Goal: Communication & Community: Answer question/provide support

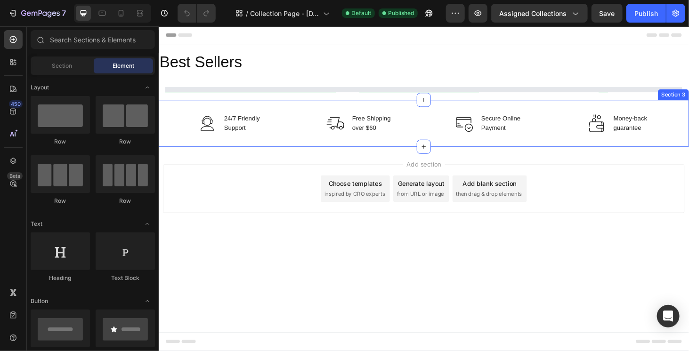
click at [297, 141] on div "Image 24/7 Friendly Support Text block Row Image Free Shipping over $60 Text bl…" at bounding box center [440, 130] width 565 height 50
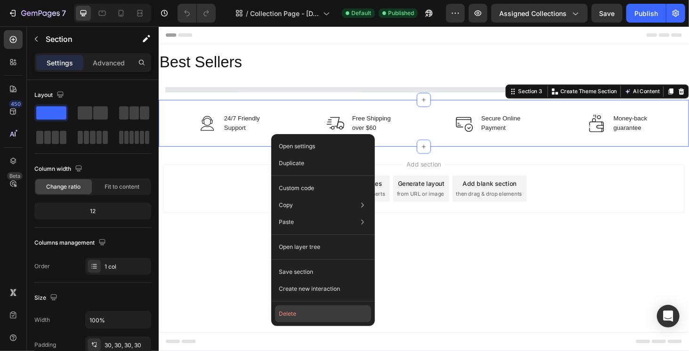
click at [313, 316] on button "Delete" at bounding box center [323, 314] width 96 height 17
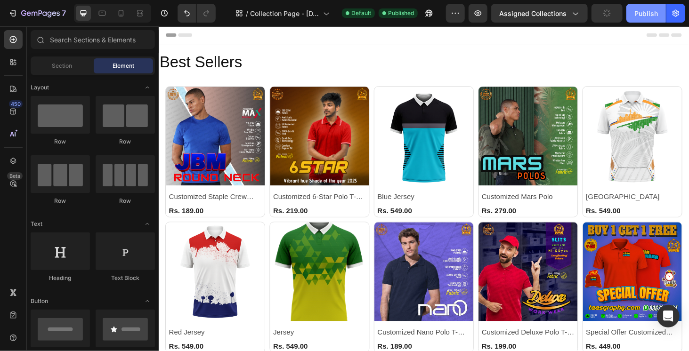
click at [635, 8] on button "Publish" at bounding box center [646, 13] width 40 height 19
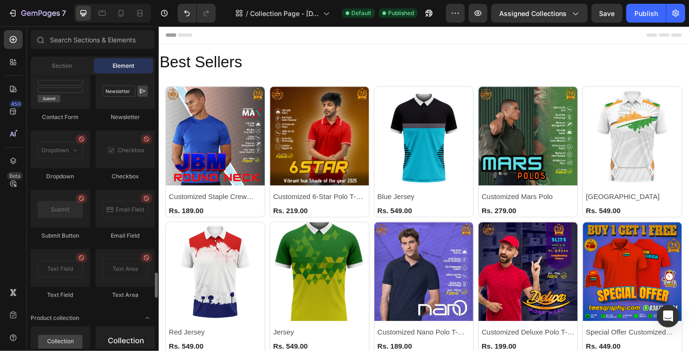
scroll to position [2308, 0]
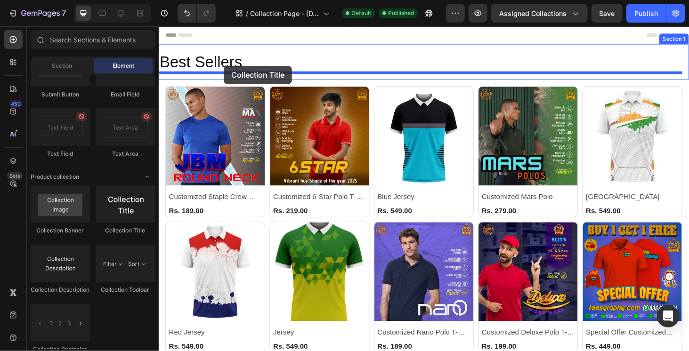
drag, startPoint x: 275, startPoint y: 229, endPoint x: 227, endPoint y: 68, distance: 168.5
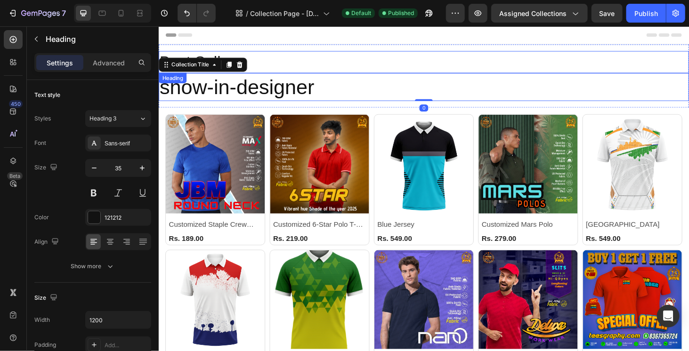
click at [291, 60] on h2 "Best Sellers" at bounding box center [440, 64] width 565 height 24
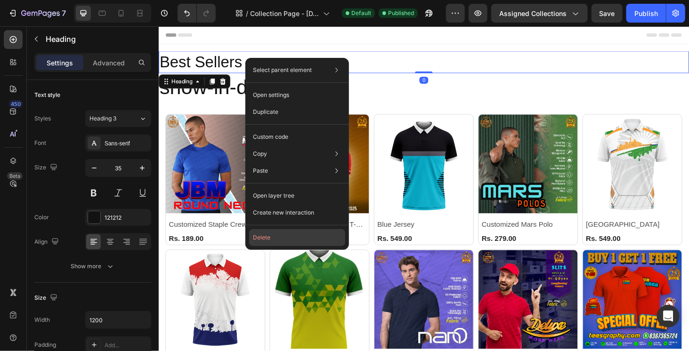
click at [267, 242] on button "Delete" at bounding box center [297, 237] width 96 height 17
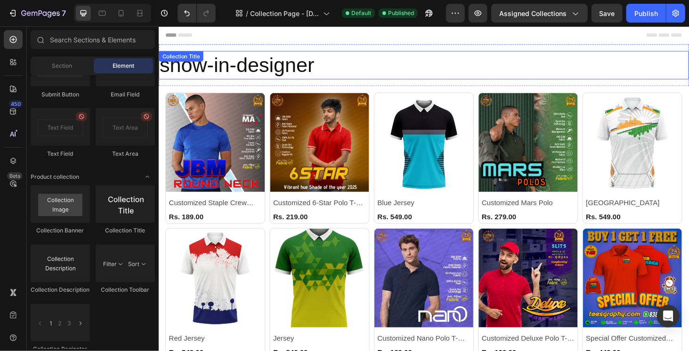
click at [275, 64] on h2 "show-in-designer" at bounding box center [440, 67] width 565 height 30
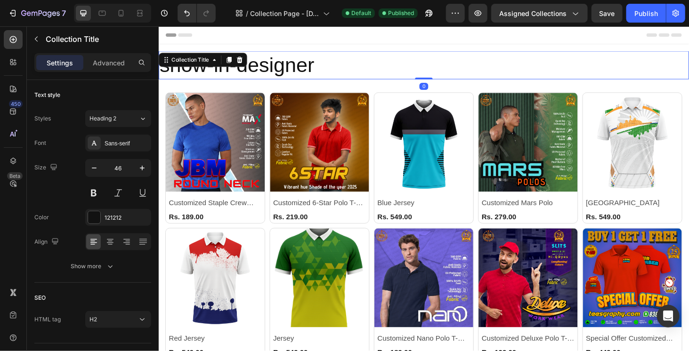
click at [280, 73] on h2 "show-in-designer" at bounding box center [440, 67] width 565 height 30
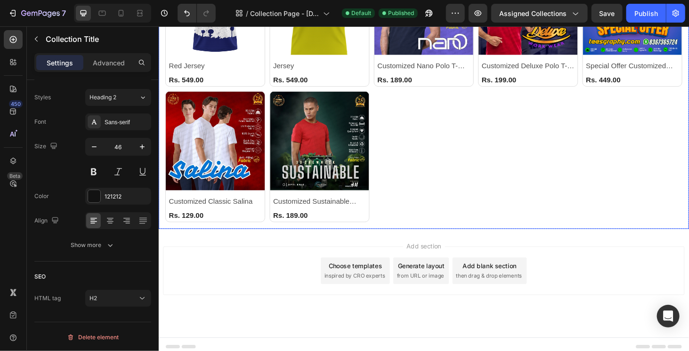
scroll to position [196, 0]
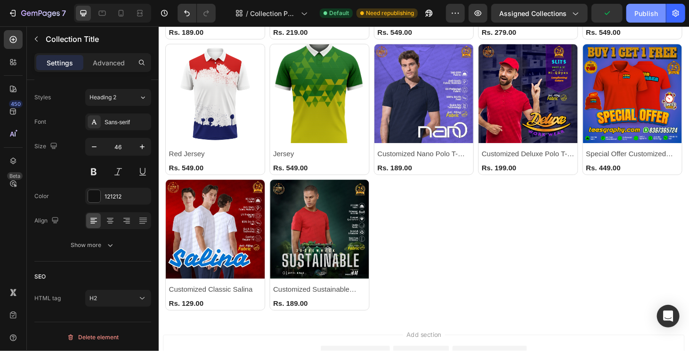
click at [644, 6] on button "Publish" at bounding box center [646, 13] width 40 height 19
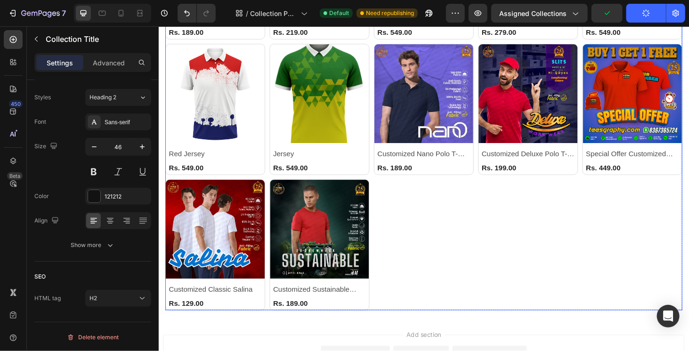
scroll to position [0, 0]
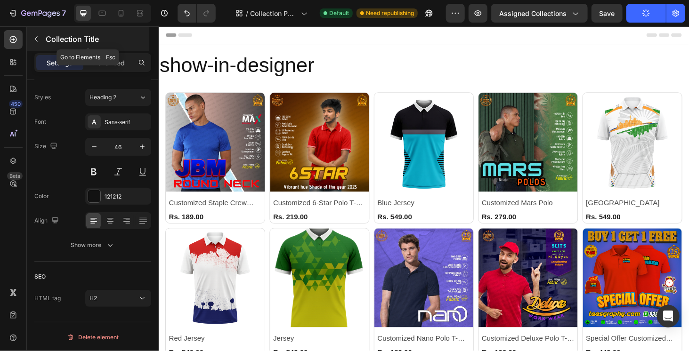
click at [35, 34] on button "button" at bounding box center [36, 39] width 15 height 15
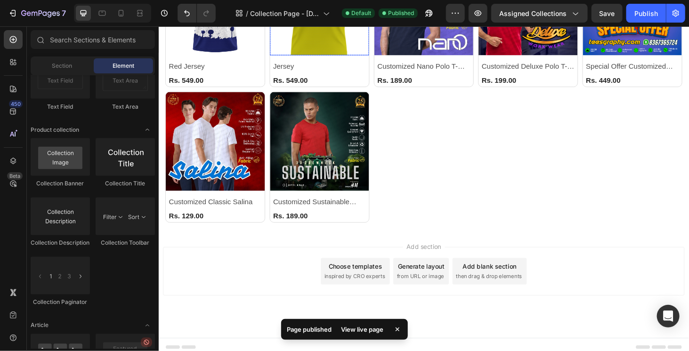
scroll to position [291, 0]
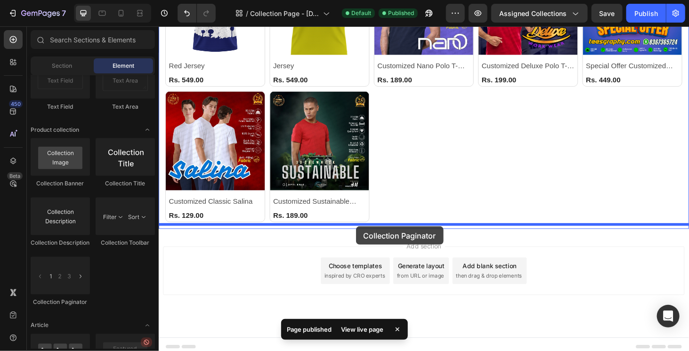
drag, startPoint x: 279, startPoint y: 306, endPoint x: 368, endPoint y: 239, distance: 111.4
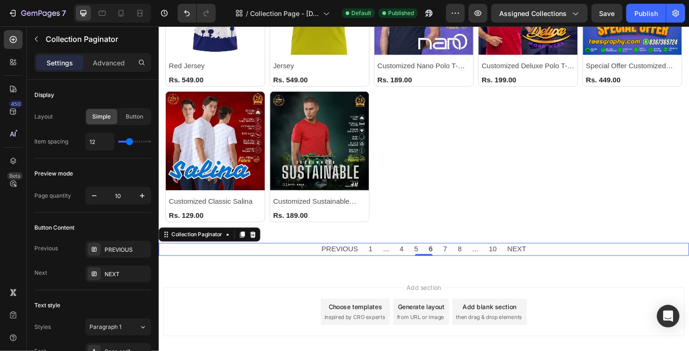
click at [446, 259] on span "6" at bounding box center [448, 264] width 4 height 14
click at [112, 246] on div "PREVIOUS" at bounding box center [127, 250] width 44 height 8
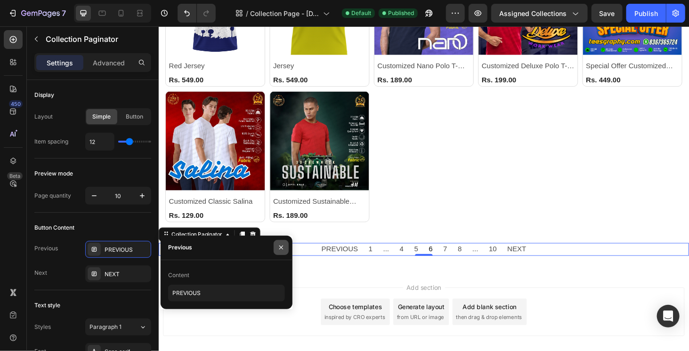
drag, startPoint x: 280, startPoint y: 254, endPoint x: 57, endPoint y: 255, distance: 223.7
click at [280, 254] on button "button" at bounding box center [281, 247] width 15 height 15
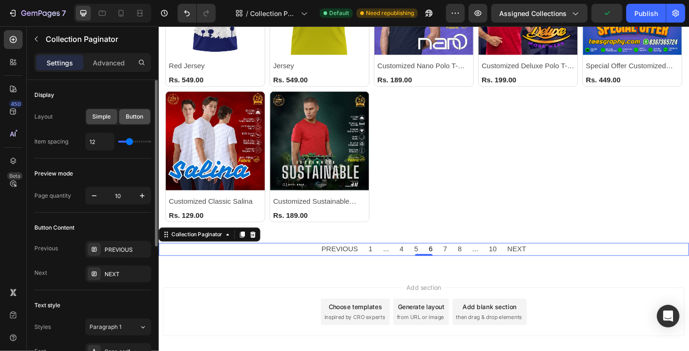
click at [133, 112] on div "Button" at bounding box center [134, 116] width 31 height 15
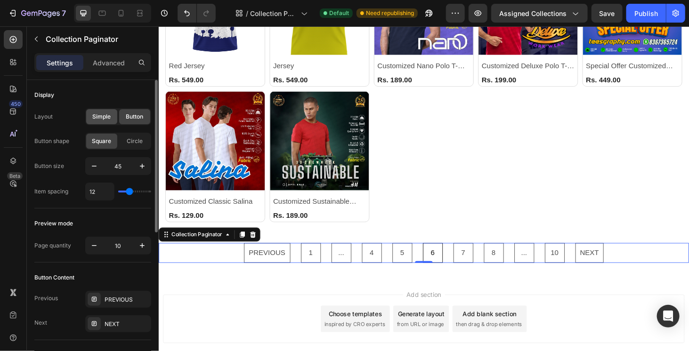
click at [110, 117] on span "Simple" at bounding box center [102, 117] width 18 height 8
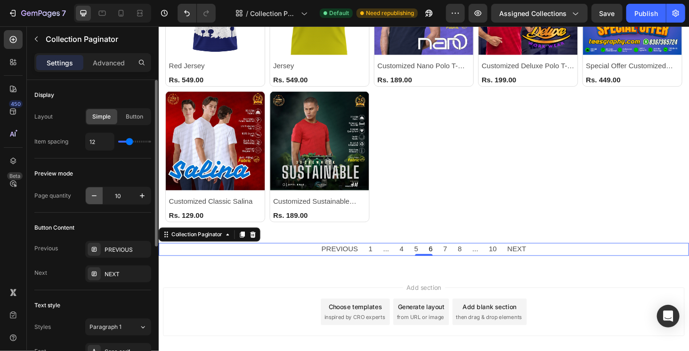
click at [98, 197] on button "button" at bounding box center [94, 195] width 17 height 17
type input "7"
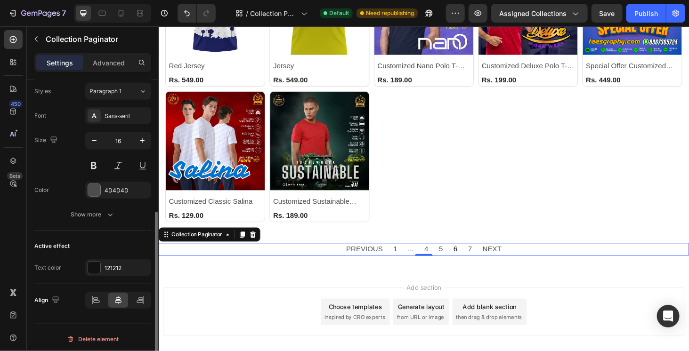
scroll to position [142, 0]
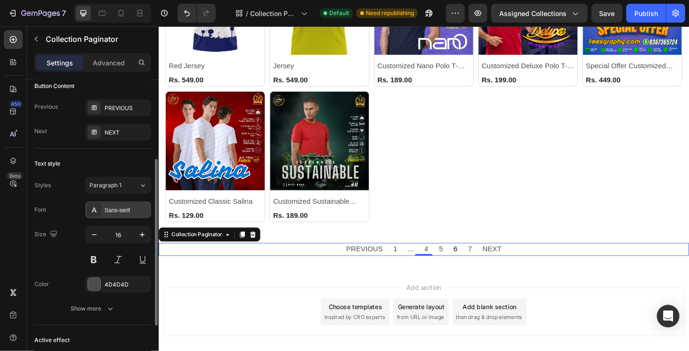
click at [128, 206] on div "Sans-serif" at bounding box center [127, 210] width 44 height 8
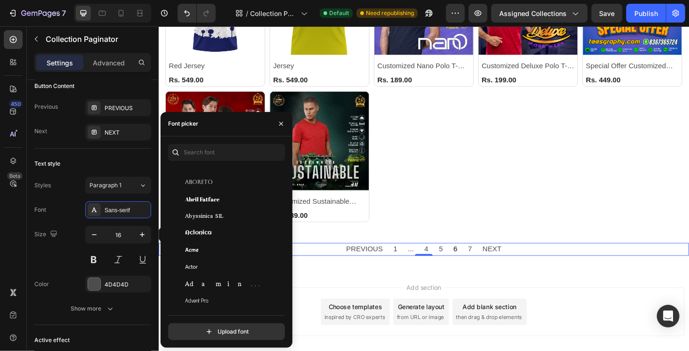
scroll to position [94, 0]
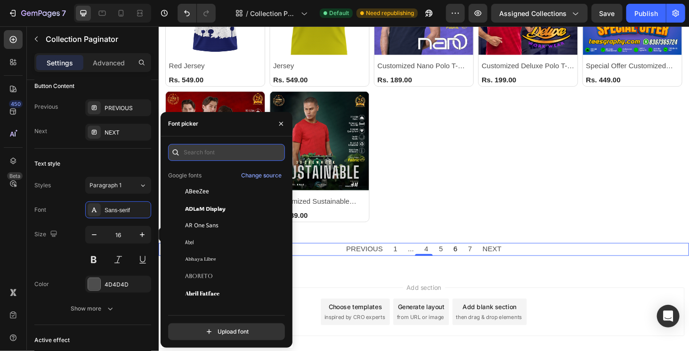
click at [202, 152] on input "text" at bounding box center [226, 152] width 117 height 17
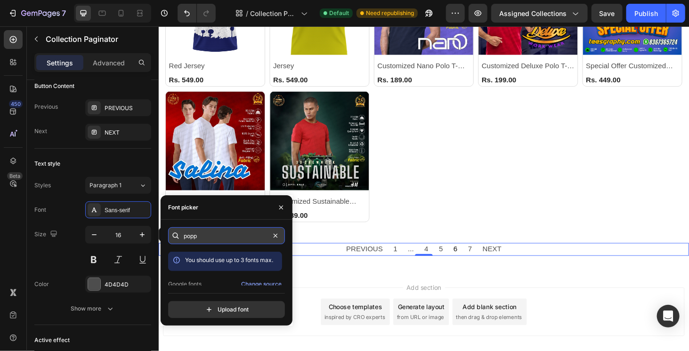
type input "popp"
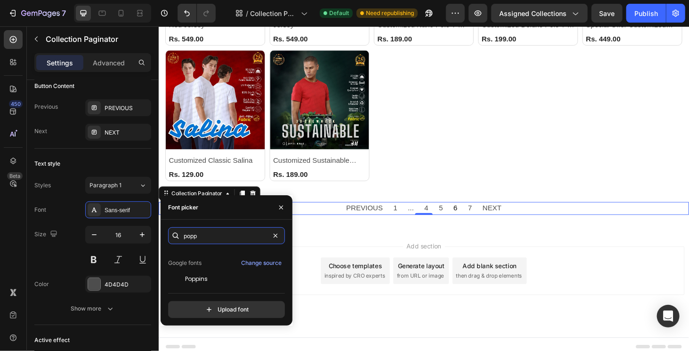
scroll to position [23, 0]
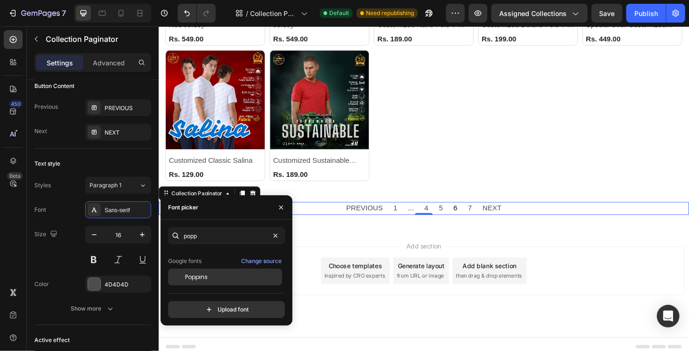
click at [219, 280] on div "Poppins" at bounding box center [232, 277] width 95 height 8
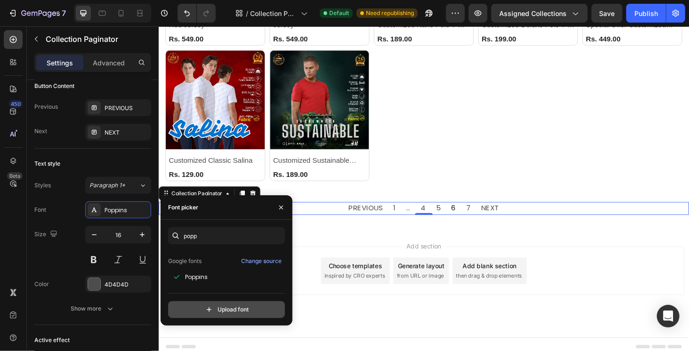
click at [227, 305] on input "file" at bounding box center [246, 310] width 235 height 16
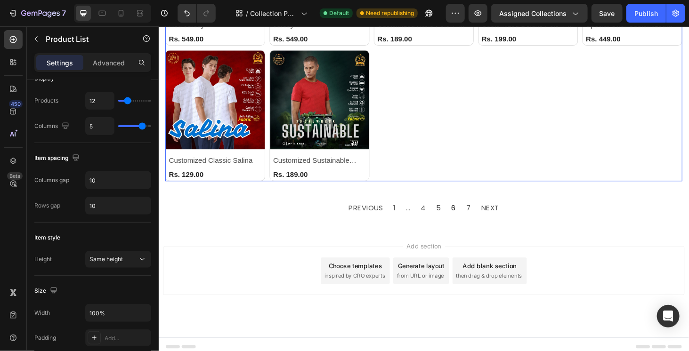
scroll to position [0, 0]
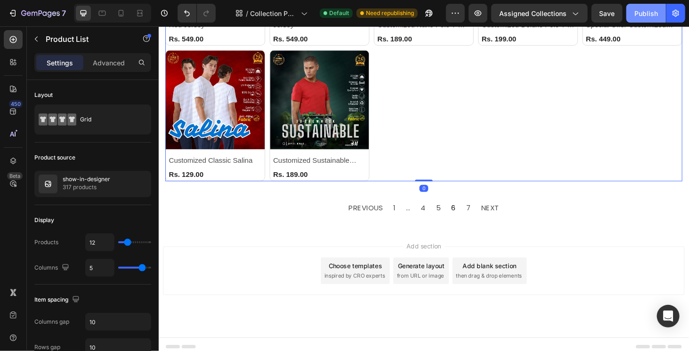
click at [644, 17] on div "Publish" at bounding box center [646, 13] width 24 height 10
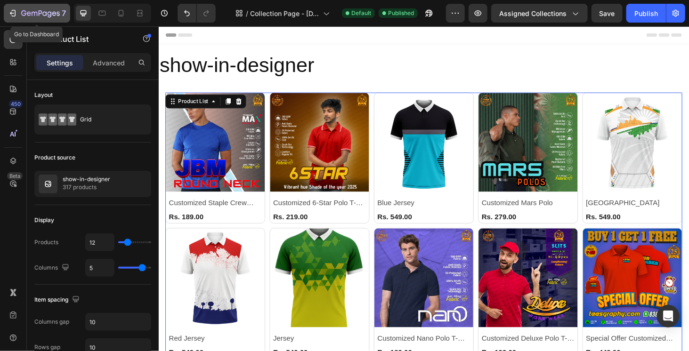
click at [39, 4] on button "7" at bounding box center [37, 13] width 66 height 19
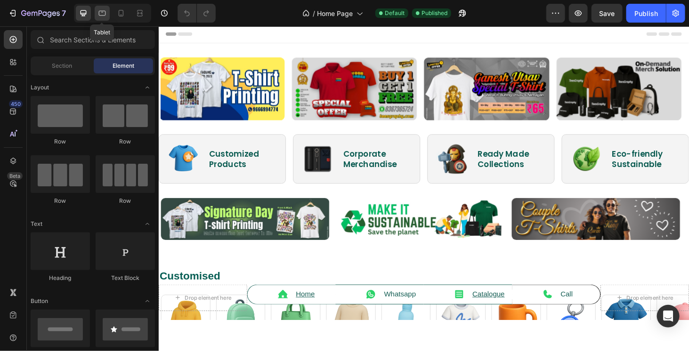
click at [104, 11] on icon at bounding box center [102, 13] width 7 height 5
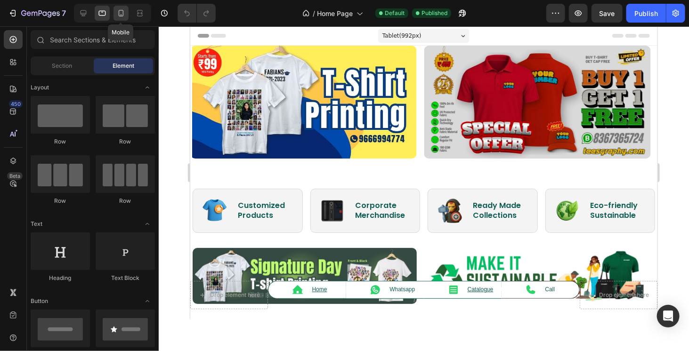
click at [119, 9] on icon at bounding box center [120, 12] width 9 height 9
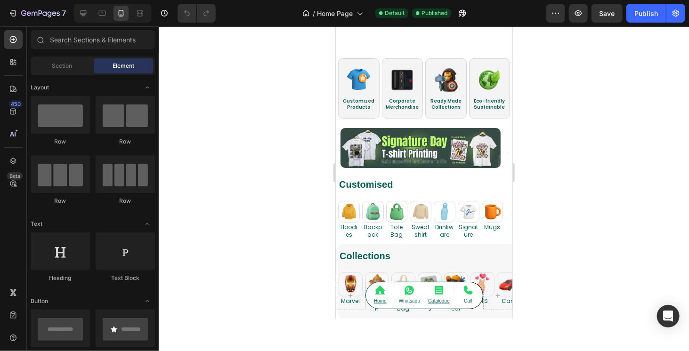
scroll to position [141, 0]
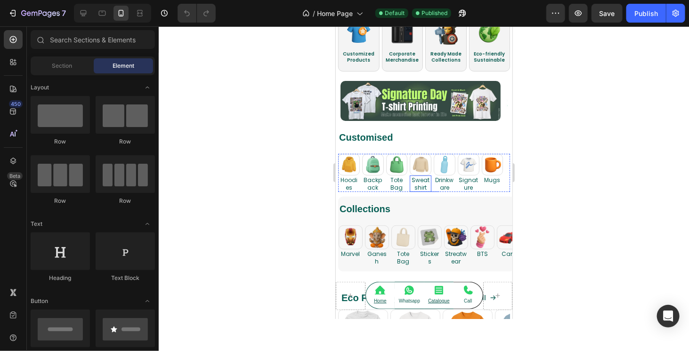
click at [423, 182] on h2 "Sweatshirt" at bounding box center [420, 183] width 22 height 16
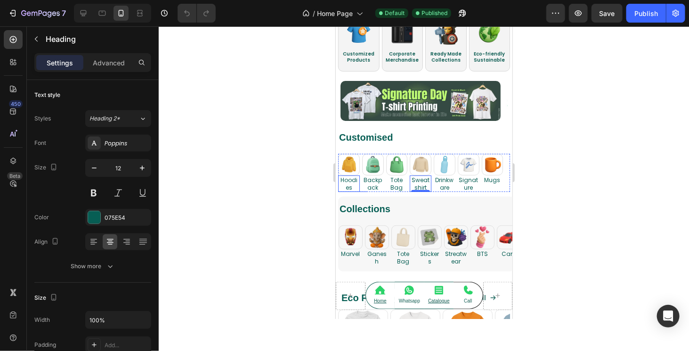
click at [348, 182] on h2 "Hoodies" at bounding box center [349, 183] width 22 height 16
click at [385, 178] on div "Image Hoodies Heading 0 Image Backpack Heading Image Tote Bag Heading Image Swe…" at bounding box center [424, 173] width 172 height 38
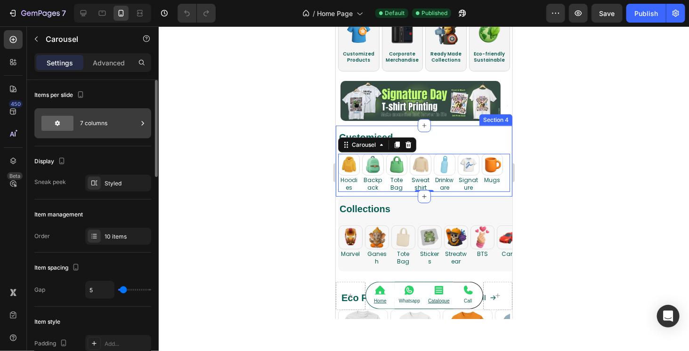
click at [96, 126] on div "7 columns" at bounding box center [108, 124] width 57 height 22
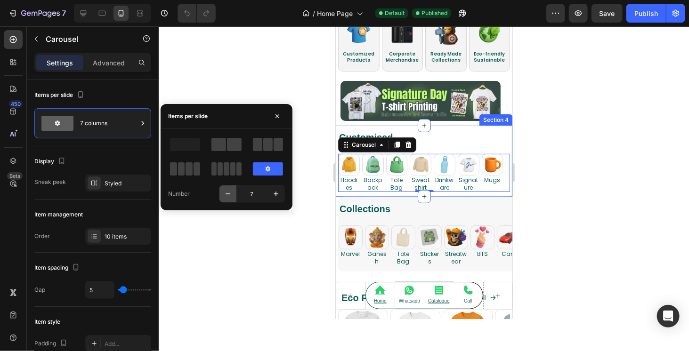
click at [229, 190] on icon "button" at bounding box center [227, 193] width 9 height 9
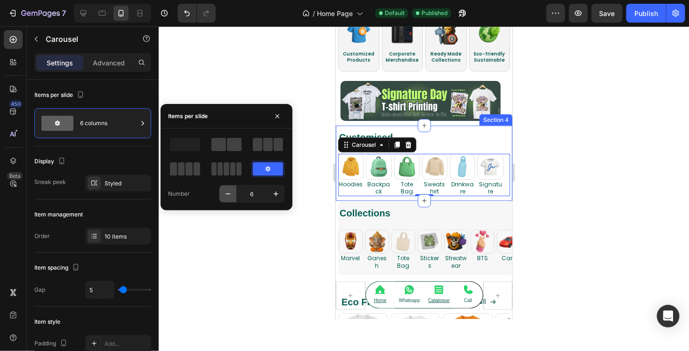
type input "5"
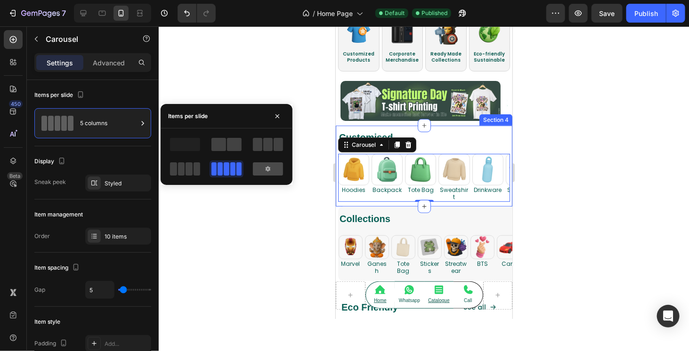
click at [266, 168] on icon at bounding box center [268, 169] width 5 height 5
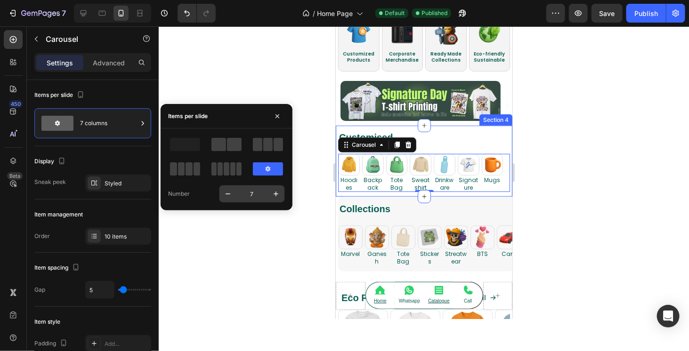
click at [254, 192] on input "7" at bounding box center [251, 194] width 31 height 17
type input "5.5"
click at [276, 229] on div at bounding box center [424, 188] width 530 height 325
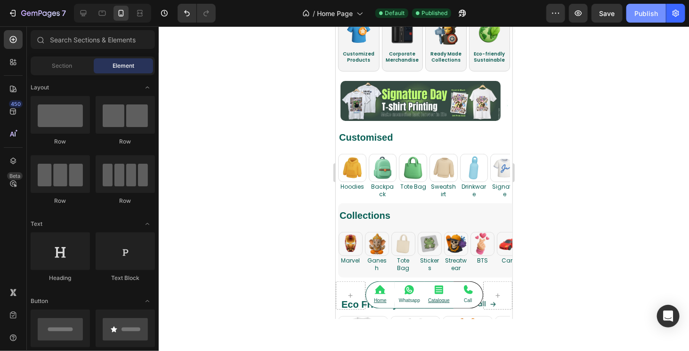
click at [643, 13] on div "Publish" at bounding box center [646, 13] width 24 height 10
click at [396, 189] on h2 "Backpack" at bounding box center [382, 190] width 28 height 16
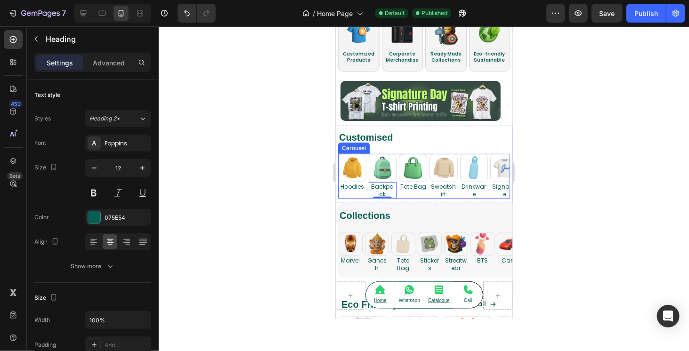
click at [397, 193] on div "Image Hoodies Heading Image Backpack Heading 0 Image Tote Bag Heading Image Swe…" at bounding box center [424, 176] width 172 height 45
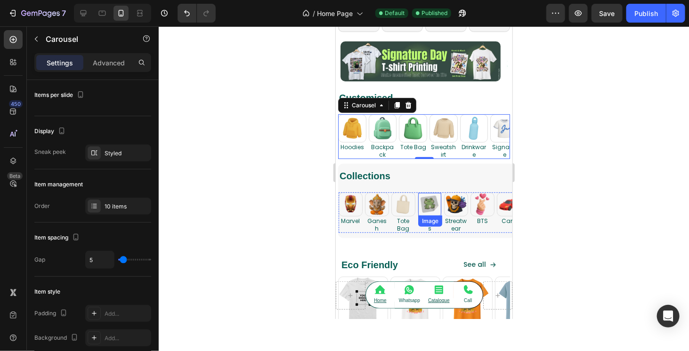
scroll to position [188, 0]
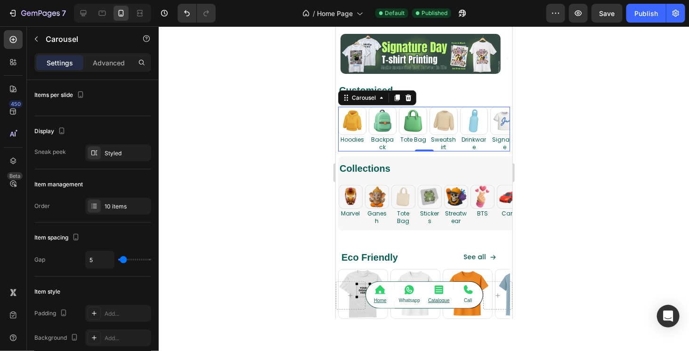
click at [428, 142] on div "Image Hoodies Heading Image Backpack Heading Image Tote Bag Heading Image Sweat…" at bounding box center [424, 128] width 172 height 45
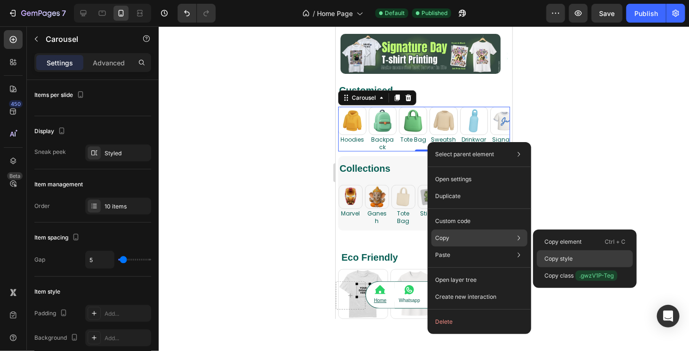
click at [583, 267] on div "Copy style" at bounding box center [585, 275] width 96 height 17
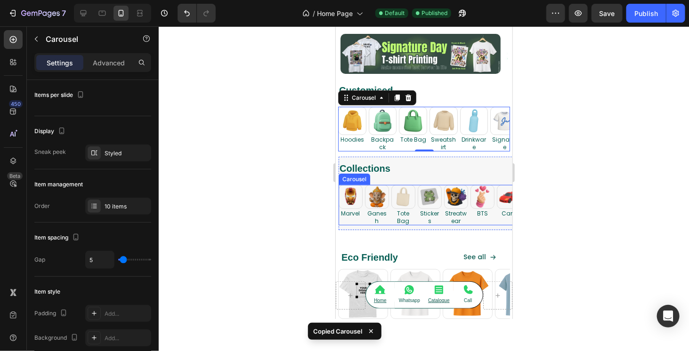
click at [415, 213] on div "Image Marvel Heading Image Ganesh Heading Image Tote Bag Heading Image Stickers…" at bounding box center [426, 205] width 176 height 40
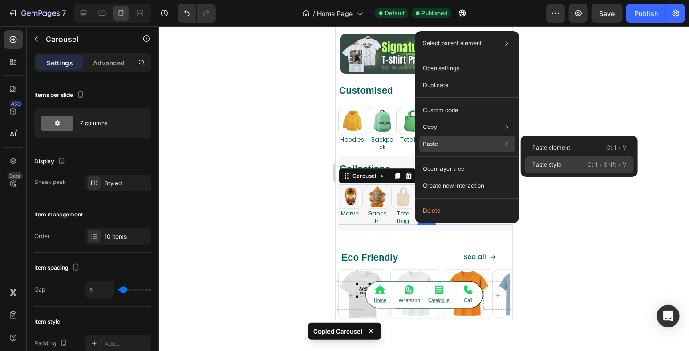
click at [566, 162] on div "Paste style Ctrl + Shift + V" at bounding box center [579, 164] width 109 height 17
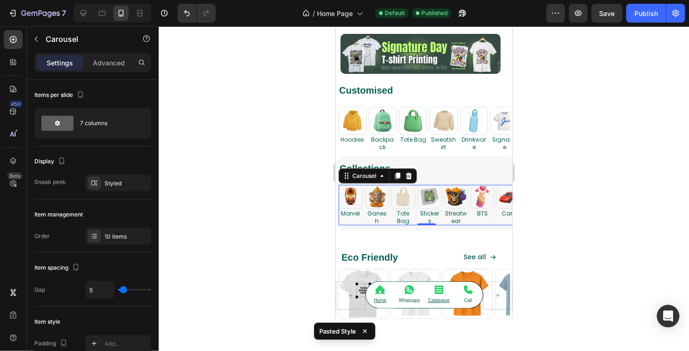
click at [494, 215] on div "Image Marvel Heading Image Ganesh Heading Image Tote Bag Heading Image Stickers…" at bounding box center [426, 205] width 176 height 40
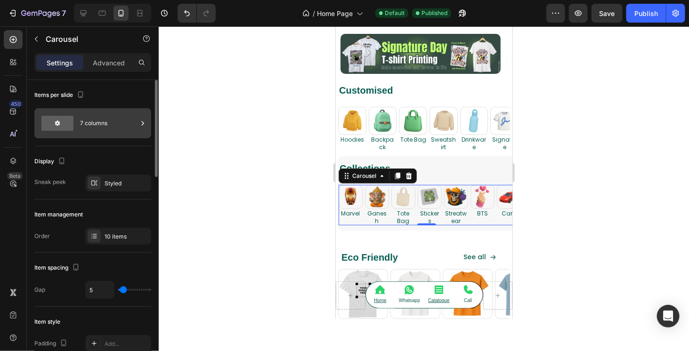
click at [102, 126] on div "7 columns" at bounding box center [108, 124] width 57 height 22
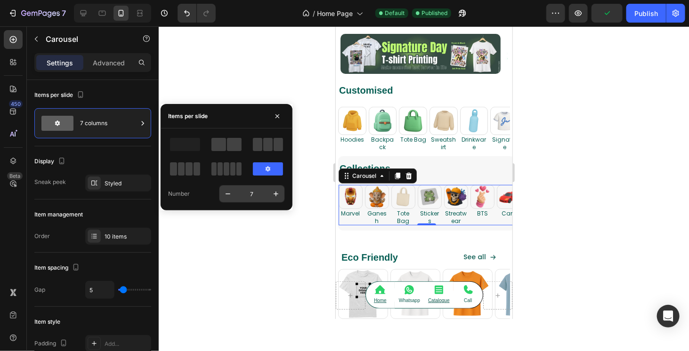
click at [257, 192] on input "7" at bounding box center [251, 194] width 31 height 17
type input "5.5"
click at [297, 227] on div at bounding box center [424, 188] width 530 height 325
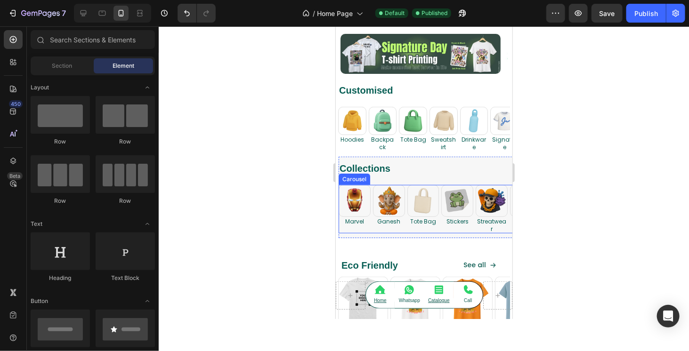
click at [458, 226] on div "Image Stickers Heading" at bounding box center [457, 209] width 32 height 49
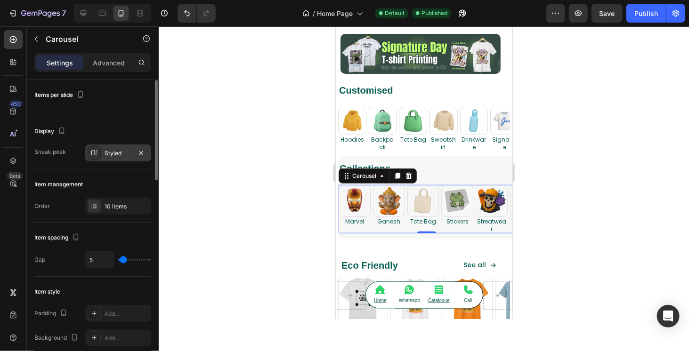
click at [117, 152] on div "Styled" at bounding box center [118, 153] width 27 height 8
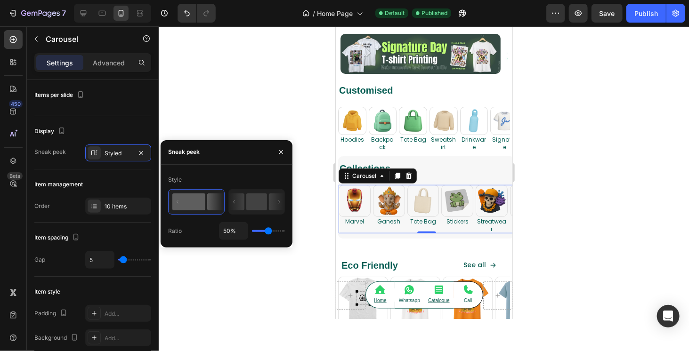
type input "26%"
type input "26"
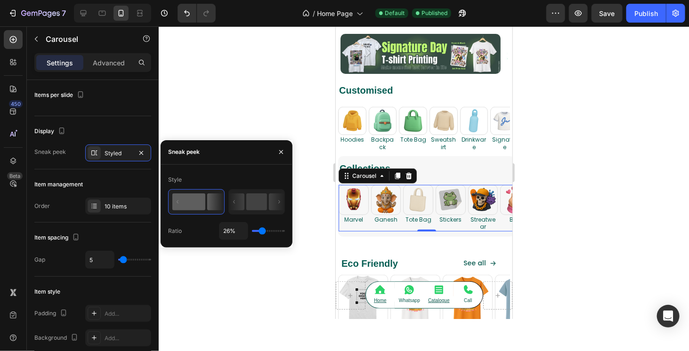
type input "20%"
type input "20"
type input "17%"
type input "17"
type input "13%"
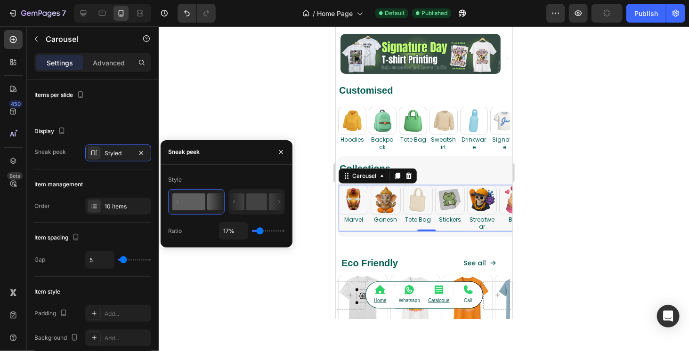
type input "13"
type input "11%"
type input "11"
type input "5%"
type input "5"
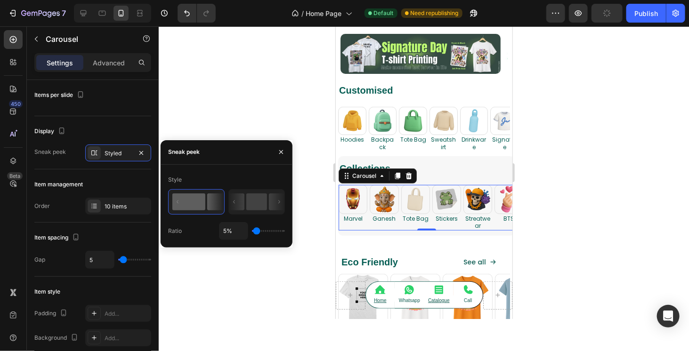
type input "1%"
drag, startPoint x: 266, startPoint y: 230, endPoint x: 266, endPoint y: 255, distance: 25.0
type input "1"
click at [254, 230] on input "range" at bounding box center [268, 231] width 33 height 2
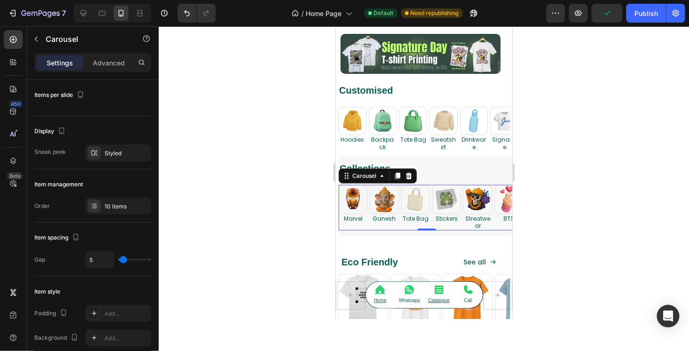
click at [267, 274] on div at bounding box center [424, 188] width 530 height 325
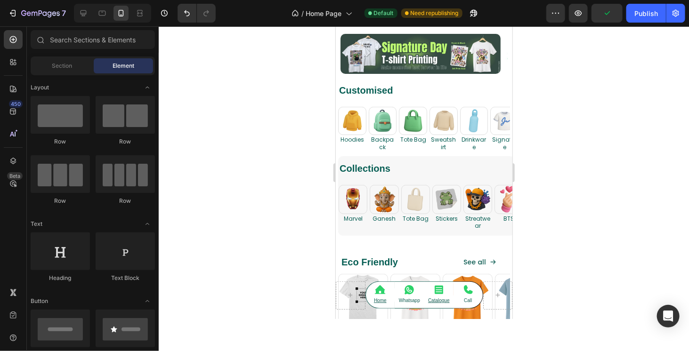
click at [267, 275] on div at bounding box center [424, 188] width 530 height 325
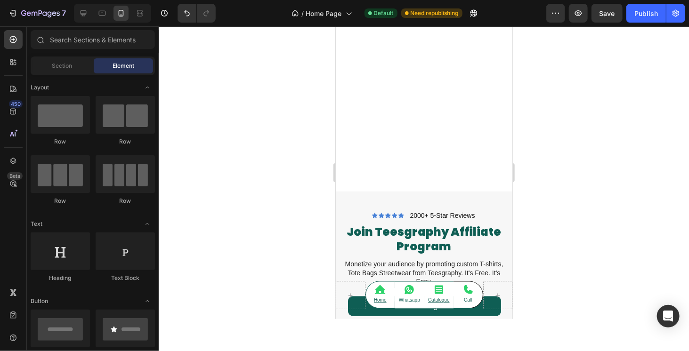
scroll to position [848, 0]
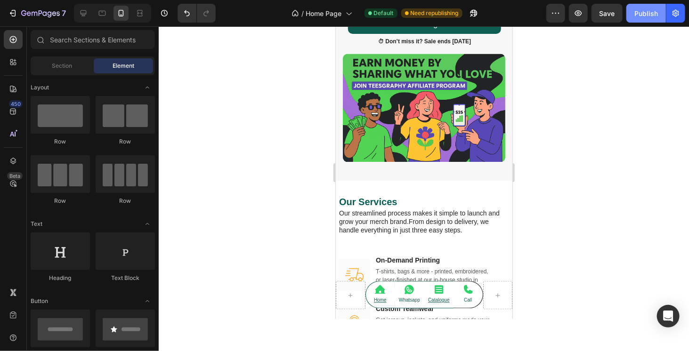
click at [653, 10] on div "Publish" at bounding box center [646, 13] width 24 height 10
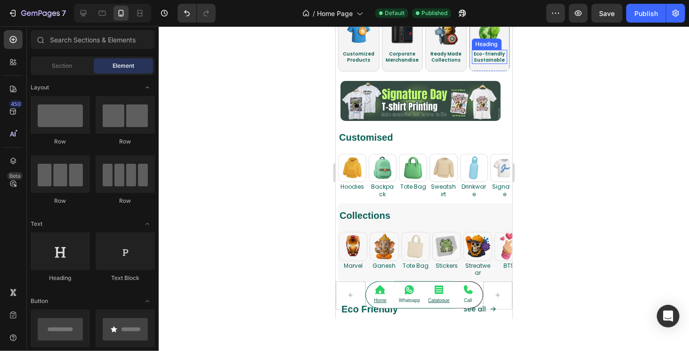
scroll to position [188, 0]
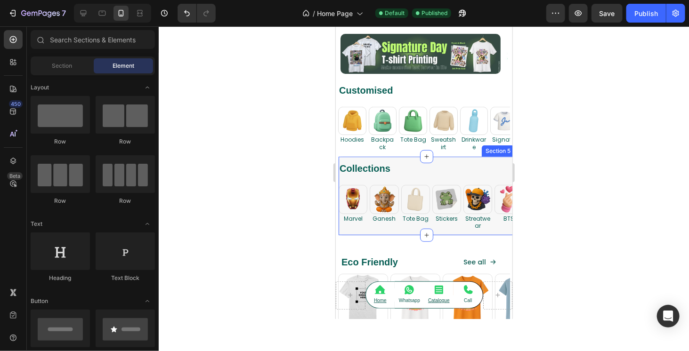
click at [408, 227] on div "Image Tote Bag Heading" at bounding box center [415, 207] width 29 height 45
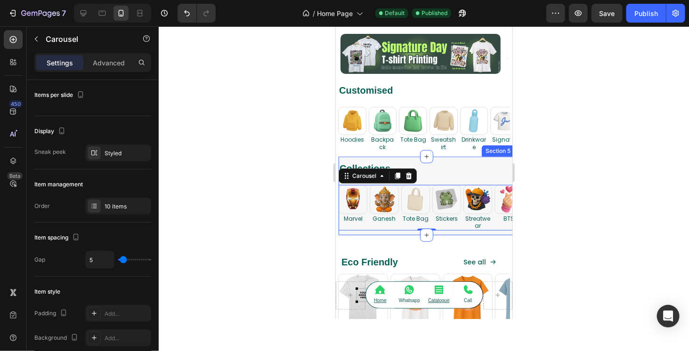
click at [390, 231] on div "Collections Heading Row Image Marvel Heading Image Ganesh Heading Image Tote Ba…" at bounding box center [426, 195] width 177 height 79
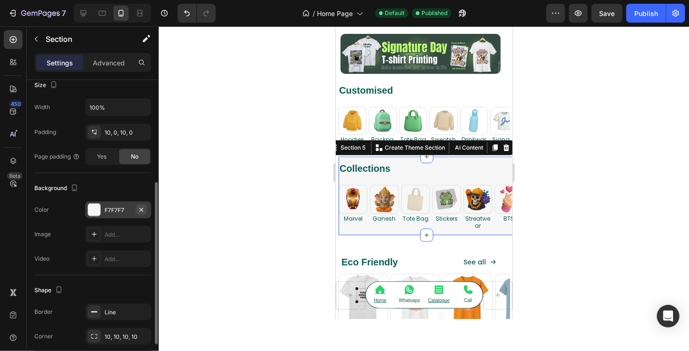
click at [140, 211] on icon "button" at bounding box center [142, 210] width 8 height 8
click at [431, 175] on div "Collections Heading Row" at bounding box center [426, 169] width 176 height 16
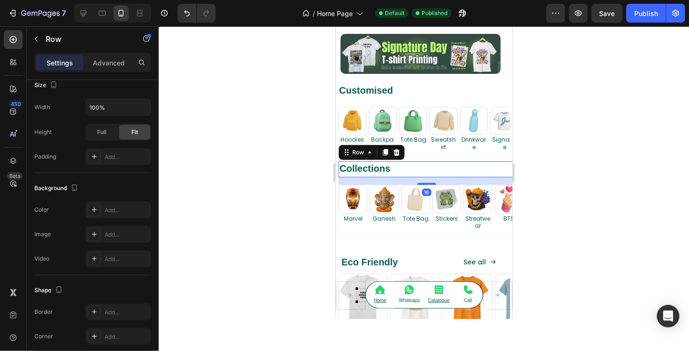
scroll to position [0, 0]
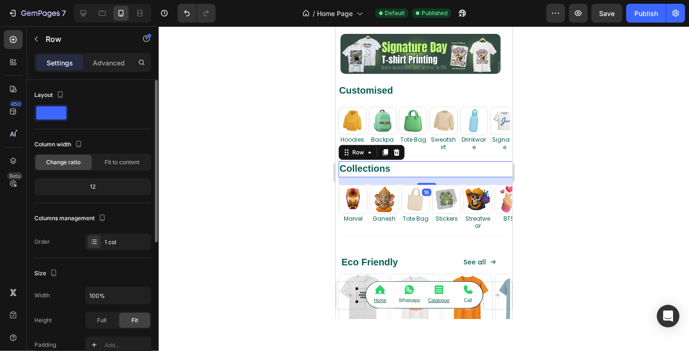
click at [453, 178] on div "16" at bounding box center [426, 181] width 176 height 8
drag, startPoint x: 259, startPoint y: 231, endPoint x: 263, endPoint y: 224, distance: 8.0
click at [259, 231] on div at bounding box center [424, 188] width 530 height 325
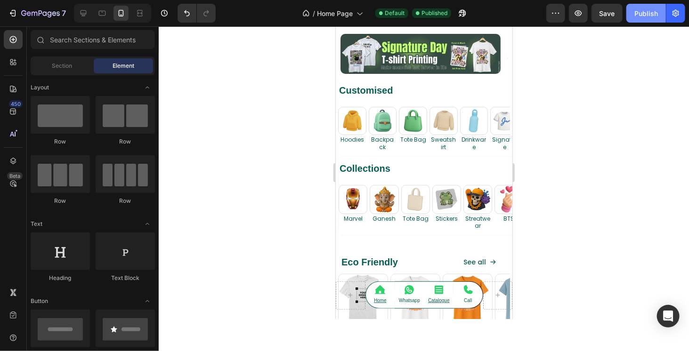
click at [644, 16] on div "Publish" at bounding box center [646, 13] width 24 height 10
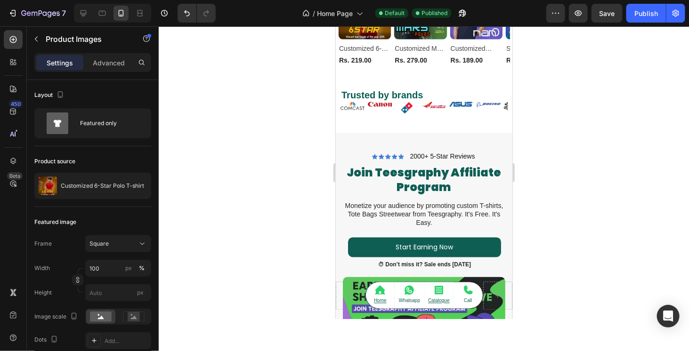
scroll to position [660, 0]
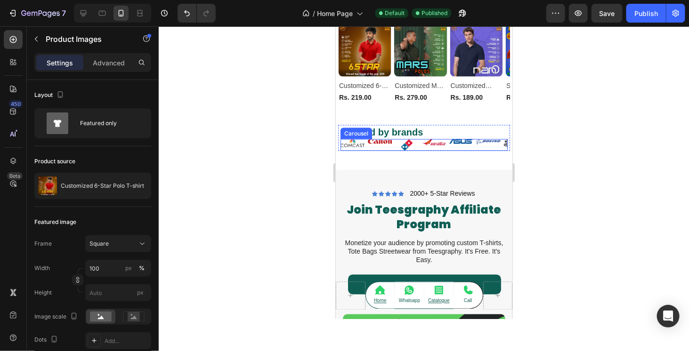
click at [376, 149] on div "Image" at bounding box center [379, 145] width 24 height 12
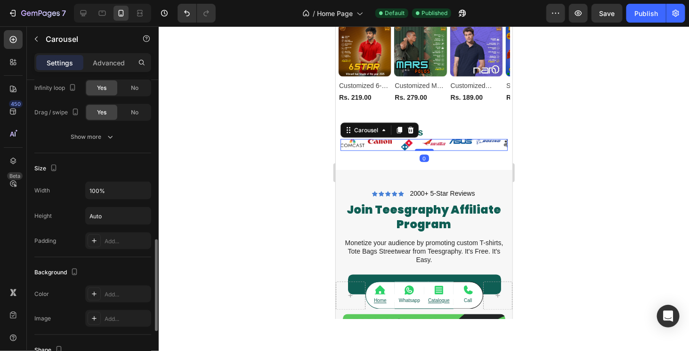
scroll to position [670, 0]
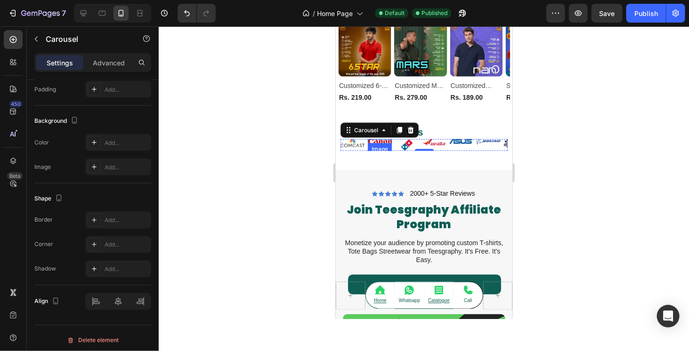
click at [380, 142] on img at bounding box center [379, 141] width 24 height 5
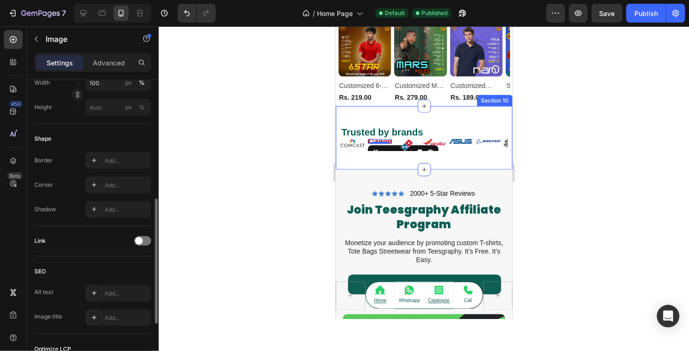
scroll to position [411, 0]
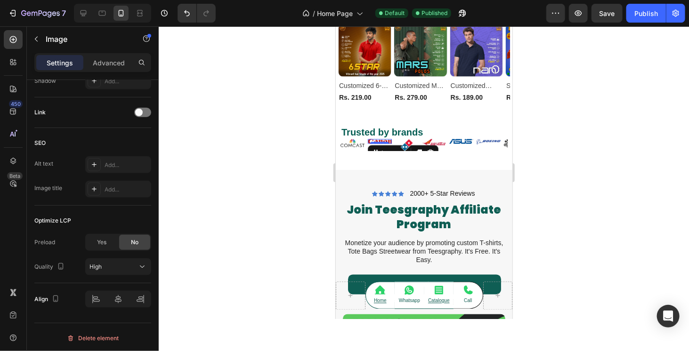
click at [607, 119] on div at bounding box center [424, 188] width 530 height 325
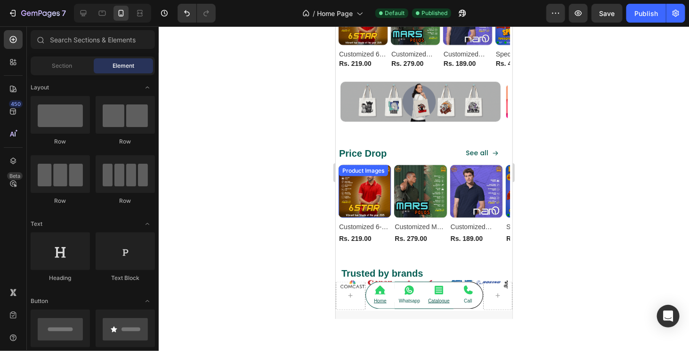
scroll to position [613, 0]
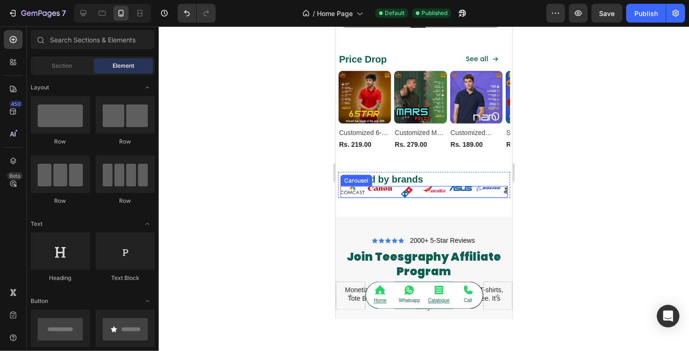
click at [384, 195] on div "Image" at bounding box center [379, 192] width 24 height 12
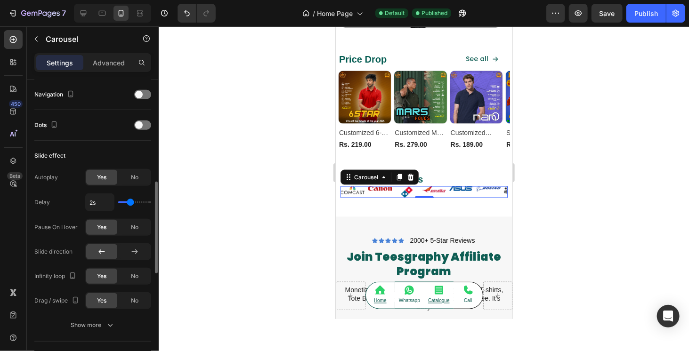
scroll to position [188, 0]
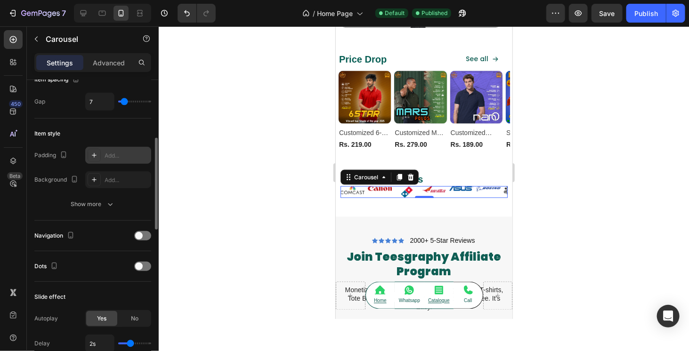
click at [105, 156] on div "Add..." at bounding box center [127, 156] width 44 height 8
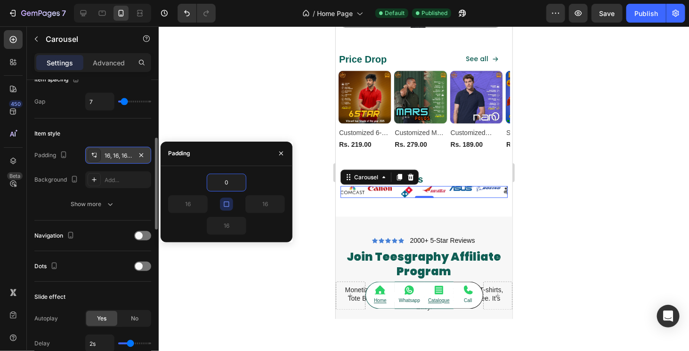
type input "0"
click at [226, 205] on icon "button" at bounding box center [227, 205] width 8 height 8
type input "0"
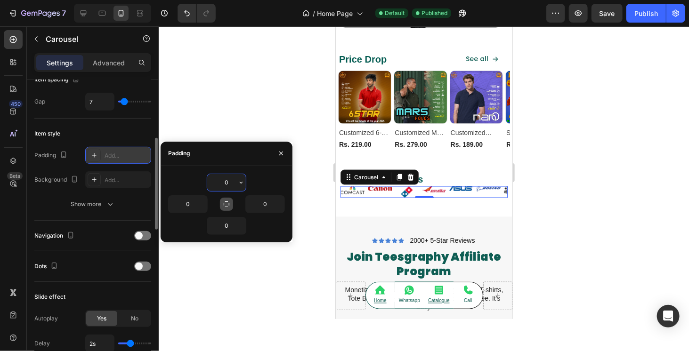
click at [227, 187] on input "0" at bounding box center [226, 182] width 39 height 17
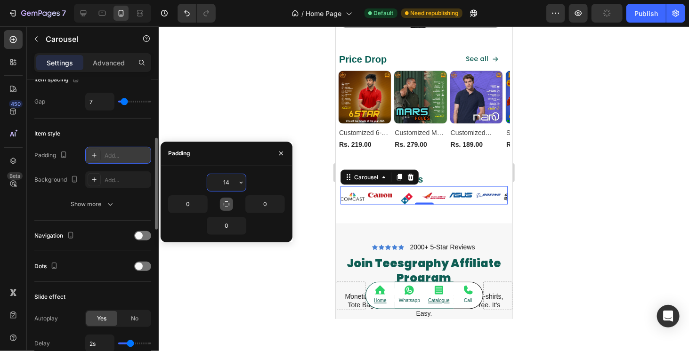
type input "15"
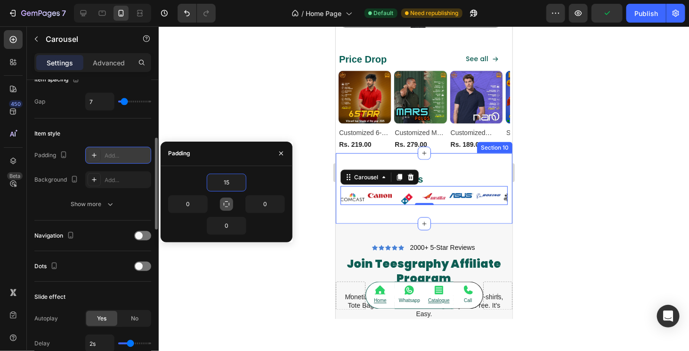
click at [464, 165] on div "Trusted by brands Heading Image Image Image Image Image Image Image Image Image…" at bounding box center [423, 188] width 177 height 71
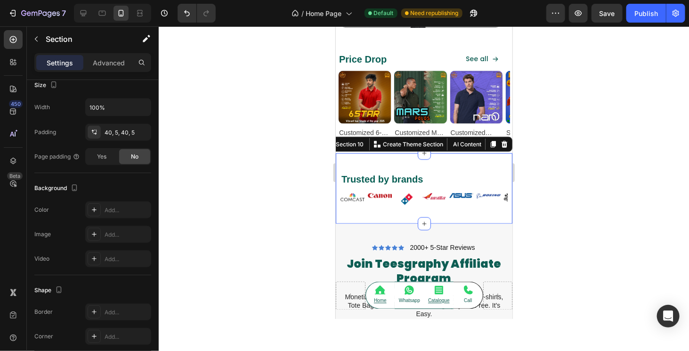
scroll to position [0, 0]
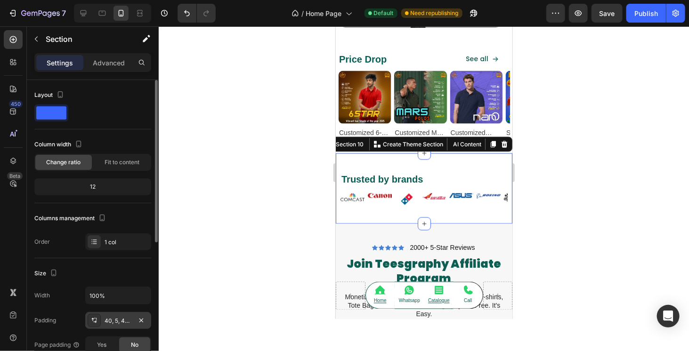
click at [128, 323] on div "40, 5, 40, 5" at bounding box center [118, 321] width 27 height 8
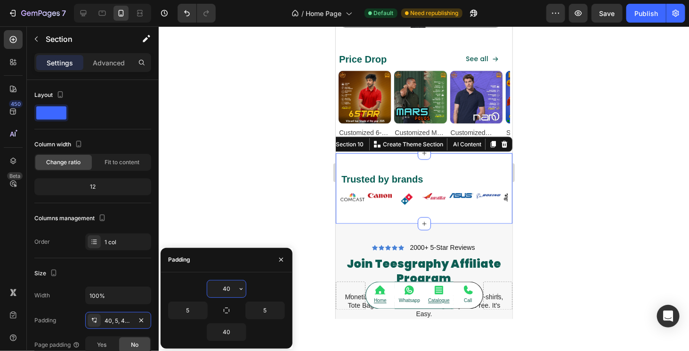
click at [223, 286] on input "40" at bounding box center [226, 289] width 39 height 17
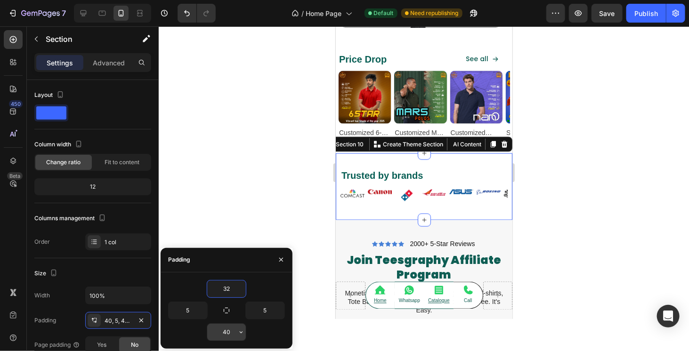
type input "32"
click at [226, 334] on input "40" at bounding box center [226, 332] width 39 height 17
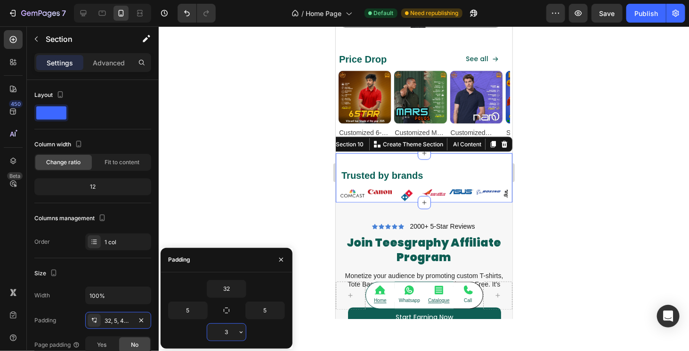
type input "32"
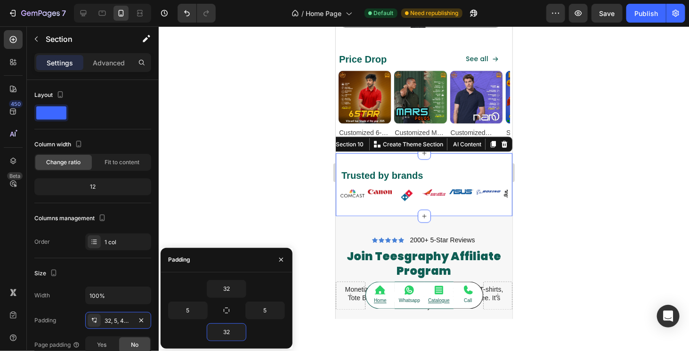
click at [271, 181] on div at bounding box center [424, 188] width 530 height 325
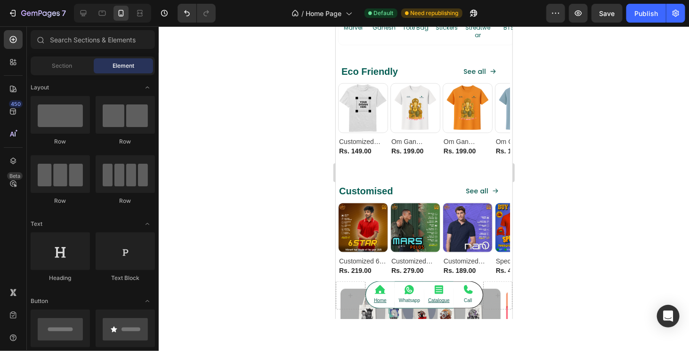
scroll to position [330, 0]
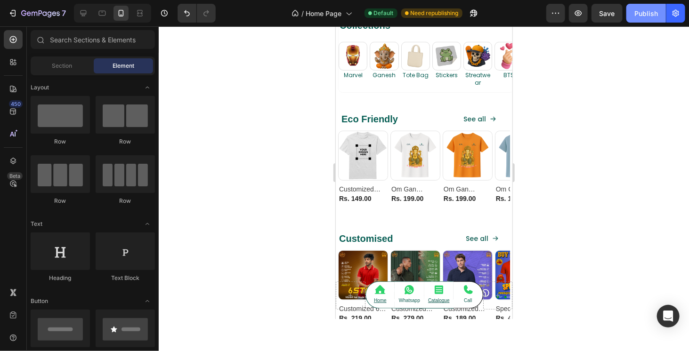
drag, startPoint x: 653, startPoint y: 14, endPoint x: 146, endPoint y: 111, distance: 515.9
click at [653, 14] on div "Publish" at bounding box center [646, 13] width 24 height 10
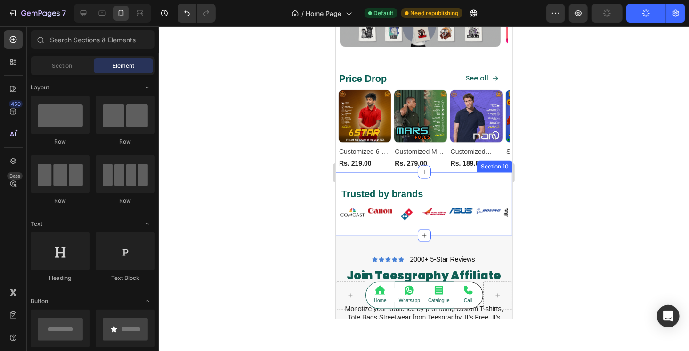
scroll to position [754, 0]
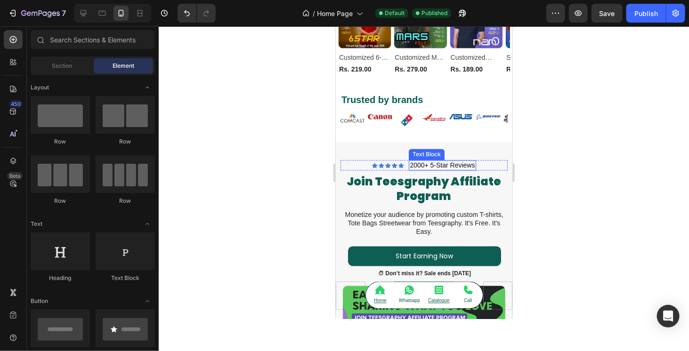
click at [442, 146] on div "Icon Icon Icon Icon Icon Icon List 2000+ 5-Star Reviews Text Block Row join tee…" at bounding box center [423, 277] width 177 height 272
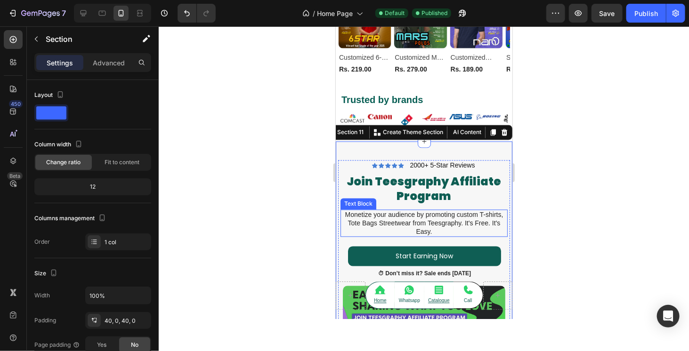
scroll to position [802, 0]
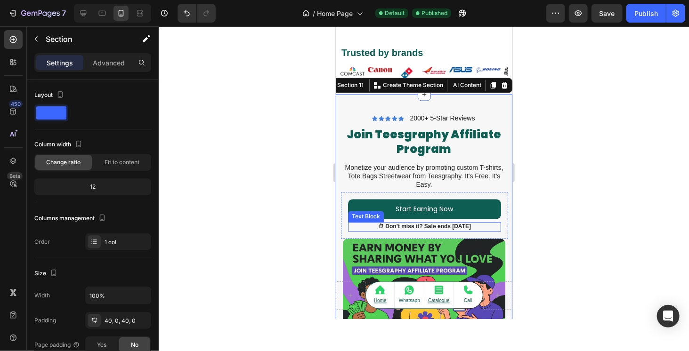
click at [412, 230] on p "⏱ Don’t miss it? Sale ends [DATE]" at bounding box center [423, 227] width 151 height 8
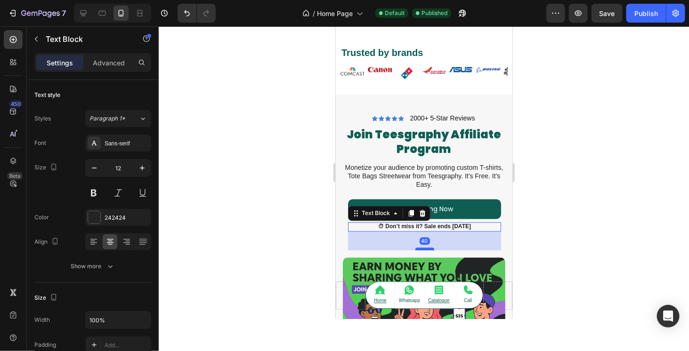
drag, startPoint x: 420, startPoint y: 229, endPoint x: 419, endPoint y: 248, distance: 18.8
click at [419, 248] on div at bounding box center [424, 249] width 19 height 3
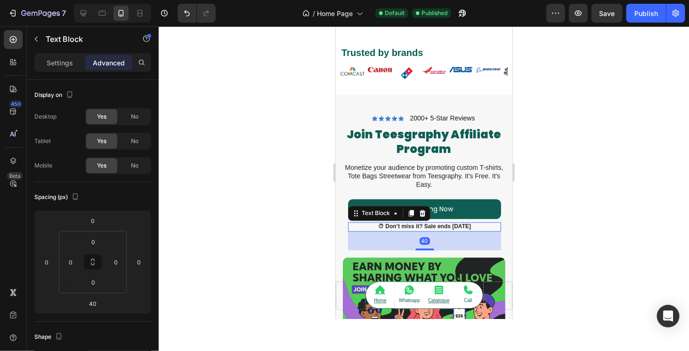
click at [594, 189] on div at bounding box center [424, 188] width 530 height 325
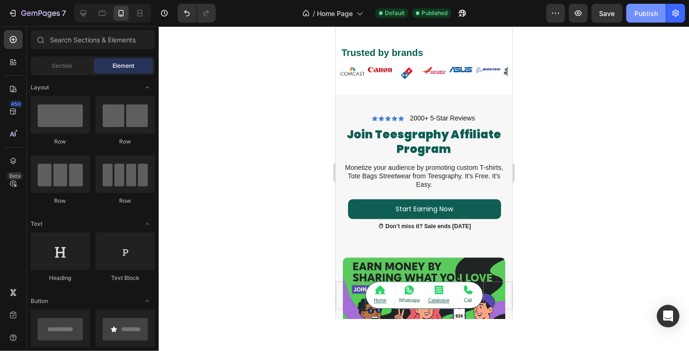
click at [641, 17] on div "Publish" at bounding box center [646, 13] width 24 height 10
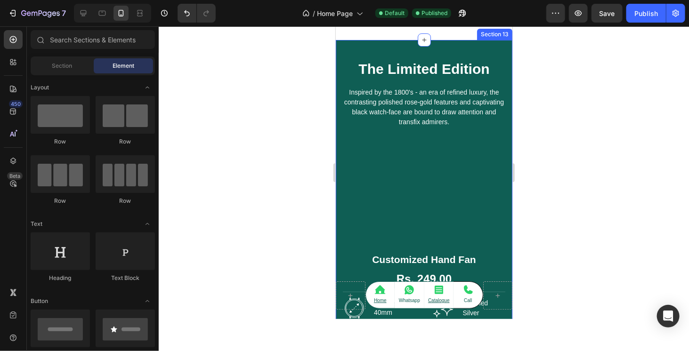
scroll to position [1555, 0]
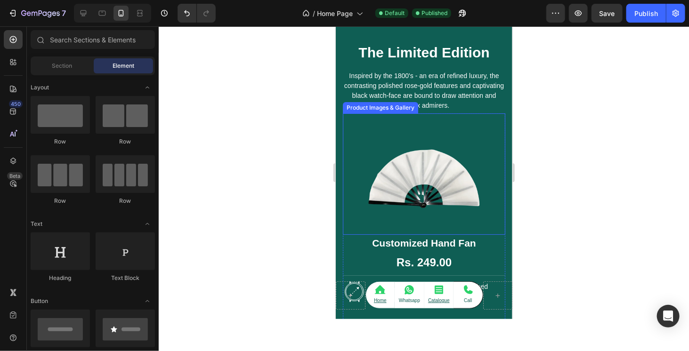
click at [455, 136] on img at bounding box center [423, 174] width 162 height 122
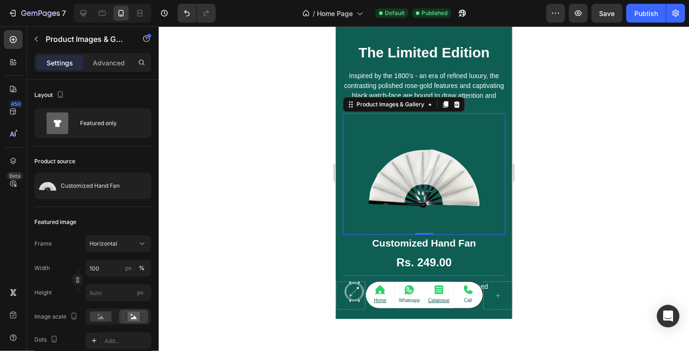
click at [427, 163] on img at bounding box center [423, 174] width 162 height 122
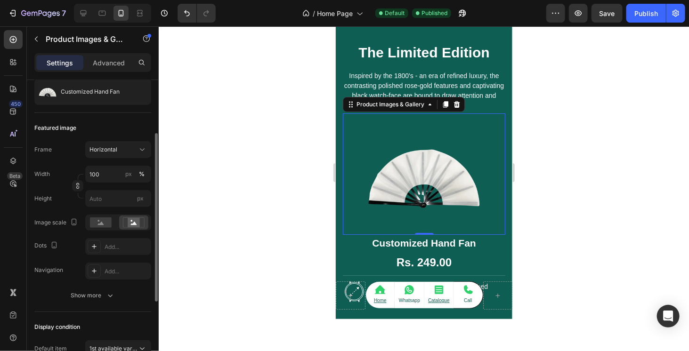
scroll to position [141, 0]
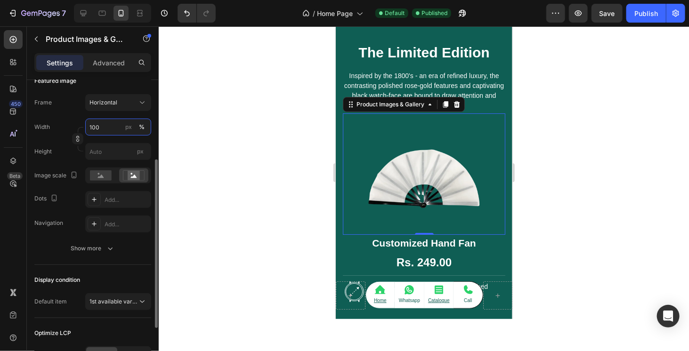
click at [100, 123] on input "100" at bounding box center [118, 127] width 66 height 17
click at [110, 129] on input "100" at bounding box center [118, 127] width 66 height 17
click at [102, 122] on input "100" at bounding box center [118, 127] width 66 height 17
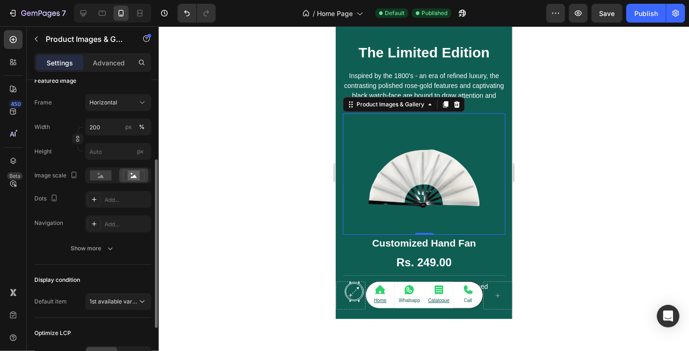
click at [34, 139] on div "Width 200 px % Height px" at bounding box center [92, 139] width 117 height 41
click at [93, 128] on input "200" at bounding box center [118, 127] width 66 height 17
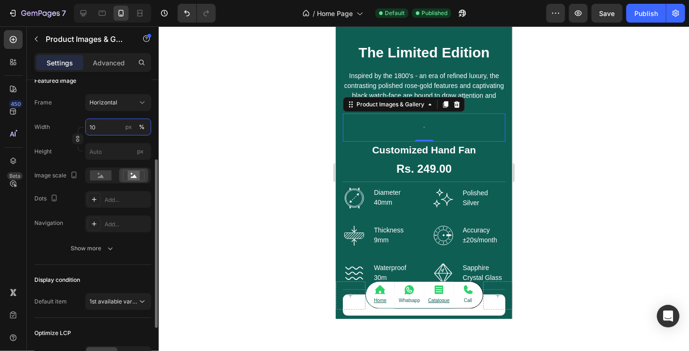
type input "100"
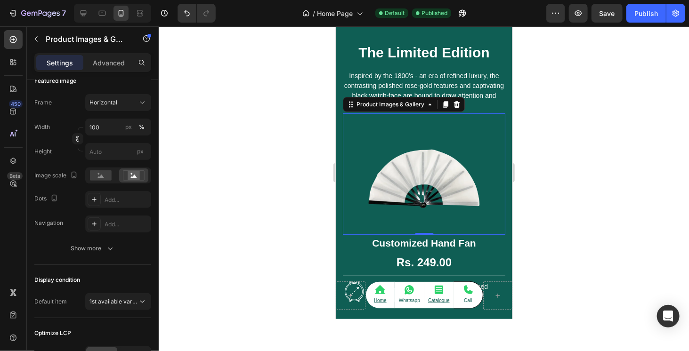
click at [258, 132] on div at bounding box center [424, 188] width 530 height 325
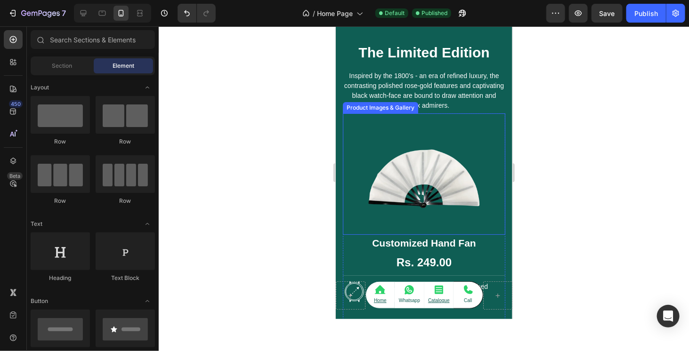
click at [458, 154] on img at bounding box center [423, 174] width 162 height 122
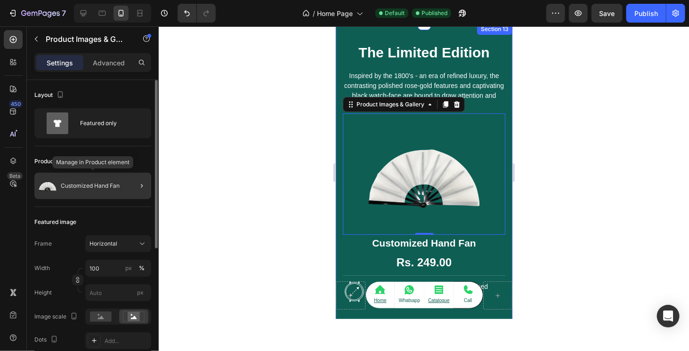
click at [78, 185] on p "Customized Hand Fan" at bounding box center [90, 186] width 59 height 7
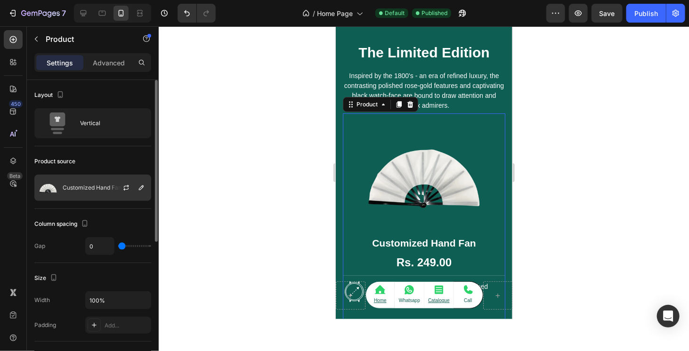
click at [110, 182] on div at bounding box center [129, 187] width 41 height 25
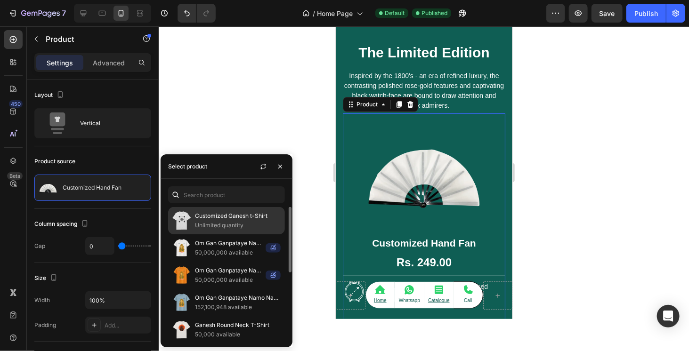
click at [225, 221] on p "Unlimited quantity" at bounding box center [238, 225] width 86 height 9
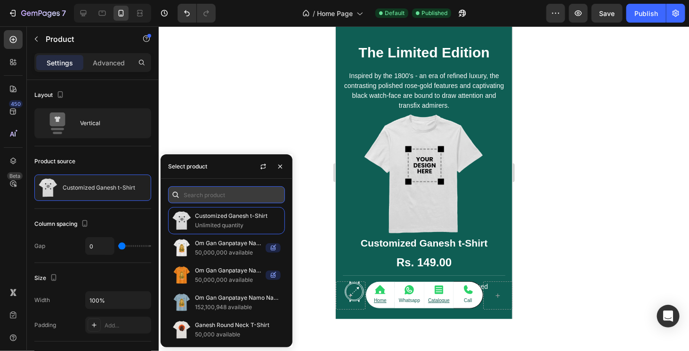
click at [204, 194] on input "text" at bounding box center [226, 194] width 117 height 17
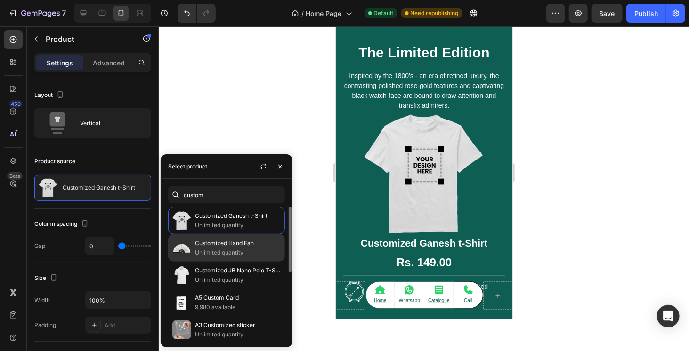
type input "custom"
click at [247, 251] on p "Unlimited quantity" at bounding box center [238, 252] width 86 height 9
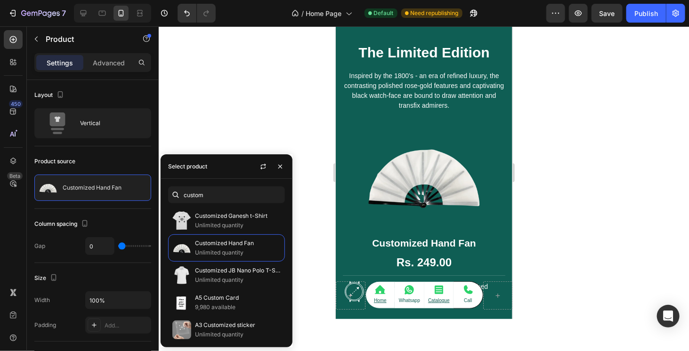
click at [277, 132] on div at bounding box center [424, 188] width 530 height 325
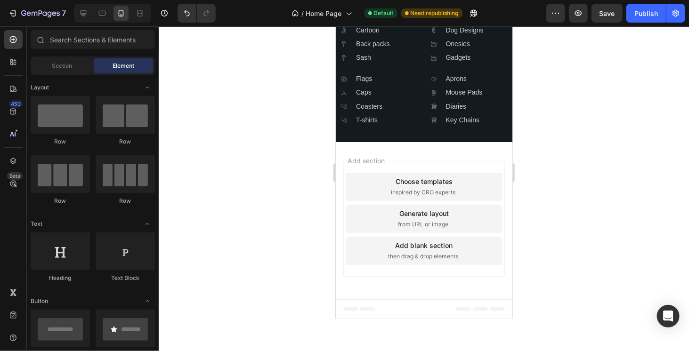
scroll to position [2964, 0]
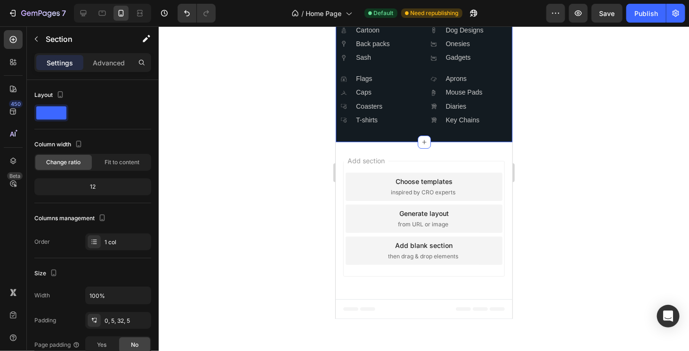
click at [31, 37] on button "button" at bounding box center [36, 39] width 15 height 15
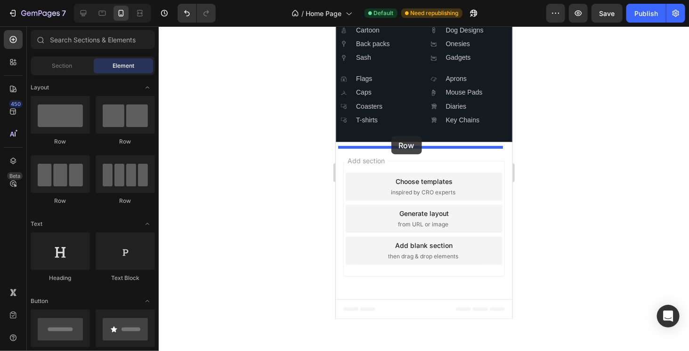
drag, startPoint x: 399, startPoint y: 143, endPoint x: 391, endPoint y: 136, distance: 10.7
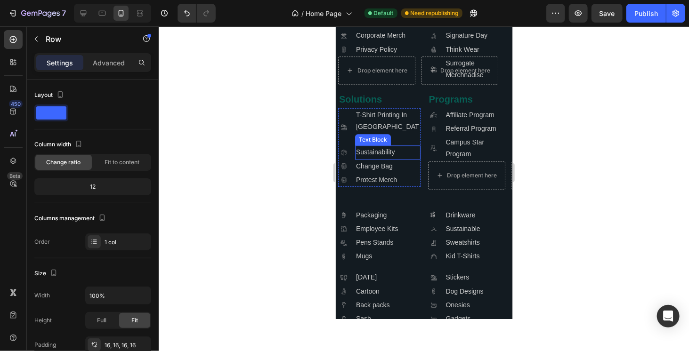
scroll to position [2681, 0]
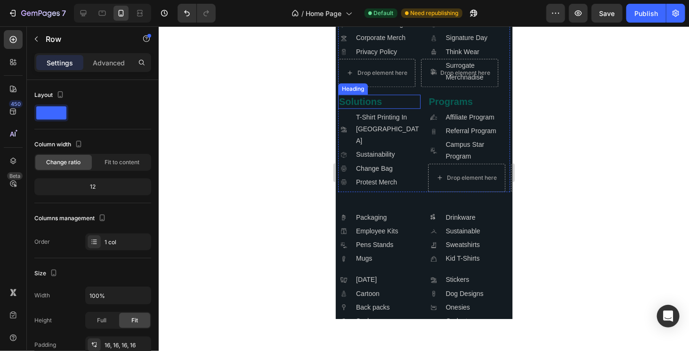
click at [370, 108] on h2 "Solutions" at bounding box center [379, 101] width 82 height 14
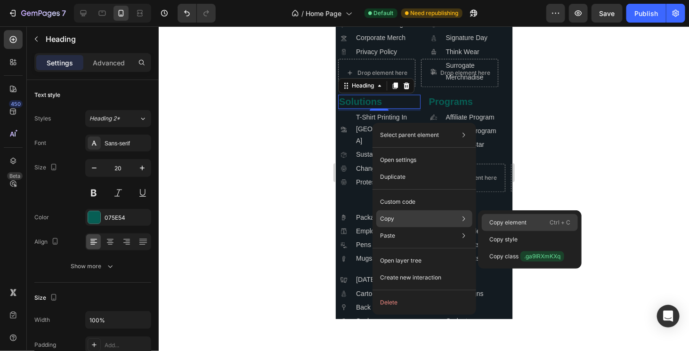
click at [524, 223] on p "Copy element" at bounding box center [507, 223] width 37 height 8
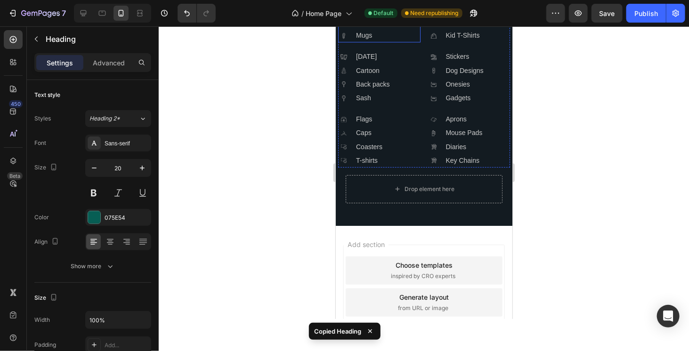
scroll to position [2964, 0]
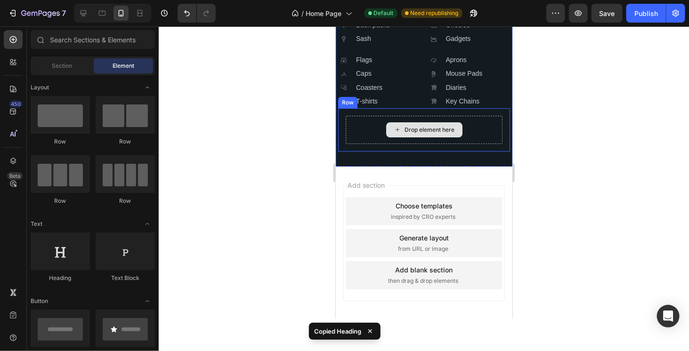
click at [401, 137] on div "Drop element here" at bounding box center [424, 129] width 76 height 15
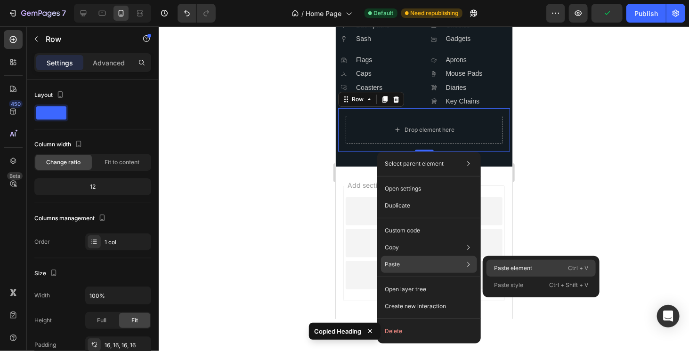
drag, startPoint x: 539, startPoint y: 269, endPoint x: 113, endPoint y: 183, distance: 435.3
click at [539, 277] on div "Paste element Ctrl + V" at bounding box center [540, 285] width 109 height 17
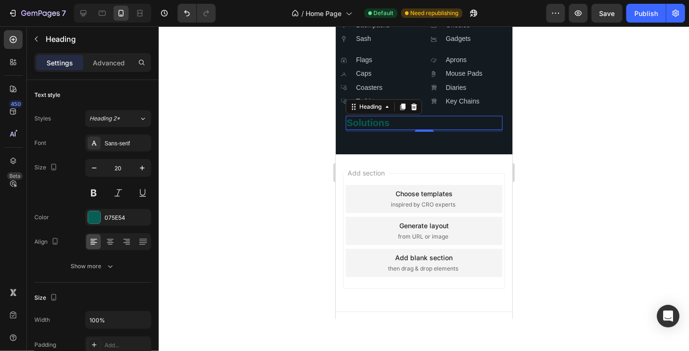
click at [351, 130] on h2 "Solutions" at bounding box center [423, 122] width 157 height 14
click at [353, 129] on p "Solutions" at bounding box center [423, 122] width 155 height 12
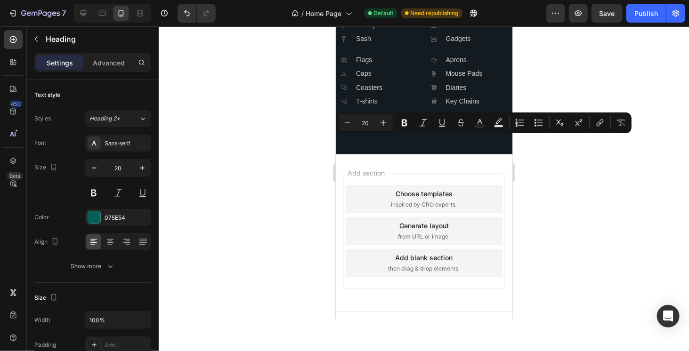
click at [353, 129] on p "Solutions" at bounding box center [423, 122] width 155 height 12
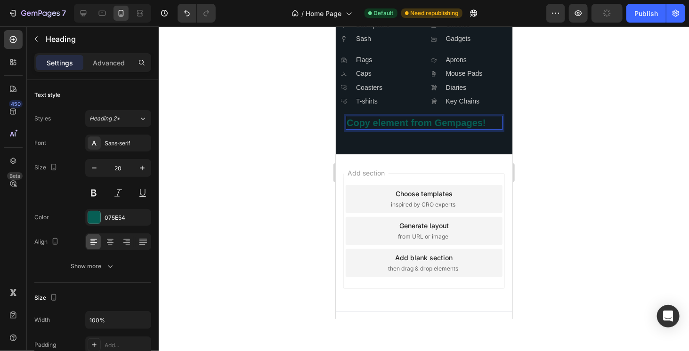
click at [427, 129] on p "Copy element from Gempages!" at bounding box center [423, 122] width 155 height 12
click at [428, 129] on p "Copy element from Gempages!" at bounding box center [423, 122] width 155 height 12
click at [425, 129] on p "Copy element from Gempages!" at bounding box center [423, 122] width 155 height 12
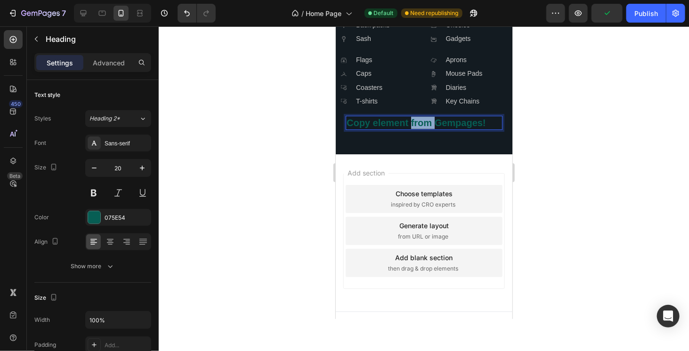
click at [425, 129] on p "Copy element from Gempages!" at bounding box center [423, 122] width 155 height 12
click at [470, 129] on p "Our Partner Certifications" at bounding box center [423, 122] width 155 height 12
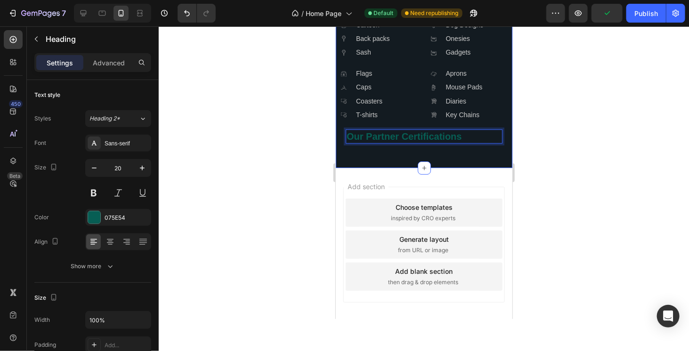
scroll to position [2950, 0]
click at [391, 142] on p "Our Partner Certifications" at bounding box center [423, 136] width 155 height 12
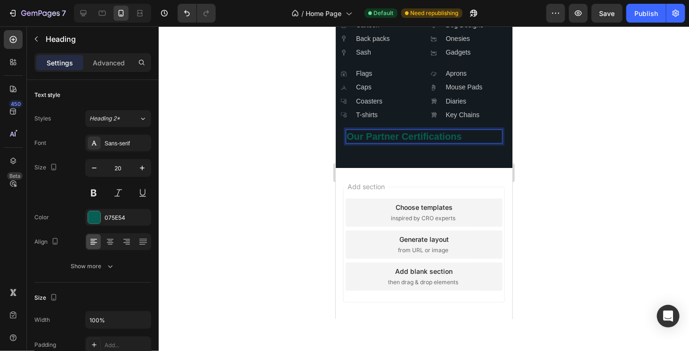
click at [191, 230] on div at bounding box center [424, 188] width 530 height 325
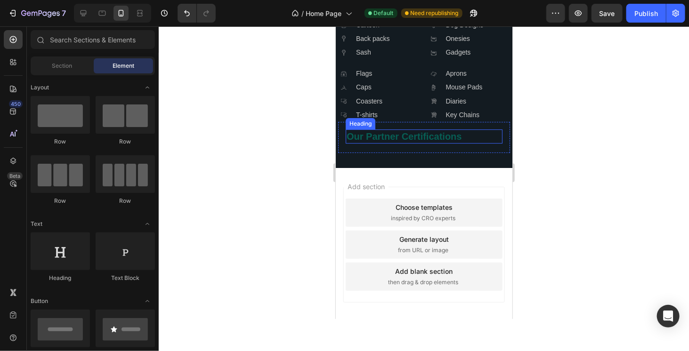
click at [373, 142] on p "Our Partner Certifications" at bounding box center [423, 136] width 155 height 12
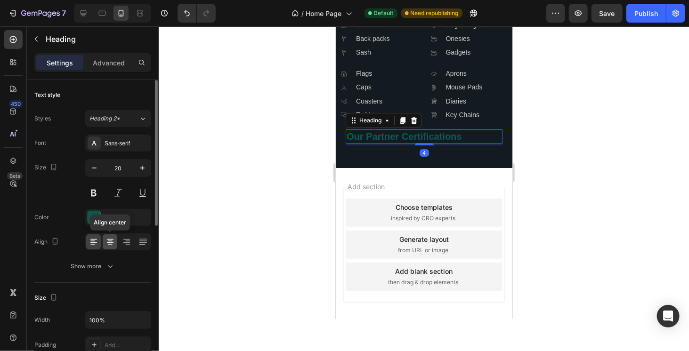
click at [108, 243] on icon at bounding box center [109, 241] width 9 height 9
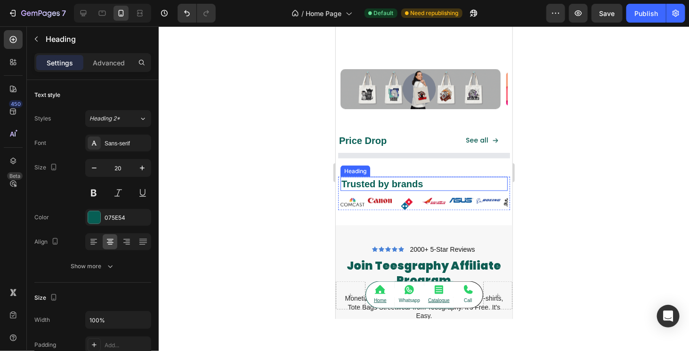
scroll to position [530, 0]
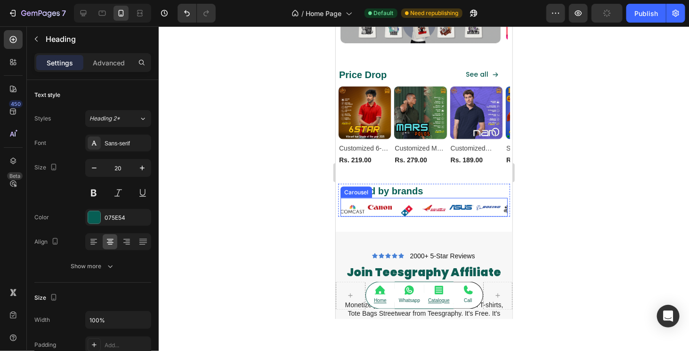
click at [396, 202] on div "Image" at bounding box center [407, 207] width 24 height 19
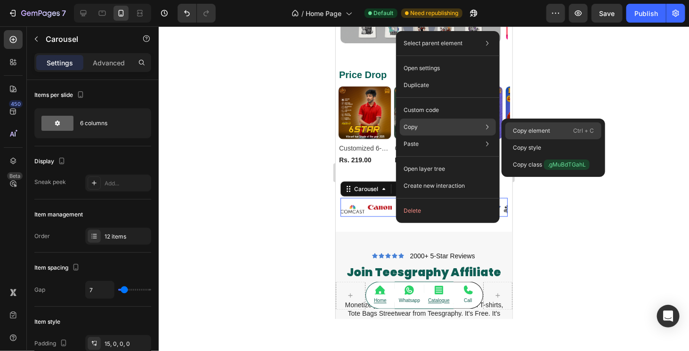
click at [518, 130] on p "Copy element" at bounding box center [531, 131] width 37 height 8
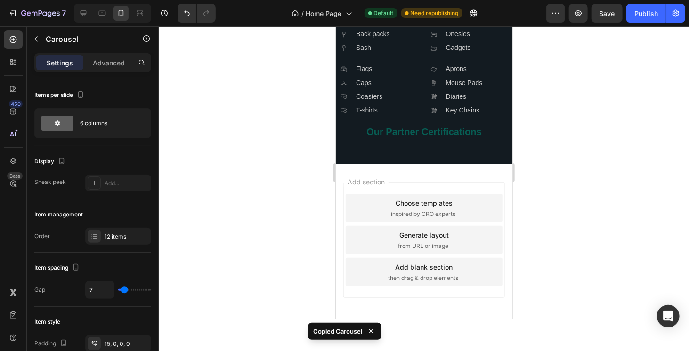
scroll to position [2862, 0]
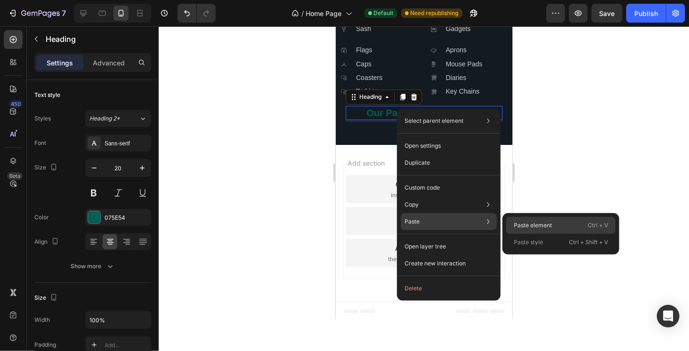
click at [535, 227] on p "Paste element" at bounding box center [533, 225] width 38 height 8
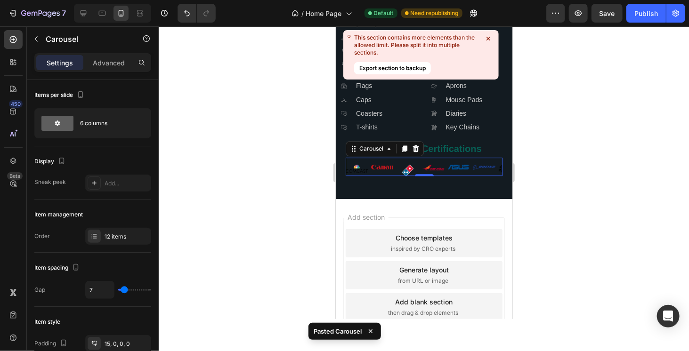
scroll to position [2819, 0]
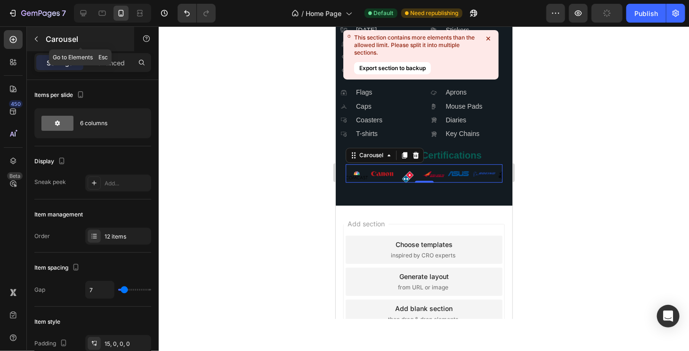
click at [33, 39] on icon "button" at bounding box center [36, 39] width 8 height 8
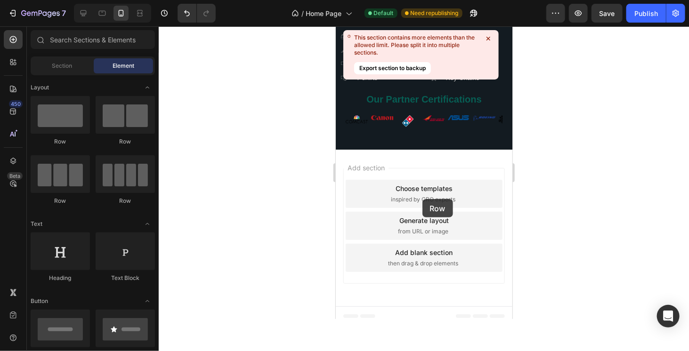
scroll to position [2880, 0]
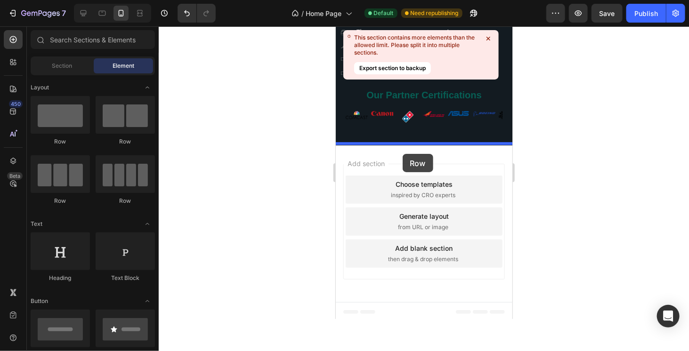
drag, startPoint x: 396, startPoint y: 143, endPoint x: 402, endPoint y: 153, distance: 11.6
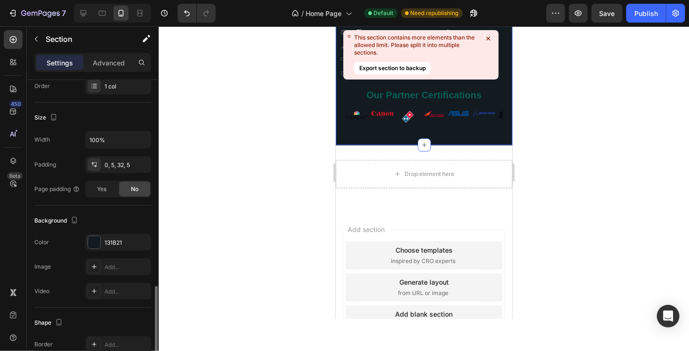
scroll to position [239, 0]
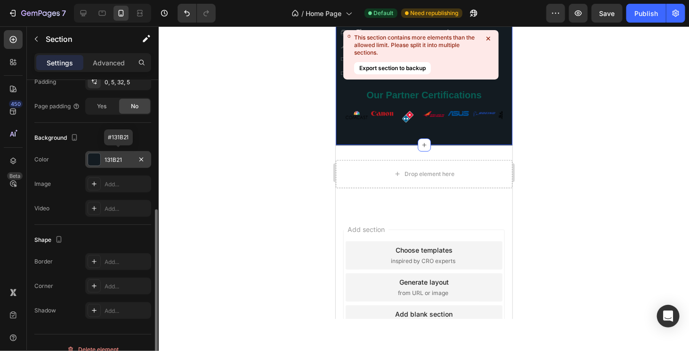
click at [104, 158] on div "131B21" at bounding box center [118, 159] width 66 height 17
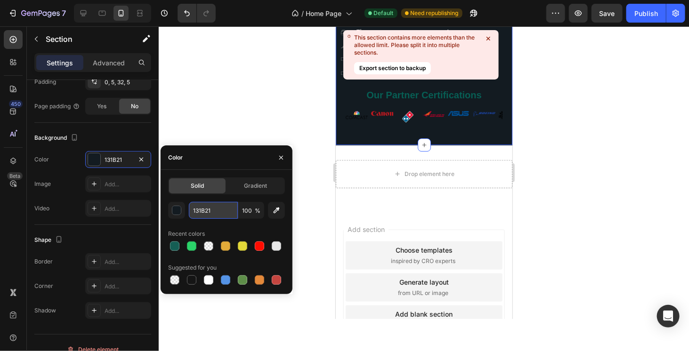
click at [196, 216] on input "131B21" at bounding box center [213, 210] width 49 height 17
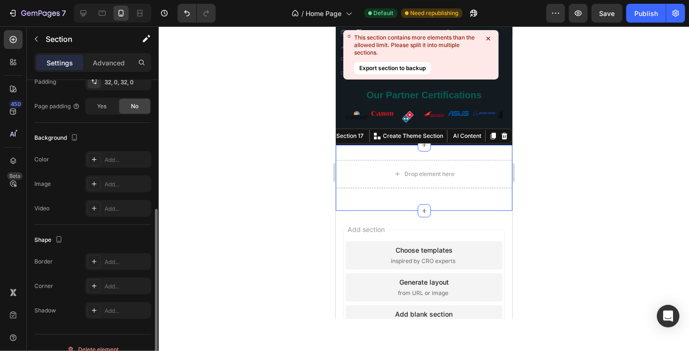
click at [364, 196] on div "Drop element here Row Section 17 Create Theme Section AI Content Write with Gem…" at bounding box center [423, 178] width 177 height 66
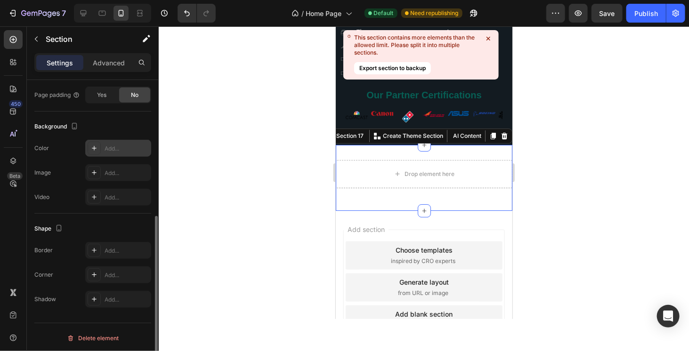
click at [124, 150] on div "Add..." at bounding box center [127, 149] width 44 height 8
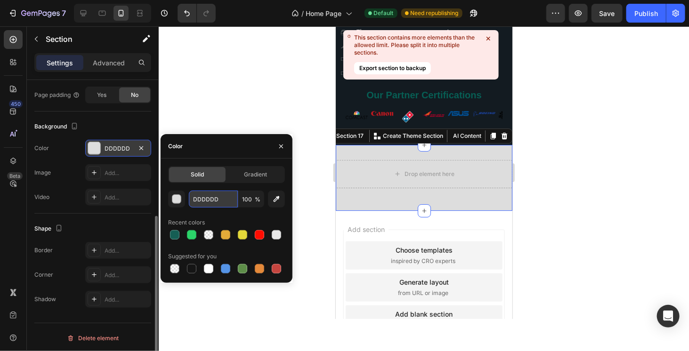
click at [214, 196] on input "DDDDDD" at bounding box center [213, 199] width 49 height 17
paste input "131B21"
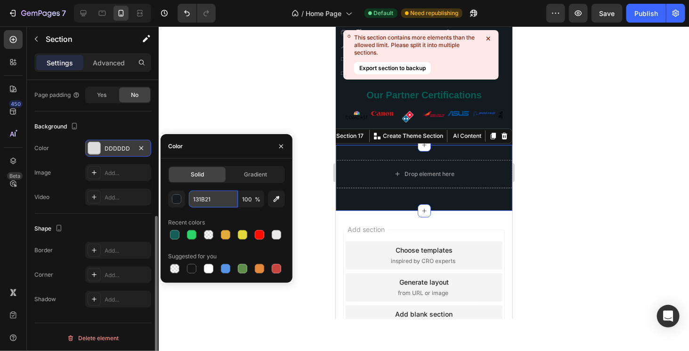
type input "131B21"
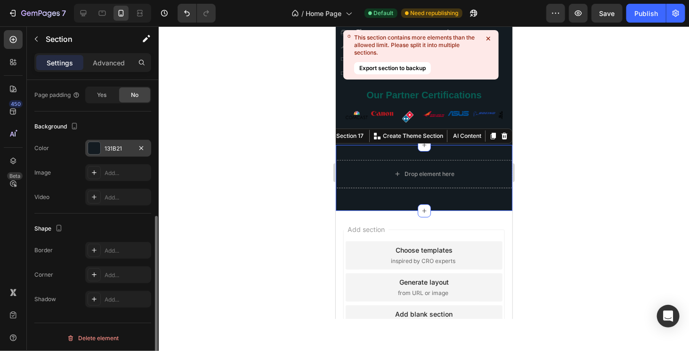
click at [313, 168] on div at bounding box center [424, 188] width 530 height 325
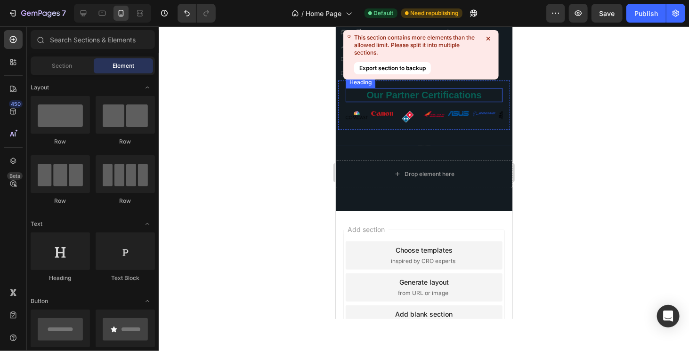
click at [405, 96] on h2 "Our Partner Certifications" at bounding box center [423, 95] width 157 height 14
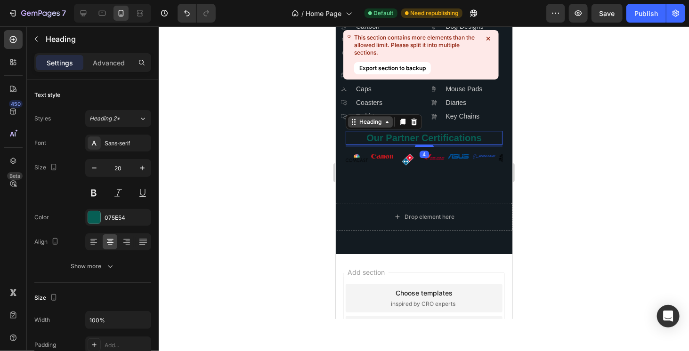
scroll to position [2836, 0]
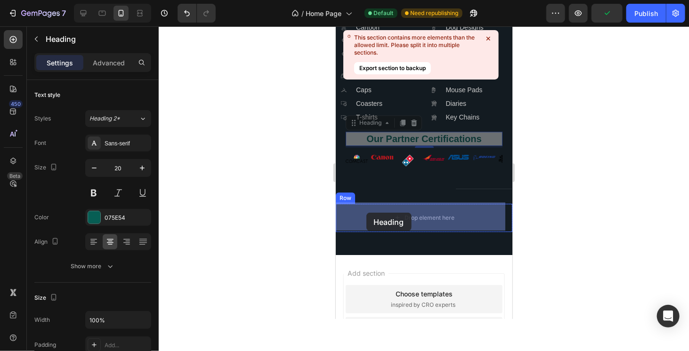
drag, startPoint x: 355, startPoint y: 119, endPoint x: 365, endPoint y: 212, distance: 93.9
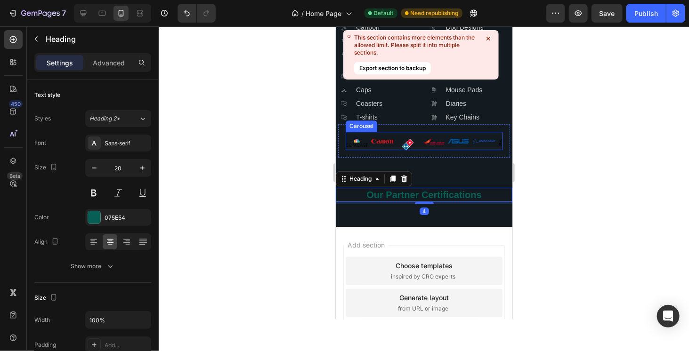
click at [352, 136] on div "Image" at bounding box center [356, 140] width 22 height 18
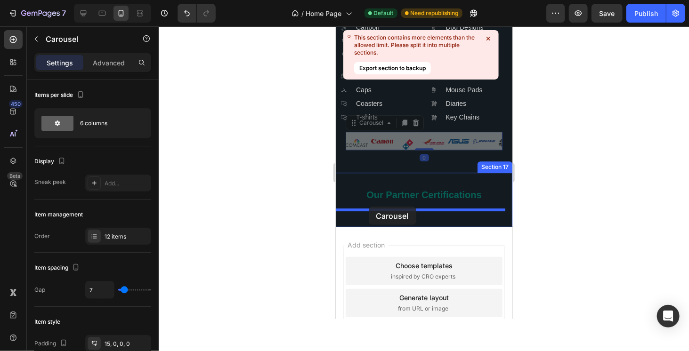
drag, startPoint x: 356, startPoint y: 122, endPoint x: 368, endPoint y: 204, distance: 82.8
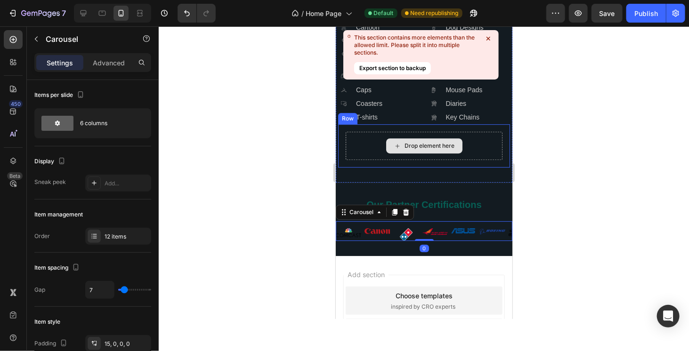
click at [474, 140] on div "Drop element here" at bounding box center [423, 145] width 157 height 28
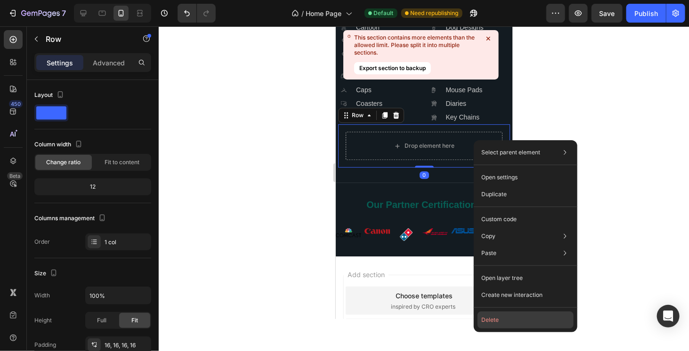
click at [502, 316] on button "Delete" at bounding box center [526, 320] width 96 height 17
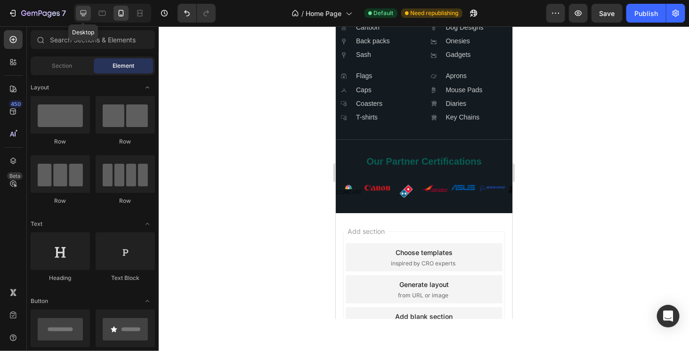
click at [83, 8] on icon at bounding box center [83, 12] width 9 height 9
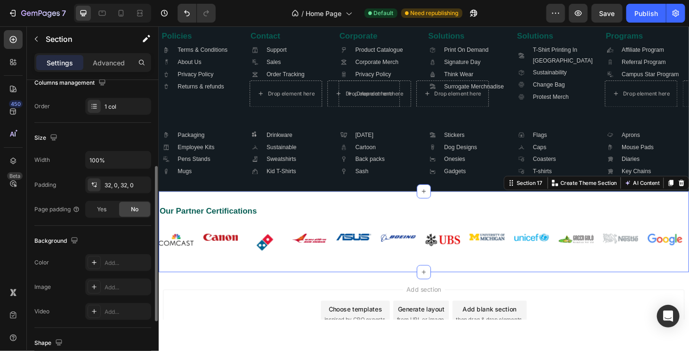
scroll to position [163, 0]
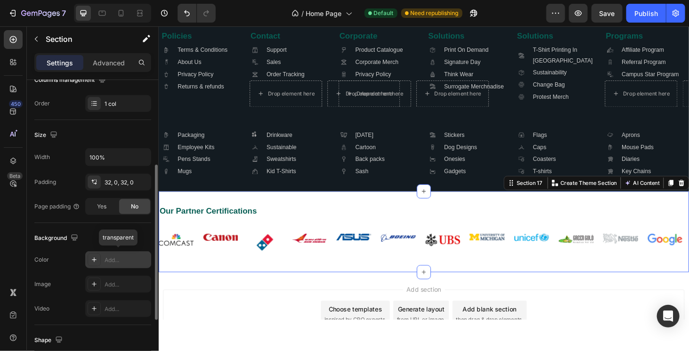
click at [103, 259] on div "Add..." at bounding box center [118, 259] width 66 height 17
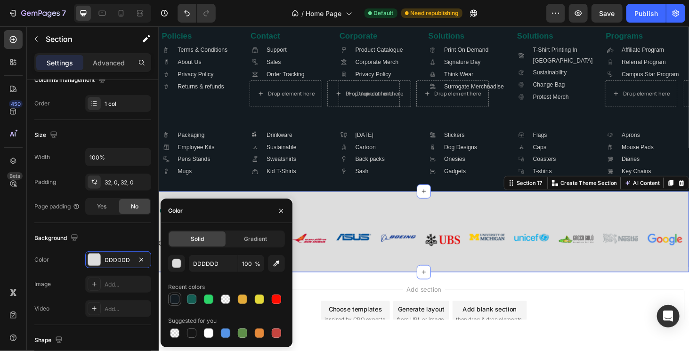
click at [174, 295] on div at bounding box center [174, 299] width 9 height 9
type input "131B21"
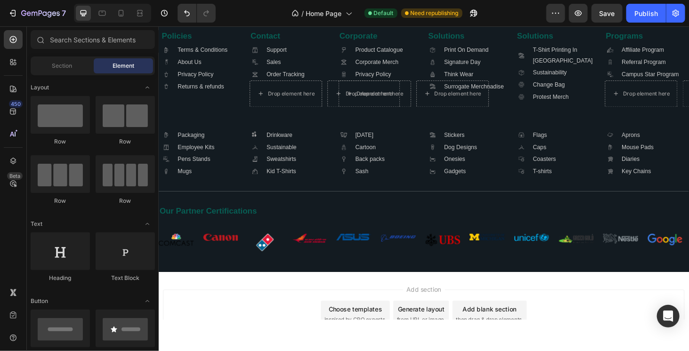
click at [303, 320] on div "Add section Choose templates inspired by CRO experts Generate layout from URL o…" at bounding box center [441, 333] width 556 height 52
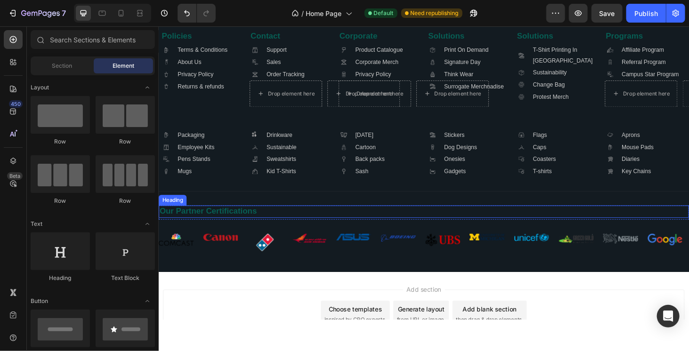
click at [238, 230] on h2 "Our Partner Certifications" at bounding box center [440, 223] width 565 height 13
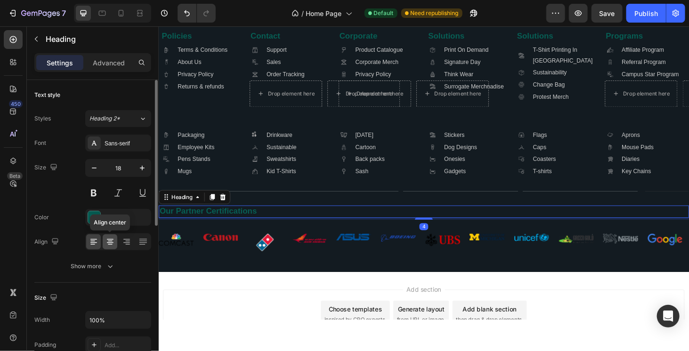
click at [106, 237] on icon at bounding box center [109, 241] width 9 height 9
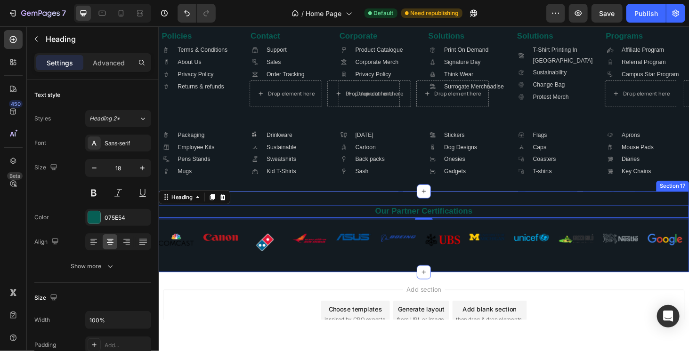
click at [327, 288] on div "Our Partner Certifications Heading 4 Row Image Image Image Image Image Image Im…" at bounding box center [440, 245] width 565 height 86
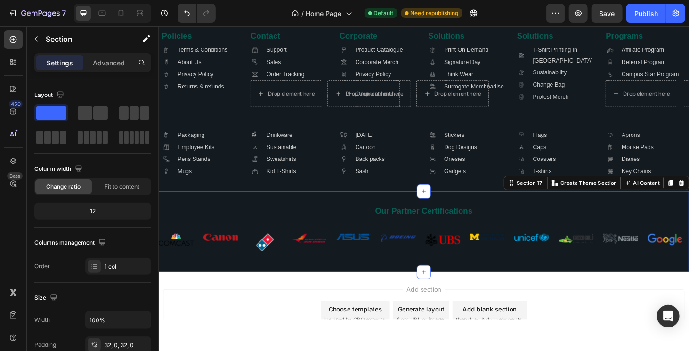
click at [327, 288] on div "Our Partner Certifications Heading Row Image Image Image Image Image Image Imag…" at bounding box center [440, 245] width 565 height 86
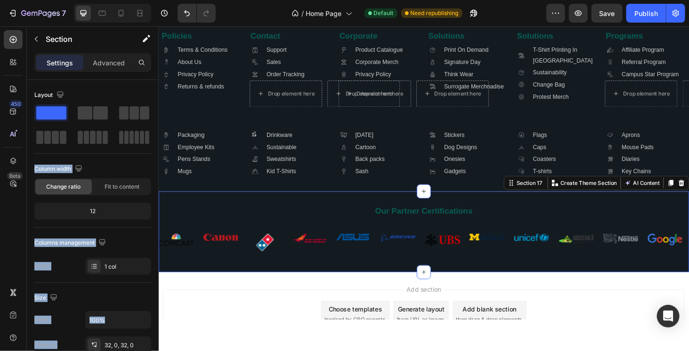
drag, startPoint x: 254, startPoint y: 138, endPoint x: 355, endPoint y: 286, distance: 179.7
click at [93, 116] on span at bounding box center [100, 112] width 15 height 13
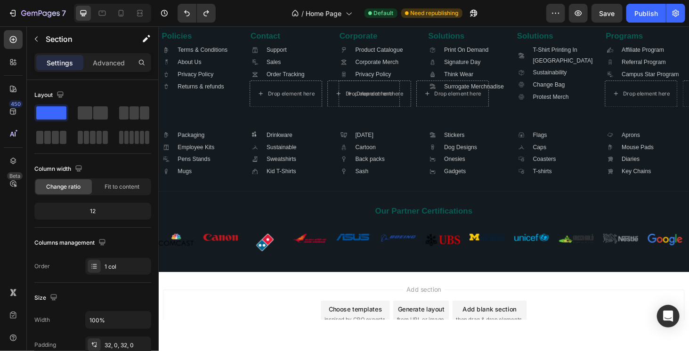
click at [246, 333] on div "Add section Choose templates inspired by CRO experts Generate layout from URL o…" at bounding box center [441, 333] width 556 height 52
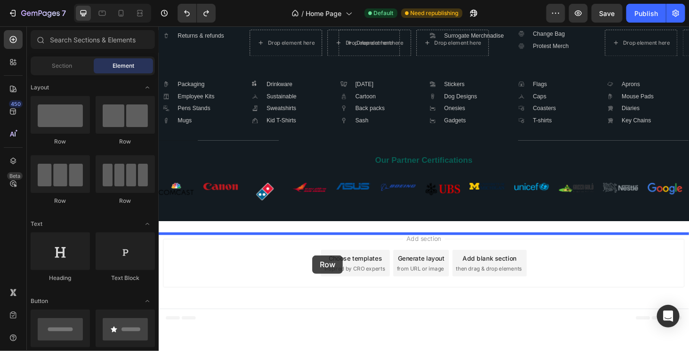
scroll to position [2606, 0]
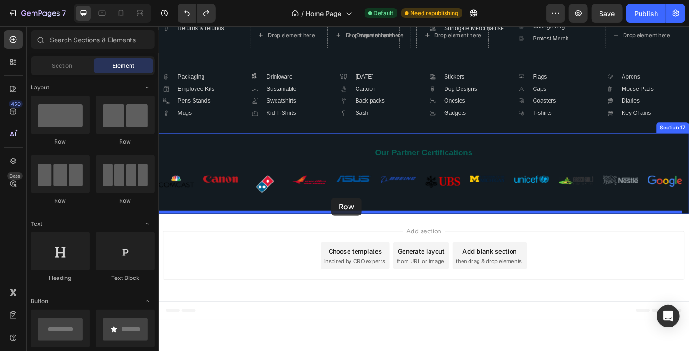
drag, startPoint x: 288, startPoint y: 144, endPoint x: 342, endPoint y: 209, distance: 83.9
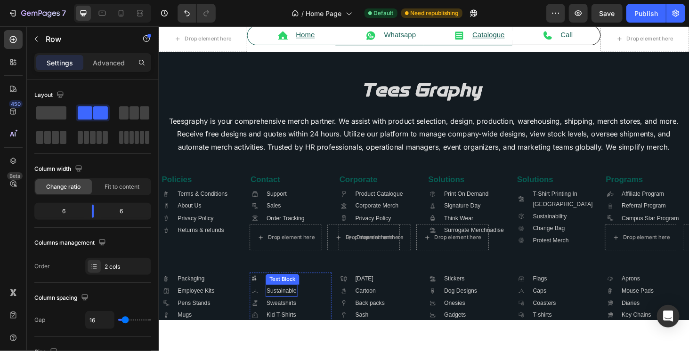
scroll to position [2185, 0]
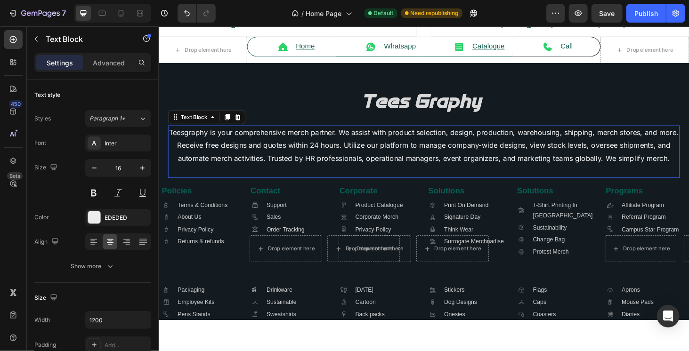
click at [316, 152] on p "Teesgraphy is your comprehensive merch partner. We assist with product selectio…" at bounding box center [440, 160] width 543 height 54
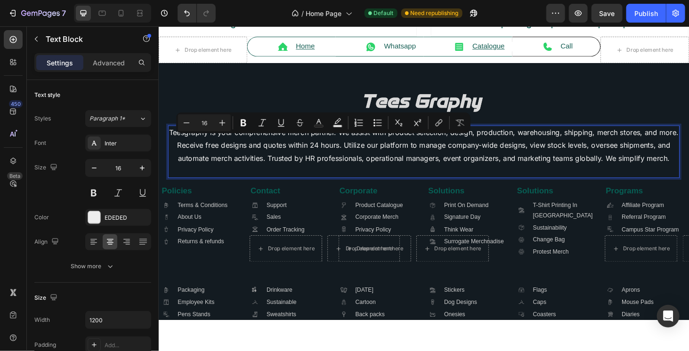
click at [313, 156] on p "Teesgraphy is your comprehensive merch partner. We assist with product selectio…" at bounding box center [440, 160] width 543 height 54
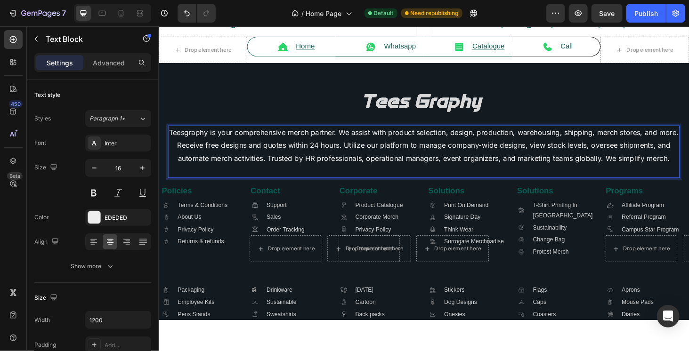
click at [288, 187] on p "Teesgraphy is your comprehensive merch partner. We assist with product selectio…" at bounding box center [440, 160] width 543 height 54
click at [287, 208] on h2 "Contact" at bounding box center [298, 201] width 87 height 13
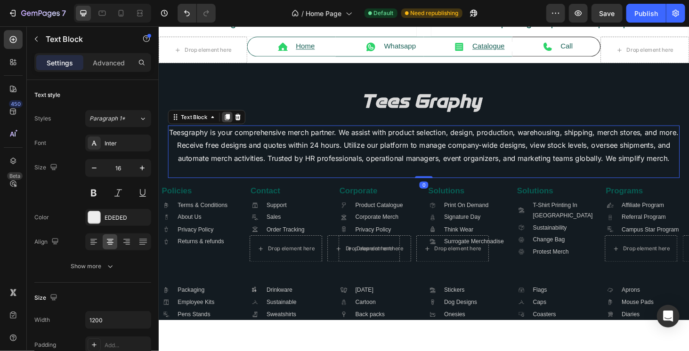
click at [229, 119] on icon at bounding box center [231, 123] width 8 height 8
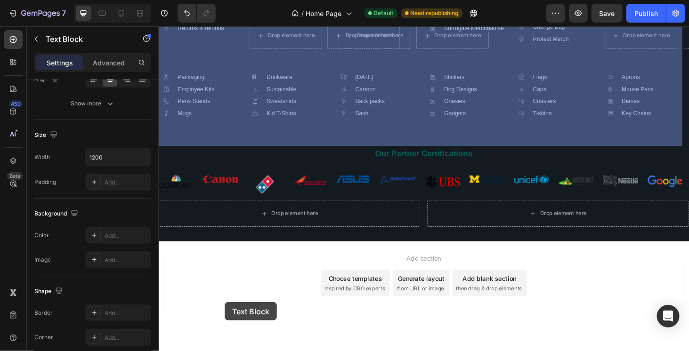
scroll to position [2518, 0]
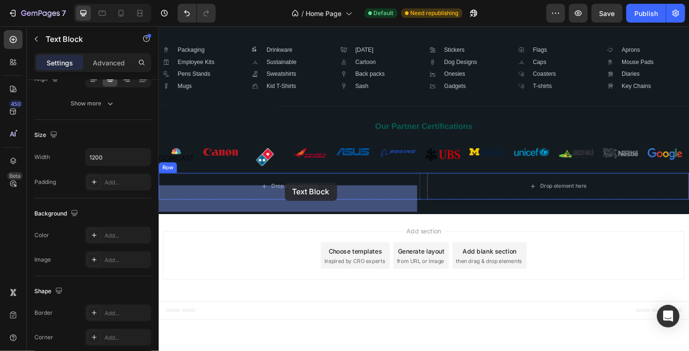
drag, startPoint x: 177, startPoint y: 186, endPoint x: 292, endPoint y: 195, distance: 115.7
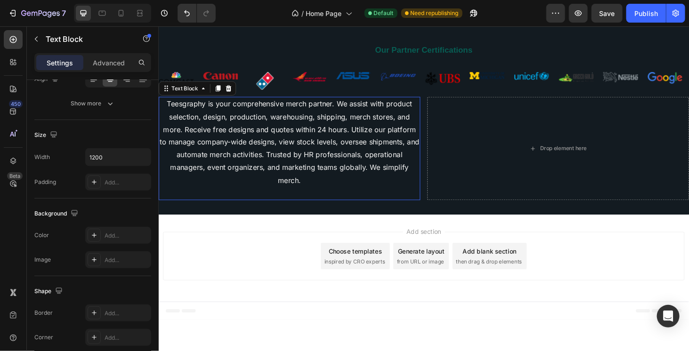
scroll to position [2448, 0]
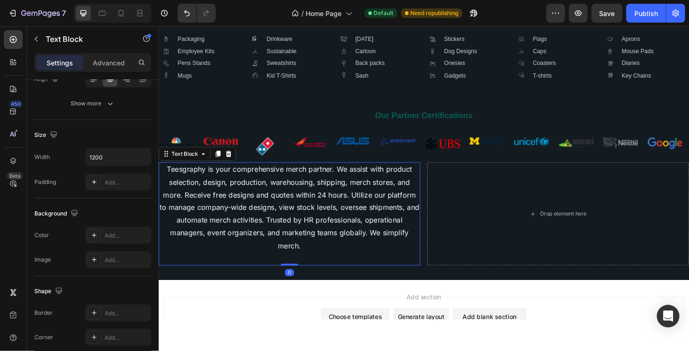
click at [250, 213] on p "Teesgraphy is your comprehensive merch partner. We assist with product selectio…" at bounding box center [297, 226] width 277 height 108
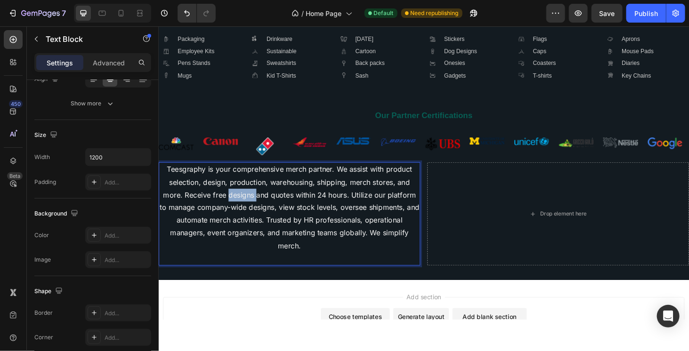
click at [250, 213] on p "Teesgraphy is your comprehensive merch partner. We assist with product selectio…" at bounding box center [297, 226] width 277 height 108
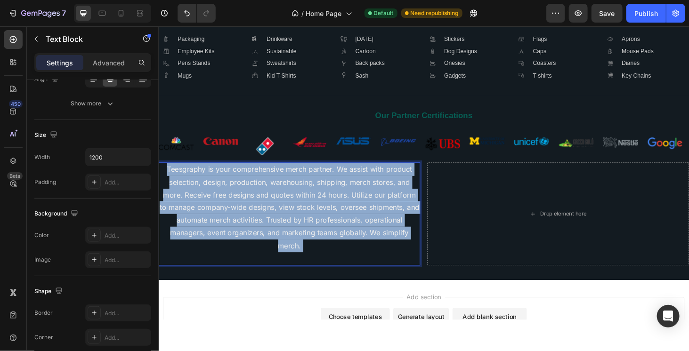
click at [250, 213] on p "Teesgraphy is your comprehensive merch partner. We assist with product selectio…" at bounding box center [297, 226] width 277 height 108
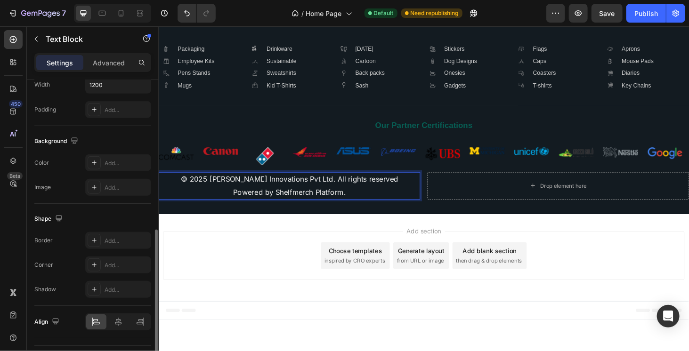
scroll to position [258, 0]
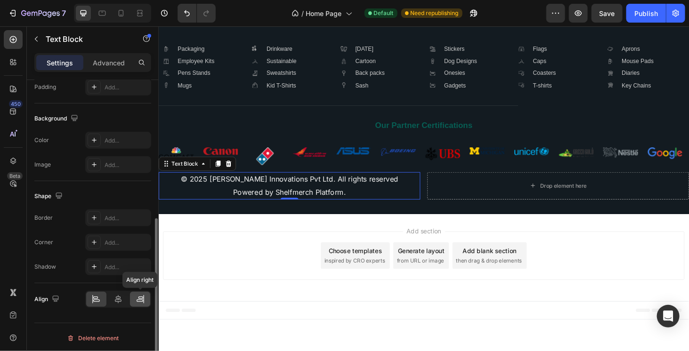
click at [138, 302] on div at bounding box center [140, 299] width 20 height 15
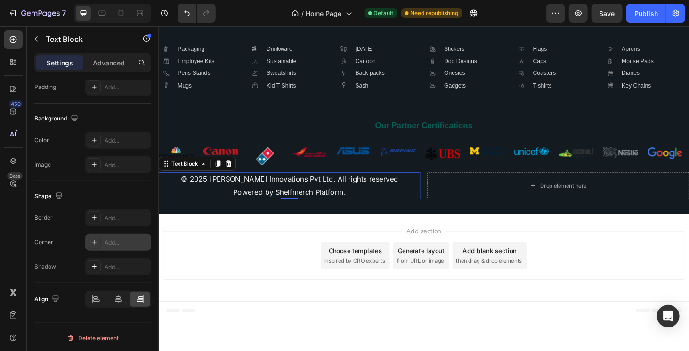
scroll to position [0, 0]
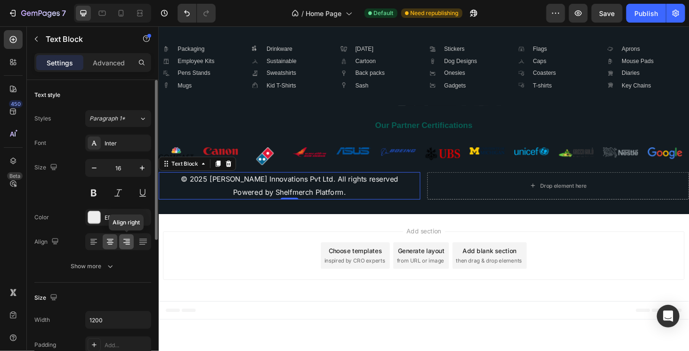
click at [127, 241] on icon at bounding box center [127, 241] width 5 height 1
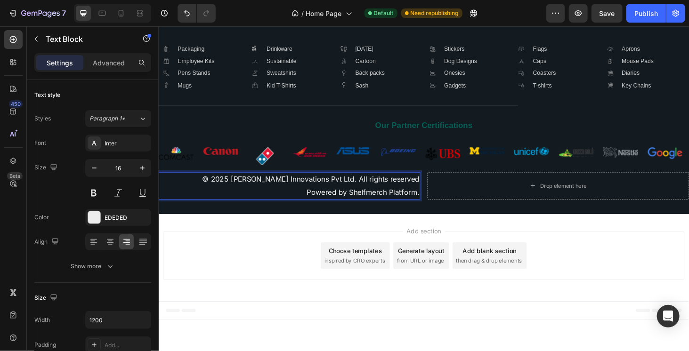
click at [329, 208] on p "Powered by Shelfmerch Platform." at bounding box center [297, 203] width 277 height 14
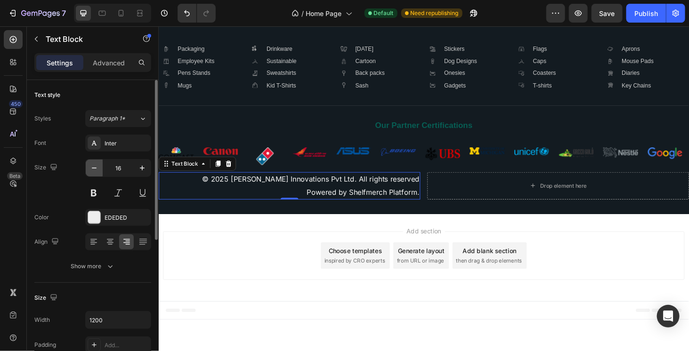
click at [88, 170] on button "button" at bounding box center [94, 168] width 17 height 17
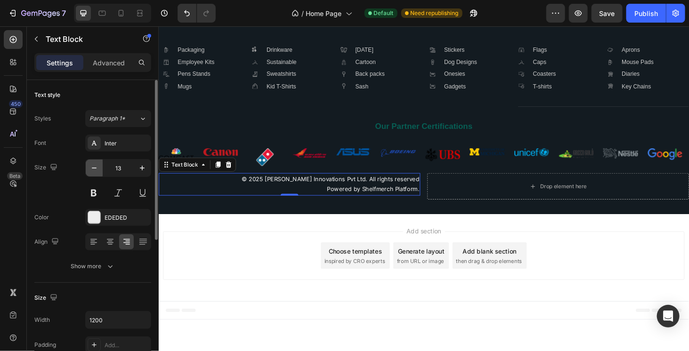
click at [88, 170] on button "button" at bounding box center [94, 168] width 17 height 17
type input "10"
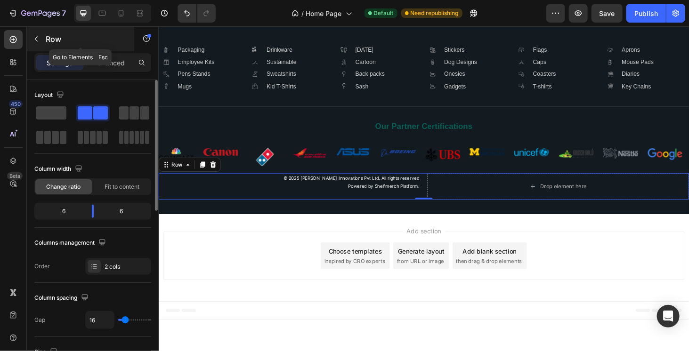
click at [46, 36] on p "Row" at bounding box center [86, 38] width 80 height 11
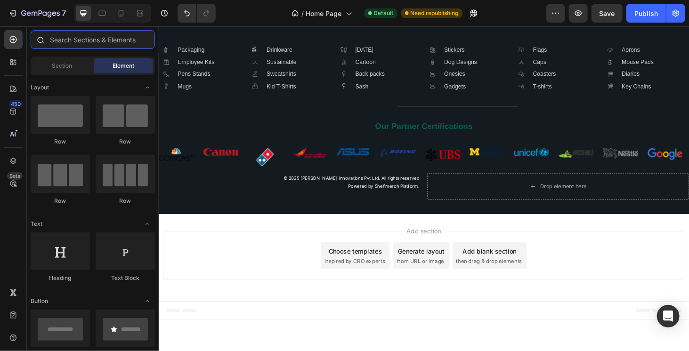
click at [69, 40] on input "text" at bounding box center [93, 39] width 124 height 19
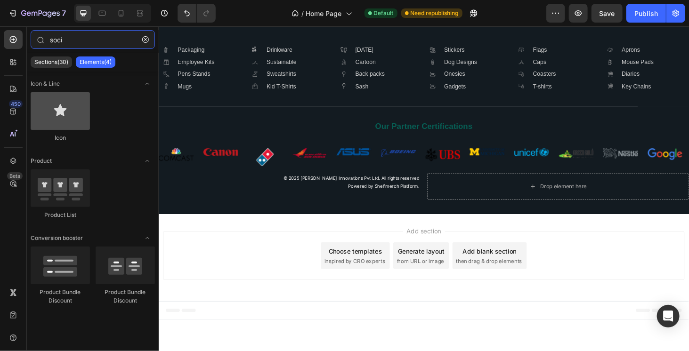
type input "soci"
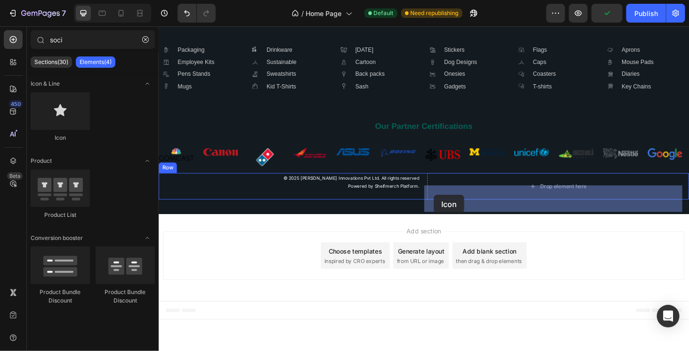
drag, startPoint x: 212, startPoint y: 151, endPoint x: 451, endPoint y: 206, distance: 244.9
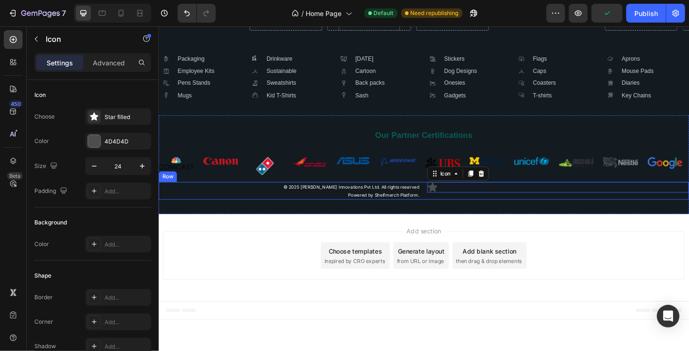
scroll to position [2439, 0]
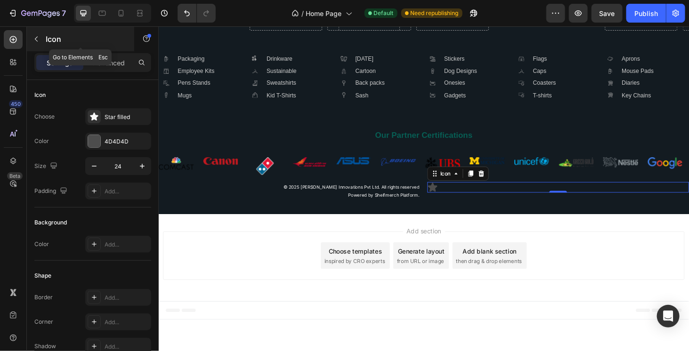
click at [38, 34] on button "button" at bounding box center [36, 39] width 15 height 15
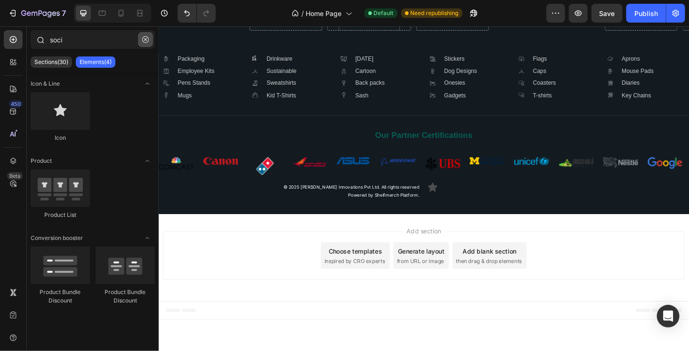
click at [144, 41] on icon "button" at bounding box center [145, 39] width 7 height 7
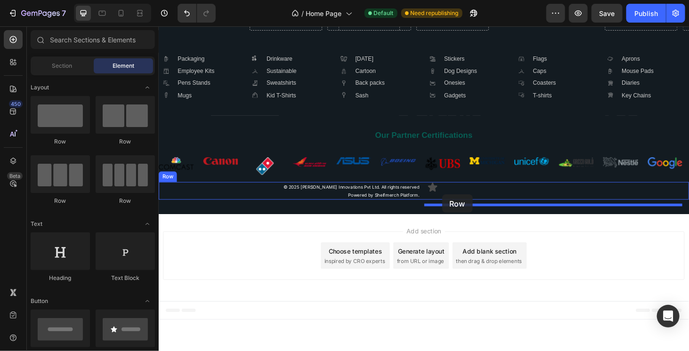
drag, startPoint x: 284, startPoint y: 196, endPoint x: 460, endPoint y: 205, distance: 176.4
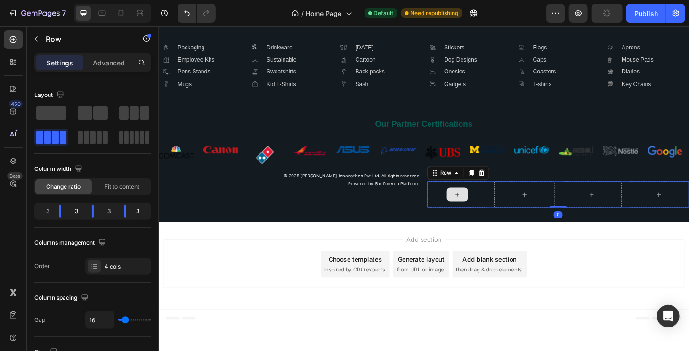
scroll to position [2448, 0]
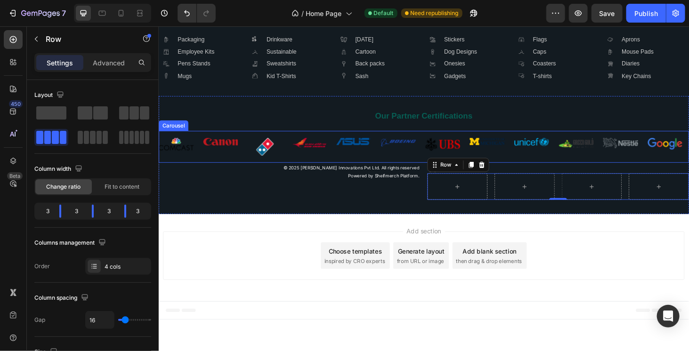
click at [539, 171] on div "Image Image Image Image Image Image Image Image Image Image Image Image Carousel" at bounding box center [440, 155] width 565 height 34
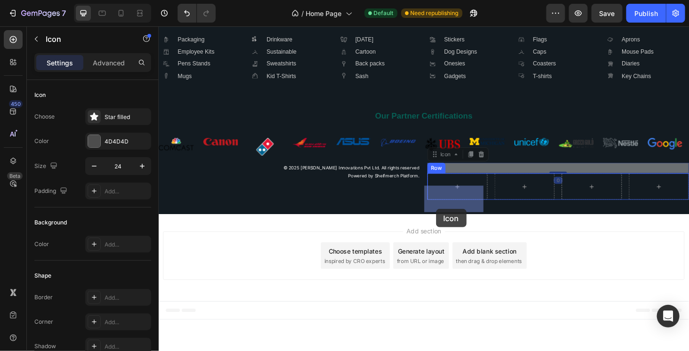
drag, startPoint x: 451, startPoint y: 174, endPoint x: 454, endPoint y: 221, distance: 46.7
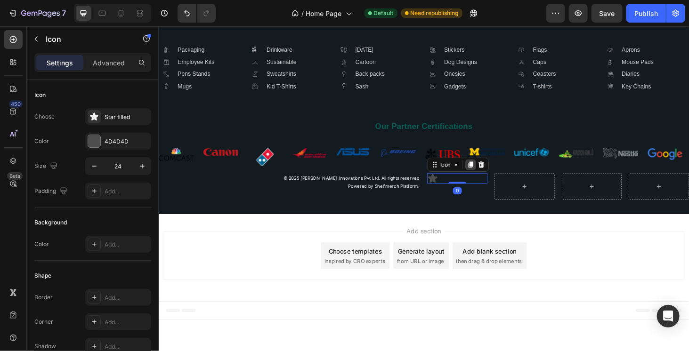
click at [487, 177] on icon at bounding box center [491, 174] width 8 height 8
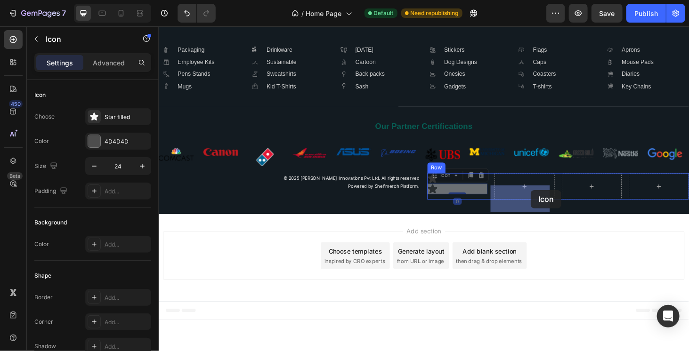
drag, startPoint x: 446, startPoint y: 186, endPoint x: 554, endPoint y: 200, distance: 108.2
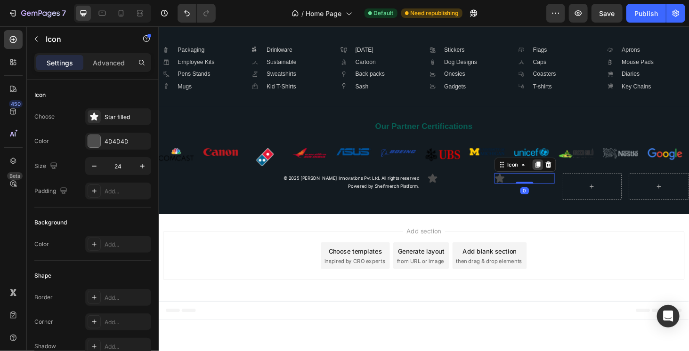
click at [560, 177] on icon at bounding box center [562, 173] width 5 height 7
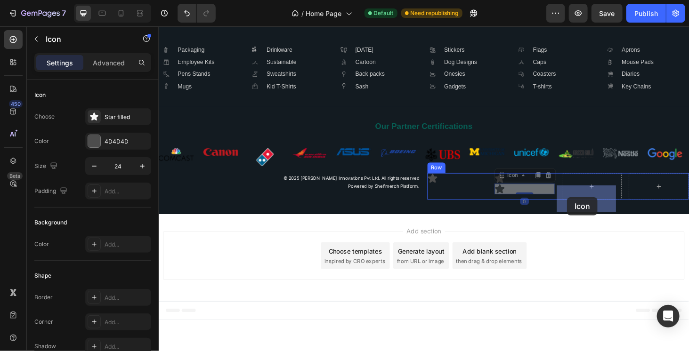
drag, startPoint x: 520, startPoint y: 186, endPoint x: 593, endPoint y: 208, distance: 76.4
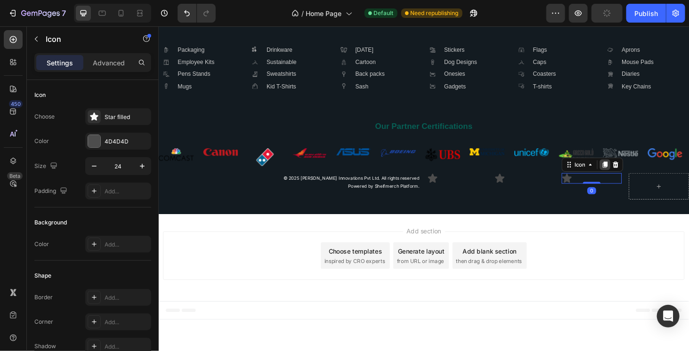
click at [632, 177] on icon at bounding box center [634, 173] width 5 height 7
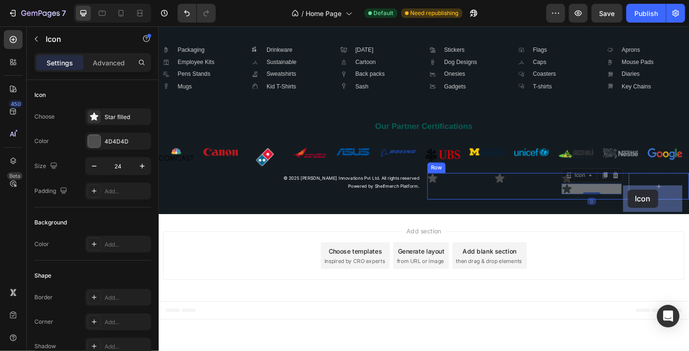
drag, startPoint x: 591, startPoint y: 182, endPoint x: 656, endPoint y: 200, distance: 68.4
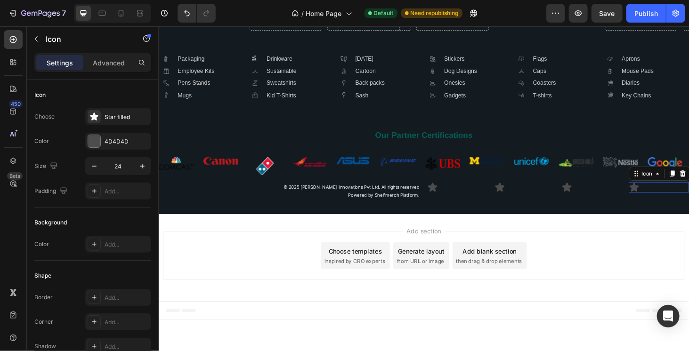
scroll to position [2439, 0]
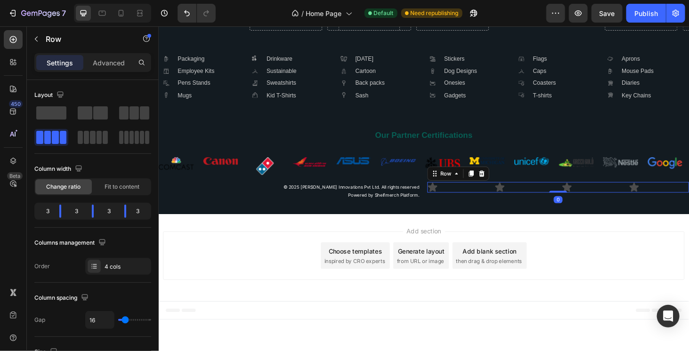
click at [508, 201] on div "Icon Icon Icon Icon Row 0" at bounding box center [584, 197] width 279 height 11
drag, startPoint x: 59, startPoint y: 207, endPoint x: 46, endPoint y: 207, distance: 13.2
click at [46, 0] on body "7 Version history / Home Page Default Need republishing Preview Publish 450 Bet…" at bounding box center [344, 0] width 689 height 0
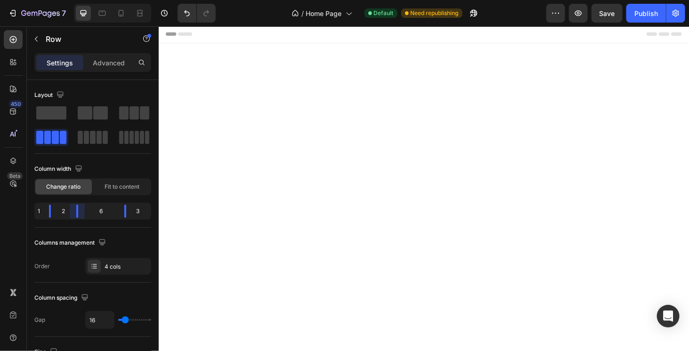
scroll to position [2439, 0]
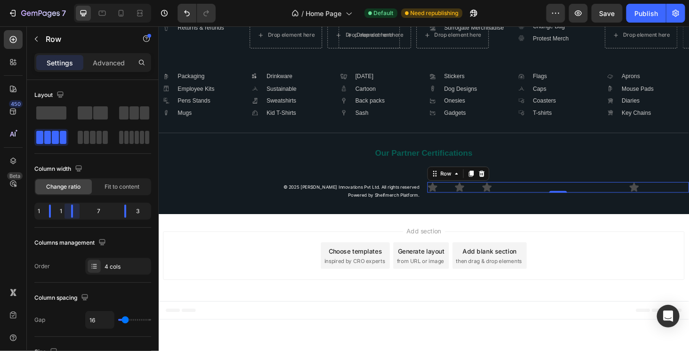
click at [56, 0] on body "7 Version history / Home Page Default Need republishing Preview Save Publish 45…" at bounding box center [344, 0] width 689 height 0
drag, startPoint x: 121, startPoint y: 211, endPoint x: 97, endPoint y: 131, distance: 82.7
click at [84, 0] on body "7 Version history / Home Page Default Need republishing Preview Save Publish 45…" at bounding box center [344, 0] width 689 height 0
click at [132, 141] on span at bounding box center [132, 137] width 4 height 13
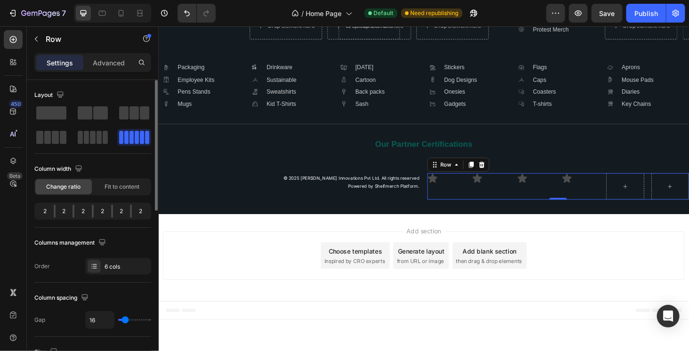
scroll to position [2448, 0]
click at [135, 141] on span at bounding box center [137, 137] width 4 height 13
click at [55, 208] on div at bounding box center [55, 211] width 2 height 13
click at [96, 141] on div at bounding box center [93, 137] width 30 height 13
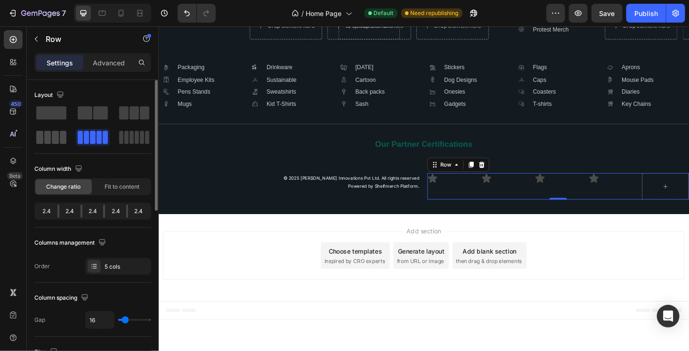
click at [55, 135] on span at bounding box center [55, 137] width 7 height 13
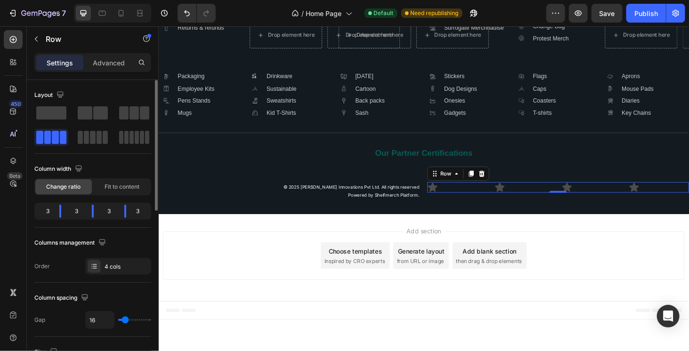
scroll to position [2439, 0]
drag, startPoint x: 58, startPoint y: 213, endPoint x: 28, endPoint y: 210, distance: 30.3
click at [28, 0] on body "7 Version history / Home Page Default Need republishing Preview Save Publish 45…" at bounding box center [344, 0] width 689 height 0
drag, startPoint x: 92, startPoint y: 211, endPoint x: 48, endPoint y: 216, distance: 44.6
click at [48, 0] on body "7 Version history / Home Page Default Need republishing Preview Save Publish 45…" at bounding box center [344, 0] width 689 height 0
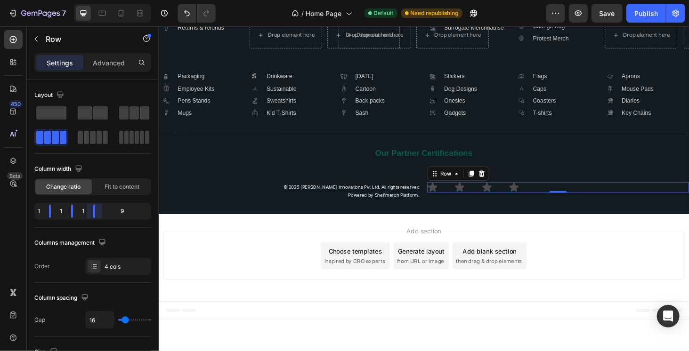
drag, startPoint x: 123, startPoint y: 213, endPoint x: 53, endPoint y: 206, distance: 71.0
click at [53, 0] on body "7 Version history / Home Page Default Need republishing Preview Save Publish 45…" at bounding box center [344, 0] width 689 height 0
click at [111, 168] on div "Column width" at bounding box center [92, 169] width 117 height 15
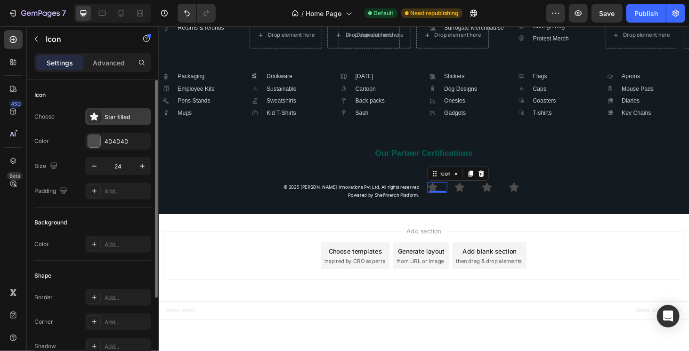
drag, startPoint x: 92, startPoint y: 140, endPoint x: 86, endPoint y: 115, distance: 25.7
click at [86, 115] on div "Star filled" at bounding box center [118, 116] width 66 height 17
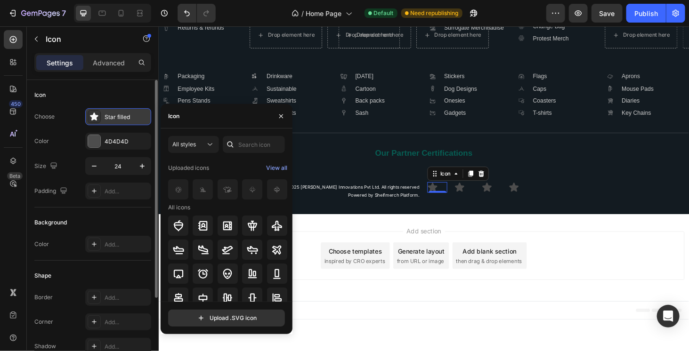
click at [128, 121] on div "Star filled" at bounding box center [118, 116] width 66 height 17
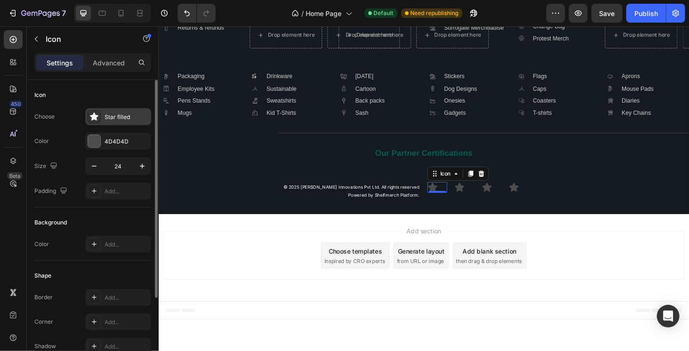
click at [128, 121] on div "Star filled" at bounding box center [118, 116] width 66 height 17
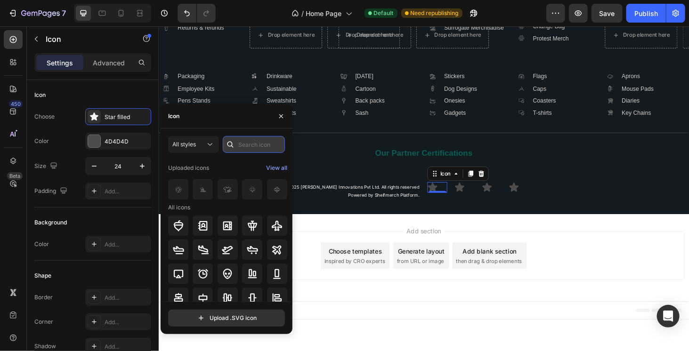
click at [256, 147] on input "text" at bounding box center [254, 144] width 62 height 17
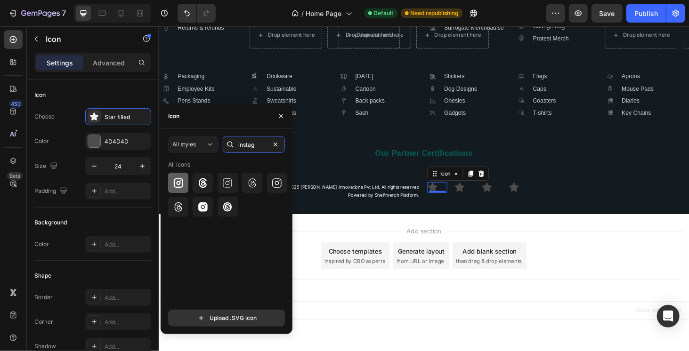
type input "instag"
click at [176, 190] on div at bounding box center [178, 183] width 20 height 20
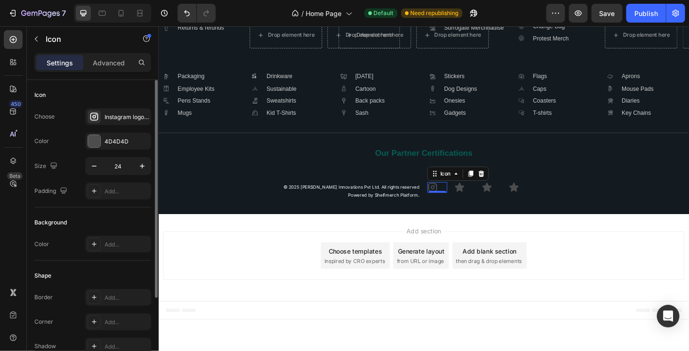
click at [137, 261] on div "Icon Choose Instagram logo bold Color 4D4D4D Size 24 Padding Add..." at bounding box center [92, 312] width 117 height 102
click at [117, 123] on div "Star filled" at bounding box center [118, 116] width 66 height 17
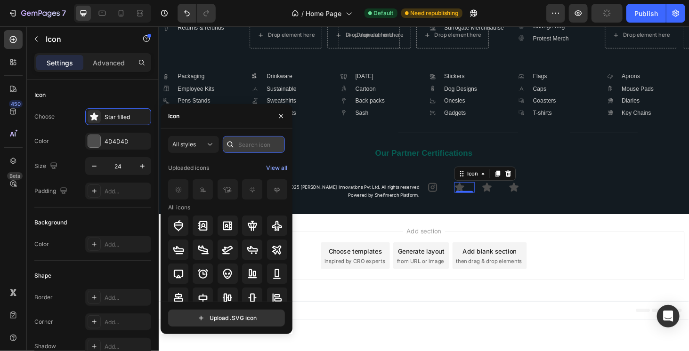
click at [243, 142] on input "text" at bounding box center [254, 144] width 62 height 17
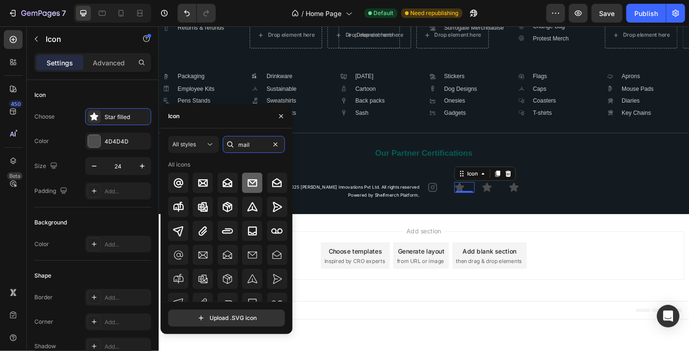
type input "mail"
click at [249, 184] on icon at bounding box center [252, 183] width 11 height 11
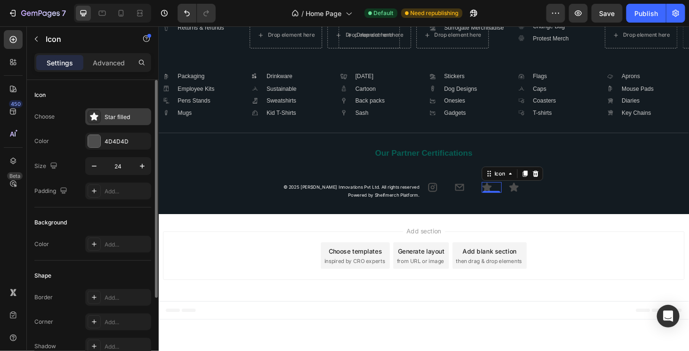
click at [110, 119] on div "Star filled" at bounding box center [127, 117] width 44 height 8
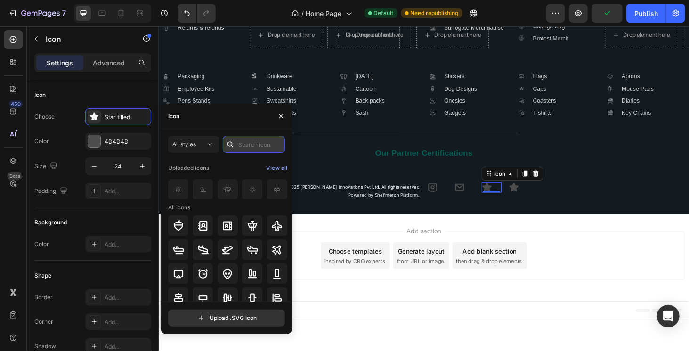
click at [243, 149] on input "text" at bounding box center [254, 144] width 62 height 17
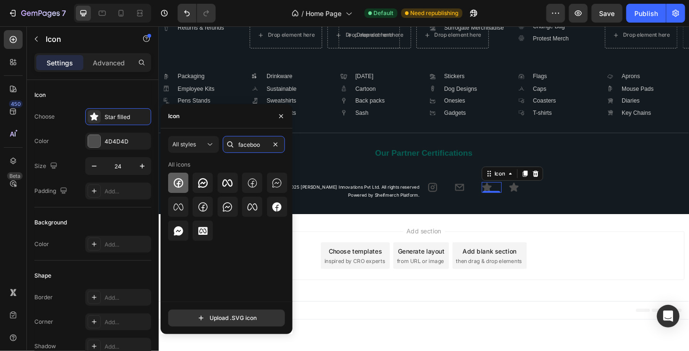
type input "faceboo"
click at [179, 182] on icon at bounding box center [178, 183] width 11 height 11
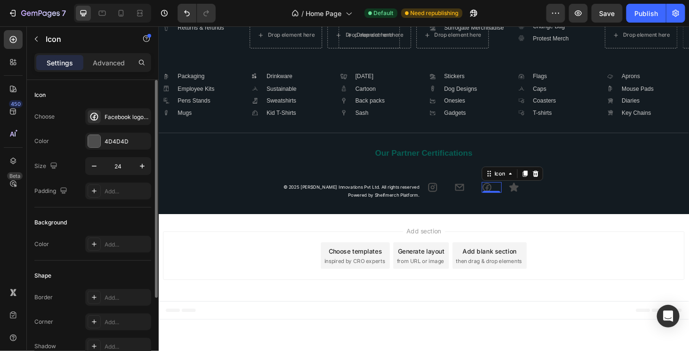
click at [61, 121] on div "Choose Facebook logo bold" at bounding box center [92, 116] width 117 height 17
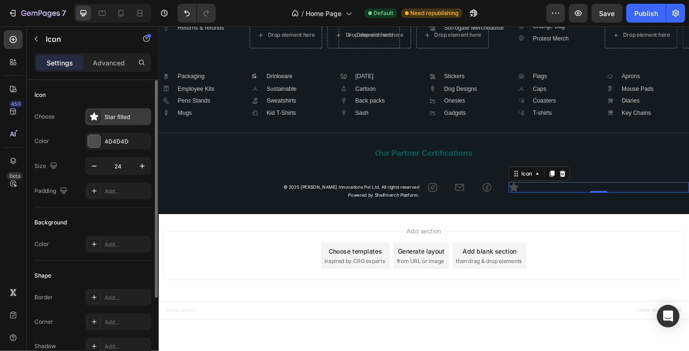
click at [123, 114] on div "Star filled" at bounding box center [127, 117] width 44 height 8
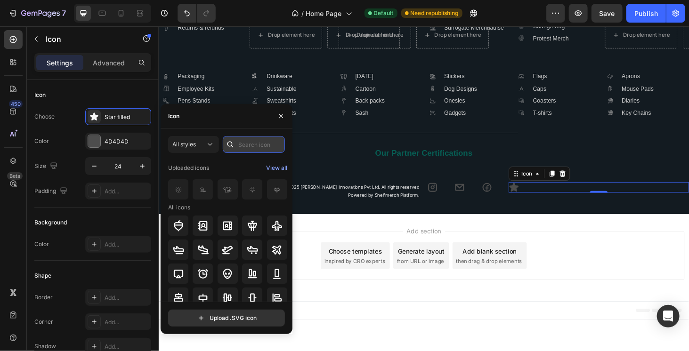
click at [258, 137] on input "text" at bounding box center [254, 144] width 62 height 17
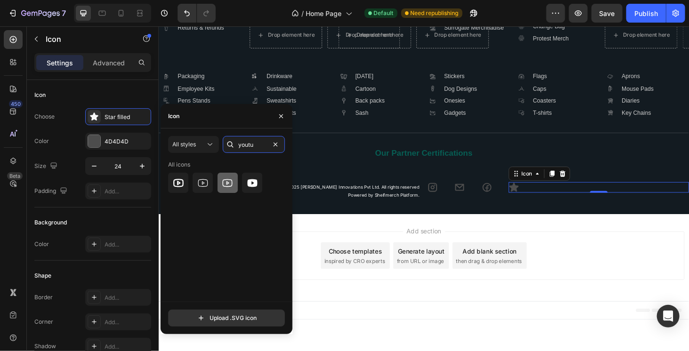
type input "youtu"
click at [228, 181] on icon at bounding box center [227, 183] width 11 height 11
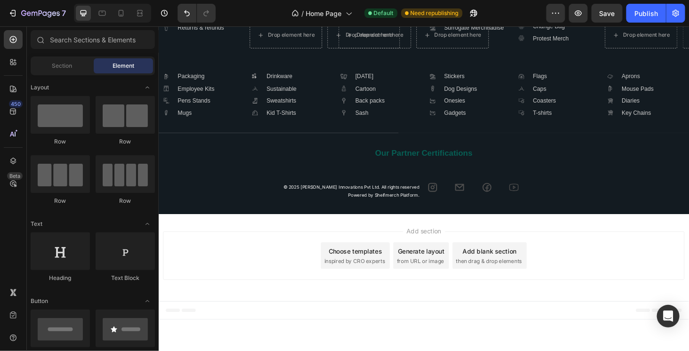
click at [375, 298] on div "Add section Choose templates inspired by CRO experts Generate layout from URL o…" at bounding box center [440, 272] width 565 height 93
click at [119, 16] on icon at bounding box center [121, 13] width 5 height 7
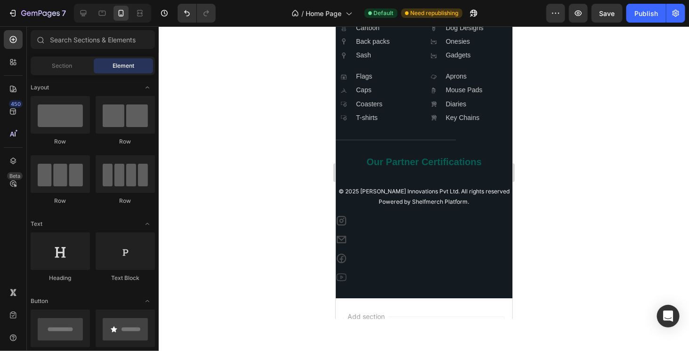
scroll to position [2711, 0]
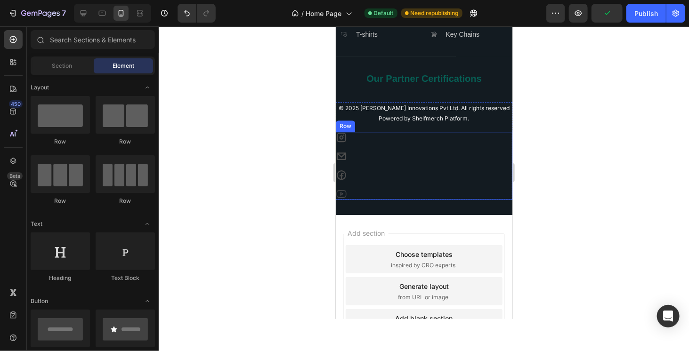
click at [359, 181] on div "Icon Icon Icon Icon Row" at bounding box center [423, 165] width 177 height 68
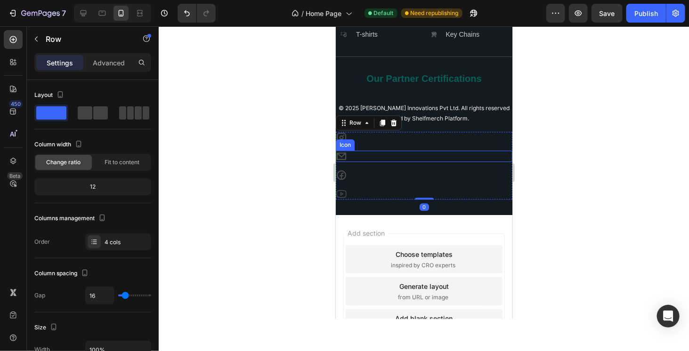
click at [361, 162] on div "Icon" at bounding box center [423, 155] width 177 height 11
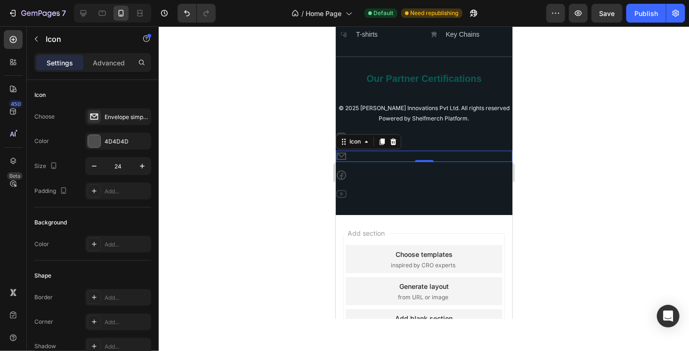
click at [375, 162] on div "Icon 0" at bounding box center [423, 155] width 177 height 11
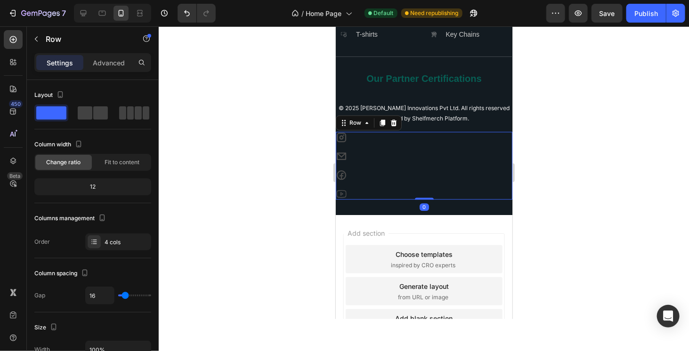
click at [375, 196] on div "Icon Icon Icon Icon Row 0" at bounding box center [423, 165] width 177 height 68
click at [143, 109] on span at bounding box center [146, 112] width 7 height 13
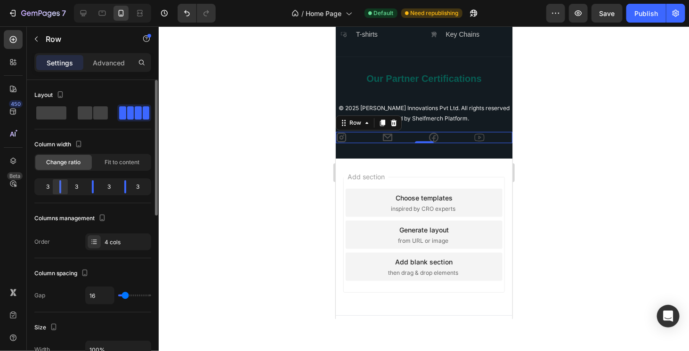
click at [59, 0] on body "7 Version history / Home Page Default Need republishing Preview Save Publish 45…" at bounding box center [344, 0] width 689 height 0
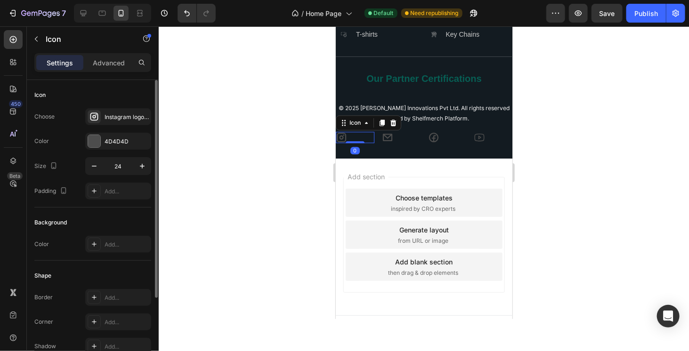
scroll to position [110, 0]
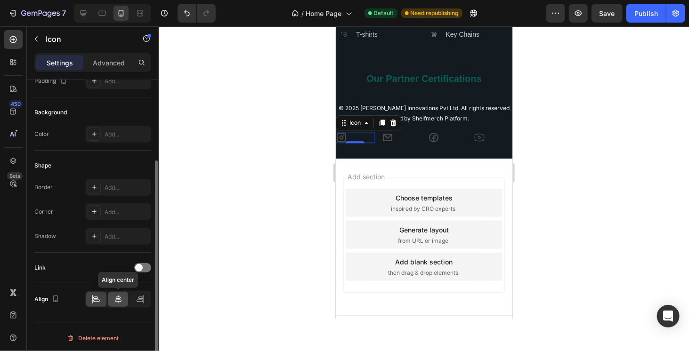
click at [113, 298] on icon at bounding box center [117, 299] width 9 height 9
click at [121, 301] on icon at bounding box center [117, 299] width 9 height 9
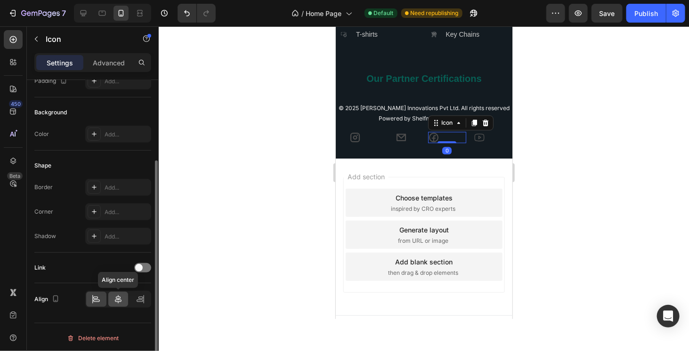
click at [123, 298] on div at bounding box center [118, 299] width 20 height 15
click at [118, 296] on icon at bounding box center [117, 299] width 9 height 9
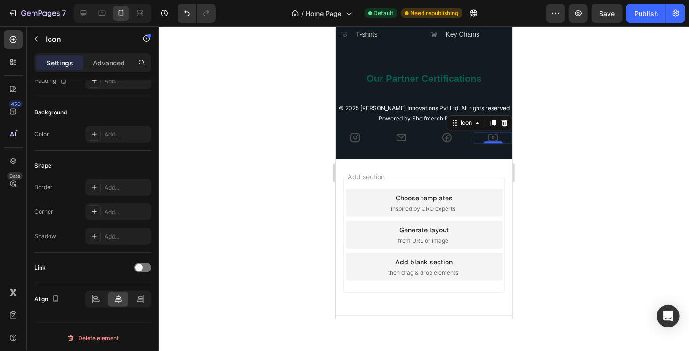
click at [168, 304] on div at bounding box center [424, 188] width 530 height 325
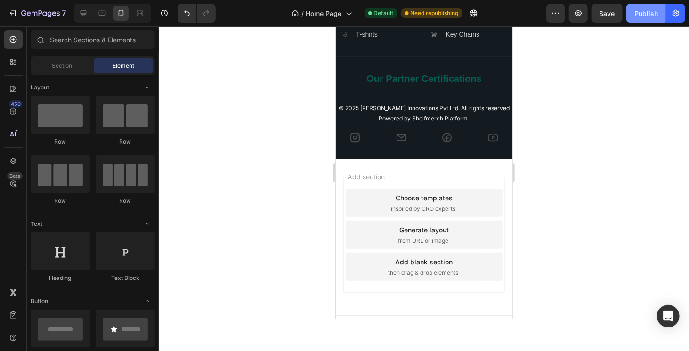
click at [647, 14] on div "Publish" at bounding box center [646, 13] width 24 height 10
click at [108, 8] on div at bounding box center [102, 13] width 15 height 15
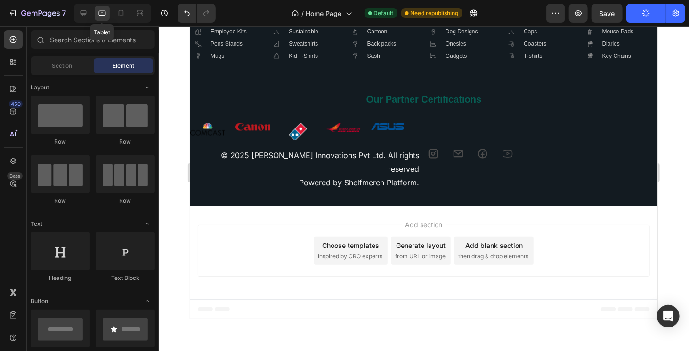
scroll to position [2326, 0]
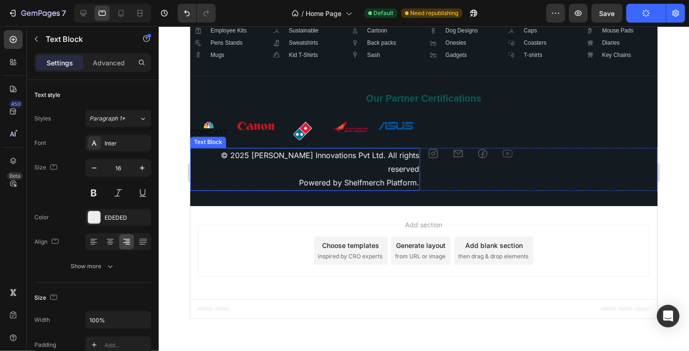
click at [357, 186] on p "Powered by Shelfmerch Platform." at bounding box center [305, 183] width 228 height 14
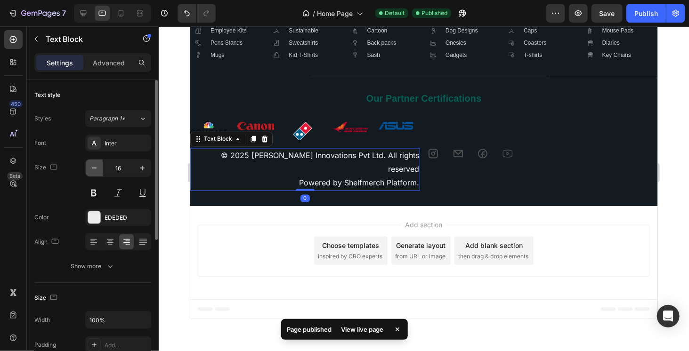
click at [93, 172] on icon "button" at bounding box center [93, 167] width 9 height 9
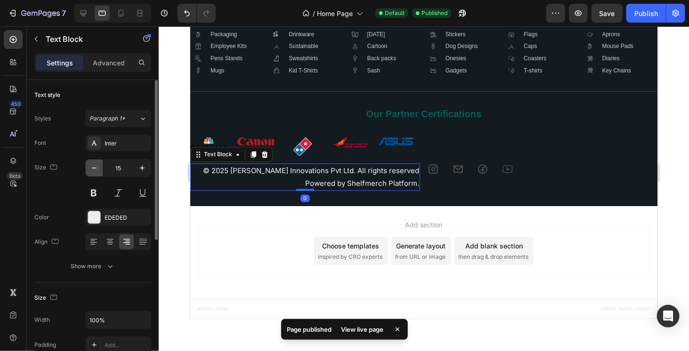
click at [93, 172] on icon "button" at bounding box center [93, 167] width 9 height 9
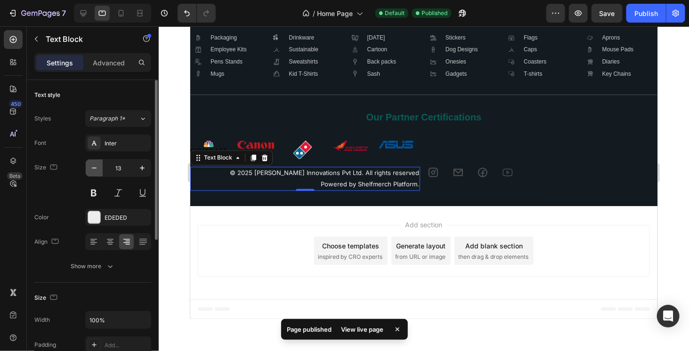
click at [93, 172] on icon "button" at bounding box center [93, 167] width 9 height 9
type input "12"
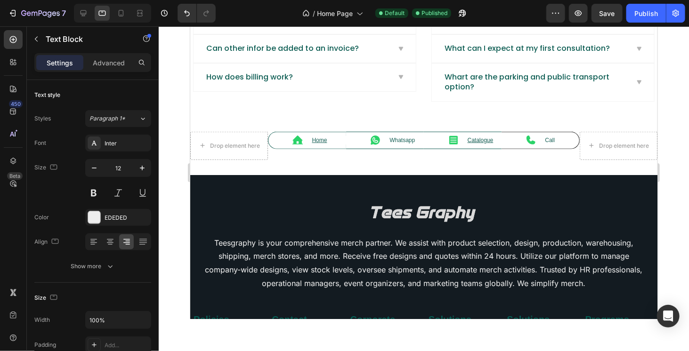
scroll to position [1928, 0]
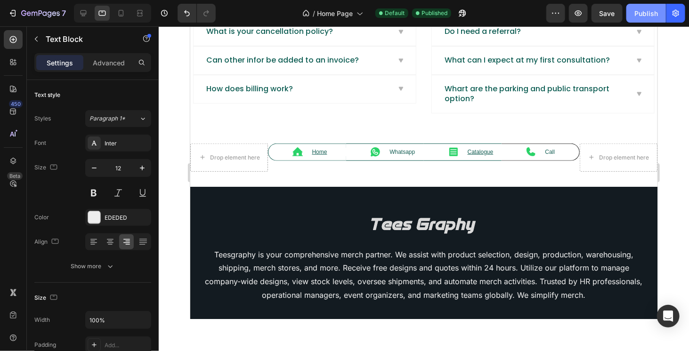
click at [638, 19] on button "Publish" at bounding box center [646, 13] width 40 height 19
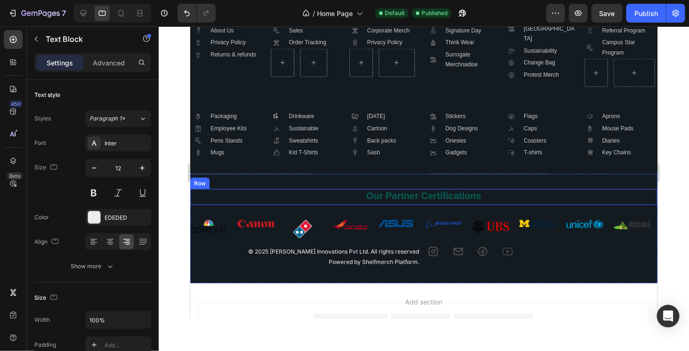
scroll to position [2257, 0]
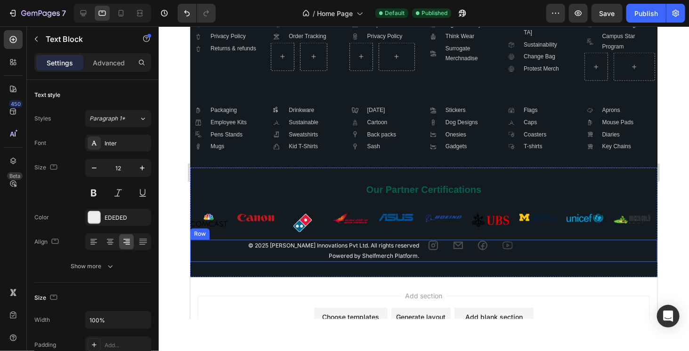
click at [523, 257] on div "Icon Icon Icon Icon Row" at bounding box center [542, 251] width 230 height 22
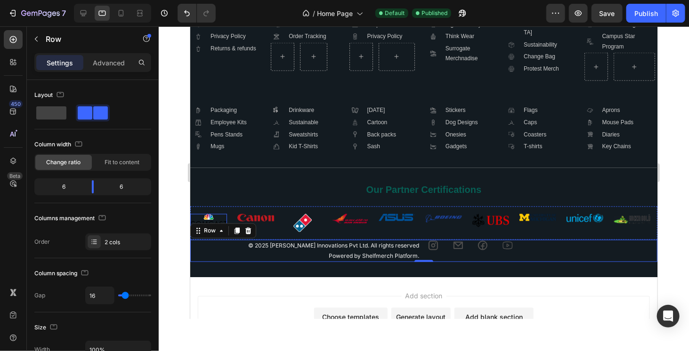
click at [214, 214] on img at bounding box center [208, 220] width 37 height 13
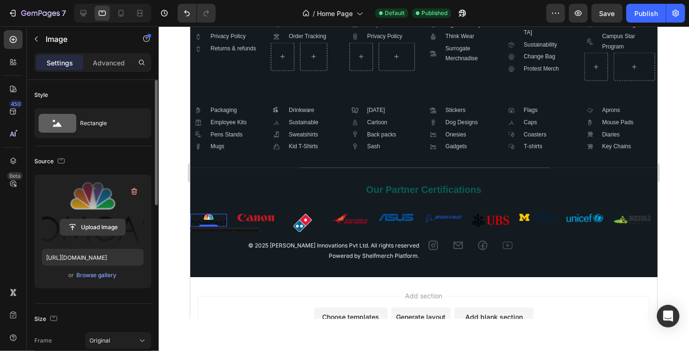
click at [96, 230] on input "file" at bounding box center [92, 227] width 65 height 16
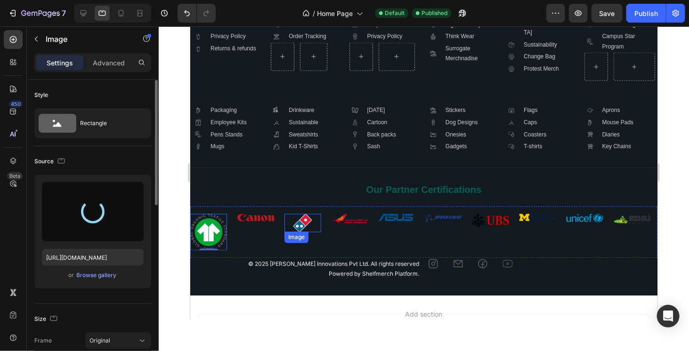
type input "https://cdn.shopify.com/s/files/1/0766/1961/2411/files/gempages_580647153446158…"
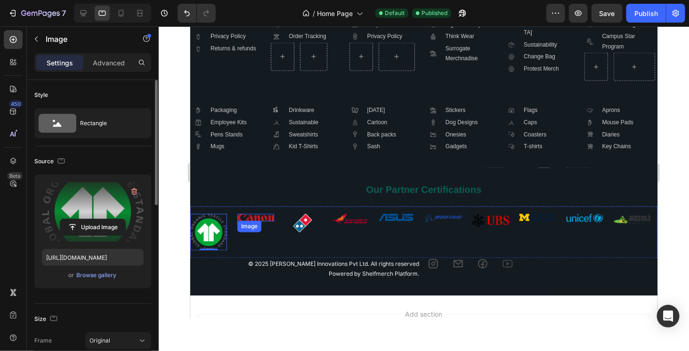
click at [247, 216] on img at bounding box center [255, 218] width 37 height 8
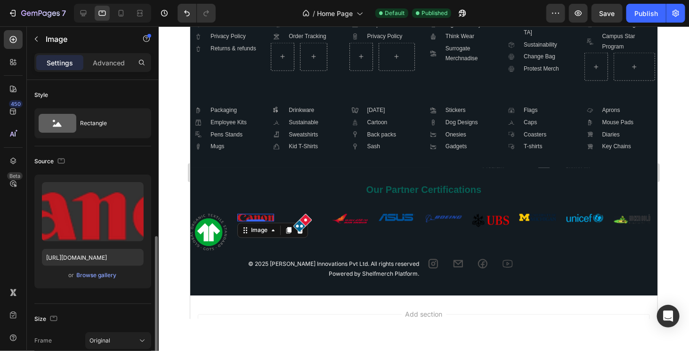
scroll to position [110, 0]
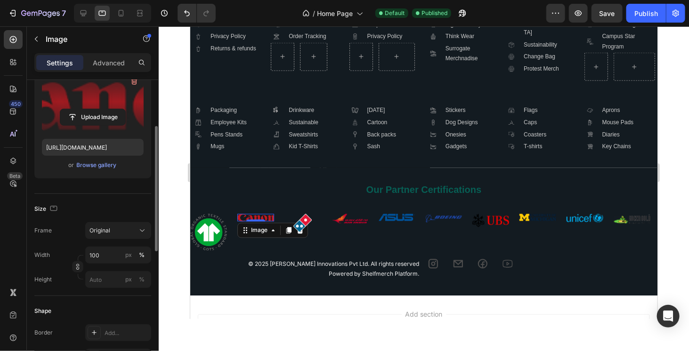
click at [96, 104] on label at bounding box center [93, 101] width 102 height 59
click at [96, 109] on input "file" at bounding box center [92, 117] width 65 height 16
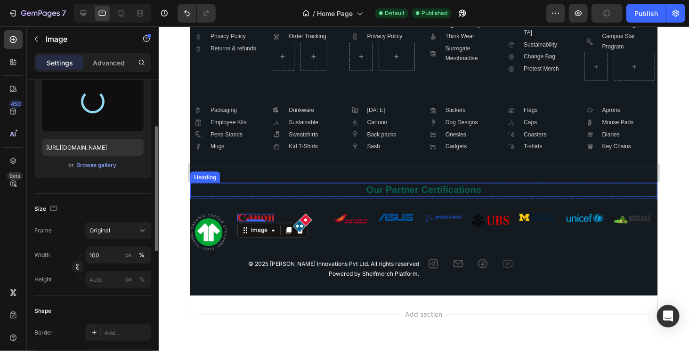
type input "https://cdn.shopify.com/s/files/1/0766/1961/2411/files/gempages_580647153446158…"
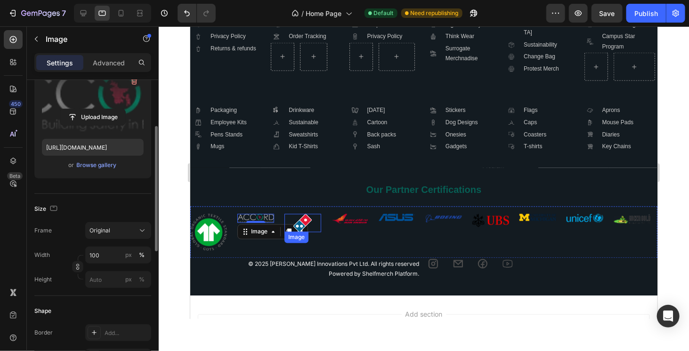
click at [305, 223] on img at bounding box center [302, 223] width 18 height 18
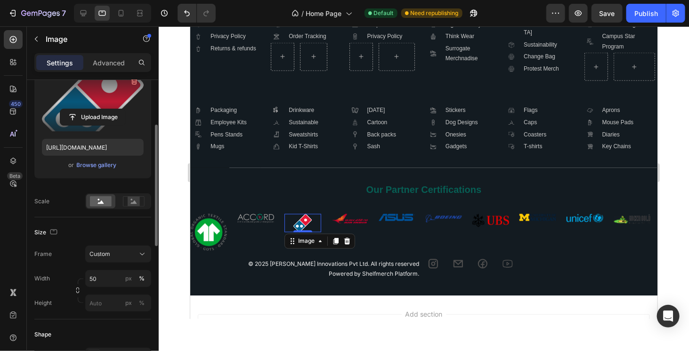
click at [70, 107] on label at bounding box center [93, 101] width 102 height 59
click at [70, 109] on input "file" at bounding box center [92, 117] width 65 height 16
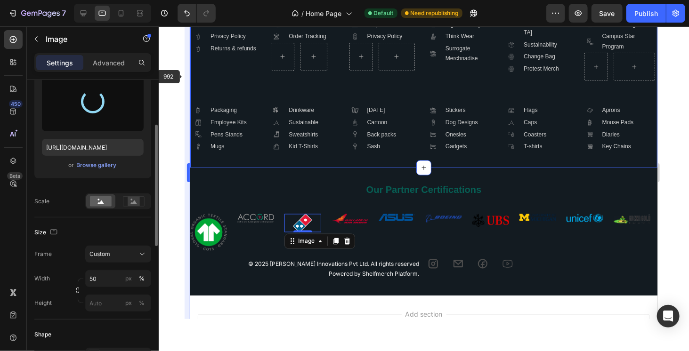
type input "https://cdn.shopify.com/s/files/1/0766/1961/2411/files/gempages_580647153446158…"
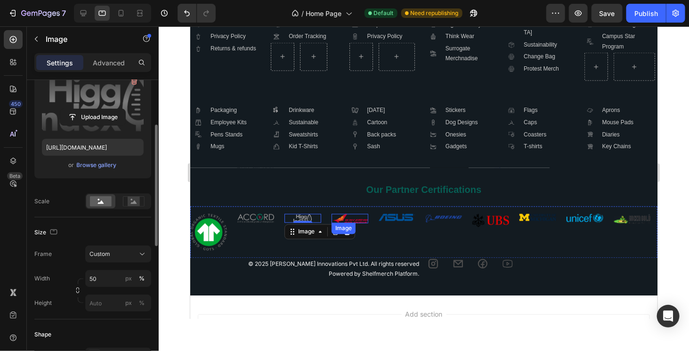
click at [360, 219] on img at bounding box center [349, 218] width 37 height 9
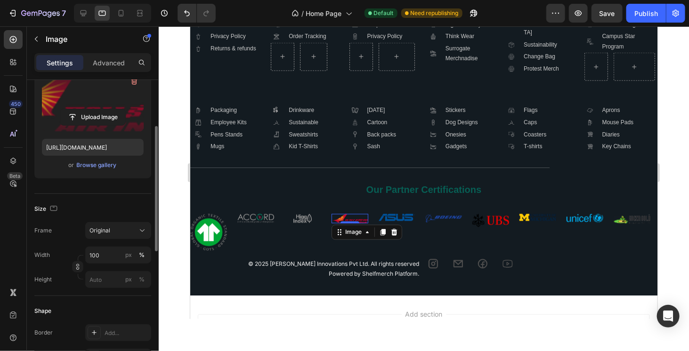
click at [73, 107] on label at bounding box center [93, 101] width 102 height 59
click at [73, 109] on input "file" at bounding box center [92, 117] width 65 height 16
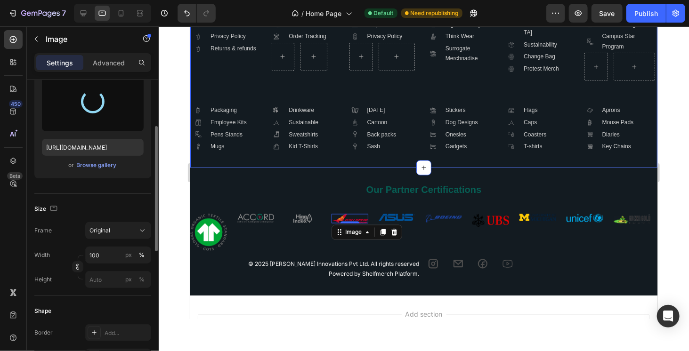
type input "https://cdn.shopify.com/s/files/1/0766/1961/2411/files/gempages_580647153446158…"
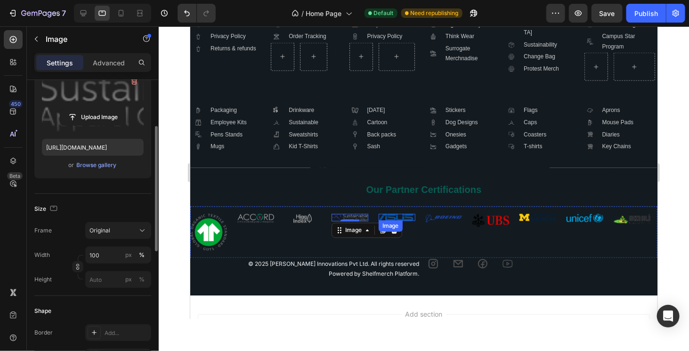
click at [389, 220] on div "Image" at bounding box center [396, 218] width 37 height 8
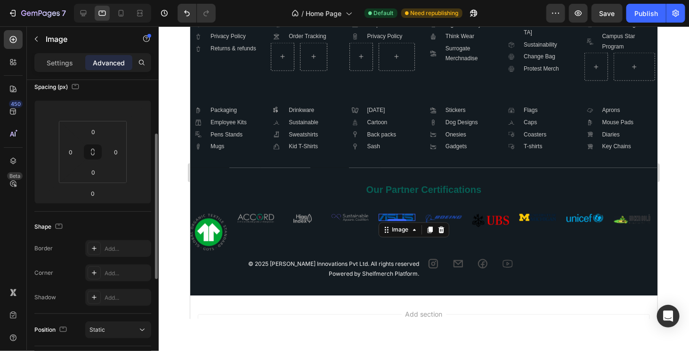
click at [407, 216] on img at bounding box center [396, 218] width 37 height 8
click at [63, 70] on div "Settings" at bounding box center [59, 62] width 47 height 15
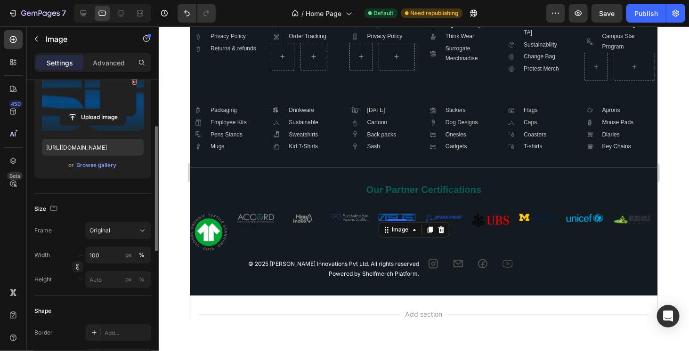
click at [103, 101] on label at bounding box center [93, 101] width 102 height 59
click at [103, 109] on input "file" at bounding box center [92, 117] width 65 height 16
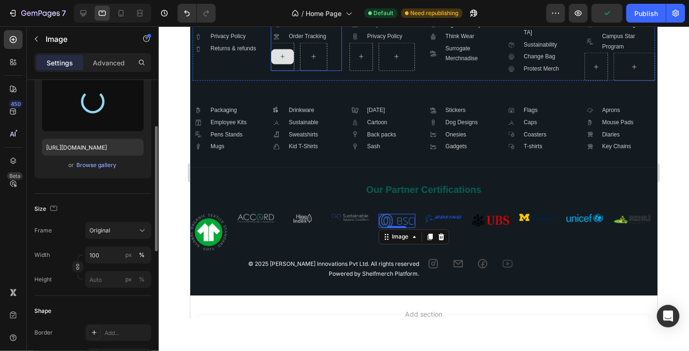
type input "https://cdn.shopify.com/s/files/1/0766/1961/2411/files/gempages_580647153446158…"
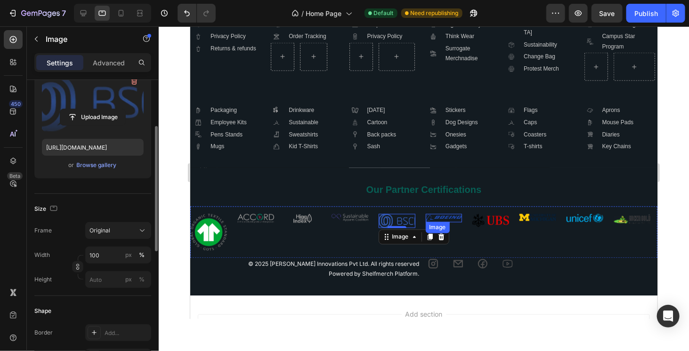
click at [455, 214] on img at bounding box center [443, 218] width 37 height 8
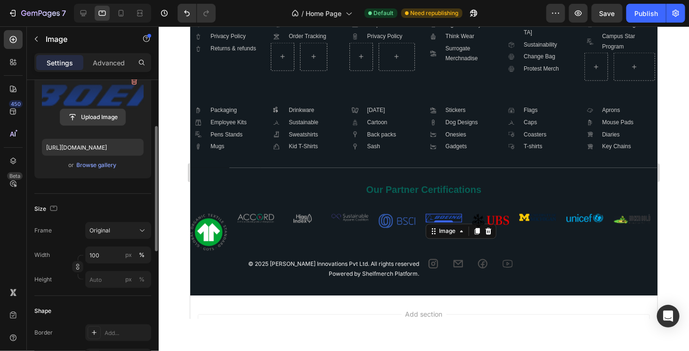
click at [108, 112] on input "file" at bounding box center [92, 117] width 65 height 16
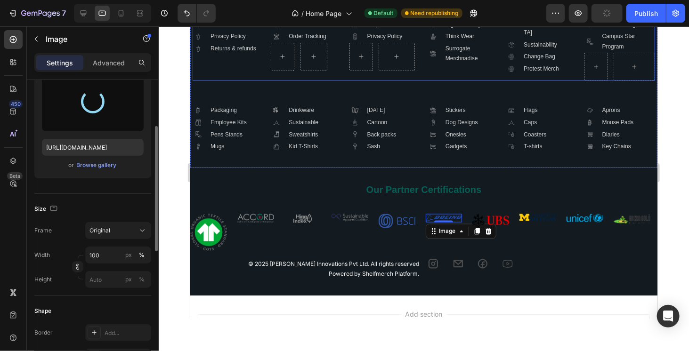
type input "https://cdn.shopify.com/s/files/1/0766/1961/2411/files/gempages_580647153446158…"
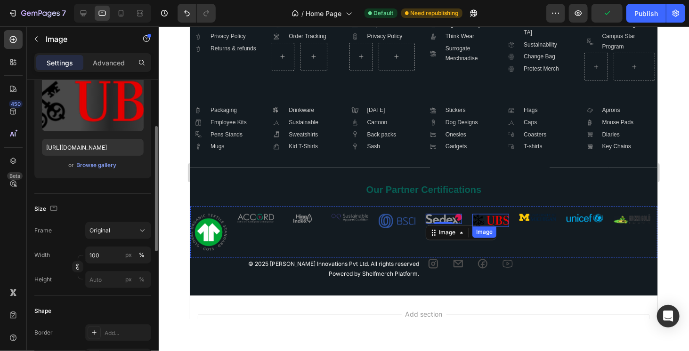
click at [501, 219] on img at bounding box center [490, 220] width 37 height 13
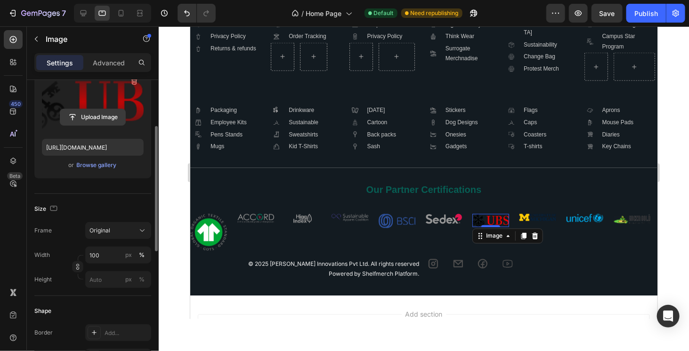
click at [94, 111] on input "file" at bounding box center [92, 117] width 65 height 16
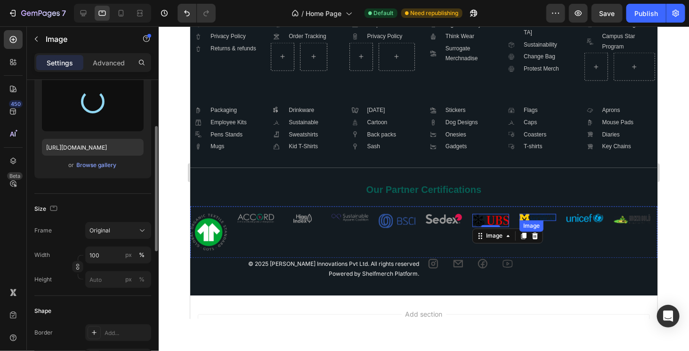
type input "https://cdn.shopify.com/s/files/1/0766/1961/2411/files/gempages_580647153446158…"
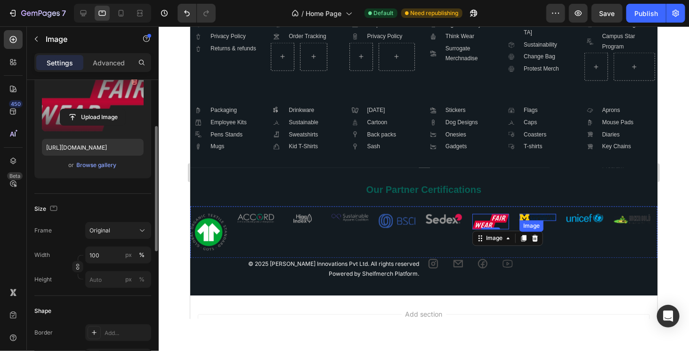
click at [542, 219] on img at bounding box center [537, 217] width 37 height 7
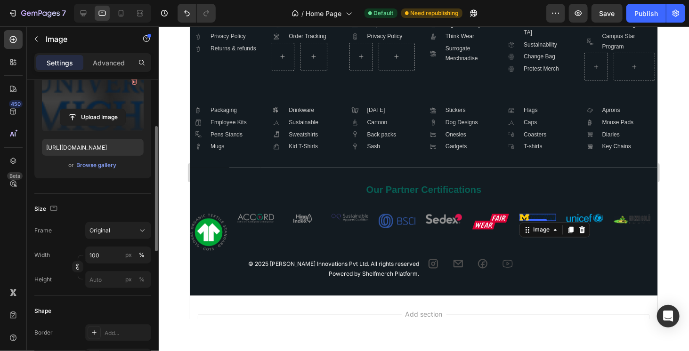
click at [92, 104] on label at bounding box center [93, 101] width 102 height 59
click at [92, 109] on input "file" at bounding box center [92, 117] width 65 height 16
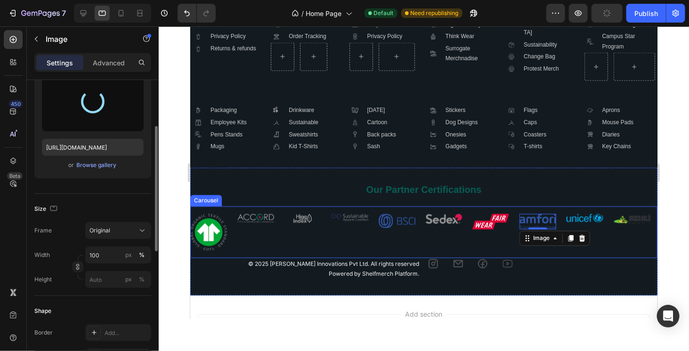
type input "https://cdn.shopify.com/s/files/1/0766/1961/2411/files/gempages_580647153446158…"
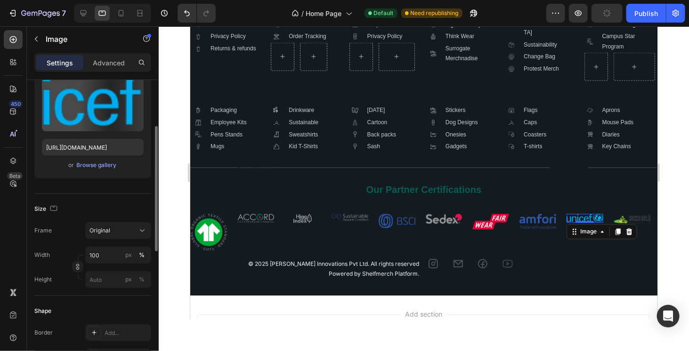
click at [591, 214] on img at bounding box center [584, 218] width 37 height 9
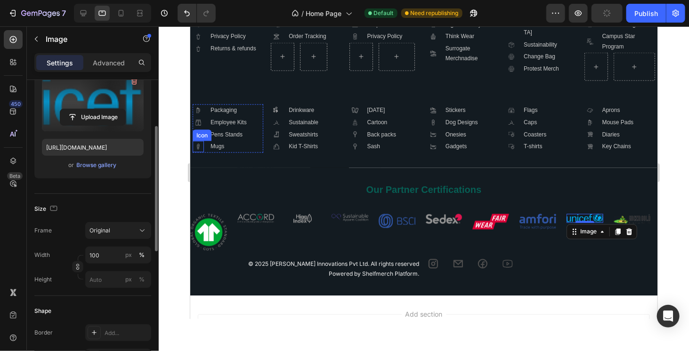
click at [90, 96] on label at bounding box center [93, 101] width 102 height 59
click at [90, 109] on input "file" at bounding box center [92, 117] width 65 height 16
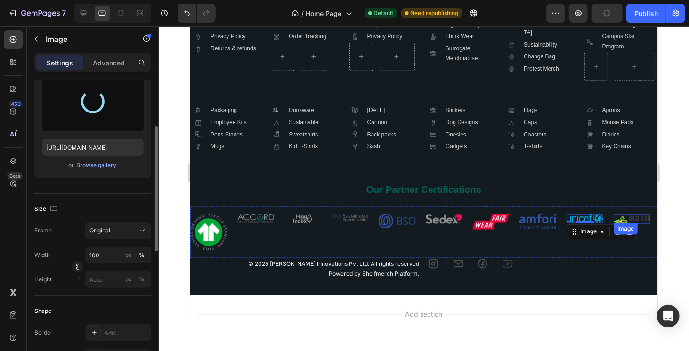
click at [628, 217] on img at bounding box center [631, 219] width 37 height 10
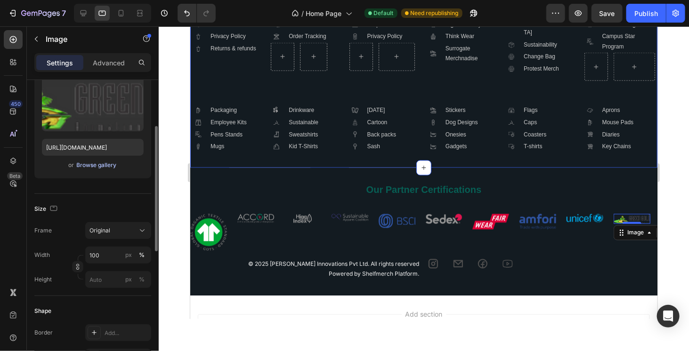
scroll to position [0, 0]
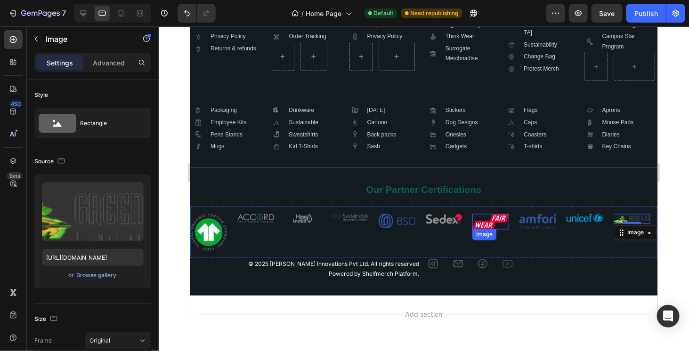
click at [505, 227] on img at bounding box center [490, 222] width 37 height 16
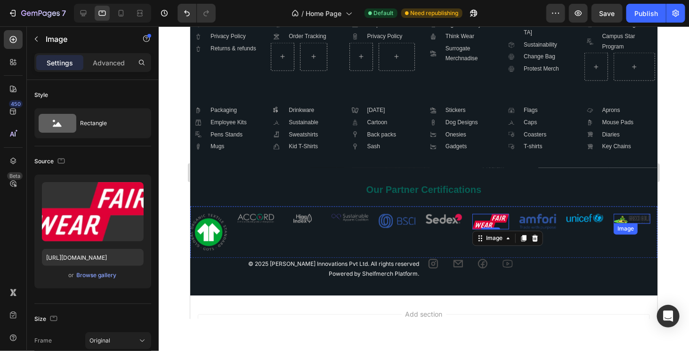
click at [617, 219] on img at bounding box center [631, 219] width 37 height 10
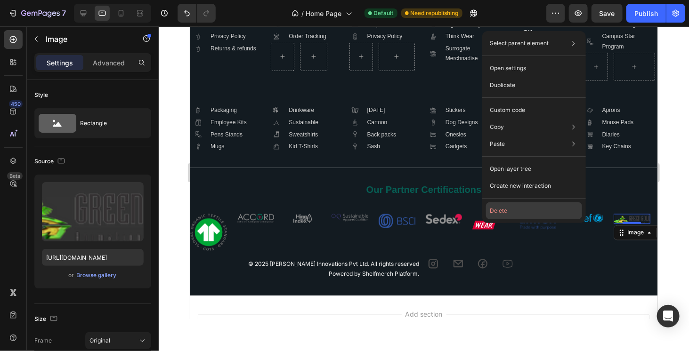
click at [545, 203] on button "Delete" at bounding box center [534, 210] width 96 height 17
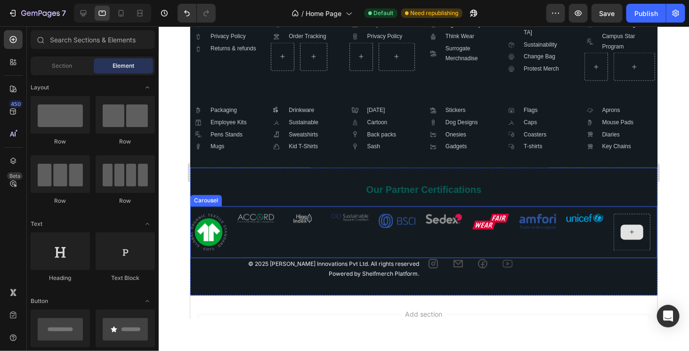
click at [625, 235] on div at bounding box center [631, 232] width 23 height 15
click at [594, 237] on div "Image" at bounding box center [584, 232] width 37 height 37
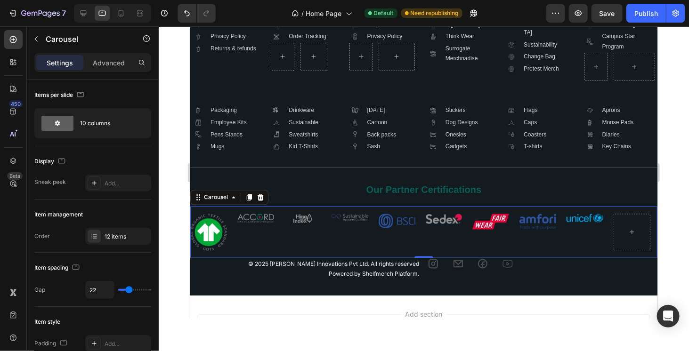
click at [591, 234] on div "Image" at bounding box center [584, 232] width 37 height 37
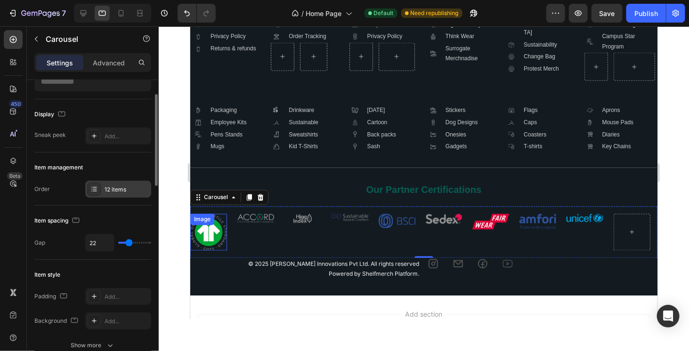
click at [119, 190] on div "12 items" at bounding box center [127, 190] width 44 height 8
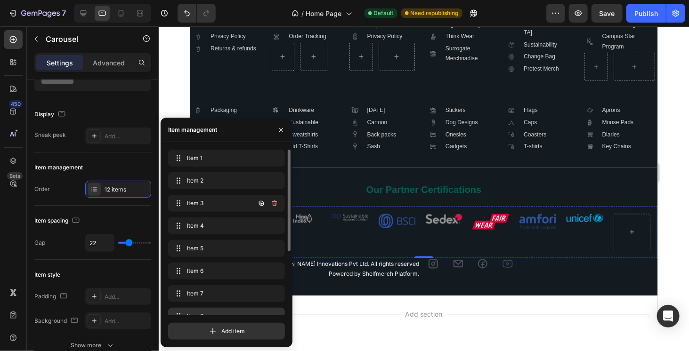
scroll to position [104, 0]
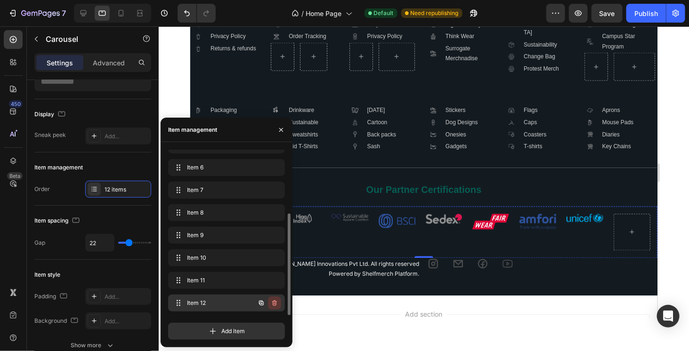
click at [276, 305] on icon "button" at bounding box center [274, 303] width 5 height 6
click at [277, 303] on div "Delete" at bounding box center [267, 303] width 17 height 8
click at [269, 301] on button "button" at bounding box center [274, 303] width 13 height 13
click at [269, 301] on div "Delete" at bounding box center [267, 303] width 17 height 8
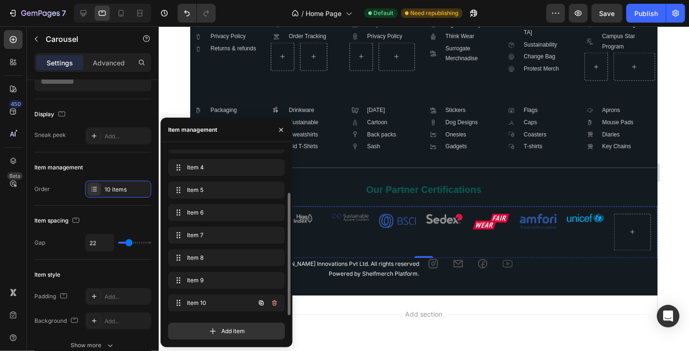
scroll to position [58, 0]
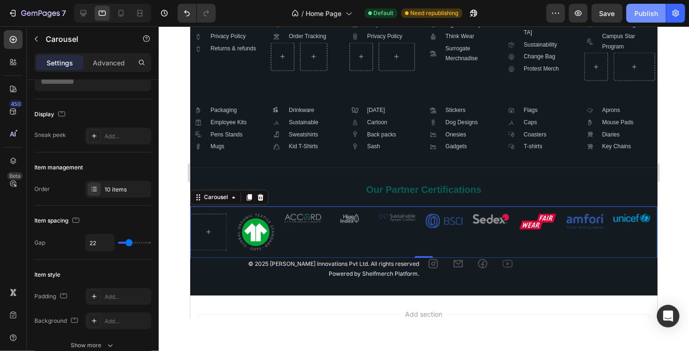
click at [640, 4] on button "Publish" at bounding box center [646, 13] width 40 height 19
click at [120, 12] on icon at bounding box center [120, 12] width 9 height 9
type input "7"
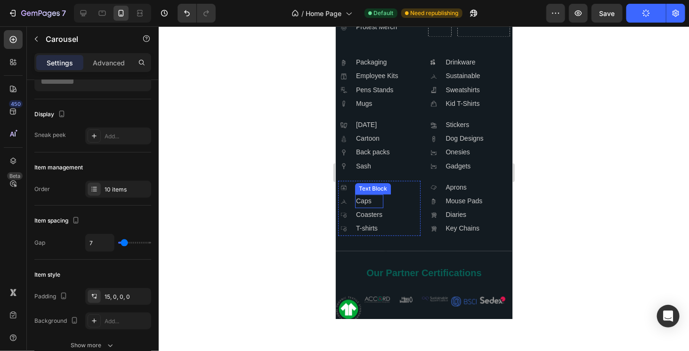
scroll to position [2776, 0]
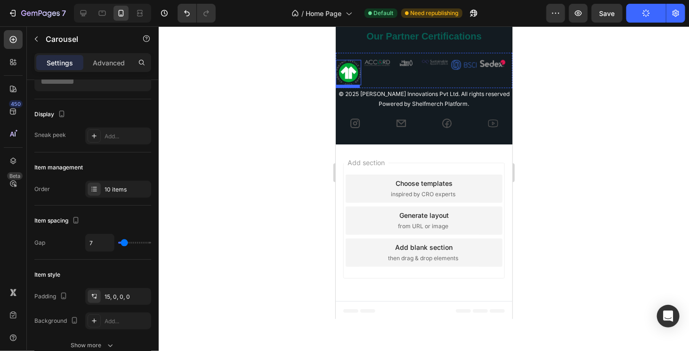
click at [354, 72] on img at bounding box center [347, 71] width 25 height 25
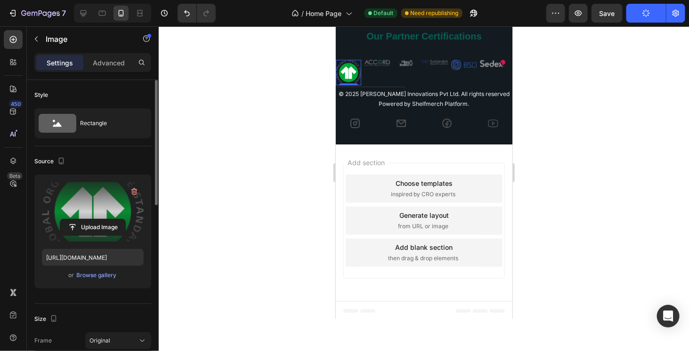
scroll to position [235, 0]
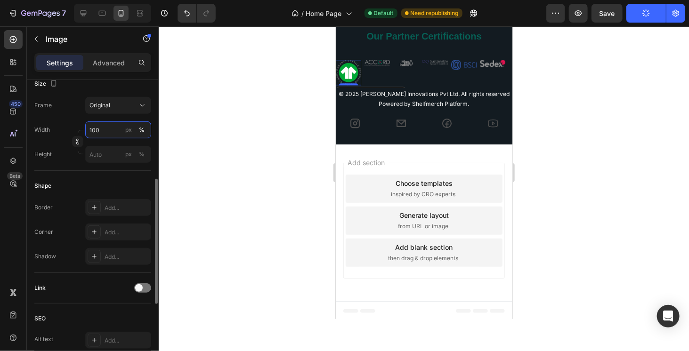
click at [101, 126] on input "100" at bounding box center [118, 129] width 66 height 17
type input "49"
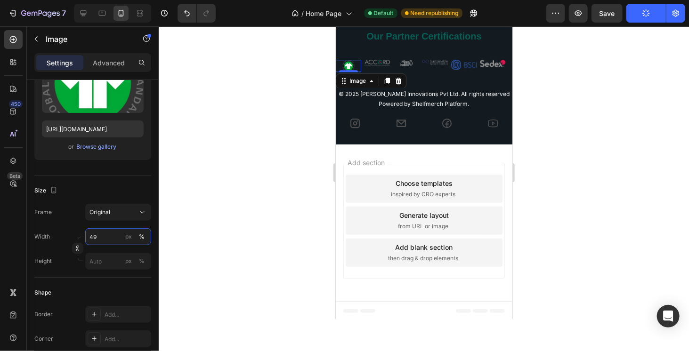
scroll to position [0, 0]
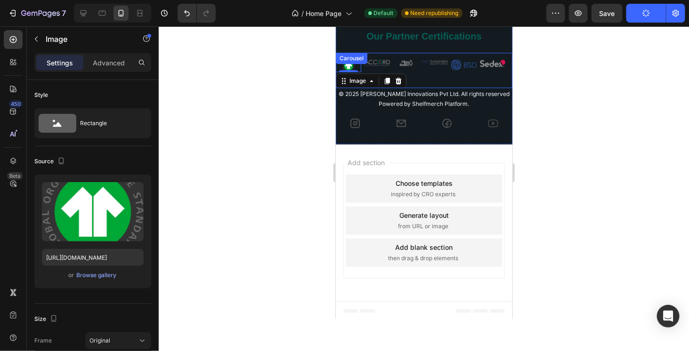
click at [434, 73] on div "Image" at bounding box center [433, 73] width 25 height 28
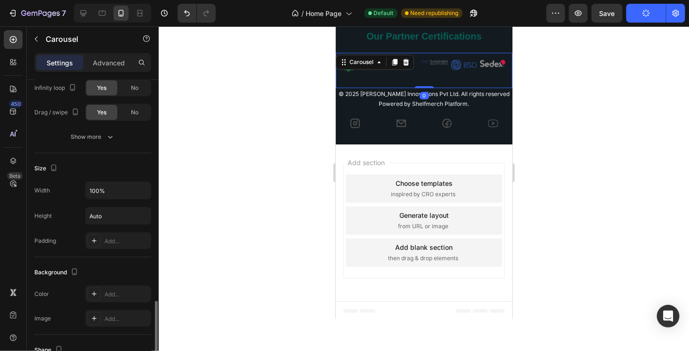
scroll to position [670, 0]
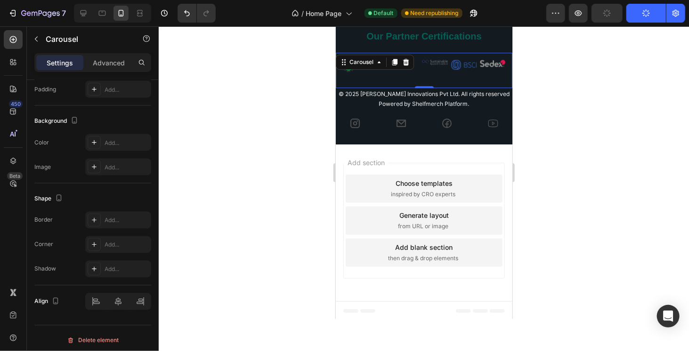
click at [420, 69] on div "Image Image Image Image Image Image Image Image Image" at bounding box center [423, 69] width 177 height 35
click at [414, 66] on div "Image" at bounding box center [405, 73] width 25 height 28
click at [414, 64] on div "Image" at bounding box center [405, 62] width 25 height 6
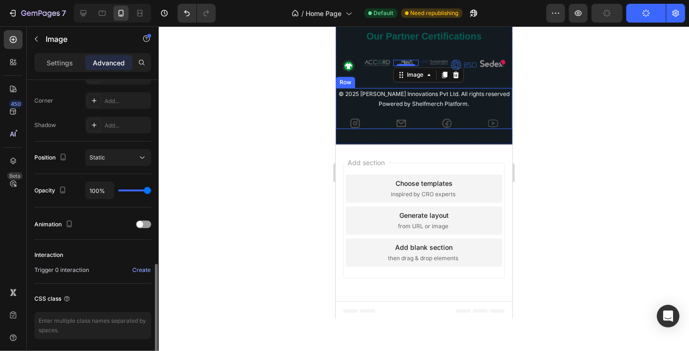
scroll to position [314, 0]
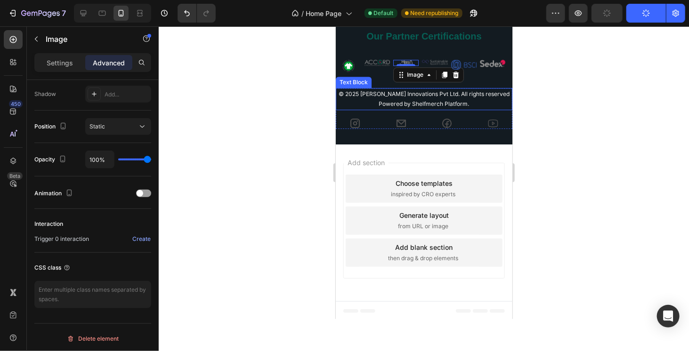
click at [611, 97] on div at bounding box center [424, 188] width 530 height 325
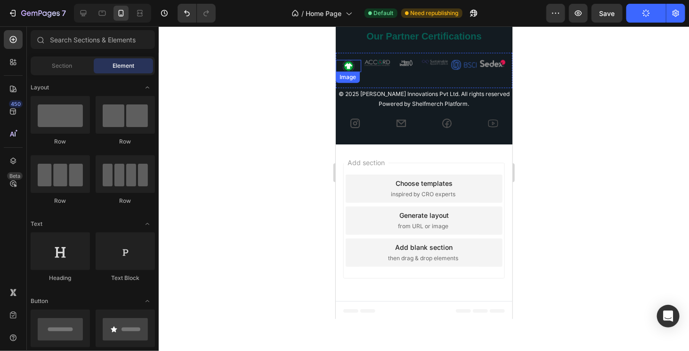
click at [353, 62] on img at bounding box center [348, 65] width 13 height 13
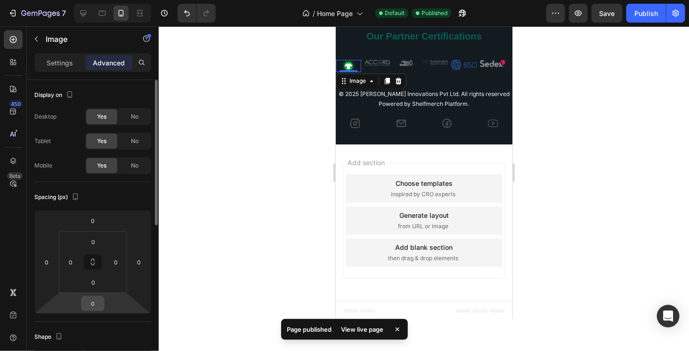
click at [91, 303] on input "0" at bounding box center [92, 304] width 19 height 14
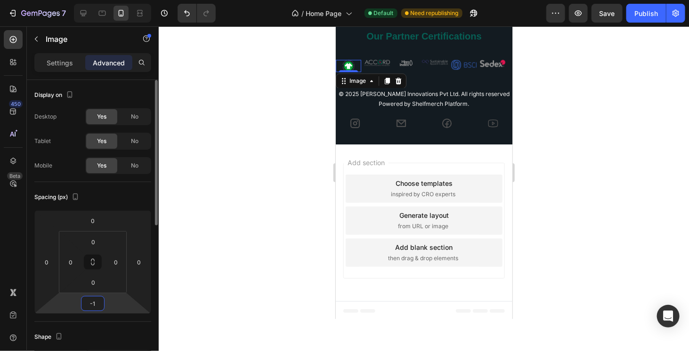
type input "0"
click at [640, 7] on button "Publish" at bounding box center [646, 13] width 40 height 19
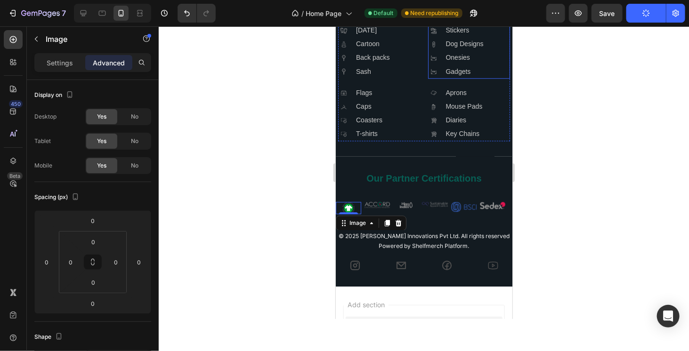
scroll to position [2681, 0]
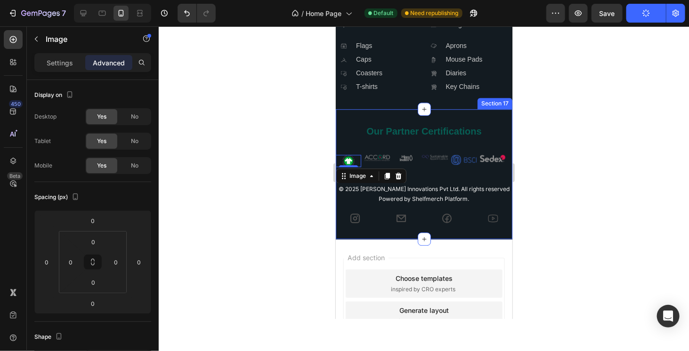
click at [399, 111] on div "Our Partner Certifications Heading Row Image 0 Image Image Image Image Image Im…" at bounding box center [423, 174] width 177 height 130
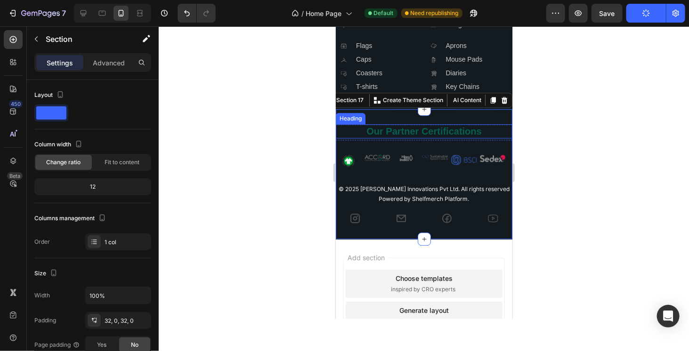
click at [380, 127] on h2 "Our Partner Certifications" at bounding box center [423, 131] width 177 height 14
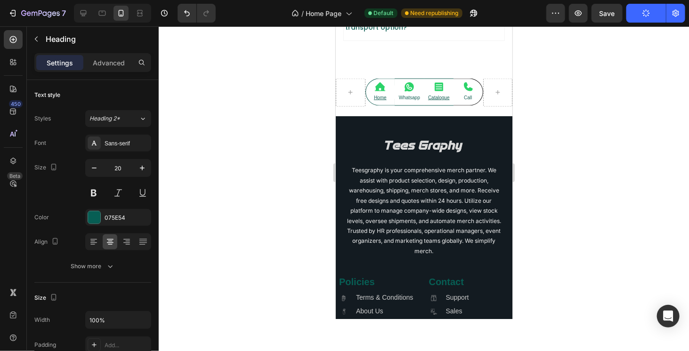
scroll to position [2352, 0]
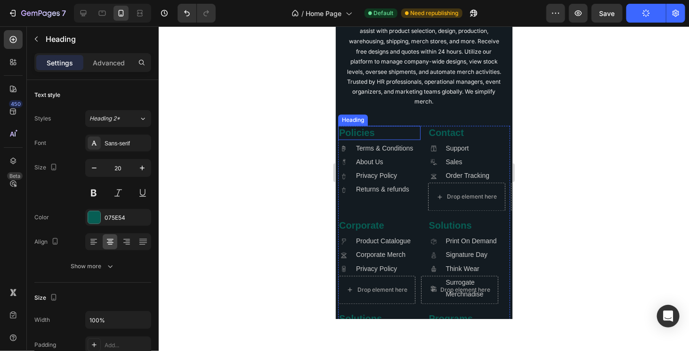
click at [354, 133] on h2 "Policies" at bounding box center [379, 133] width 82 height 14
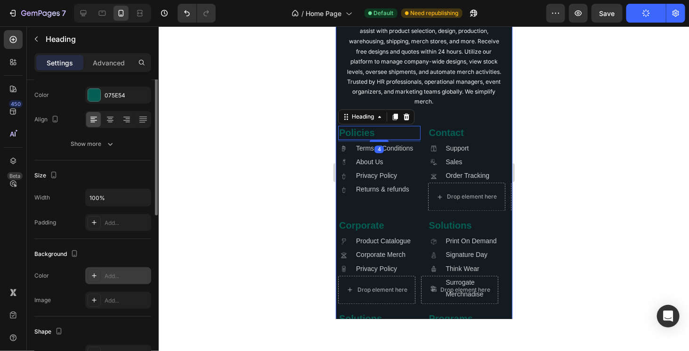
scroll to position [75, 0]
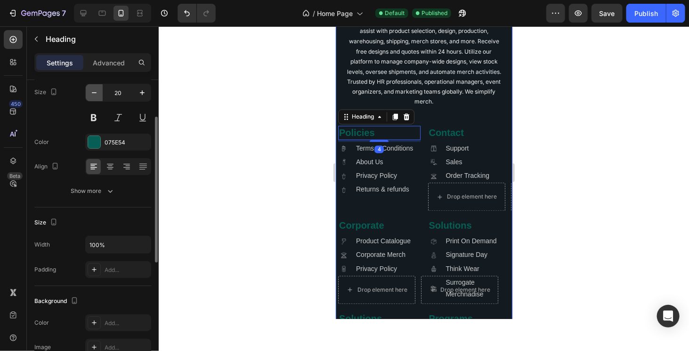
click at [95, 89] on icon "button" at bounding box center [93, 92] width 9 height 9
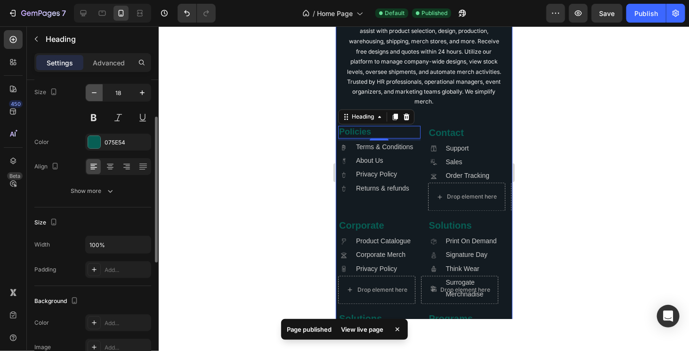
click at [95, 89] on icon "button" at bounding box center [93, 92] width 9 height 9
type input "16"
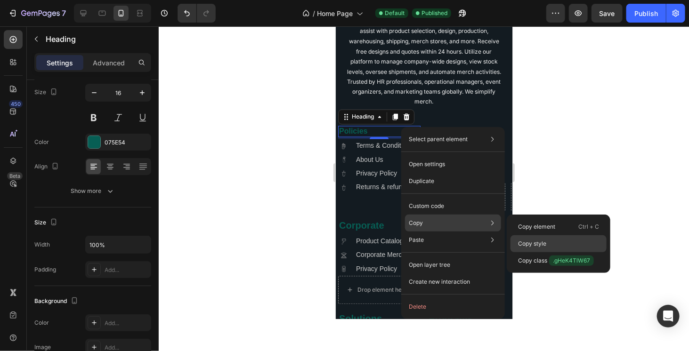
click at [538, 240] on p "Copy style" at bounding box center [532, 244] width 28 height 8
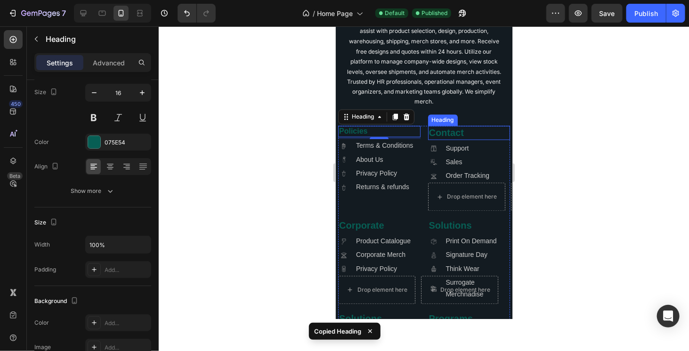
click at [439, 133] on h2 "Contact" at bounding box center [469, 133] width 82 height 14
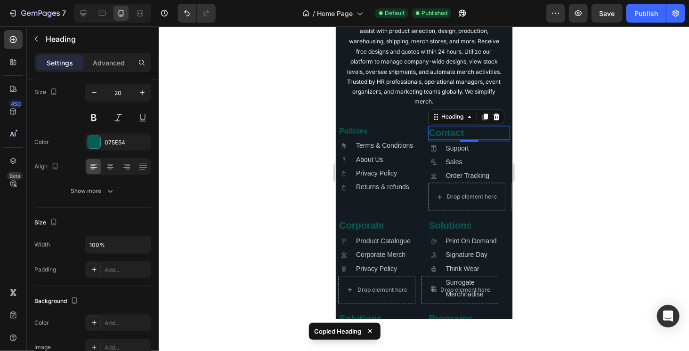
type input "16"
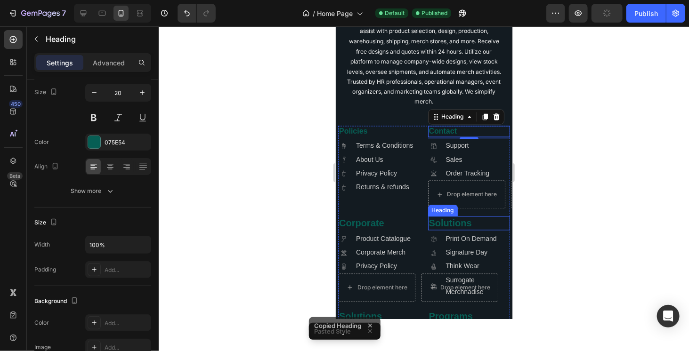
click at [457, 223] on h2 "Solutions" at bounding box center [469, 223] width 82 height 14
click at [471, 127] on h2 "Contact" at bounding box center [469, 132] width 82 height 12
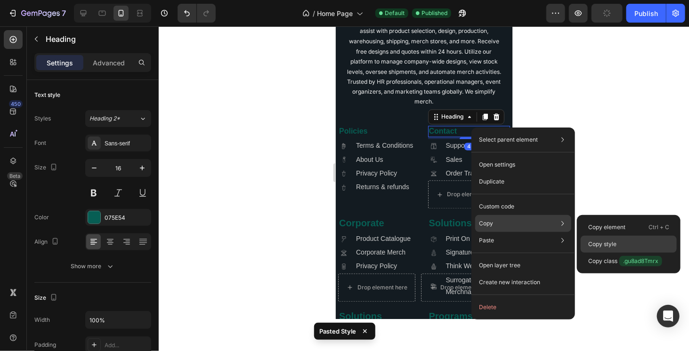
click at [607, 243] on p "Copy style" at bounding box center [602, 244] width 28 height 8
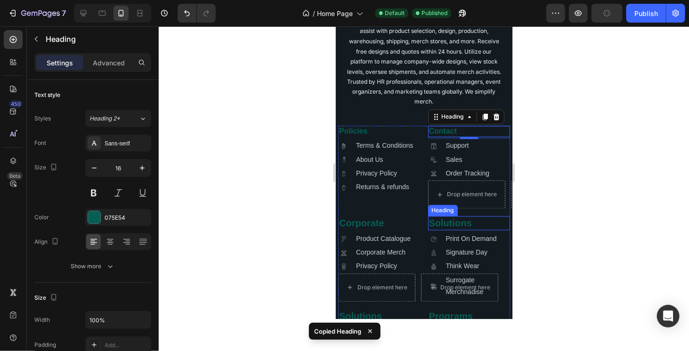
click at [485, 223] on h2 "Solutions" at bounding box center [469, 223] width 82 height 14
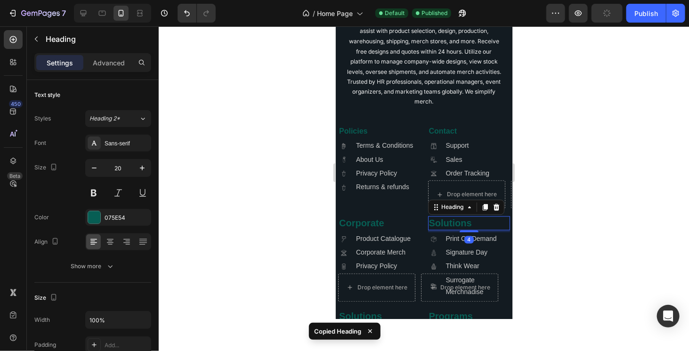
type input "16"
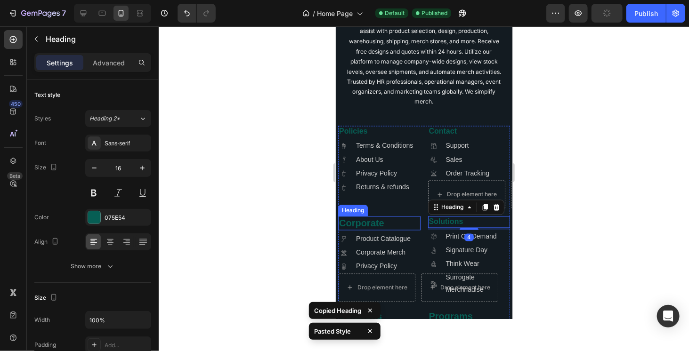
click at [398, 220] on h2 "Corporate" at bounding box center [379, 223] width 82 height 14
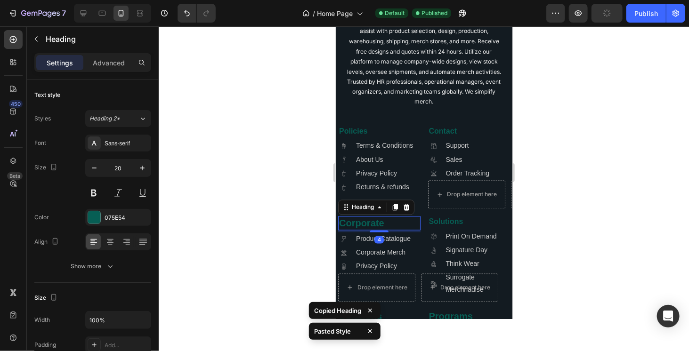
type input "16"
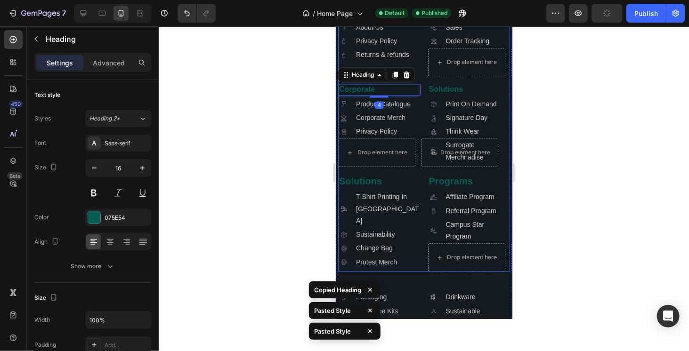
scroll to position [2493, 0]
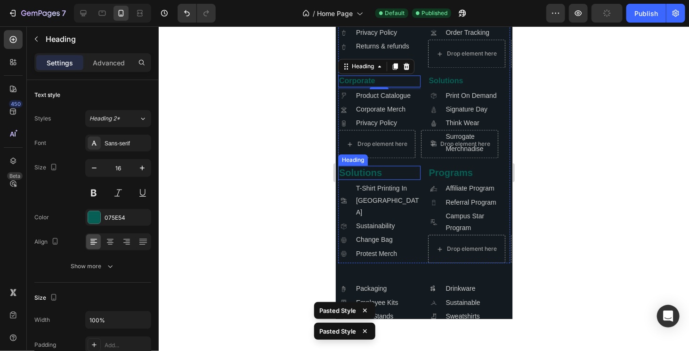
click at [389, 172] on h2 "Solutions" at bounding box center [379, 172] width 82 height 14
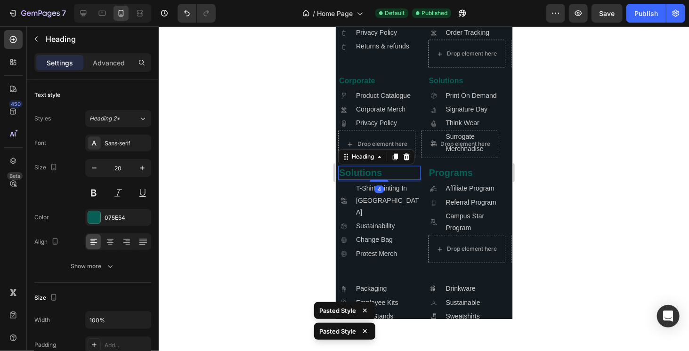
type input "16"
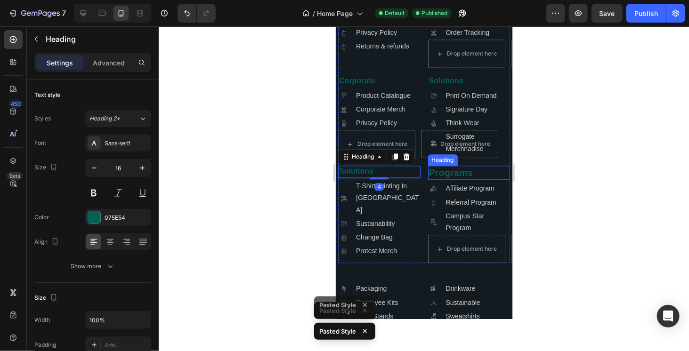
click at [447, 172] on h2 "Programs" at bounding box center [469, 172] width 82 height 14
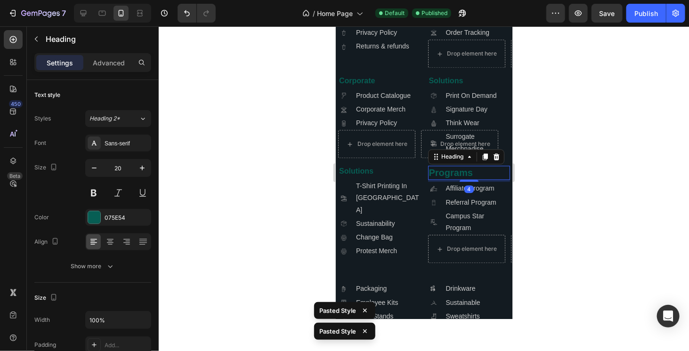
type input "16"
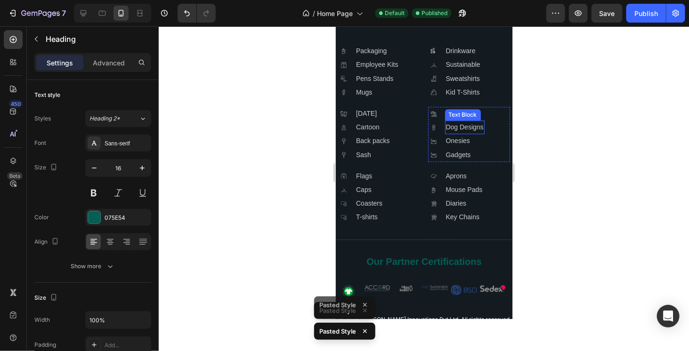
scroll to position [2729, 0]
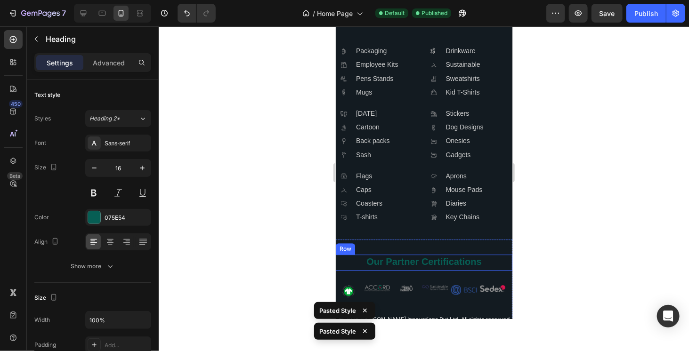
click at [410, 262] on h2 "Our Partner Certifications" at bounding box center [423, 261] width 177 height 14
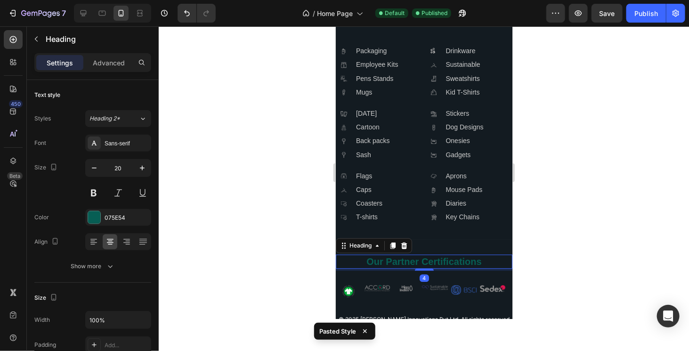
type input "16"
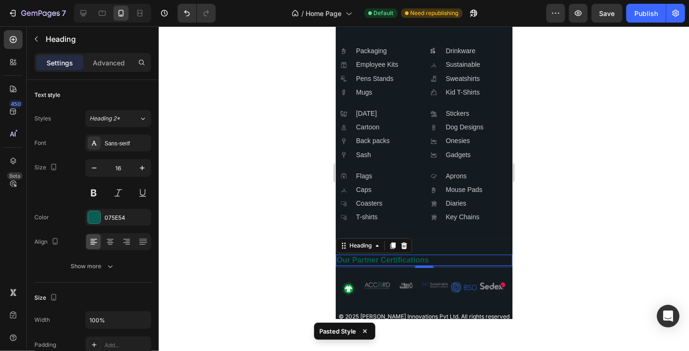
click at [418, 258] on h2 "Our Partner Certifications" at bounding box center [423, 260] width 177 height 12
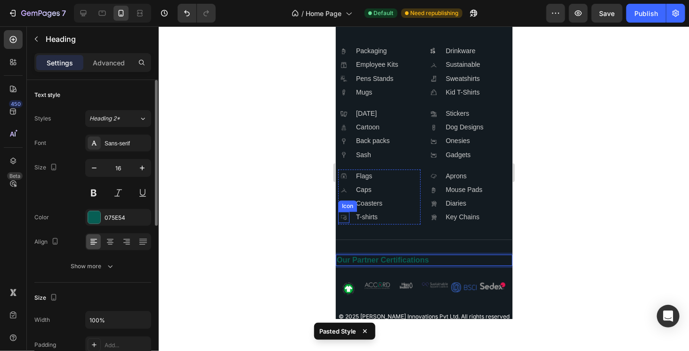
scroll to position [47, 0]
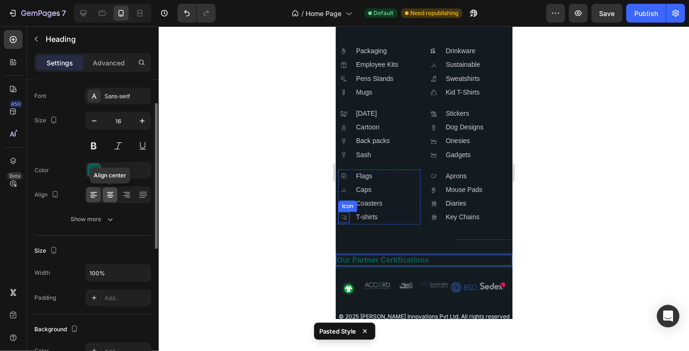
click at [111, 194] on icon at bounding box center [110, 194] width 5 height 1
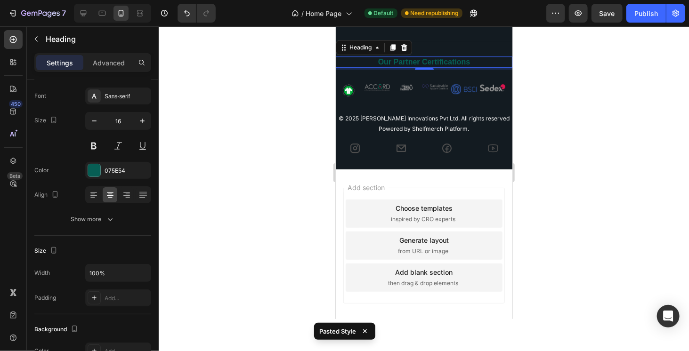
scroll to position [2951, 0]
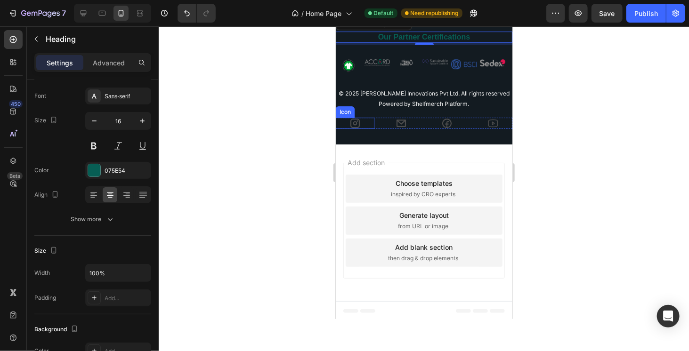
click at [362, 123] on div "Icon" at bounding box center [354, 122] width 39 height 11
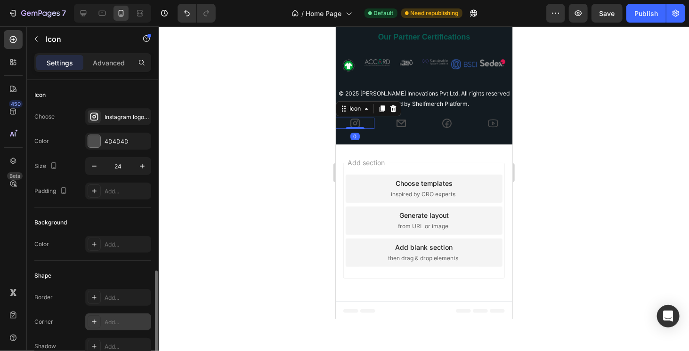
scroll to position [110, 0]
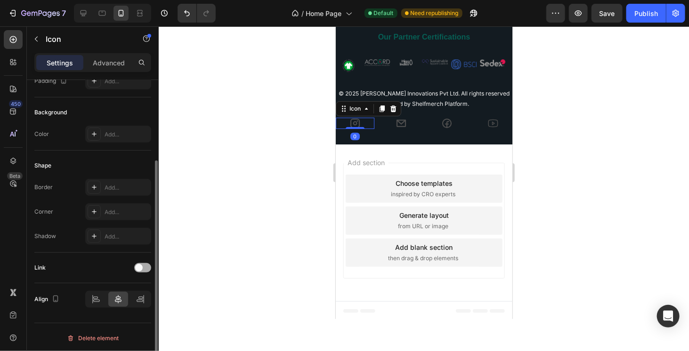
click at [142, 266] on span at bounding box center [139, 268] width 8 height 8
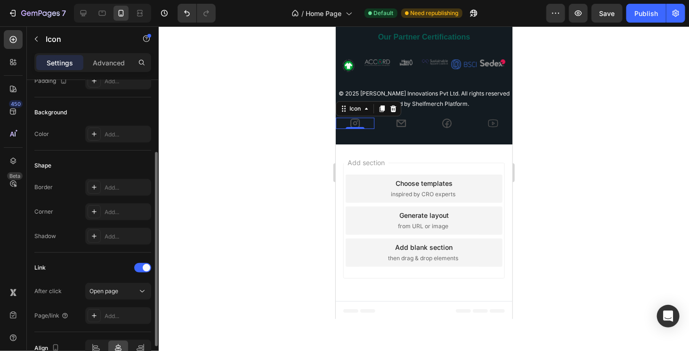
scroll to position [159, 0]
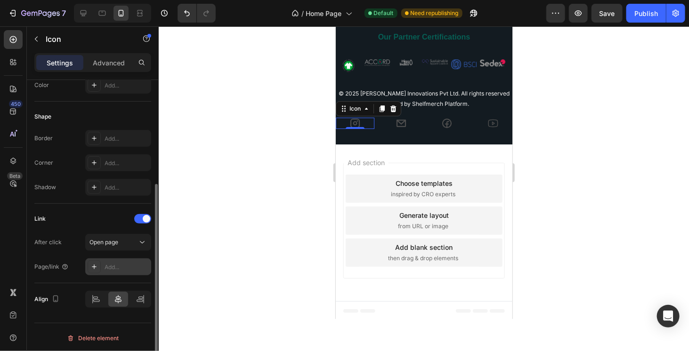
click at [128, 264] on div "Add..." at bounding box center [127, 267] width 44 height 8
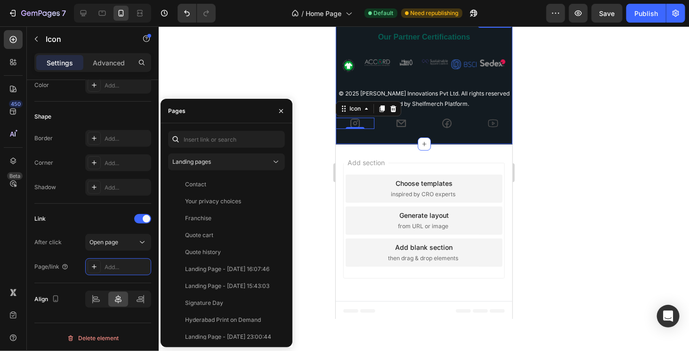
click at [401, 123] on icon at bounding box center [400, 122] width 11 height 11
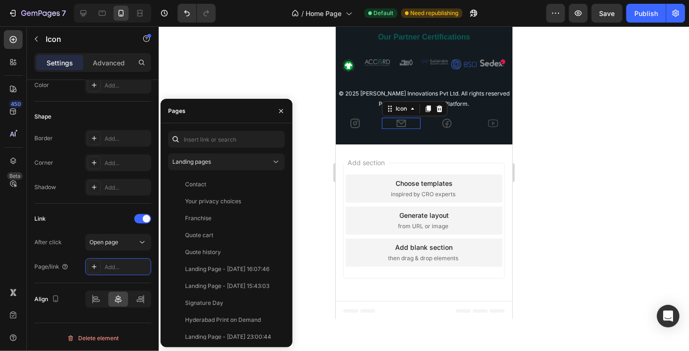
scroll to position [110, 0]
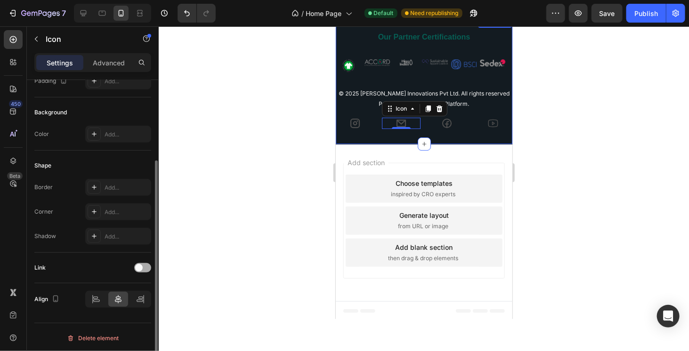
click at [135, 263] on div at bounding box center [142, 267] width 17 height 9
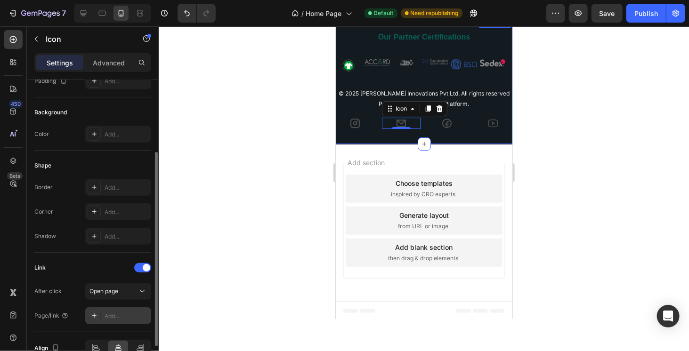
click at [121, 321] on div "Add..." at bounding box center [118, 316] width 66 height 17
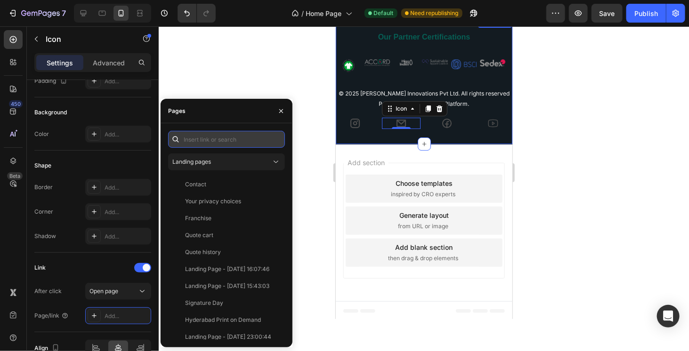
click at [203, 141] on input "text" at bounding box center [226, 139] width 117 height 17
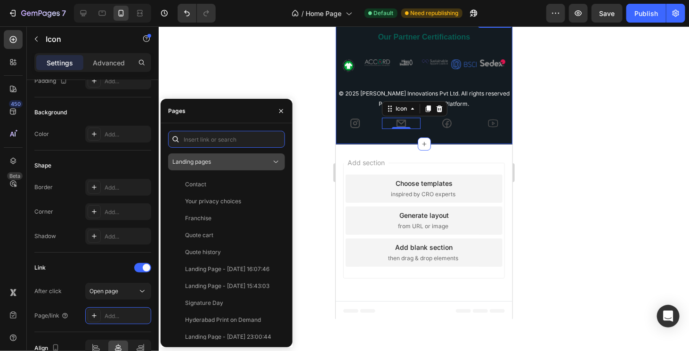
paste input "teesgraphy@gmail.com"
type input "teesgraphy@gmail.com"
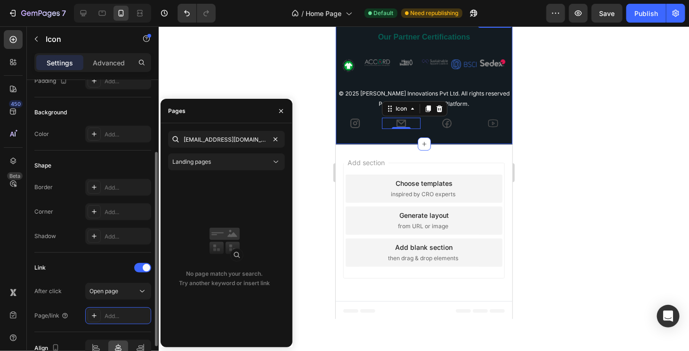
click at [119, 253] on div "Link After click Open page Page/link Add..." at bounding box center [92, 293] width 117 height 80
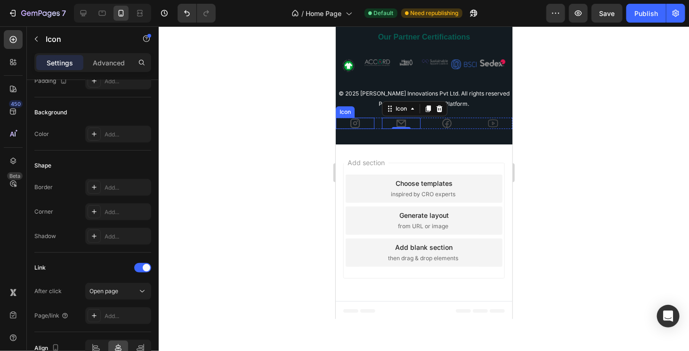
click at [358, 124] on icon at bounding box center [354, 122] width 9 height 9
click at [357, 122] on icon at bounding box center [354, 122] width 11 height 11
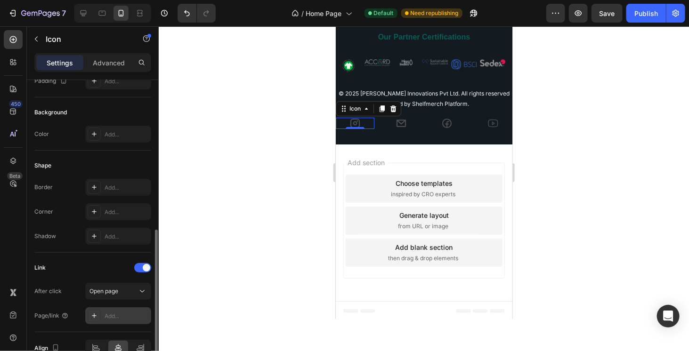
scroll to position [159, 0]
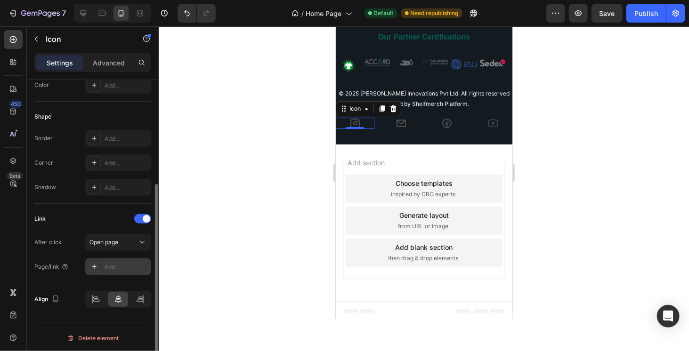
drag, startPoint x: 121, startPoint y: 254, endPoint x: 120, endPoint y: 260, distance: 5.7
click at [121, 254] on div "After click Open page Page/link Add..." at bounding box center [92, 254] width 117 height 41
click at [120, 264] on div "Add..." at bounding box center [127, 267] width 44 height 8
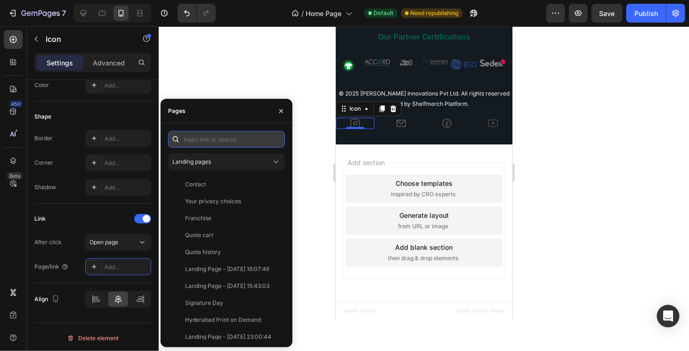
click at [213, 140] on input "text" at bounding box center [226, 139] width 117 height 17
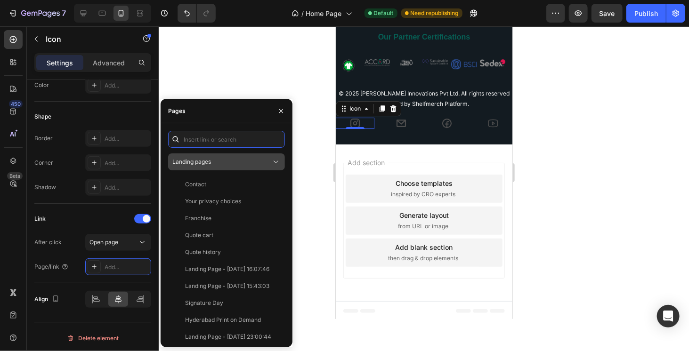
paste input "https://www.instagram.com/teesgraphy.in/"
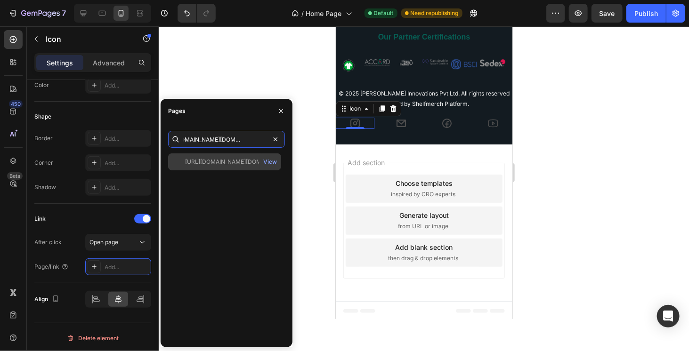
type input "https://www.instagram.com/teesgraphy.in/"
click at [247, 168] on div "https://www.instagram.com/teesgraphy.in/ View" at bounding box center [224, 162] width 113 height 17
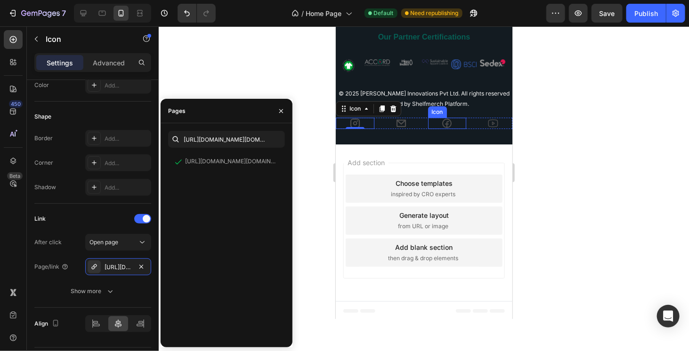
click at [441, 121] on icon at bounding box center [446, 122] width 11 height 11
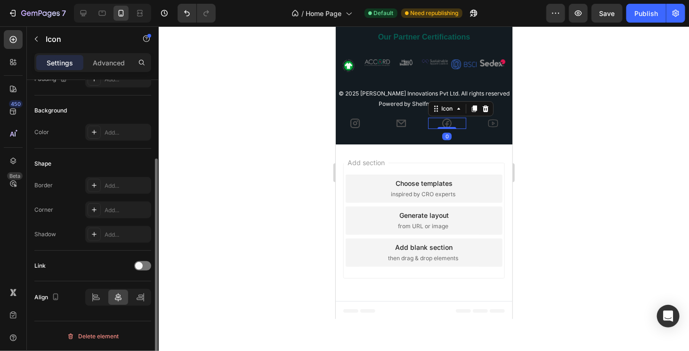
scroll to position [110, 0]
drag, startPoint x: 139, startPoint y: 262, endPoint x: 140, endPoint y: 270, distance: 8.5
click at [140, 264] on div at bounding box center [142, 268] width 17 height 8
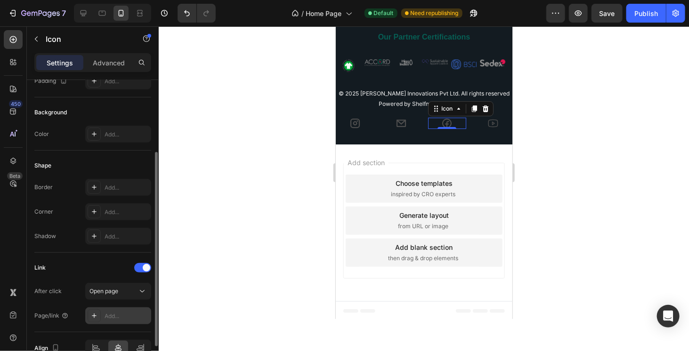
click at [120, 313] on div "Add..." at bounding box center [127, 316] width 44 height 8
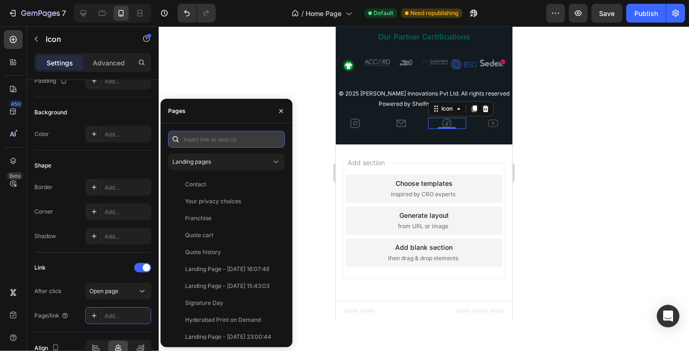
click at [205, 144] on input "text" at bounding box center [226, 139] width 117 height 17
paste input "https://www.facebook.com/teesgraphy.in/"
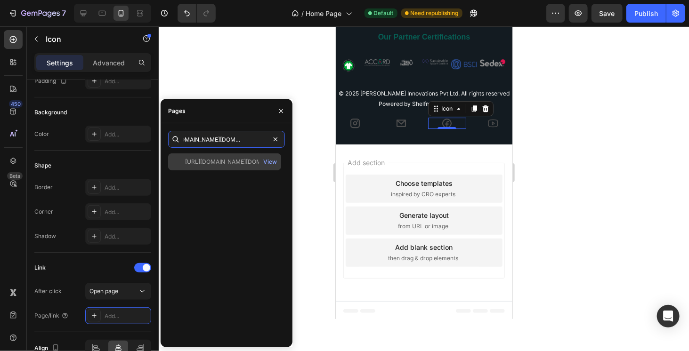
type input "https://www.facebook.com/teesgraphy.in/"
click at [246, 162] on div "https://www.facebook.com/teesgraphy.in/" at bounding box center [230, 162] width 90 height 8
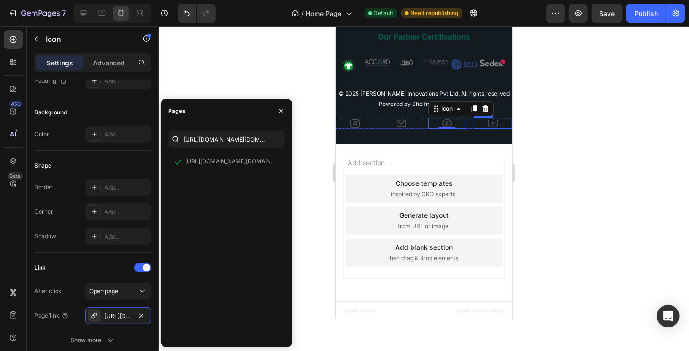
click at [487, 124] on icon at bounding box center [492, 122] width 11 height 11
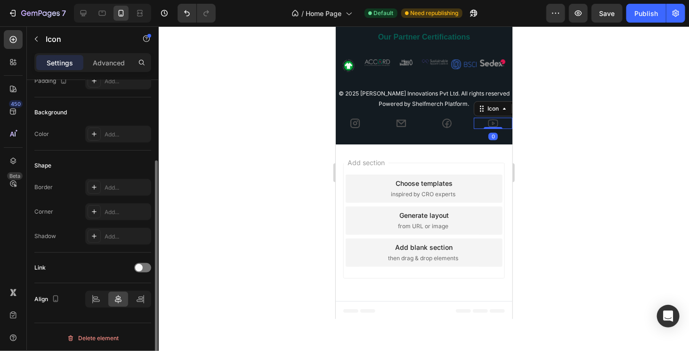
scroll to position [110, 0]
click at [487, 123] on icon at bounding box center [492, 122] width 11 height 11
click at [144, 265] on div at bounding box center [142, 267] width 17 height 9
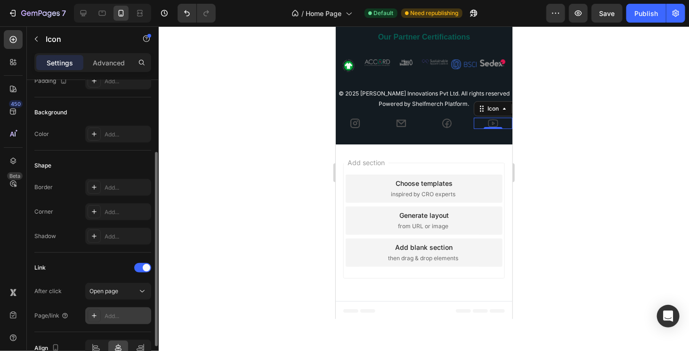
click at [123, 316] on div "Add..." at bounding box center [127, 316] width 44 height 8
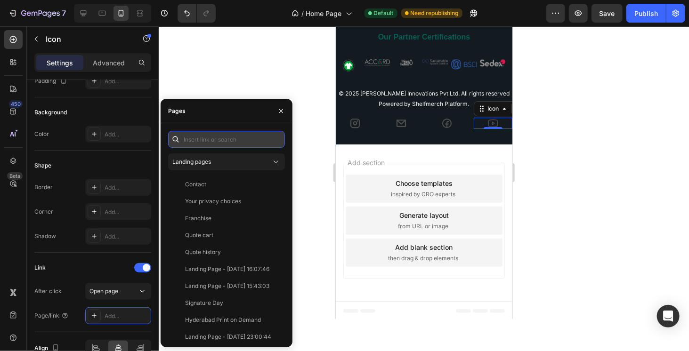
click at [202, 143] on input "text" at bounding box center [226, 139] width 117 height 17
paste input "https://www.youtube.com/@tees.graphy"
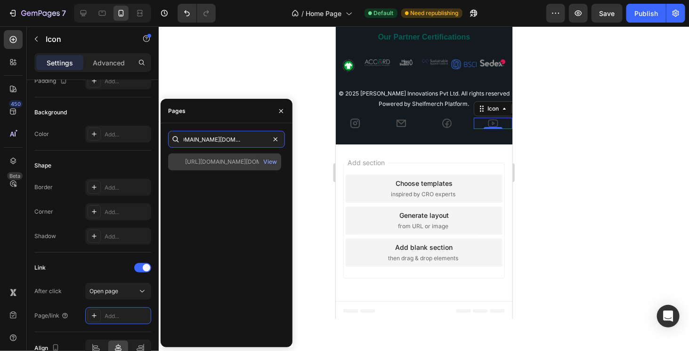
type input "https://www.youtube.com/@tees.graphy"
click at [208, 162] on div "https://www.youtube.com/@tees.graphy" at bounding box center [230, 162] width 90 height 8
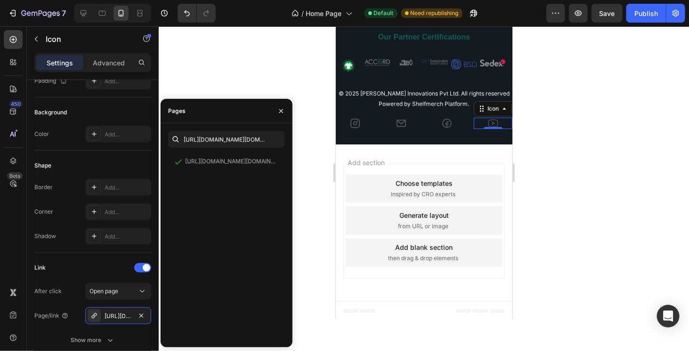
click at [504, 138] on div "Our Partner Certifications Heading Row Image Image Image Image Image Image Imag…" at bounding box center [423, 80] width 177 height 128
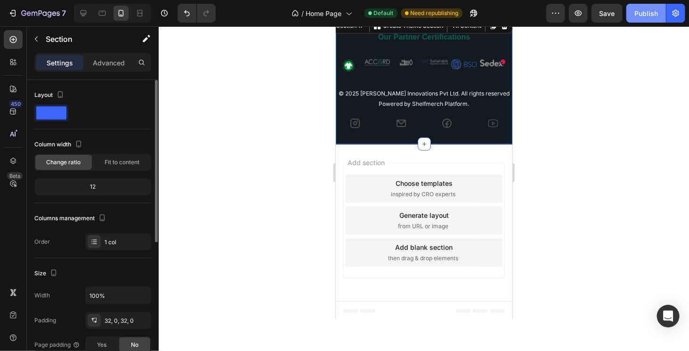
click at [641, 11] on div "Publish" at bounding box center [646, 13] width 24 height 10
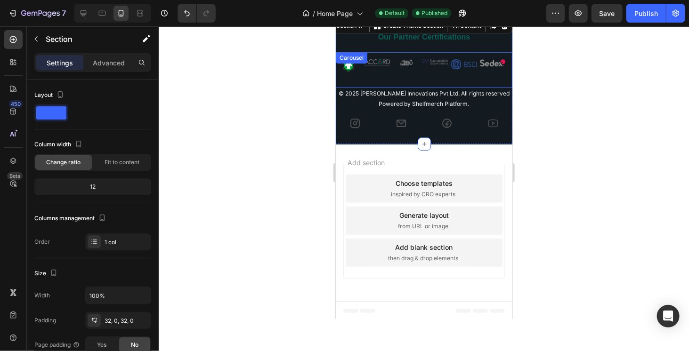
click at [454, 68] on div "Image" at bounding box center [463, 73] width 25 height 28
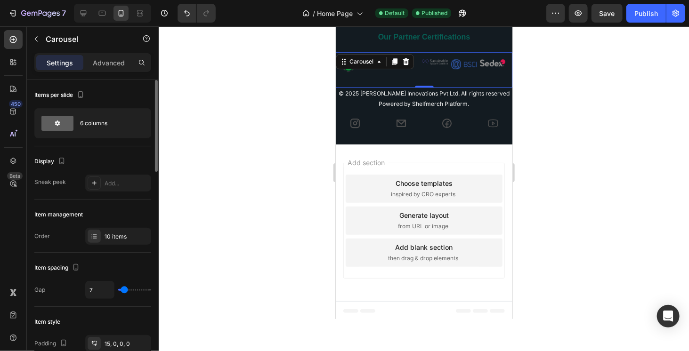
type input "23"
type input "30"
type input "32"
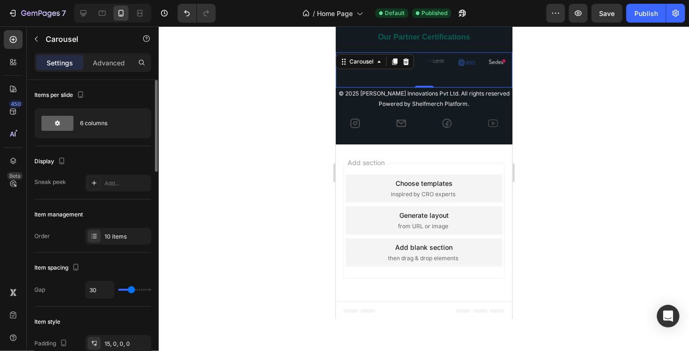
type input "32"
type input "27"
type input "20"
drag, startPoint x: 123, startPoint y: 289, endPoint x: 128, endPoint y: 291, distance: 5.1
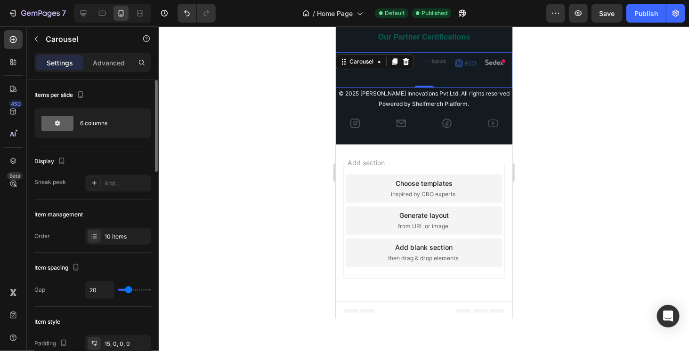
type input "20"
click at [128, 291] on input "range" at bounding box center [134, 290] width 33 height 2
click at [443, 70] on div "Image" at bounding box center [435, 73] width 20 height 28
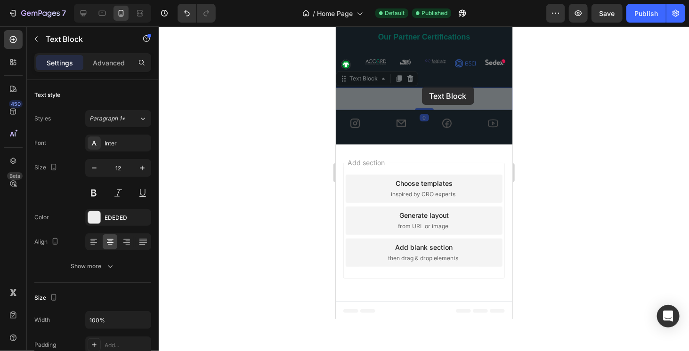
drag, startPoint x: 421, startPoint y: 86, endPoint x: 421, endPoint y: 92, distance: 5.7
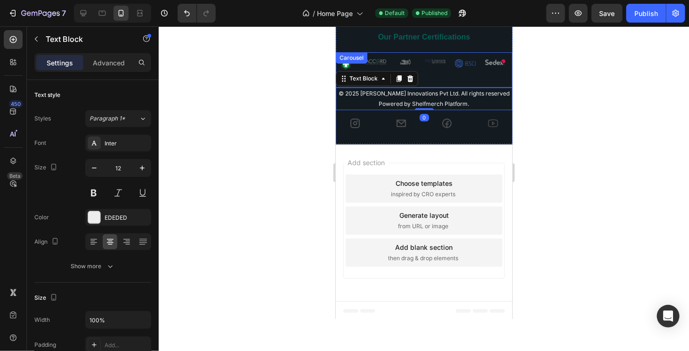
click at [426, 78] on div "Image" at bounding box center [435, 73] width 20 height 28
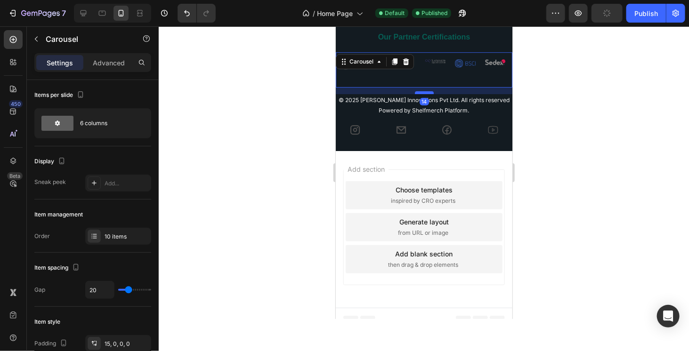
drag, startPoint x: 420, startPoint y: 85, endPoint x: 989, endPoint y: 41, distance: 571.5
click at [420, 91] on div at bounding box center [423, 92] width 19 height 3
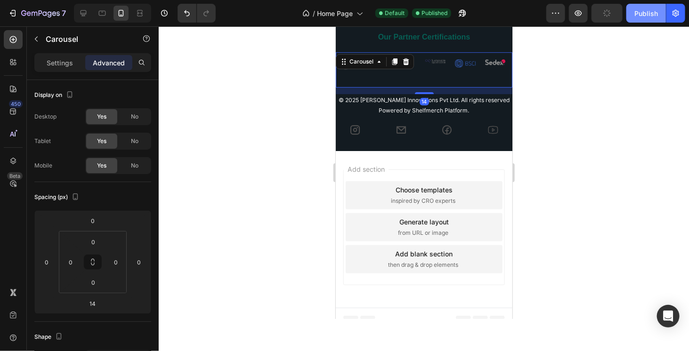
click at [641, 14] on div "Publish" at bounding box center [646, 13] width 24 height 10
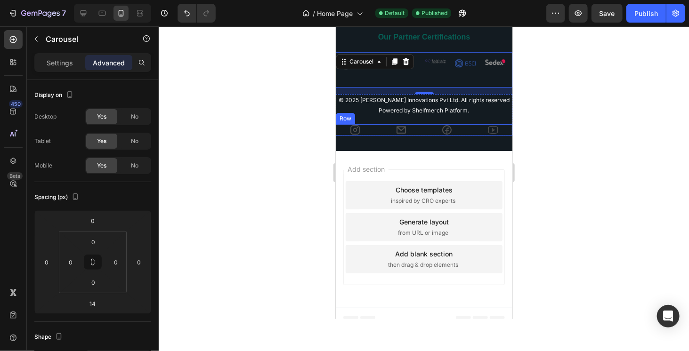
click at [379, 128] on div "Icon Icon Icon Icon Row" at bounding box center [423, 129] width 177 height 11
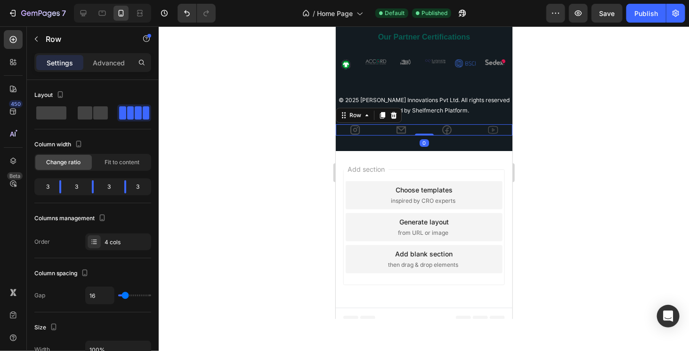
click at [643, 170] on div at bounding box center [424, 188] width 530 height 325
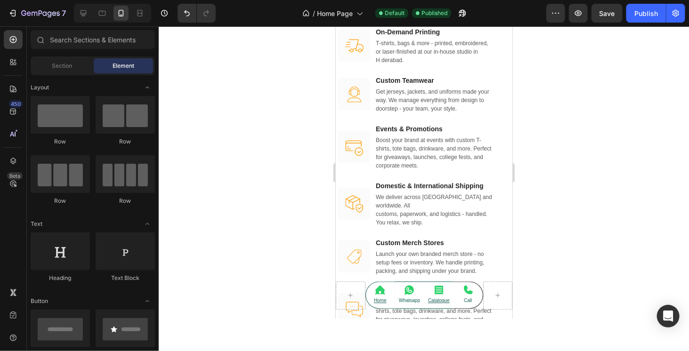
scroll to position [994, 0]
click at [492, 69] on div "Image On-Demand Printing Text block T-shirts, bags & more - printed, embroidere…" at bounding box center [424, 44] width 172 height 49
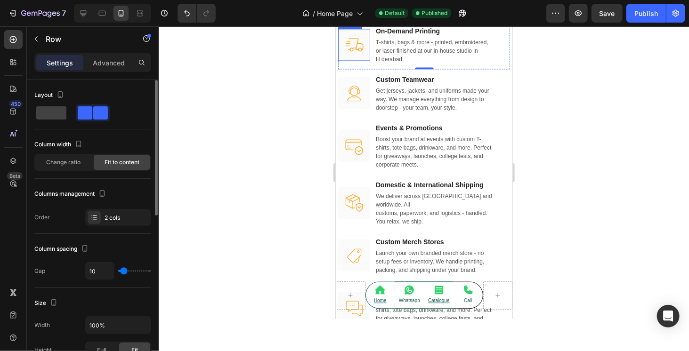
scroll to position [141, 0]
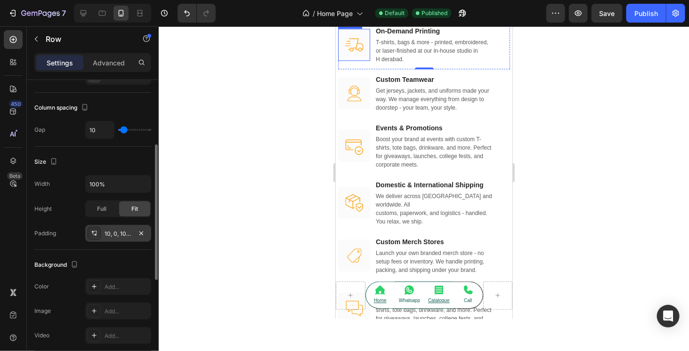
click at [114, 227] on div "10, 0, 10, 0" at bounding box center [118, 233] width 66 height 17
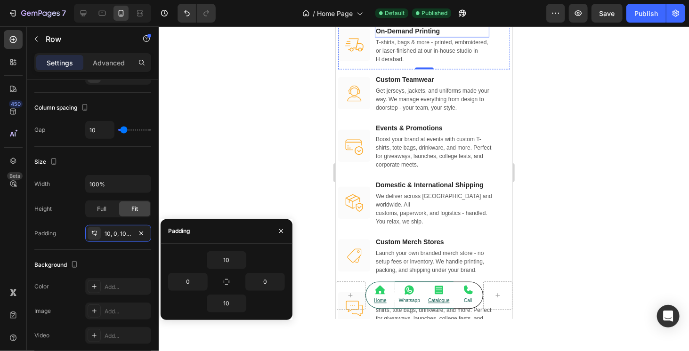
click at [472, 36] on p "On-Demand Printing" at bounding box center [431, 31] width 113 height 10
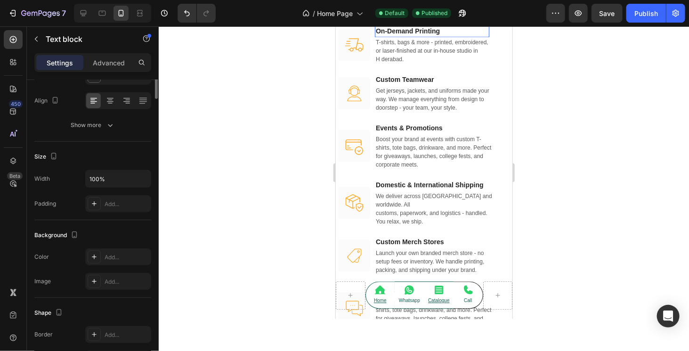
scroll to position [0, 0]
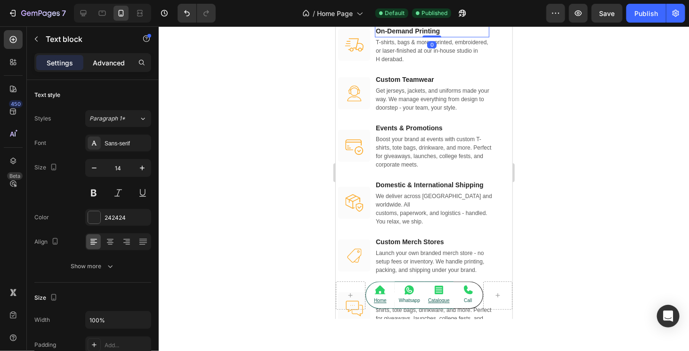
click at [119, 57] on div "Advanced" at bounding box center [108, 62] width 47 height 15
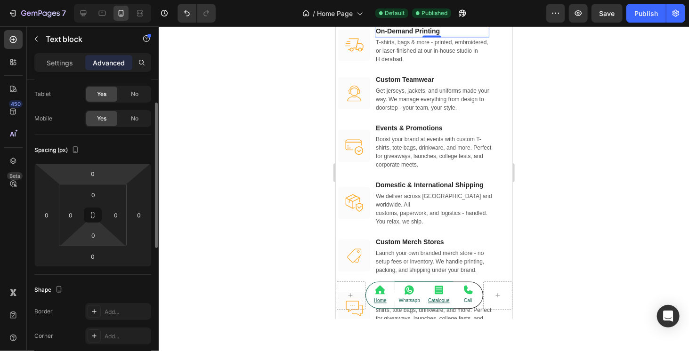
scroll to position [94, 0]
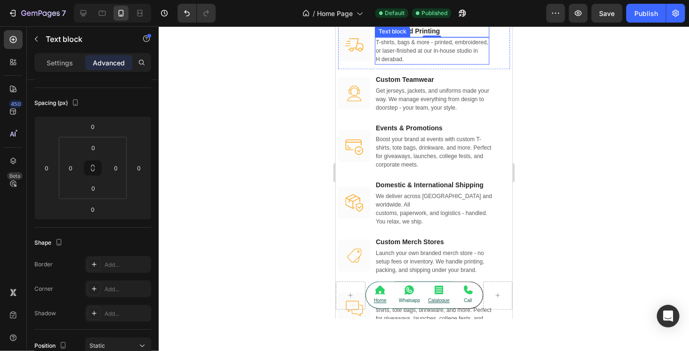
click at [486, 63] on p "T-shirts, bags & more - printed, embroidered, or laser-finished at our in-house…" at bounding box center [431, 50] width 113 height 25
click at [483, 63] on p "T-shirts, bags & more - printed, embroidered, or laser-finished at our in-house…" at bounding box center [431, 50] width 113 height 25
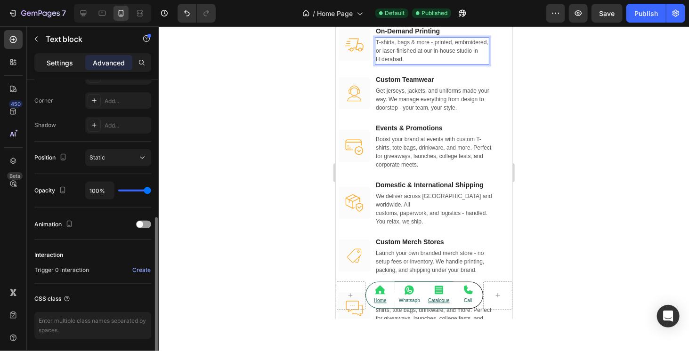
click at [72, 62] on p "Settings" at bounding box center [60, 63] width 26 height 10
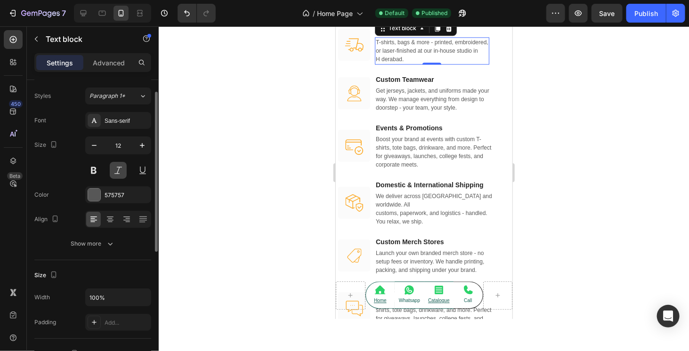
scroll to position [0, 0]
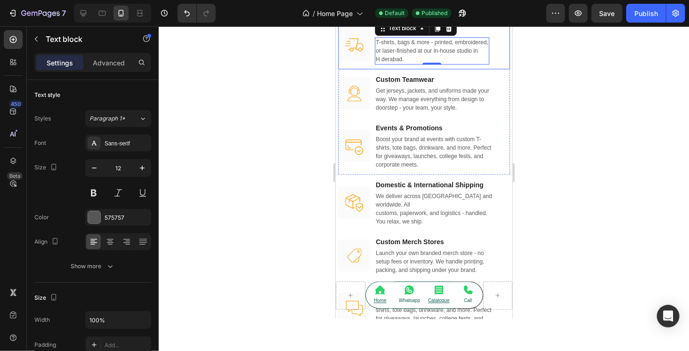
click at [496, 69] on div "Image On-Demand Printing Text block T-shirts, bags & more - printed, embroidere…" at bounding box center [424, 44] width 172 height 49
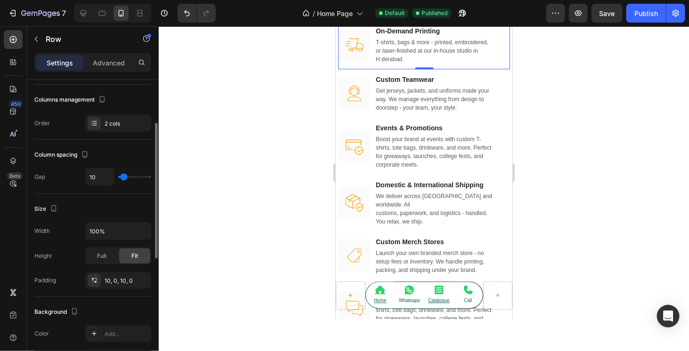
scroll to position [141, 0]
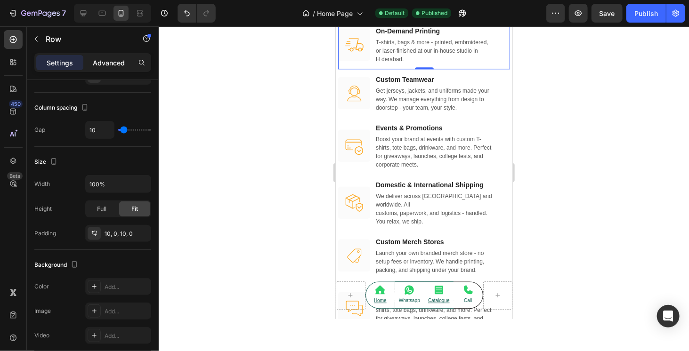
click at [109, 62] on p "Advanced" at bounding box center [109, 63] width 32 height 10
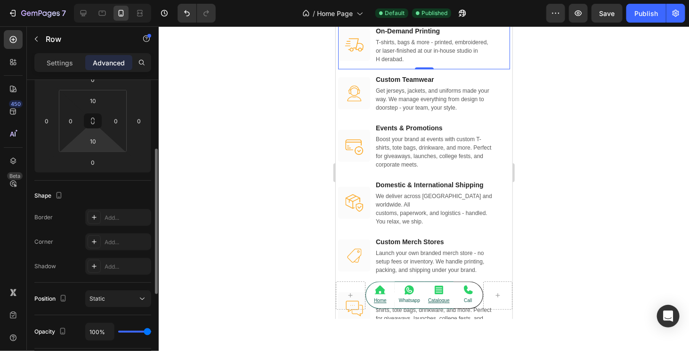
scroll to position [94, 0]
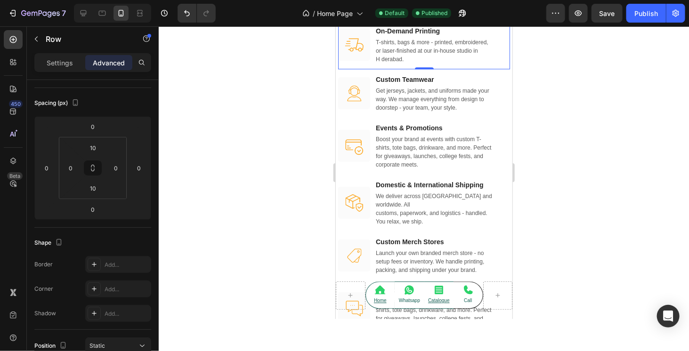
click at [345, 64] on div "Image" at bounding box center [354, 44] width 32 height 39
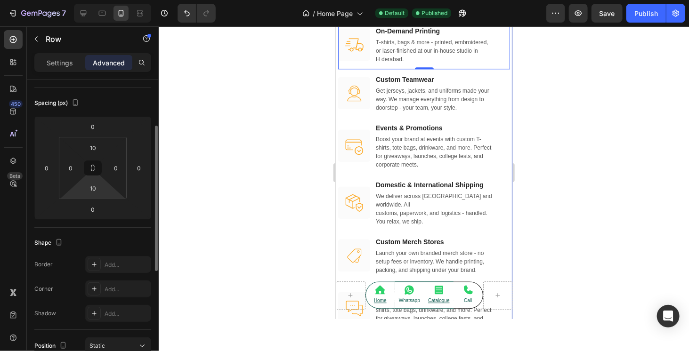
scroll to position [0, 0]
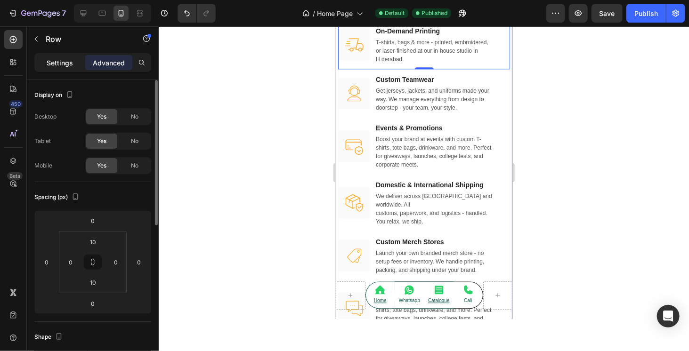
click at [67, 66] on p "Settings" at bounding box center [60, 63] width 26 height 10
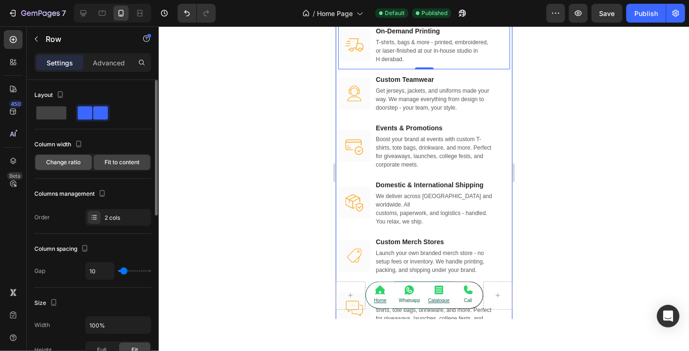
click at [73, 159] on span "Change ratio" at bounding box center [64, 162] width 34 height 8
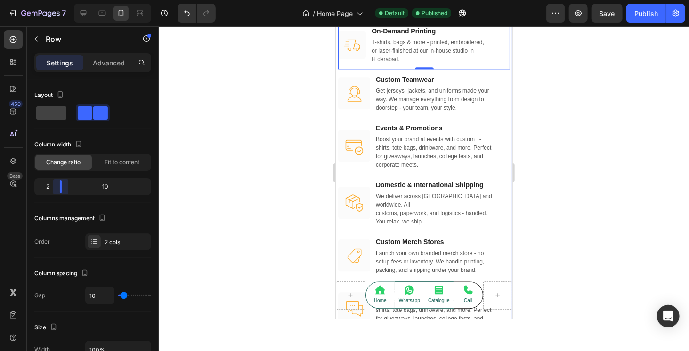
drag, startPoint x: 92, startPoint y: 189, endPoint x: 56, endPoint y: 188, distance: 36.3
click at [56, 0] on body "7 Version history / Home Page Default Published Preview Save Publish 450 Beta S…" at bounding box center [344, 0] width 689 height 0
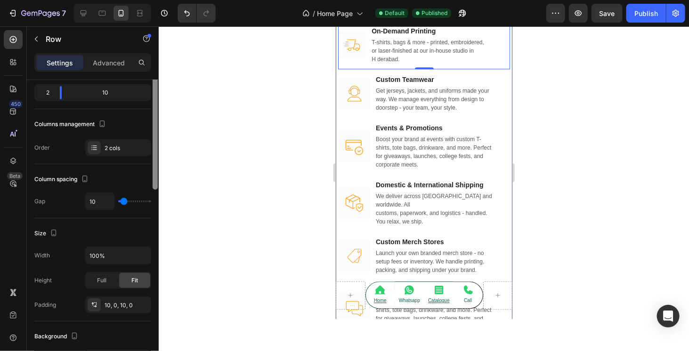
scroll to position [141, 0]
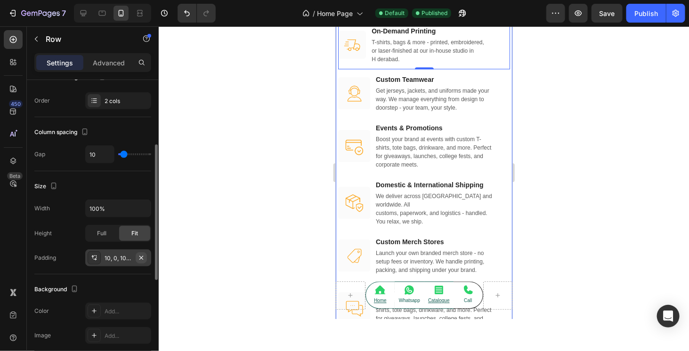
click at [142, 254] on icon "button" at bounding box center [142, 258] width 8 height 8
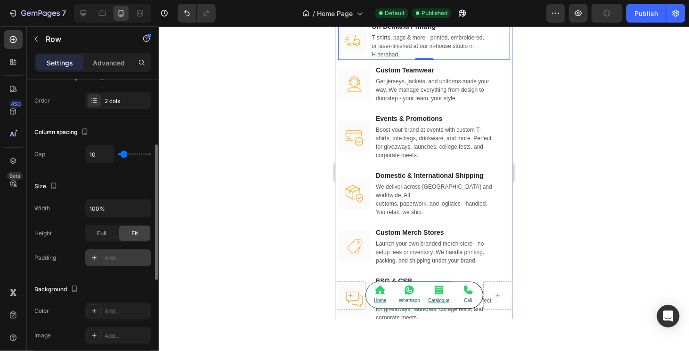
click at [143, 254] on div "Add..." at bounding box center [127, 258] width 44 height 8
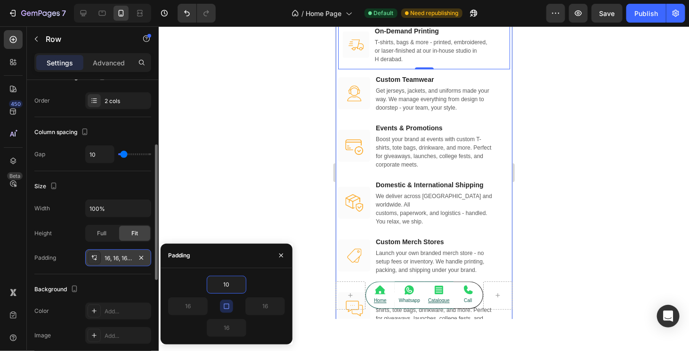
type input "10"
click at [238, 306] on div "16" at bounding box center [256, 307] width 58 height 18
type input "10"
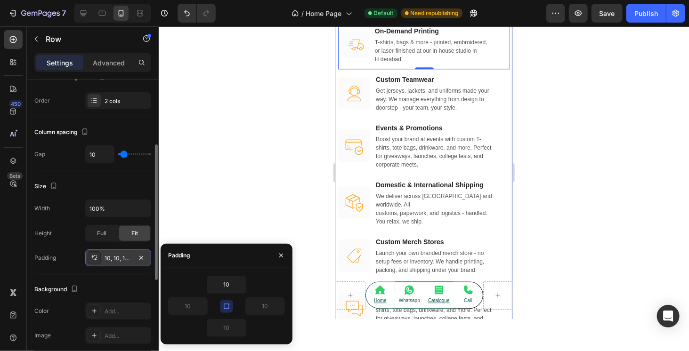
click at [263, 280] on div "10" at bounding box center [226, 285] width 117 height 18
click at [221, 308] on button "button" at bounding box center [226, 306] width 13 height 13
click at [183, 303] on input "10" at bounding box center [188, 306] width 39 height 17
click at [280, 303] on icon "button" at bounding box center [280, 307] width 8 height 8
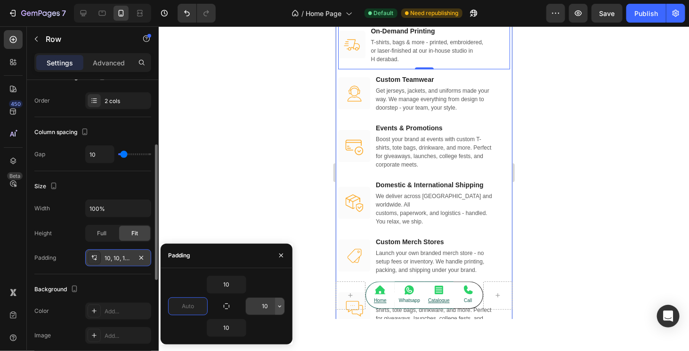
type input "0"
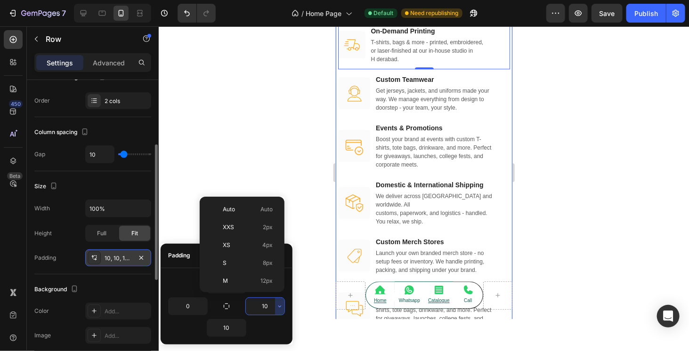
click at [270, 308] on input "10" at bounding box center [265, 306] width 39 height 17
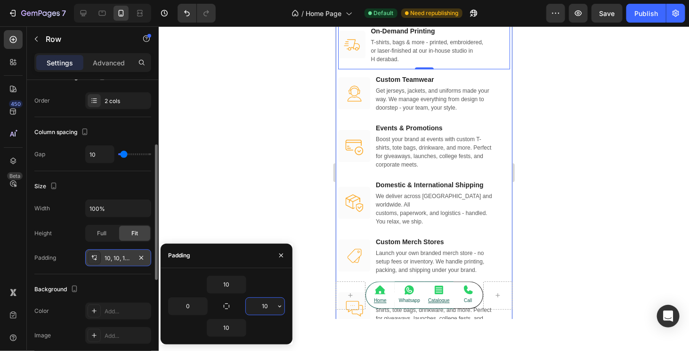
click at [270, 308] on input "10" at bounding box center [265, 306] width 39 height 17
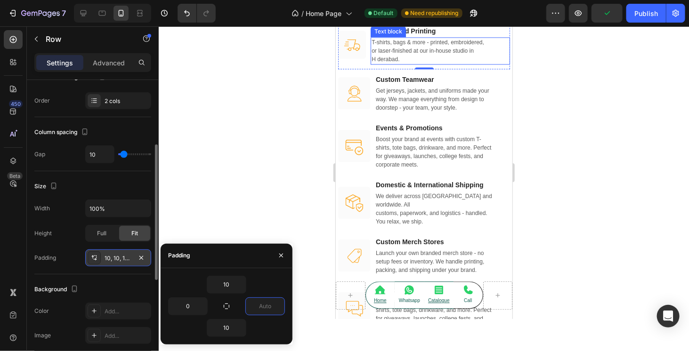
click at [393, 63] on p "T-shirts, bags & more - printed, embroidered, or laser-finished at our in-house…" at bounding box center [440, 50] width 138 height 25
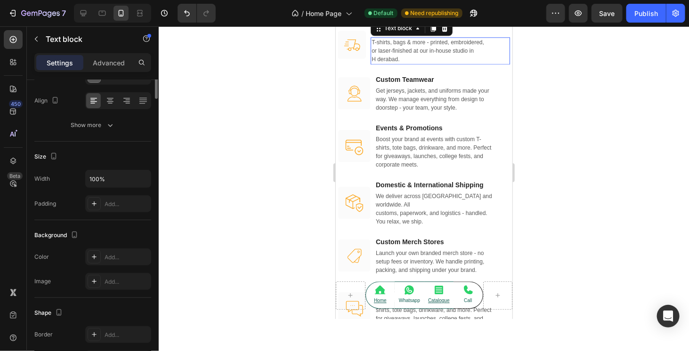
scroll to position [0, 0]
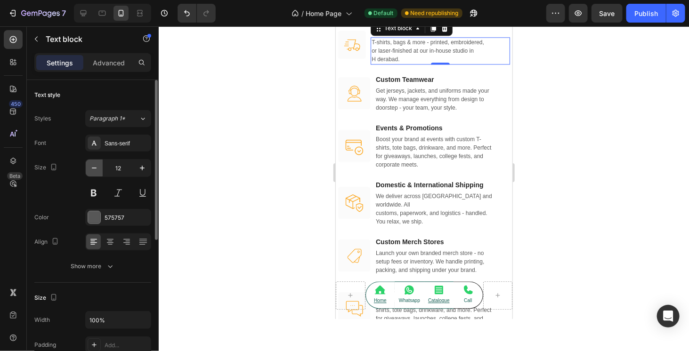
click at [100, 166] on button "button" at bounding box center [94, 168] width 17 height 17
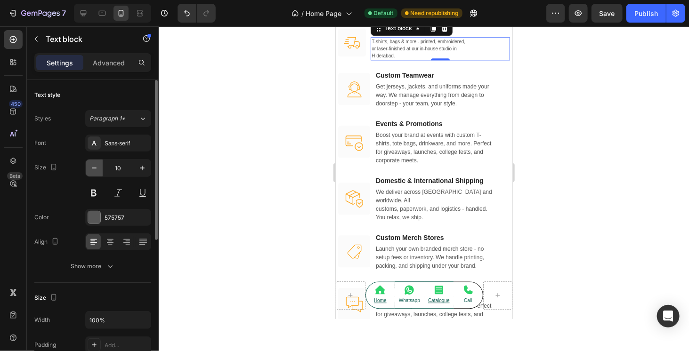
click at [97, 167] on icon "button" at bounding box center [93, 167] width 9 height 9
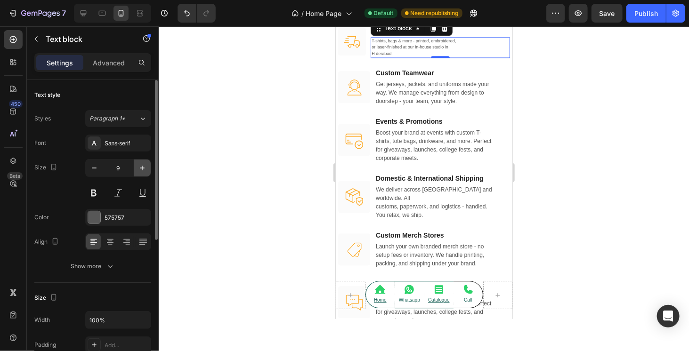
click at [141, 166] on icon "button" at bounding box center [142, 167] width 9 height 9
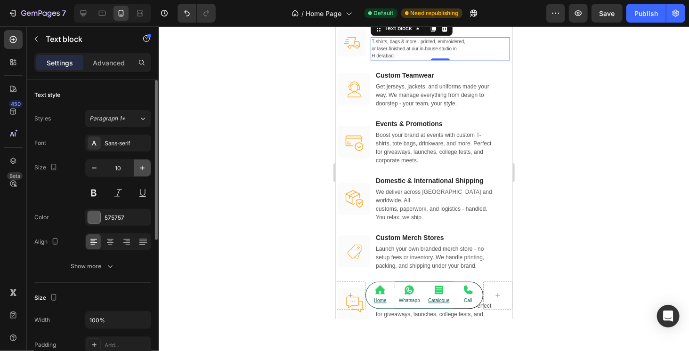
click at [141, 166] on icon "button" at bounding box center [142, 167] width 9 height 9
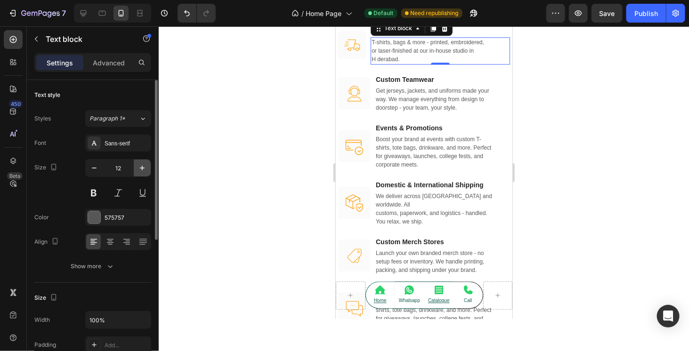
click at [141, 166] on icon "button" at bounding box center [142, 167] width 9 height 9
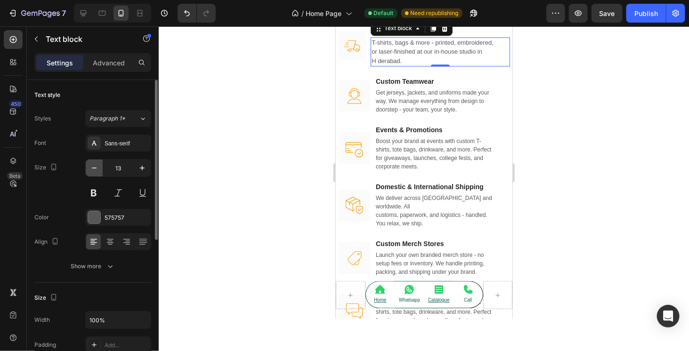
click at [96, 165] on icon "button" at bounding box center [93, 167] width 9 height 9
type input "12"
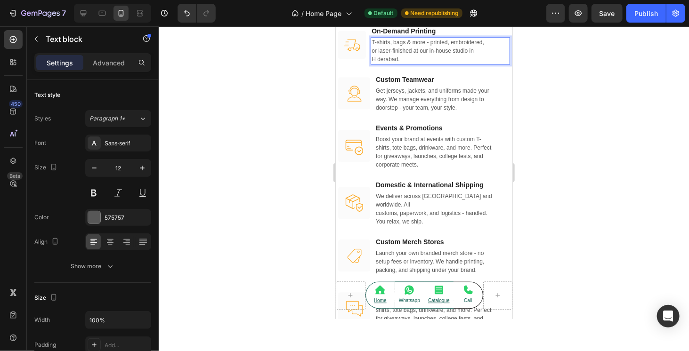
click at [487, 63] on p "T-shirts, bags & more - printed, embroidered, or laser-finished at our in-house…" at bounding box center [440, 50] width 138 height 25
click at [464, 63] on p "T-shirts, bags & more - printed, embroidered, or laser-finished at our in-house…" at bounding box center [440, 50] width 138 height 25
click at [374, 63] on p "T-shirts, bags & more - printed, embroidered, or laser-finished at our in-house…" at bounding box center [440, 50] width 138 height 25
click at [375, 63] on p "T-shirts, bags & more - printed, embroidered, or laser-finished at our in-house…" at bounding box center [440, 50] width 138 height 25
click at [372, 63] on p "T-shirts, bags & more - printed, embroidered, or laser-finished at our in-house…" at bounding box center [440, 50] width 138 height 25
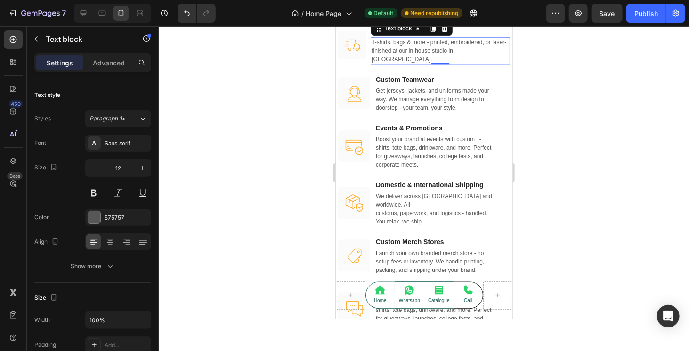
click at [543, 151] on div at bounding box center [424, 188] width 530 height 325
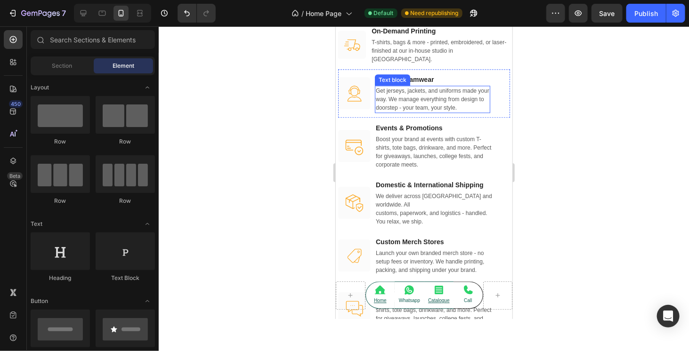
click at [439, 112] on p "Get jerseys, jackets, and uniforms made your way. We manage everything from des…" at bounding box center [431, 98] width 113 height 25
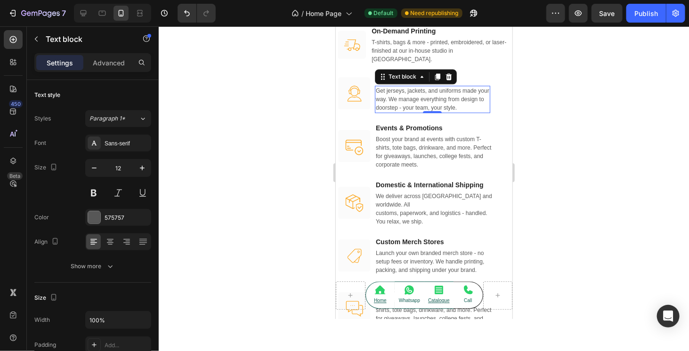
click at [376, 112] on p "Get jerseys, jackets, and uniforms made your way. We manage everything from des…" at bounding box center [431, 98] width 113 height 25
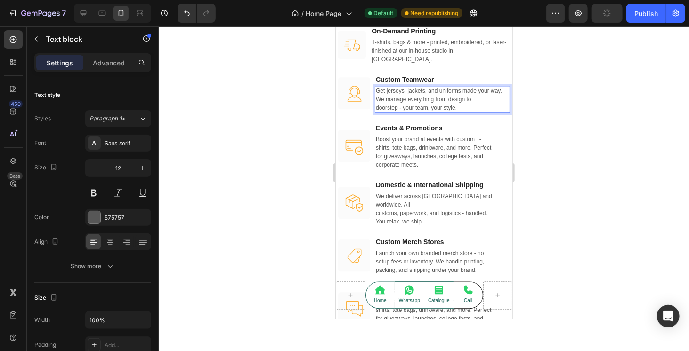
click at [377, 112] on p "Get jerseys, jackets, and uniforms made your way. We manage everything from des…" at bounding box center [441, 98] width 133 height 25
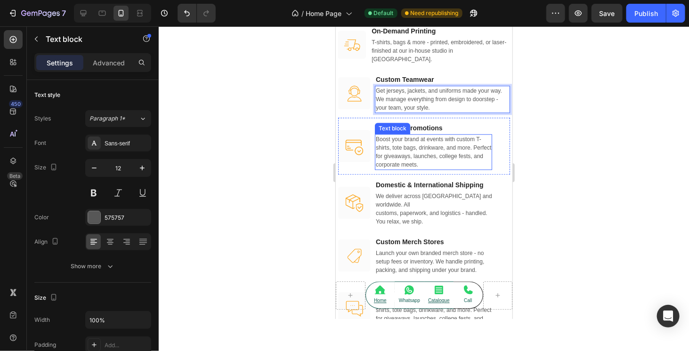
click at [376, 169] on p "Boost your brand at events with custom T- shirts, tote bags, drinkware, and mor…" at bounding box center [432, 152] width 115 height 34
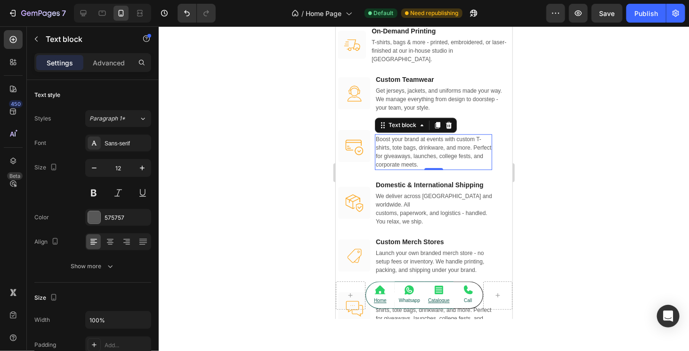
click at [375, 169] on p "Boost your brand at events with custom T- shirts, tote bags, drinkware, and mor…" at bounding box center [432, 152] width 115 height 34
click at [375, 169] on p "Boost your brand at events with custom T-shirts, tote bags, drinkware, and more…" at bounding box center [441, 152] width 133 height 34
click at [376, 169] on p "Boost your brand at events with custom T-shirts, tote bags, drinkware, and more…" at bounding box center [441, 152] width 133 height 34
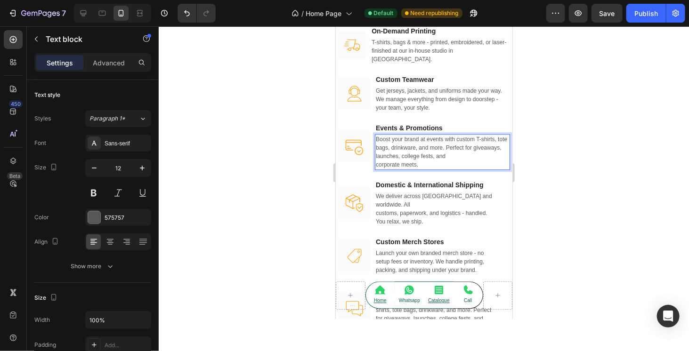
click at [378, 169] on p "Boost your brand at events with custom T-shirts, tote bags, drinkware, and more…" at bounding box center [441, 152] width 133 height 34
click at [376, 169] on p "Boost your brand at events with custom T-shirts, tote bags, drinkware, and more…" at bounding box center [441, 152] width 133 height 34
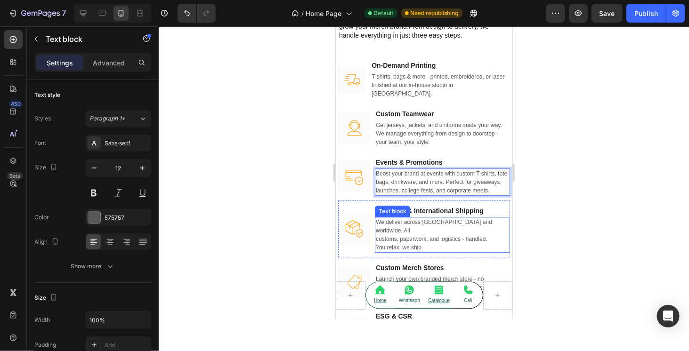
scroll to position [1135, 0]
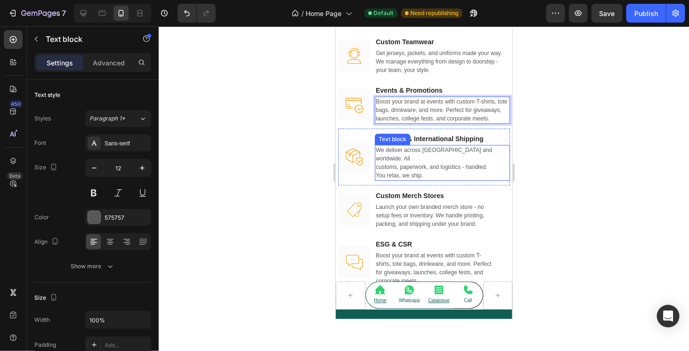
click at [376, 156] on p "We deliver across [GEOGRAPHIC_DATA] and worldwide. All customs, paperwork, and …" at bounding box center [441, 163] width 133 height 34
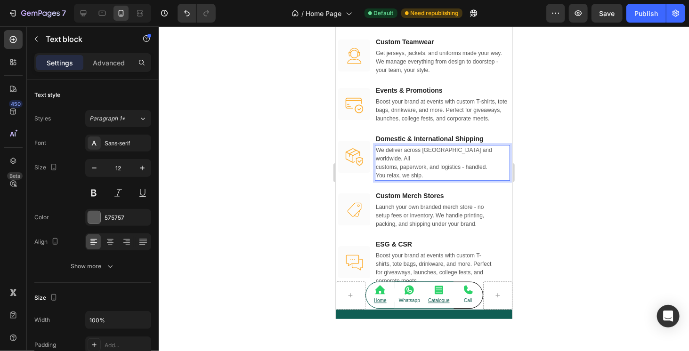
click at [375, 159] on p "We deliver across [GEOGRAPHIC_DATA] and worldwide. All customs, paperwork, and …" at bounding box center [441, 163] width 133 height 34
click at [375, 166] on p "We deliver across [GEOGRAPHIC_DATA] and worldwide. All customs, paperwork, and …" at bounding box center [441, 163] width 133 height 34
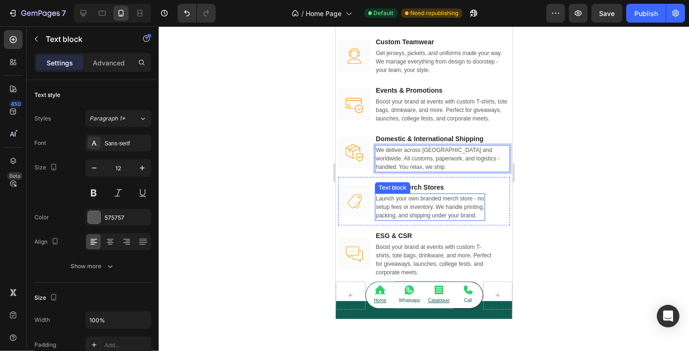
click at [376, 206] on p "Launch your own branded merch store - no setup fees or inventory. We handle pri…" at bounding box center [429, 206] width 108 height 25
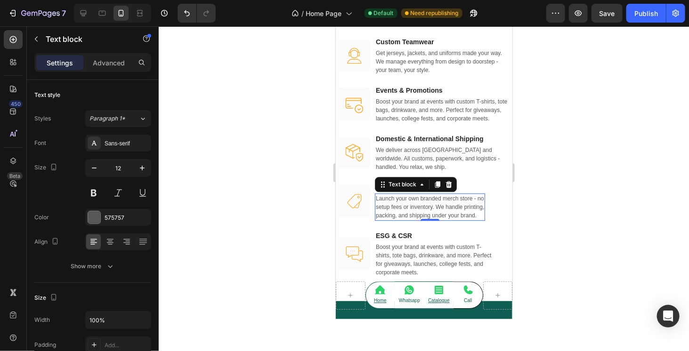
click at [376, 206] on p "Launch your own branded merch store - no setup fees or inventory. We handle pri…" at bounding box center [429, 206] width 108 height 25
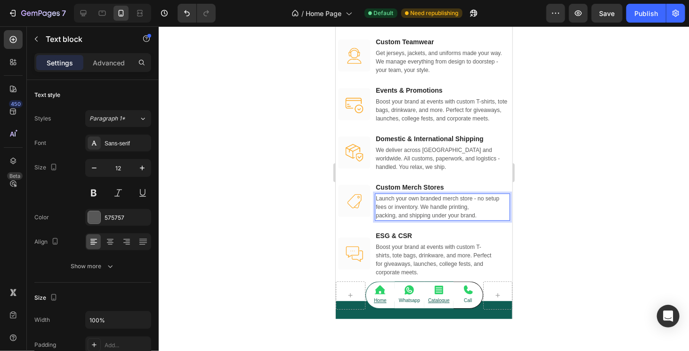
click at [376, 206] on p "Launch your own branded merch store - no setup fees or inventory. We handle pri…" at bounding box center [441, 206] width 133 height 25
click at [376, 215] on p "Launch your own branded merch store - no setup fees or inventory. We handle pri…" at bounding box center [441, 206] width 133 height 25
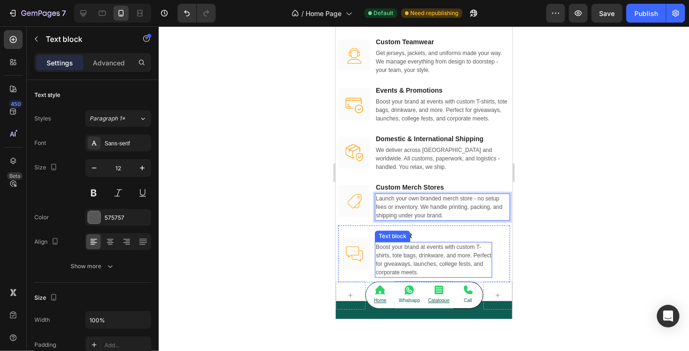
click at [376, 254] on p "Boost your brand at events with custom T- shirts, tote bags, drinkware, and mor…" at bounding box center [432, 260] width 115 height 34
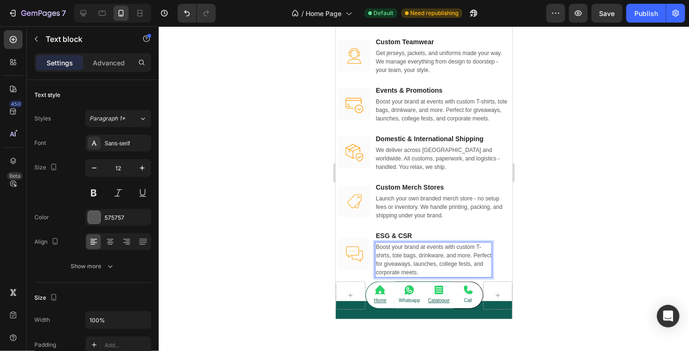
click at [376, 256] on p "Boost your brand at events with custom T- shirts, tote bags, drinkware, and mor…" at bounding box center [432, 260] width 115 height 34
click at [376, 254] on p "Boost your brand at events with custom T-shirts, tote bags, drinkware, and more…" at bounding box center [441, 260] width 133 height 34
click at [376, 263] on p "Boost your brand at events with custom T-shirts, tote bags, drinkware, and more…" at bounding box center [441, 260] width 133 height 34
click at [375, 263] on p "Boost your brand at events with custom T-shirts, tote bags, drinkware, and more…" at bounding box center [441, 260] width 133 height 34
click at [376, 274] on p "Boost your brand at events with custom T-shirts, tote bags, drinkware, and more…" at bounding box center [441, 260] width 133 height 34
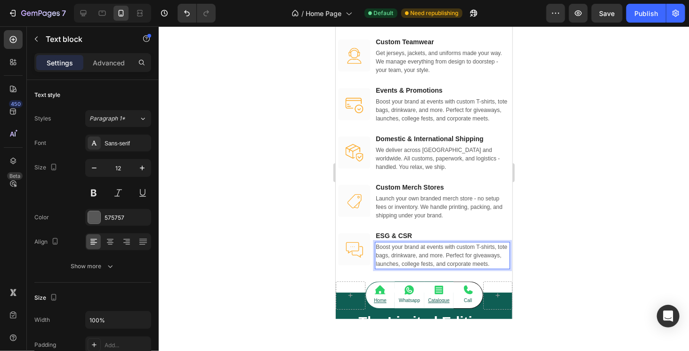
scroll to position [1323, 0]
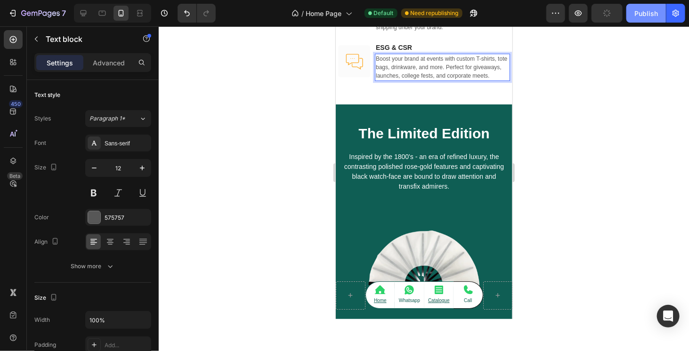
click at [640, 18] on div "Publish" at bounding box center [646, 13] width 24 height 10
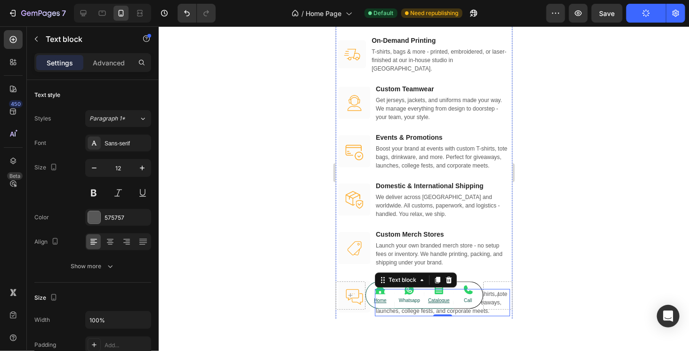
scroll to position [1229, 0]
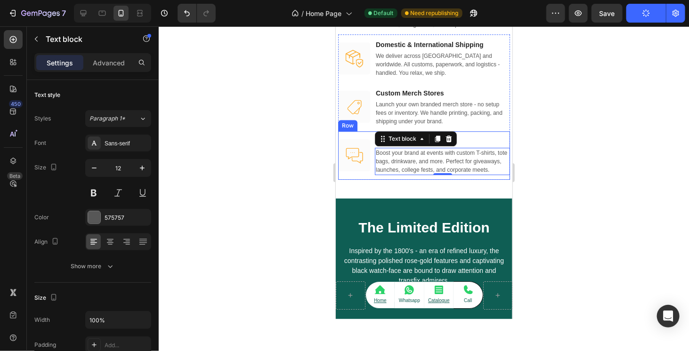
click at [357, 175] on div "Image" at bounding box center [354, 155] width 32 height 39
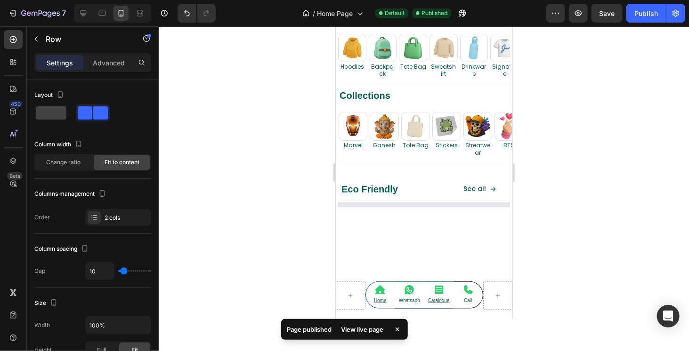
scroll to position [0, 0]
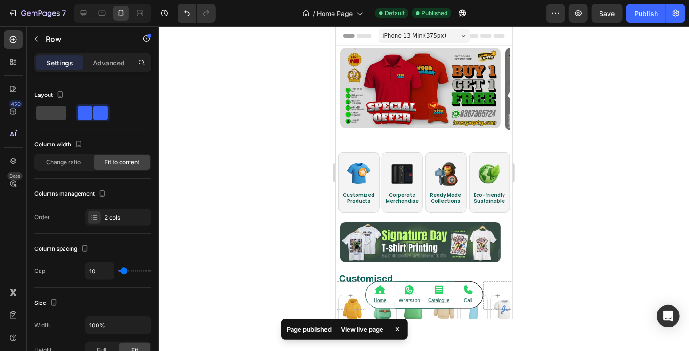
click at [420, 35] on span "iPhone 13 Mini ( 375 px)" at bounding box center [414, 35] width 64 height 9
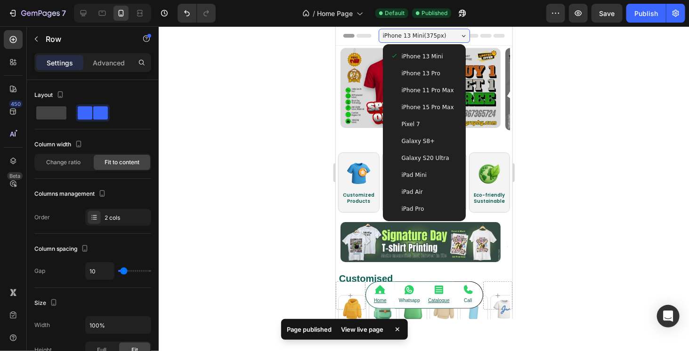
click at [421, 90] on span "iPhone 11 Pro Max" at bounding box center [427, 89] width 52 height 9
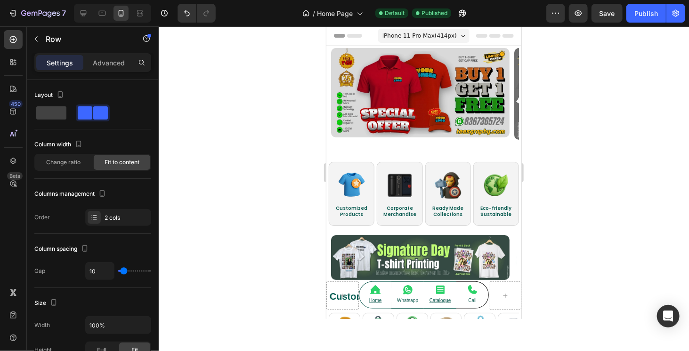
click at [422, 37] on span "iPhone 11 Pro Max ( 414 px)" at bounding box center [419, 35] width 74 height 9
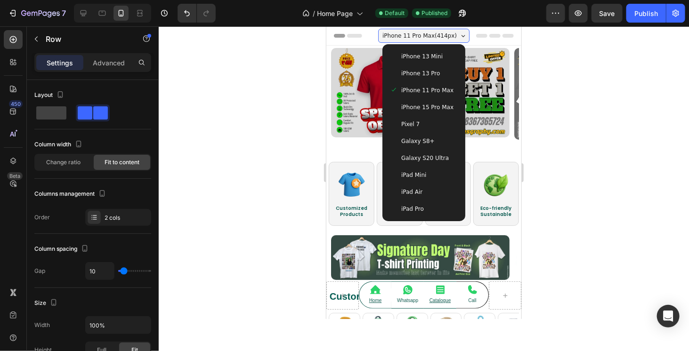
click at [426, 108] on span "iPhone 15 Pro Max" at bounding box center [427, 106] width 52 height 9
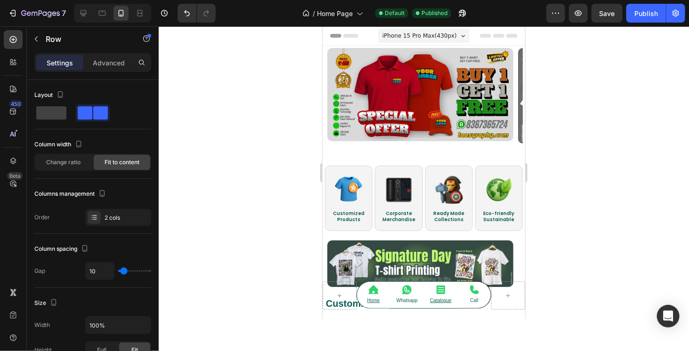
click at [416, 33] on span "iPhone 15 Pro Max ( 430 px)" at bounding box center [419, 35] width 74 height 9
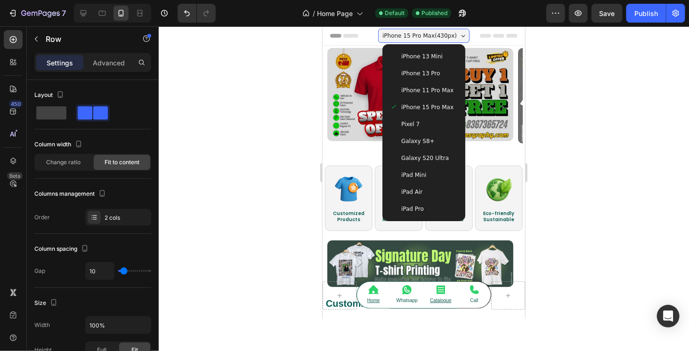
click at [418, 187] on div "iPad Air" at bounding box center [423, 191] width 68 height 9
type input "24"
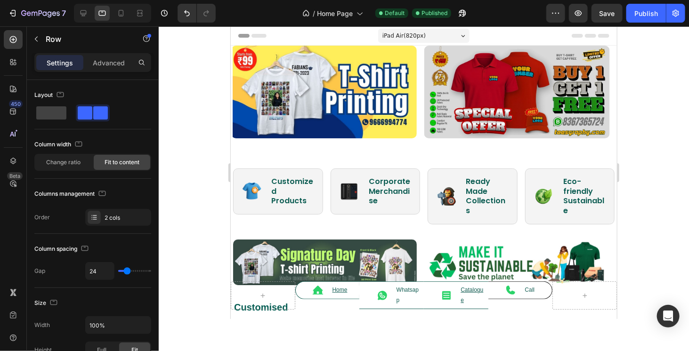
click at [430, 31] on div "iPad Air ( 820 px)" at bounding box center [423, 35] width 91 height 14
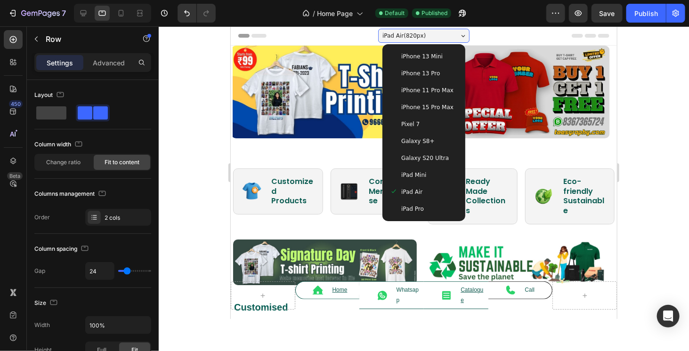
click at [420, 57] on span "iPhone 13 Mini" at bounding box center [421, 55] width 41 height 9
type input "10"
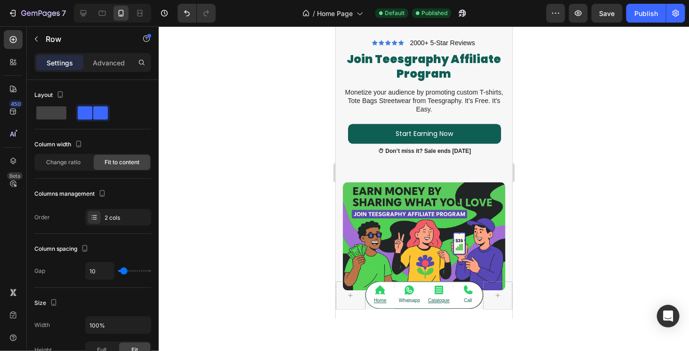
scroll to position [895, 0]
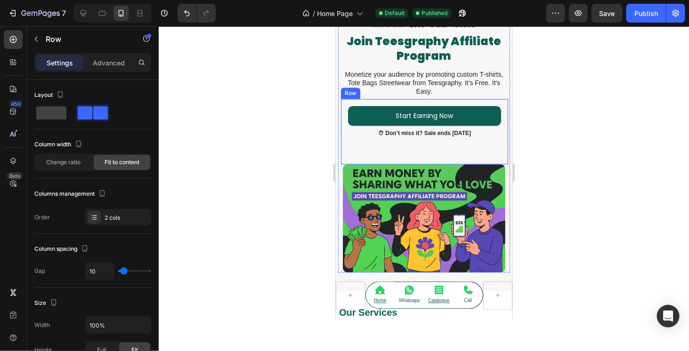
click at [421, 147] on div "Start Earning Now Button ⏱ Don’t miss it? Sale ends July 31st Text Block" at bounding box center [424, 130] width 153 height 51
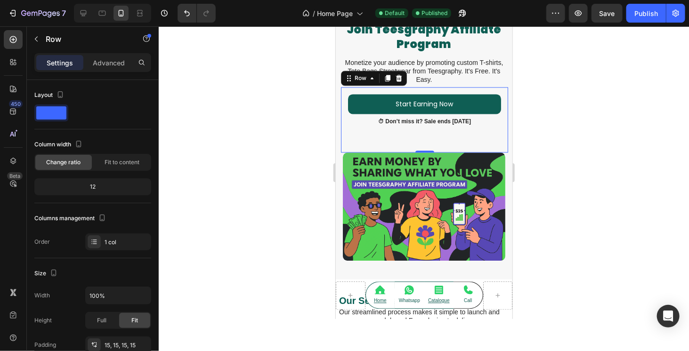
scroll to position [942, 0]
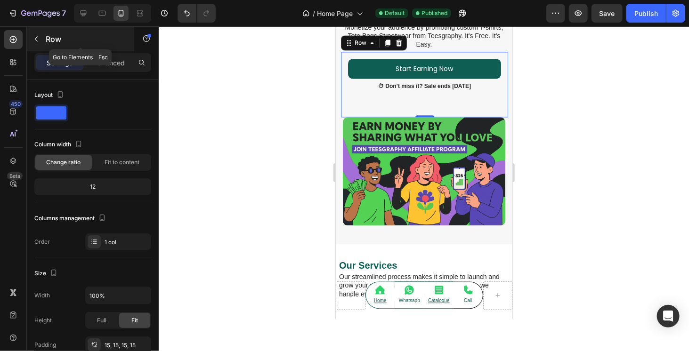
click at [39, 37] on icon "button" at bounding box center [36, 39] width 8 height 8
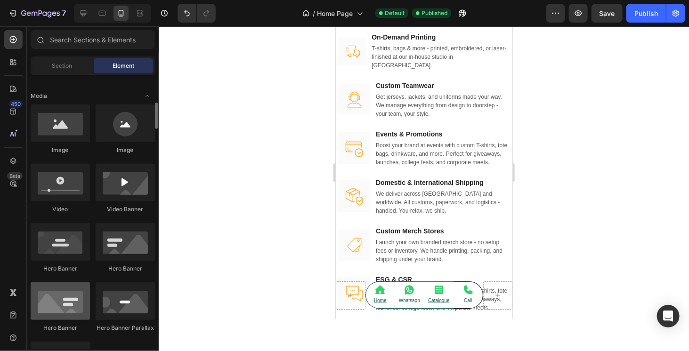
scroll to position [518, 0]
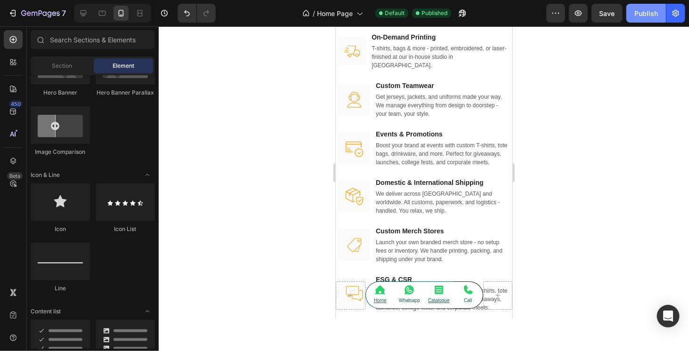
click at [637, 16] on div "Publish" at bounding box center [646, 13] width 24 height 10
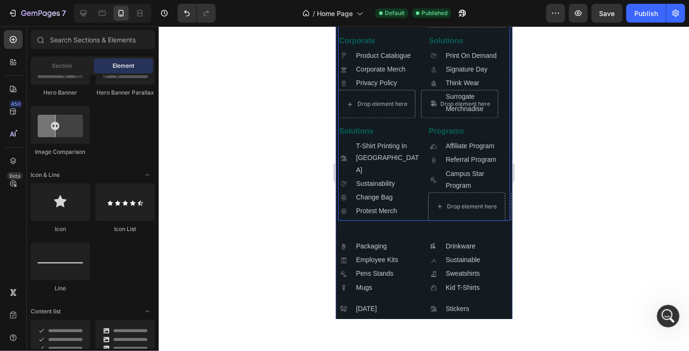
scroll to position [2564, 0]
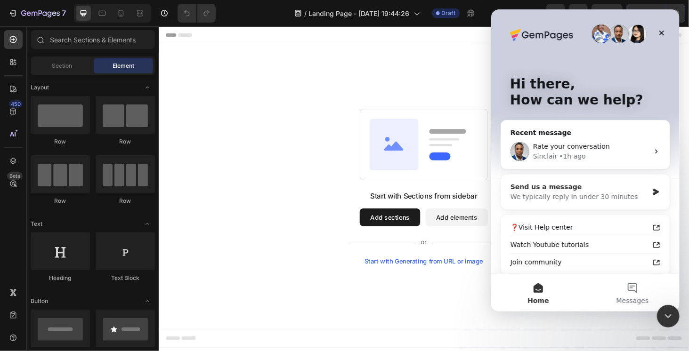
click at [582, 188] on div "Send us a message" at bounding box center [579, 187] width 138 height 10
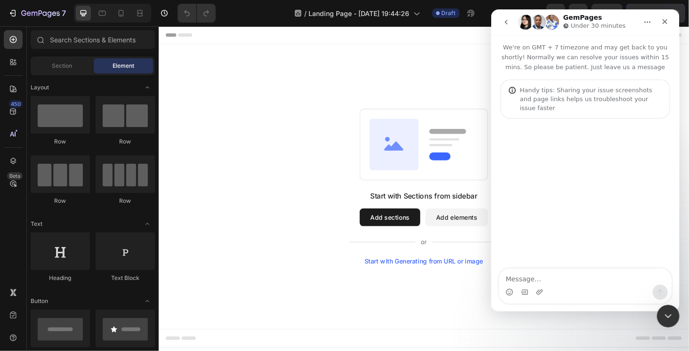
click at [551, 277] on textarea "Message…" at bounding box center [585, 277] width 172 height 16
type textarea "Hello"
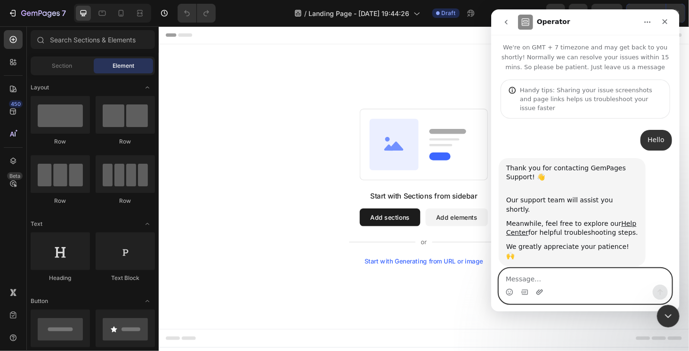
click at [541, 292] on icon "Upload attachment" at bounding box center [539, 292] width 7 height 5
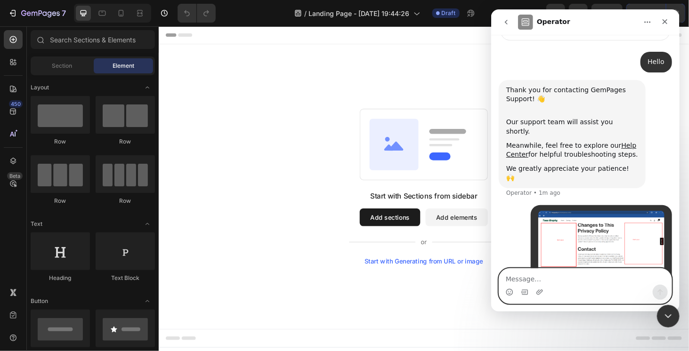
scroll to position [78, 0]
click at [546, 211] on img "user says…" at bounding box center [601, 246] width 126 height 71
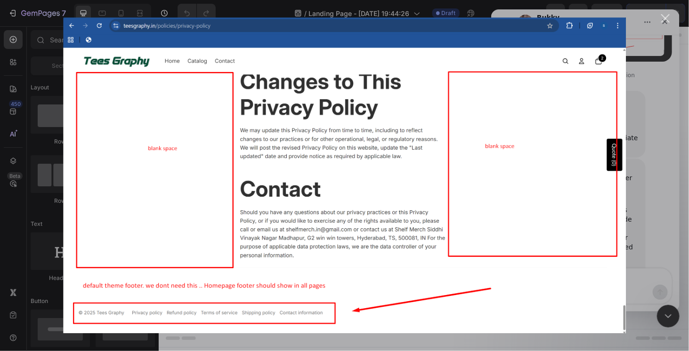
scroll to position [298, 0]
click at [666, 19] on div "Close" at bounding box center [665, 18] width 9 height 9
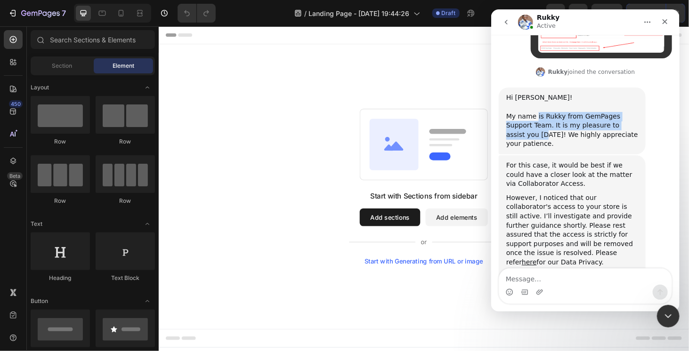
drag, startPoint x: 535, startPoint y: 88, endPoint x: 617, endPoint y: 99, distance: 83.2
click at [616, 98] on div "Hi [PERSON_NAME]! ​ My name is [PERSON_NAME] from GemPages Support Team. It is …" at bounding box center [572, 121] width 132 height 56
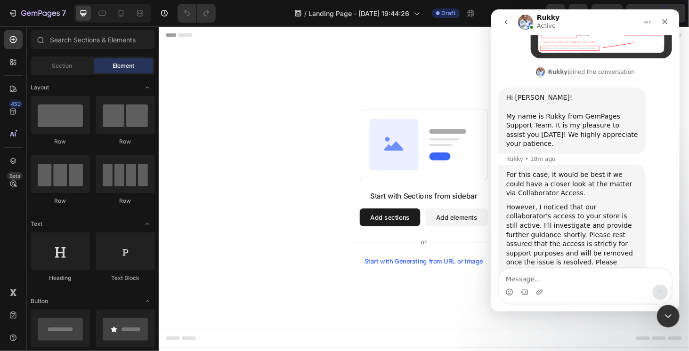
drag, startPoint x: 616, startPoint y: 108, endPoint x: 590, endPoint y: 114, distance: 27.2
click at [615, 108] on div "Hi [PERSON_NAME]! ​ My name is [PERSON_NAME] from GemPages Support Team. It is …" at bounding box center [572, 121] width 132 height 56
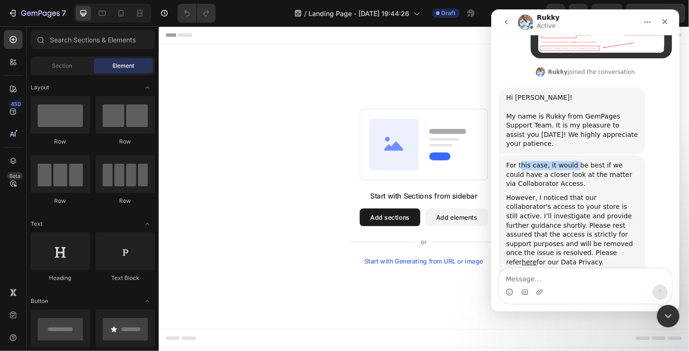
drag, startPoint x: 519, startPoint y: 128, endPoint x: 570, endPoint y: 128, distance: 50.4
click at [570, 161] on div "For this case, it would be best if we could have a closer look at the matter vi…" at bounding box center [572, 175] width 132 height 28
click at [582, 161] on div "For this case, it would be best if we could have a closer look at the matter vi…" at bounding box center [572, 175] width 132 height 28
drag, startPoint x: 516, startPoint y: 141, endPoint x: 582, endPoint y: 144, distance: 65.5
click at [581, 161] on div "For this case, it would be best if we could have a closer look at the matter vi…" at bounding box center [572, 175] width 132 height 28
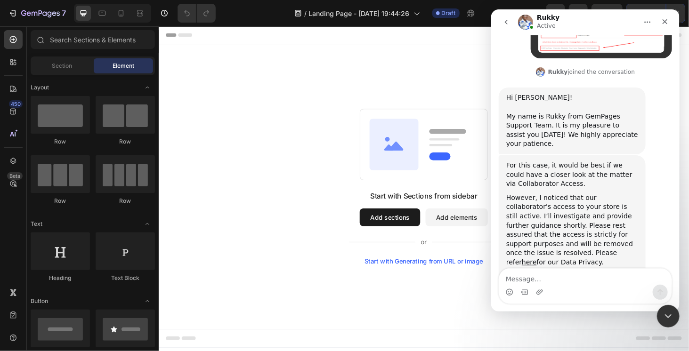
drag, startPoint x: 578, startPoint y: 158, endPoint x: 556, endPoint y: 159, distance: 22.6
click at [578, 194] on div "However, I noticed that our collaborator's access to your store is still active…" at bounding box center [572, 231] width 132 height 74
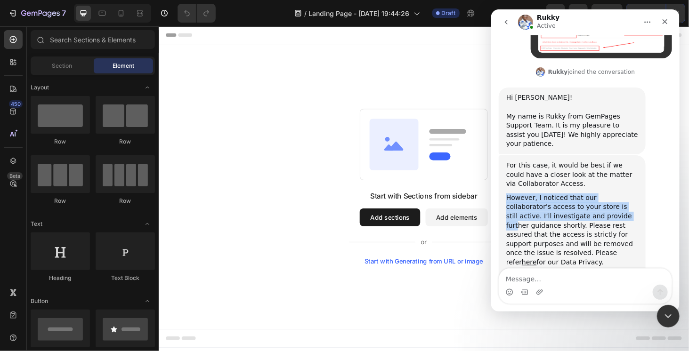
drag, startPoint x: 519, startPoint y: 162, endPoint x: 586, endPoint y: 184, distance: 70.3
click at [586, 194] on div "However, I noticed that our collaborator's access to your store is still active…" at bounding box center [572, 231] width 132 height 74
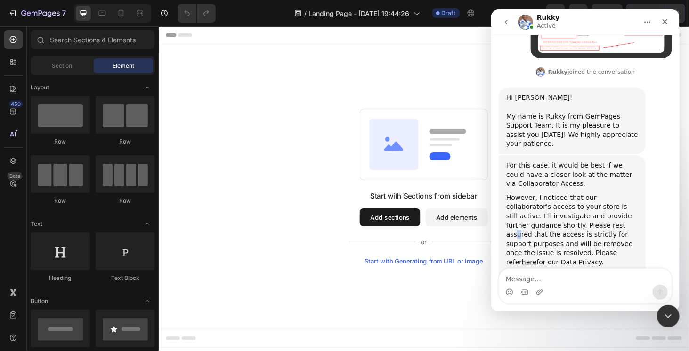
click at [572, 194] on div "However, I noticed that our collaborator's access to your store is still active…" at bounding box center [572, 231] width 132 height 74
drag, startPoint x: 547, startPoint y: 177, endPoint x: 592, endPoint y: 192, distance: 47.2
click at [589, 194] on div "However, I noticed that our collaborator's access to your store is still active…" at bounding box center [572, 231] width 132 height 74
click at [592, 197] on div "However, I noticed that our collaborator's access to your store is still active…" at bounding box center [572, 231] width 132 height 74
click at [584, 194] on div "However, I noticed that our collaborator's access to your store is still active…" at bounding box center [572, 231] width 132 height 74
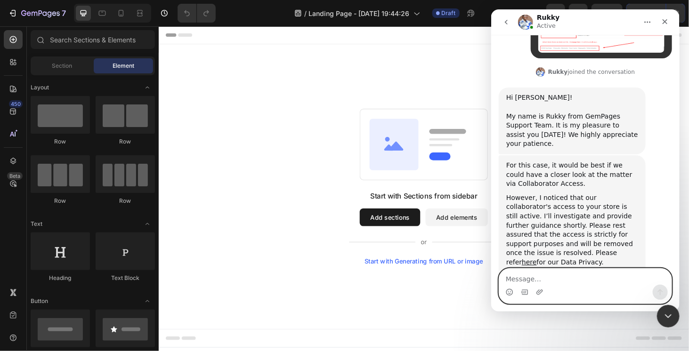
click at [544, 282] on textarea "Message…" at bounding box center [585, 277] width 172 height 16
click at [537, 275] on textarea "Message…" at bounding box center [585, 277] width 172 height 16
type textarea "yes please help me with the footer"
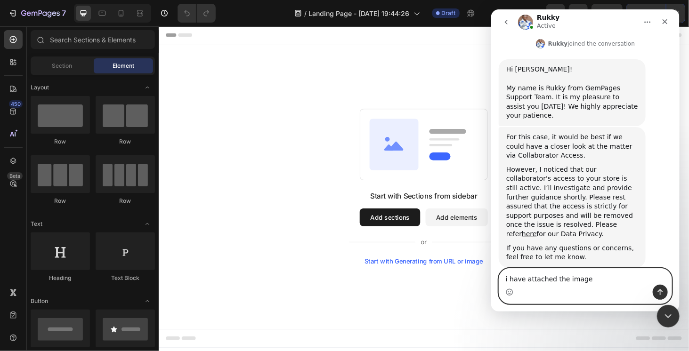
type textarea "i have attached the image"
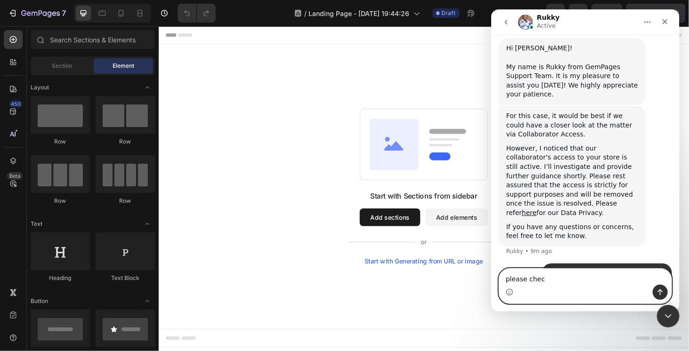
type textarea "please check"
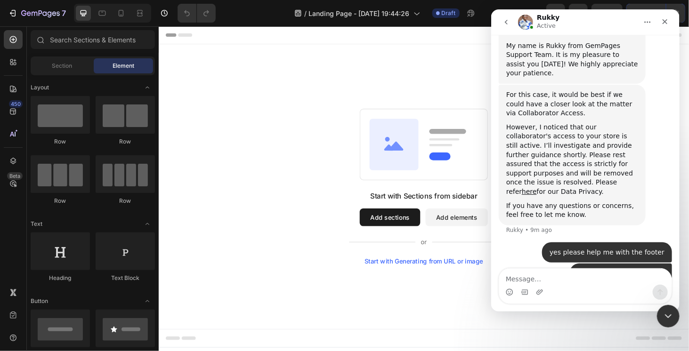
click at [542, 24] on p "Active" at bounding box center [545, 25] width 19 height 9
click at [525, 19] on img "Intercom messenger" at bounding box center [525, 22] width 15 height 15
click at [542, 16] on h1 "Rukky" at bounding box center [547, 17] width 23 height 7
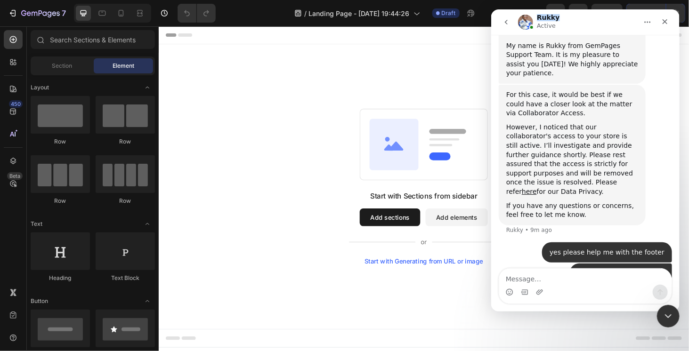
click at [542, 16] on h1 "Rukky" at bounding box center [547, 17] width 23 height 7
click at [647, 22] on icon "Home" at bounding box center [647, 22] width 6 height 1
click at [593, 47] on div "Expand window" at bounding box center [623, 46] width 67 height 10
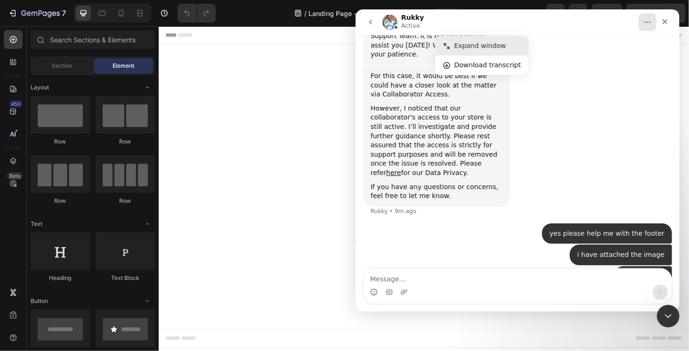
scroll to position [276, 0]
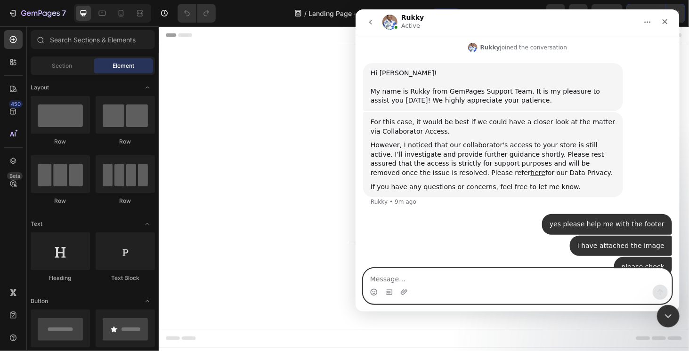
click at [389, 277] on textarea "Message…" at bounding box center [517, 277] width 308 height 16
click at [403, 293] on icon "Upload attachment" at bounding box center [403, 292] width 7 height 5
click at [374, 290] on circle "Emoji picker" at bounding box center [373, 292] width 6 height 6
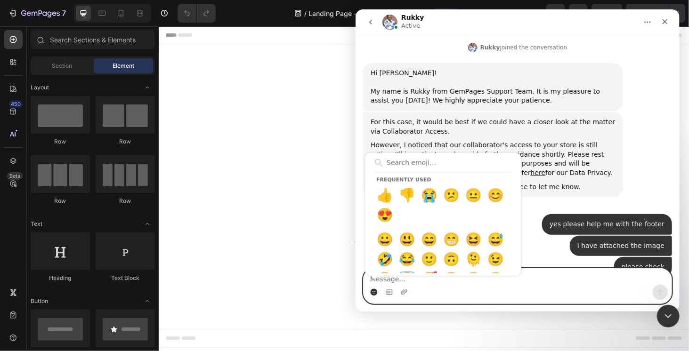
click at [375, 291] on circle "Emoji picker" at bounding box center [373, 292] width 6 height 6
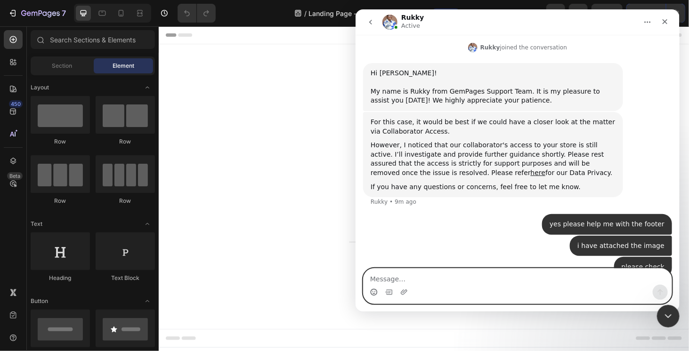
click at [375, 291] on circle "Emoji picker" at bounding box center [373, 292] width 6 height 6
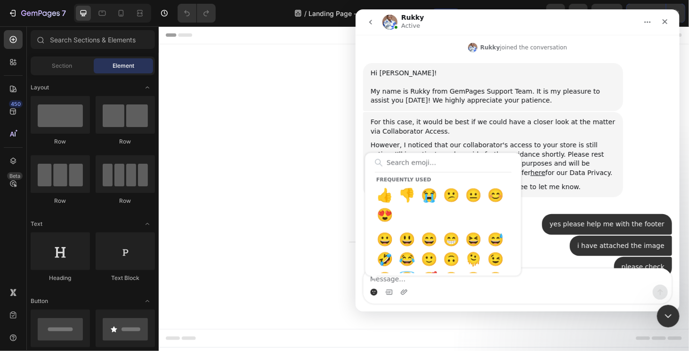
click at [378, 295] on div "Frequently used 👍 👎 😭 😕 😐 😊 😍 😀 😃 😄 😁 😆 😅 🤣 😂 🙂 🙃 🫠 😉 😊 😇 🥰 😍 🤩 😘 😗 😚 😙 🥲 😋 😛 😜…" at bounding box center [517, 292] width 308 height 15
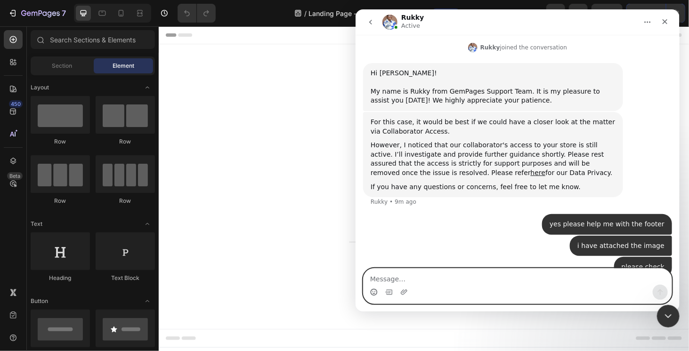
click at [402, 277] on textarea "Message…" at bounding box center [517, 277] width 308 height 16
click at [405, 291] on icon "Upload attachment" at bounding box center [404, 293] width 8 height 8
click at [392, 276] on textarea "Message…" at bounding box center [517, 277] width 308 height 16
click at [387, 292] on icon "Gif picker" at bounding box center [389, 293] width 8 height 8
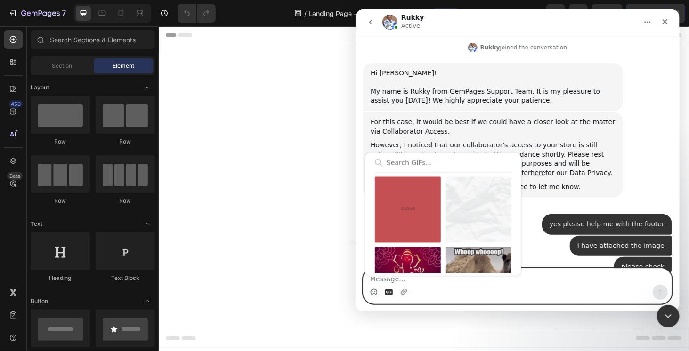
click at [387, 292] on icon "Gif picker" at bounding box center [389, 293] width 8 height 8
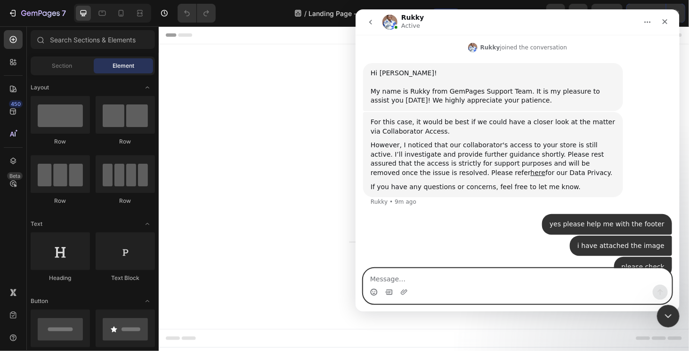
click at [385, 280] on textarea "Message…" at bounding box center [517, 277] width 308 height 16
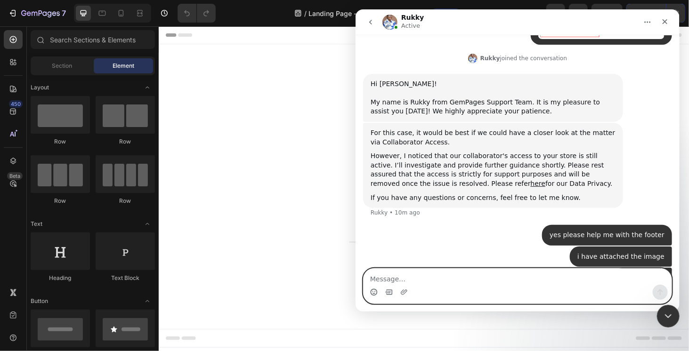
scroll to position [312, 0]
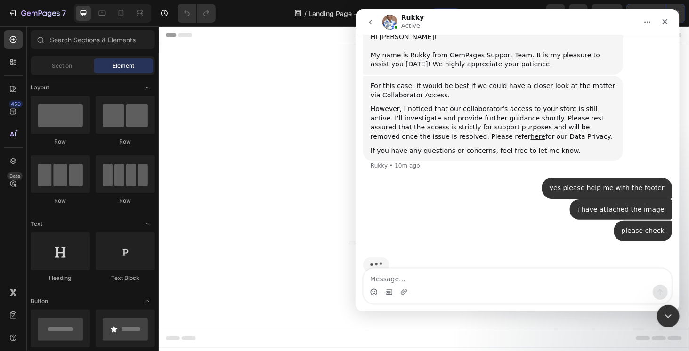
click at [375, 257] on img "Typing" at bounding box center [376, 265] width 26 height 16
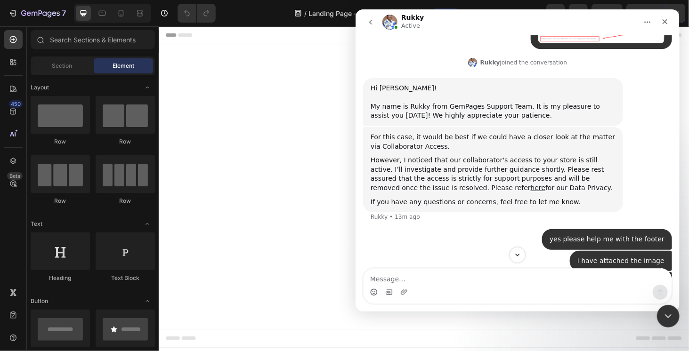
scroll to position [276, 0]
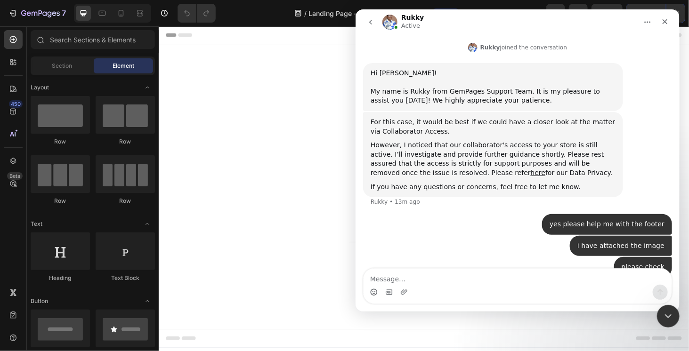
click at [480, 159] on div "For this case, it would be best if we could have a closer look at the matter vi…" at bounding box center [492, 155] width 245 height 74
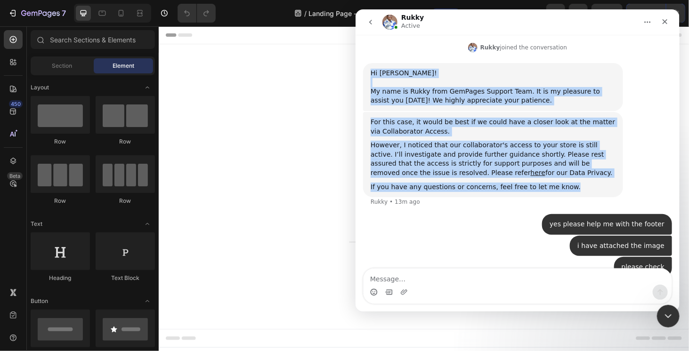
drag, startPoint x: 371, startPoint y: 56, endPoint x: 586, endPoint y: 187, distance: 251.9
click at [586, 187] on div "Hello • 28m ago Thank you for contacting GemPages Support! 👋 ​ Our support team…" at bounding box center [517, 62] width 309 height 454
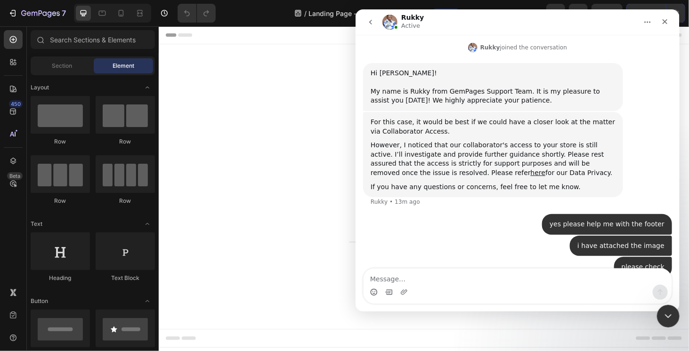
click at [586, 214] on div "yes please help me with the footer • 4m ago" at bounding box center [607, 224] width 130 height 21
click at [617, 236] on div "i have attached the image • 4m ago" at bounding box center [620, 246] width 102 height 21
click at [619, 242] on div "i have attached the image" at bounding box center [620, 246] width 87 height 9
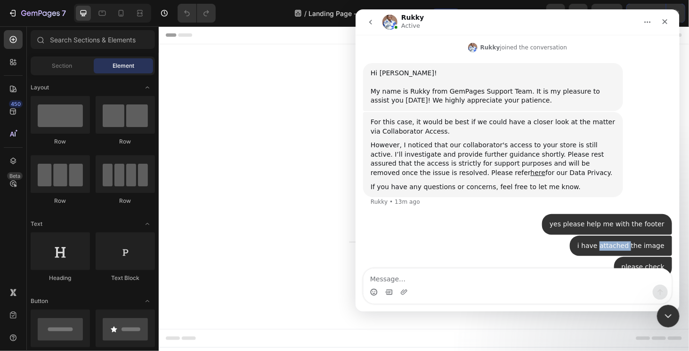
click at [619, 242] on div "i have attached the image" at bounding box center [620, 246] width 87 height 9
click at [640, 263] on div "please check" at bounding box center [642, 267] width 43 height 9
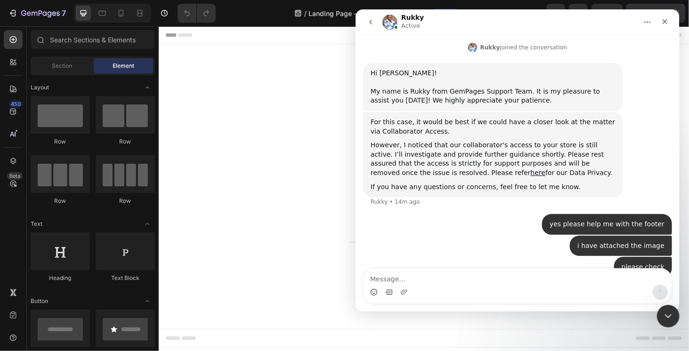
click at [605, 236] on div "i have attached the image • 4m ago" at bounding box center [620, 246] width 102 height 21
click at [596, 242] on div "i have attached the image" at bounding box center [620, 246] width 87 height 9
click at [553, 214] on div "yes please help me with the footer • 5m ago" at bounding box center [607, 224] width 130 height 21
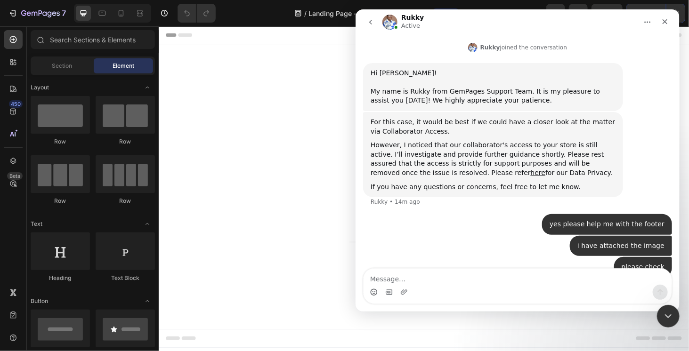
click at [558, 214] on div "yes please help me with the footer • 5m ago" at bounding box center [607, 224] width 130 height 21
click at [559, 214] on div "yes please help me with the footer • 5m ago" at bounding box center [607, 224] width 130 height 21
click at [549, 236] on div "i have attached the image • 5m ago" at bounding box center [517, 247] width 309 height 22
click at [614, 220] on div "yes please help me with the footer" at bounding box center [606, 224] width 115 height 9
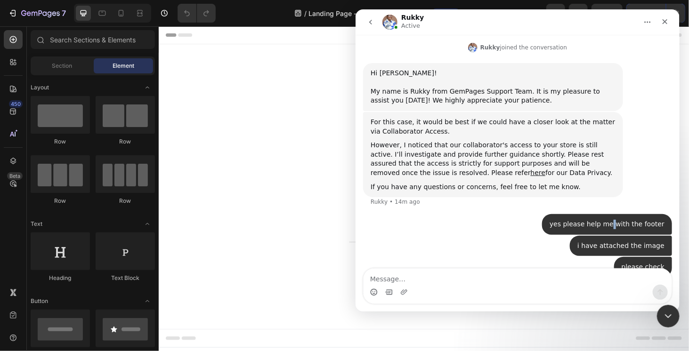
click at [614, 220] on div "yes please help me with the footer" at bounding box center [606, 224] width 115 height 9
click at [613, 236] on div "i have attached the image • 5m ago" at bounding box center [620, 246] width 102 height 21
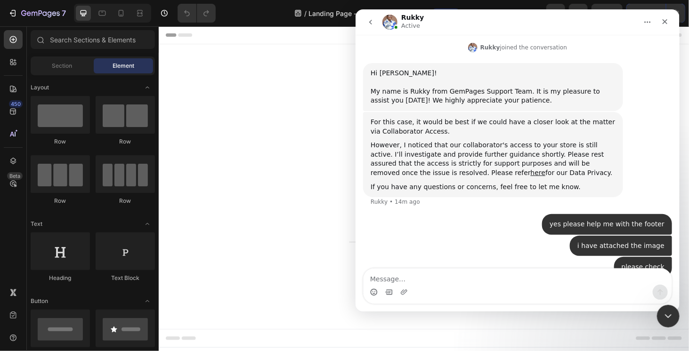
click at [637, 263] on div "please check" at bounding box center [642, 267] width 43 height 9
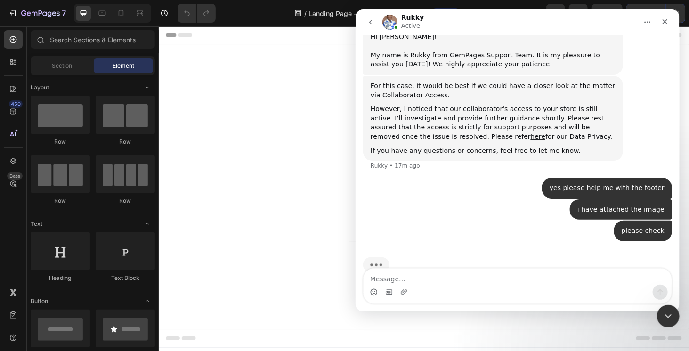
click at [619, 205] on div "i have attached the image" at bounding box center [620, 209] width 87 height 9
click at [625, 227] on div "please check" at bounding box center [642, 231] width 43 height 9
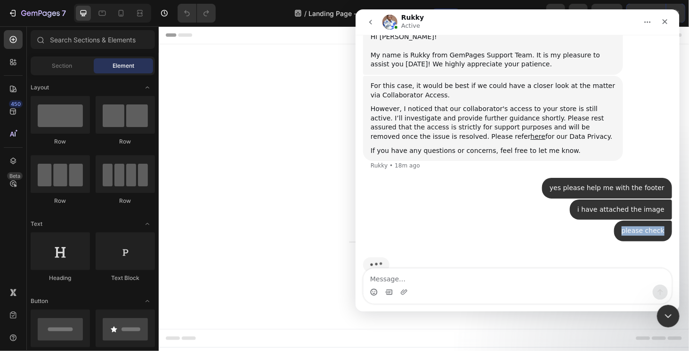
click at [625, 227] on div "please check" at bounding box center [642, 231] width 43 height 9
click at [564, 184] on div "yes please help me with the footer" at bounding box center [606, 188] width 115 height 9
click at [609, 205] on div "i have attached the image" at bounding box center [620, 209] width 87 height 9
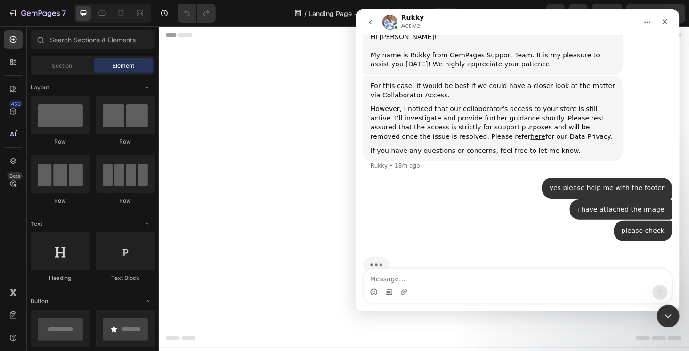
click at [609, 205] on div "i have attached the image" at bounding box center [620, 209] width 87 height 9
click at [625, 227] on div "please check" at bounding box center [642, 231] width 43 height 9
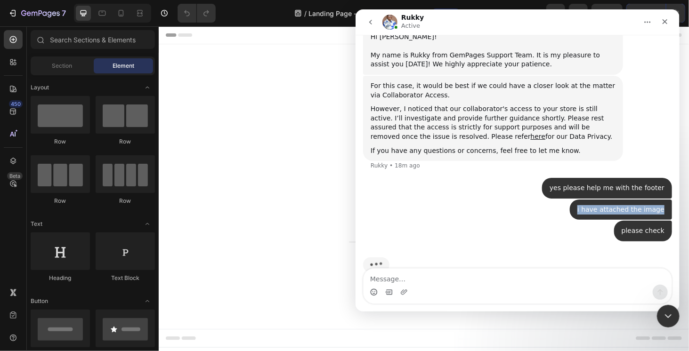
drag, startPoint x: 584, startPoint y: 192, endPoint x: 649, endPoint y: 185, distance: 65.8
click at [669, 191] on div "Hello • 32m ago Thank you for contacting GemPages Support! 👋 ​ Our support team…" at bounding box center [517, 39] width 324 height 502
click at [640, 178] on div "yes please help me with the footer • 8m ago" at bounding box center [607, 188] width 130 height 21
click at [640, 184] on div "yes please help me with the footer" at bounding box center [606, 188] width 115 height 9
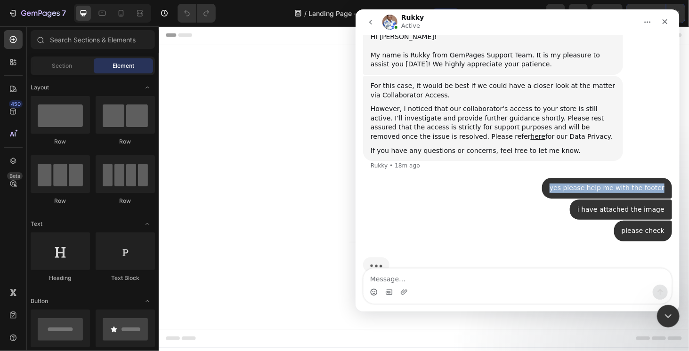
click at [640, 184] on div "yes please help me with the footer" at bounding box center [606, 188] width 115 height 9
click at [616, 205] on div "i have attached the image" at bounding box center [620, 209] width 87 height 9
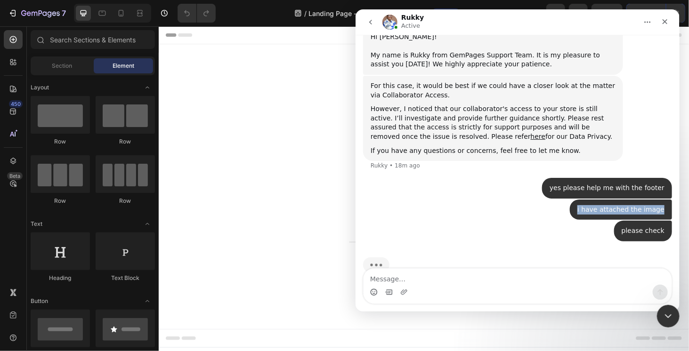
click at [616, 205] on div "i have attached the image" at bounding box center [620, 209] width 87 height 9
click at [642, 221] on div "please check • 8m ago" at bounding box center [643, 231] width 58 height 21
click at [640, 227] on div "please check" at bounding box center [642, 231] width 43 height 9
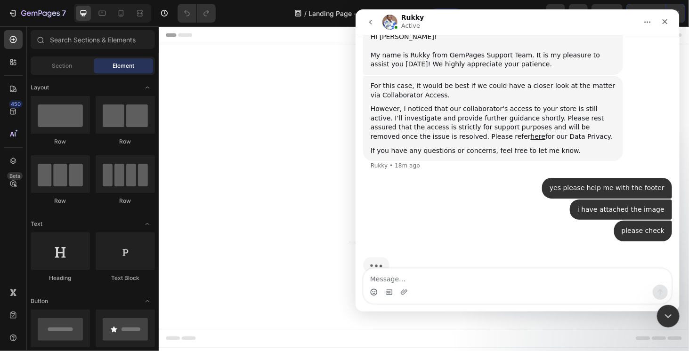
click at [607, 205] on div "i have attached the image" at bounding box center [620, 209] width 87 height 9
click at [549, 222] on div "please check • 8m ago" at bounding box center [517, 237] width 309 height 32
click at [608, 184] on div "yes please help me with the footer" at bounding box center [606, 188] width 115 height 9
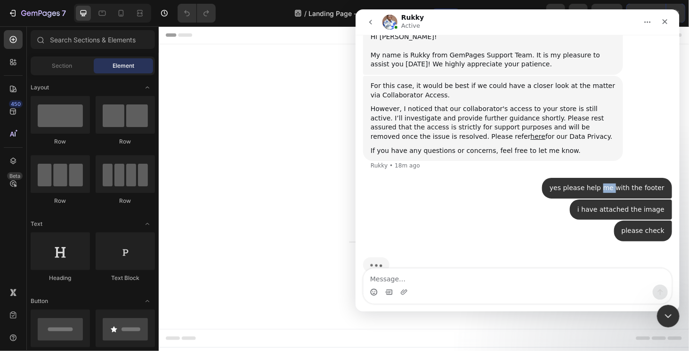
click at [608, 184] on div "yes please help me with the footer" at bounding box center [606, 188] width 115 height 9
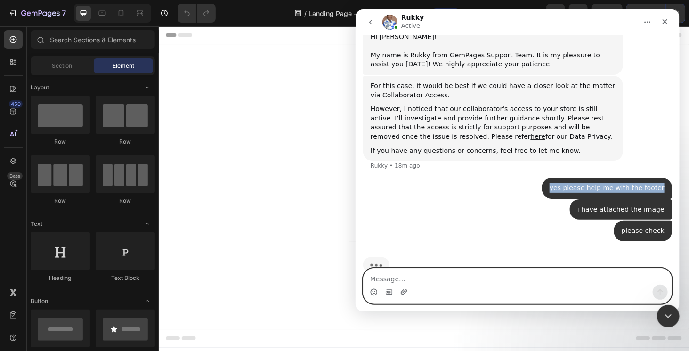
click at [400, 293] on icon "Upload attachment" at bounding box center [404, 293] width 8 height 8
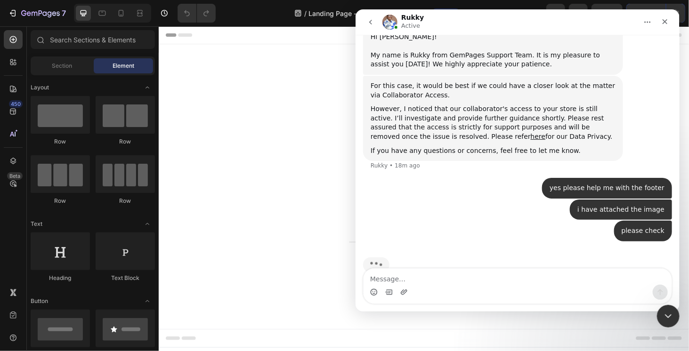
click at [405, 289] on div "Intercom messenger" at bounding box center [404, 292] width 8 height 15
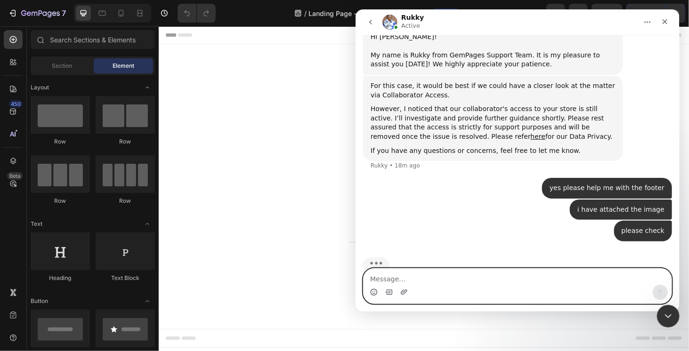
click at [404, 292] on icon "Upload attachment" at bounding box center [404, 293] width 8 height 8
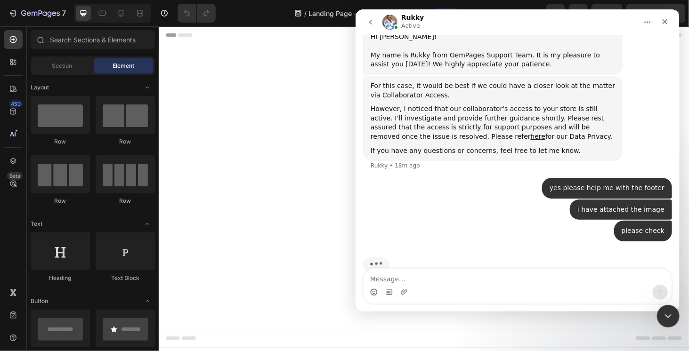
click at [366, 257] on img "Typing" at bounding box center [376, 265] width 26 height 16
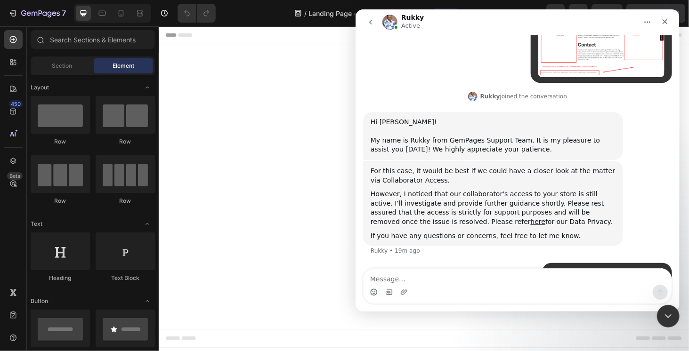
scroll to position [218, 0]
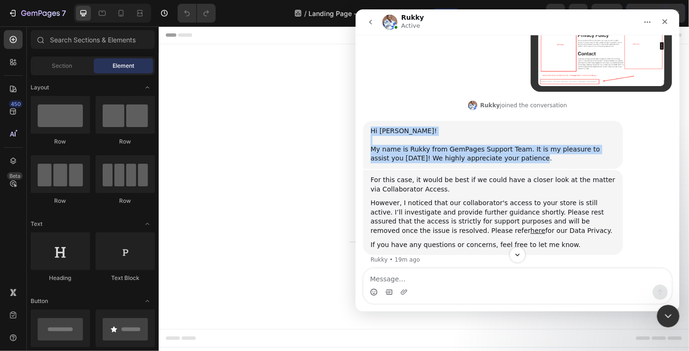
drag, startPoint x: 369, startPoint y: 107, endPoint x: 501, endPoint y: 142, distance: 137.0
click at [501, 142] on div "Hi Arjun! ​ My name is Rukky from GemPages Support Team. It is my pleasure to a…" at bounding box center [493, 145] width 260 height 48
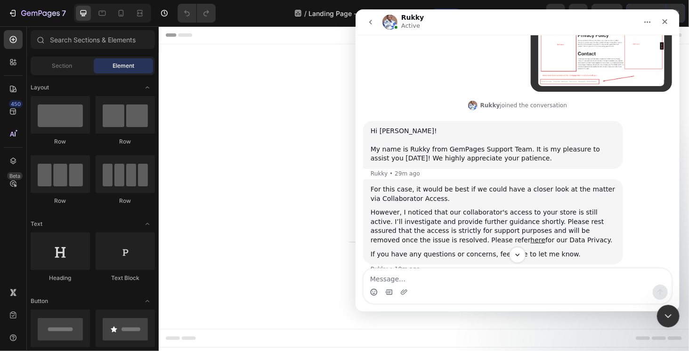
click at [386, 185] on div "For this case, it would be best if we could have a closer look at the matter vi…" at bounding box center [492, 194] width 245 height 18
click at [386, 171] on div "Rukky • 29m ago" at bounding box center [394, 174] width 49 height 6
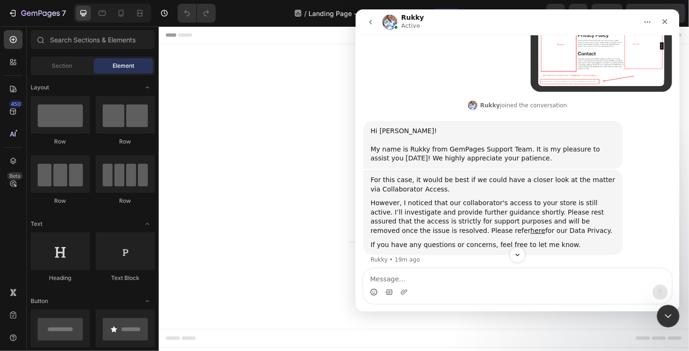
click at [386, 154] on div "Hello • 34m ago Thank you for contacting GemPages Support! 👋 ​ Our support team…" at bounding box center [517, 120] width 309 height 454
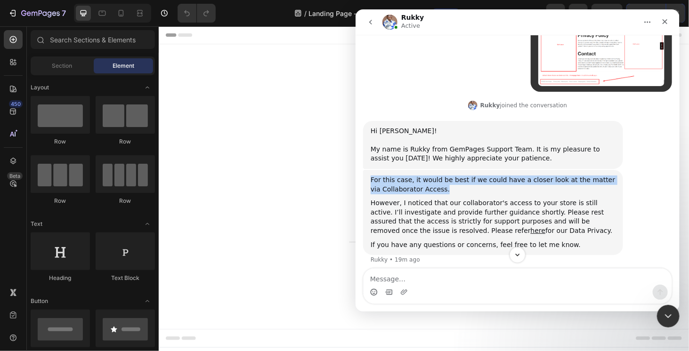
click at [386, 170] on div "For this case, it would be best if we could have a closer look at the matter vi…" at bounding box center [493, 212] width 260 height 85
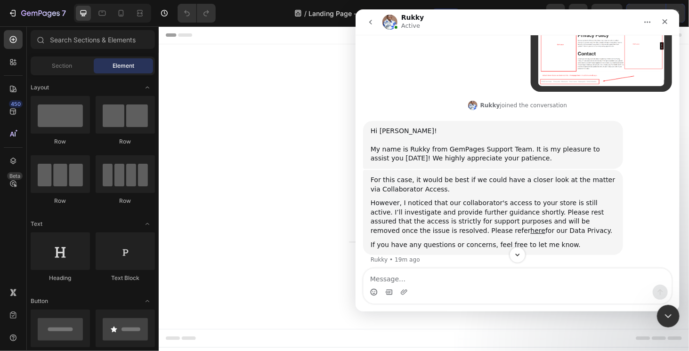
click at [388, 139] on div "Hi Arjun! ​ My name is Rukky from GemPages Support Team. It is my pleasure to a…" at bounding box center [492, 145] width 245 height 37
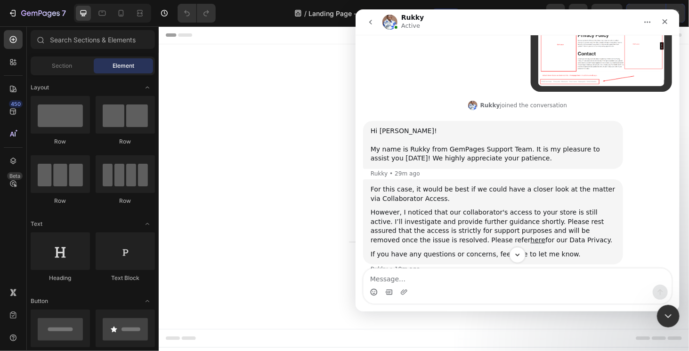
click at [390, 171] on div "Rukky • 29m ago" at bounding box center [394, 174] width 49 height 6
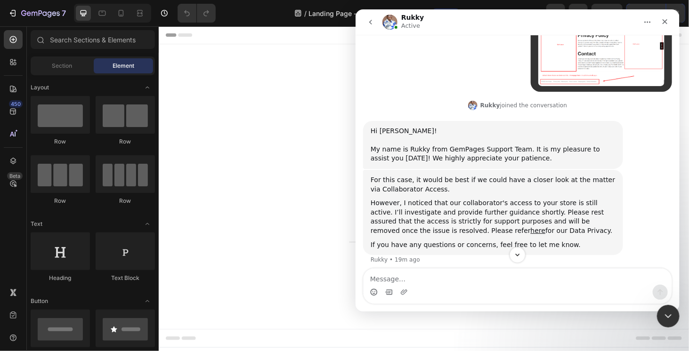
click at [390, 154] on div "Hello • 34m ago Thank you for contacting GemPages Support! 👋 ​ Our support team…" at bounding box center [517, 120] width 309 height 454
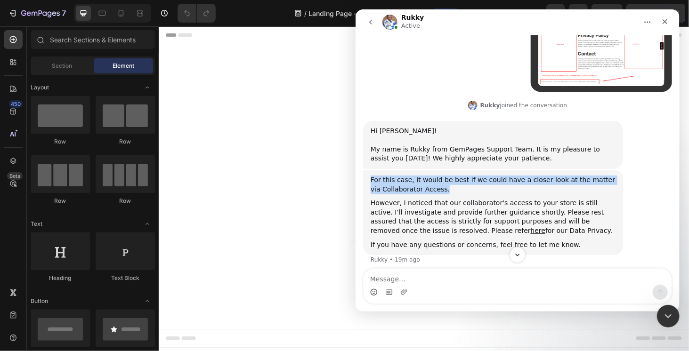
click at [390, 170] on div "For this case, it would be best if we could have a closer look at the matter vi…" at bounding box center [493, 212] width 260 height 85
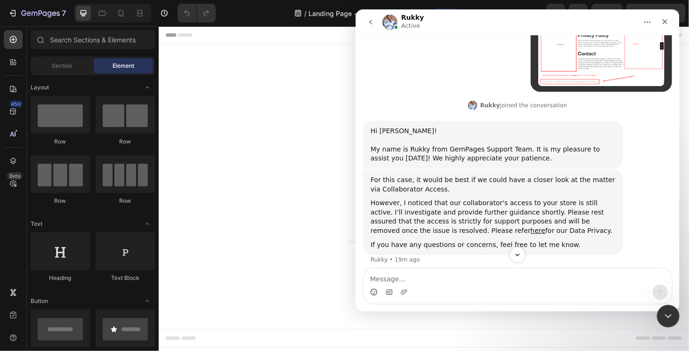
click at [392, 144] on div "Hi Arjun! ​ My name is Rukky from GemPages Support Team. It is my pleasure to a…" at bounding box center [492, 145] width 245 height 37
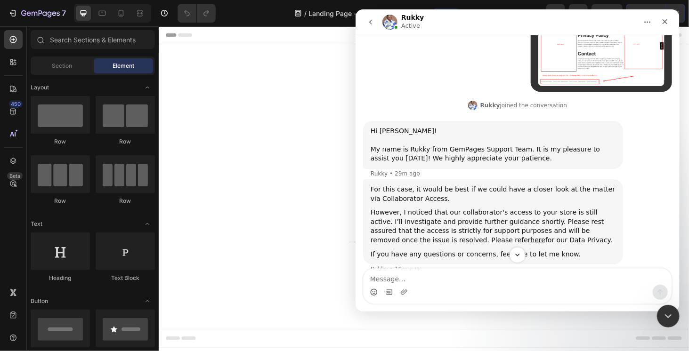
click at [404, 185] on div "For this case, it would be best if we could have a closer look at the matter vi…" at bounding box center [492, 194] width 245 height 18
click at [400, 203] on div "Rukky says…" at bounding box center [492, 205] width 245 height 5
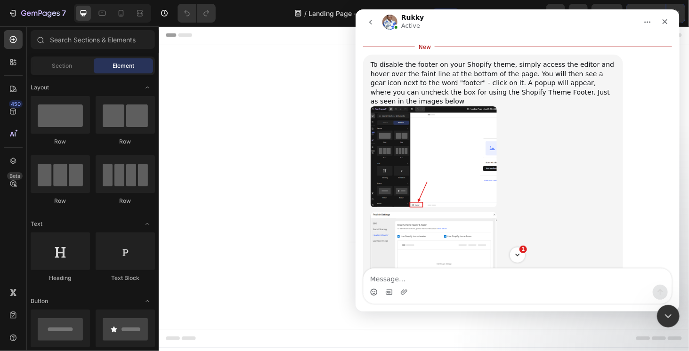
scroll to position [572, 0]
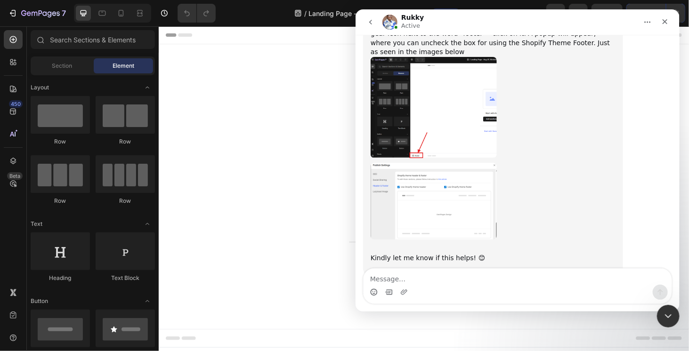
click at [428, 102] on img "Rukky says…" at bounding box center [433, 107] width 126 height 101
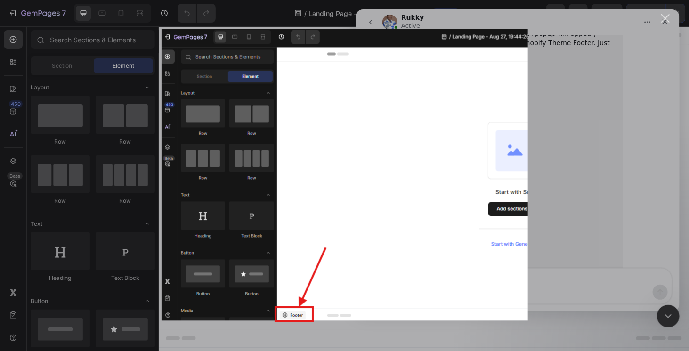
scroll to position [0, 0]
click at [582, 194] on div "Intercom messenger" at bounding box center [344, 175] width 689 height 351
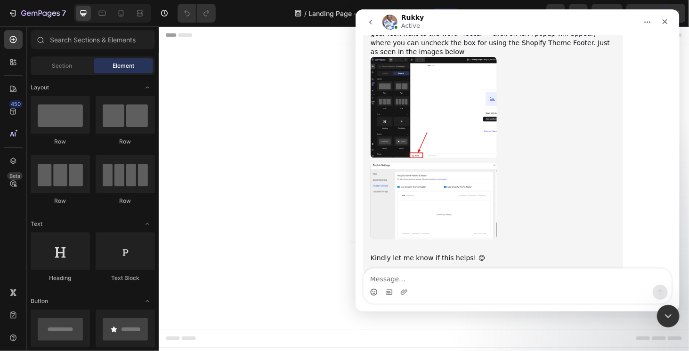
scroll to position [566, 0]
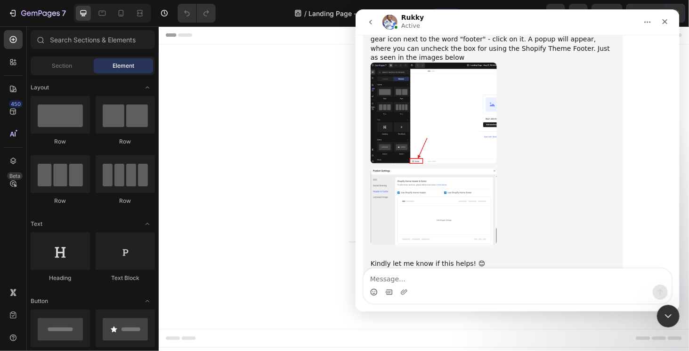
click at [442, 186] on img "Rukky says…" at bounding box center [433, 207] width 126 height 77
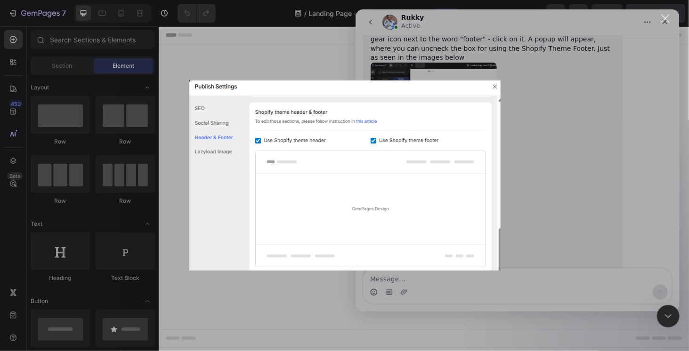
click at [567, 167] on div "Intercom messenger" at bounding box center [344, 175] width 689 height 351
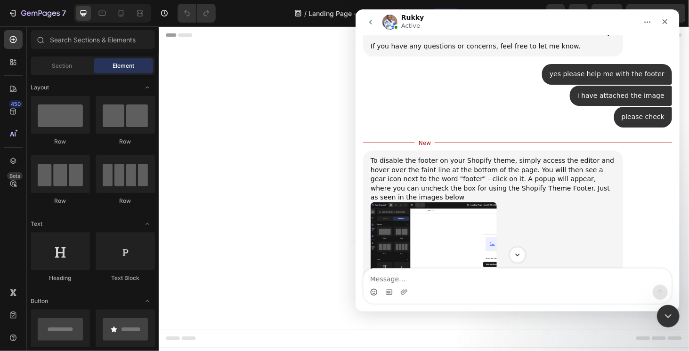
scroll to position [425, 0]
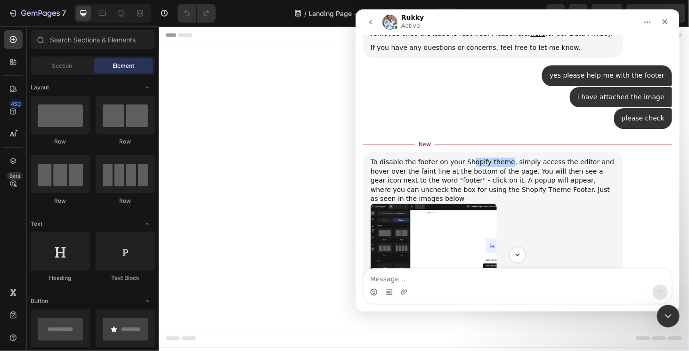
drag, startPoint x: 471, startPoint y: 146, endPoint x: 497, endPoint y: 146, distance: 25.9
click at [497, 158] on div "To disable the footer on your Shopify theme, simply access the editor and hover…" at bounding box center [492, 181] width 245 height 46
click at [512, 158] on div "To disable the footer on your Shopify theme, simply access the editor and hover…" at bounding box center [492, 181] width 245 height 46
drag, startPoint x: 503, startPoint y: 145, endPoint x: 599, endPoint y: 146, distance: 95.6
click at [599, 158] on div "To disable the footer on your Shopify theme, simply access the editor and hover…" at bounding box center [492, 181] width 245 height 46
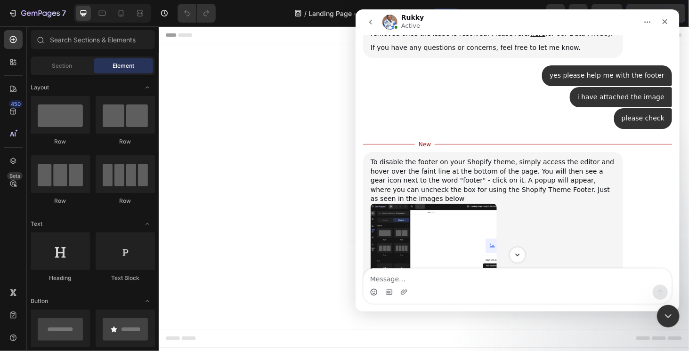
click at [582, 173] on div "To disable the footer on your Shopify theme, simply access the editor and hover…" at bounding box center [492, 181] width 245 height 46
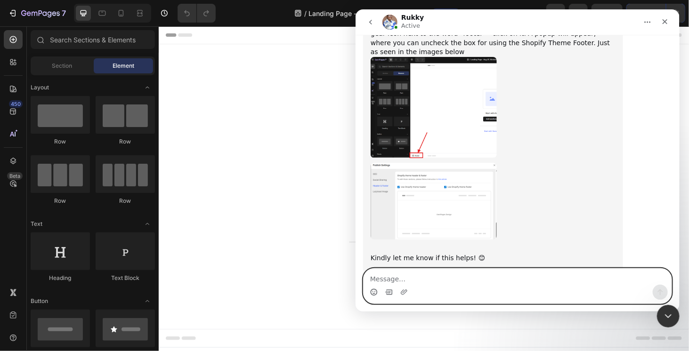
click at [432, 283] on textarea "Message…" at bounding box center [517, 277] width 308 height 16
type textarea "y"
click at [477, 284] on textarea "Please check our homepage footer" at bounding box center [517, 277] width 308 height 16
type textarea "Please check our homepage footer needs to be in all pages"
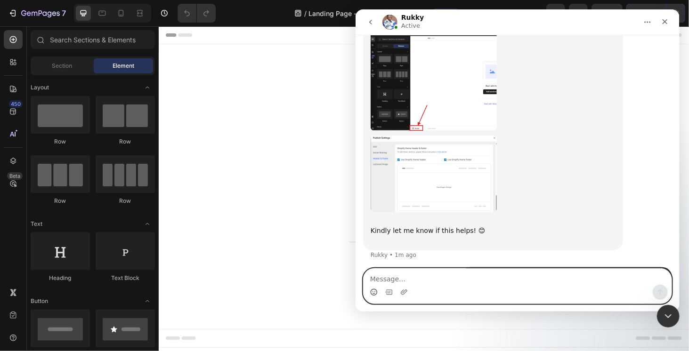
scroll to position [582, 0]
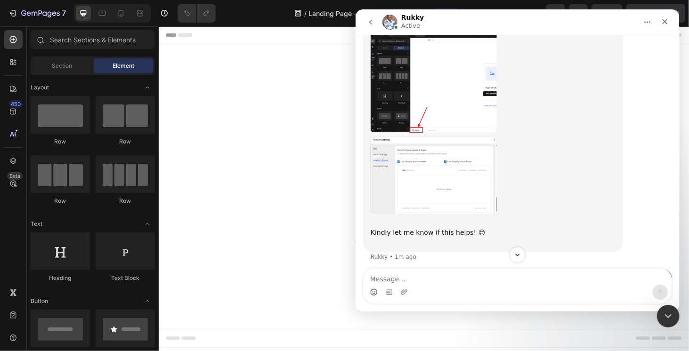
click at [437, 138] on img "Rukky says…" at bounding box center [433, 176] width 126 height 77
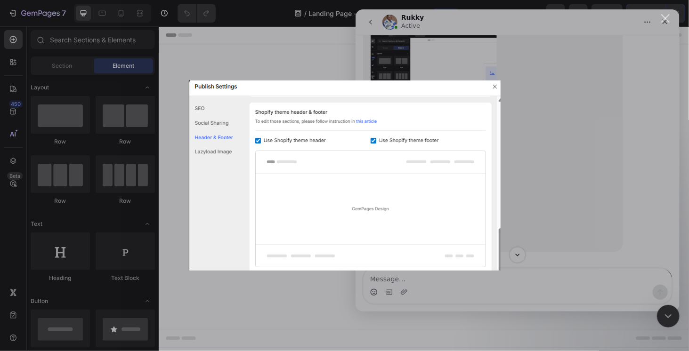
click at [530, 158] on div "Intercom messenger" at bounding box center [344, 175] width 689 height 351
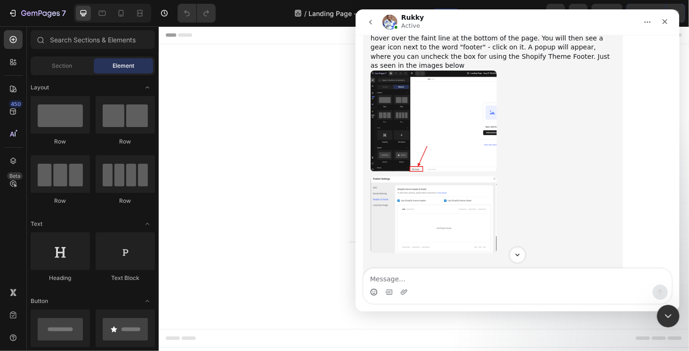
scroll to position [621, 0]
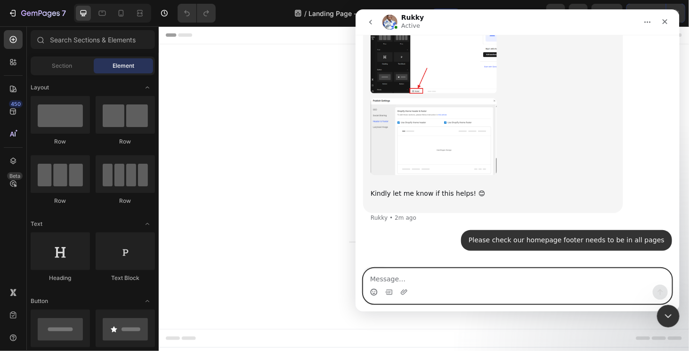
click at [390, 275] on textarea "Message…" at bounding box center [517, 277] width 308 height 16
click at [389, 278] on textarea "Message…" at bounding box center [517, 277] width 308 height 16
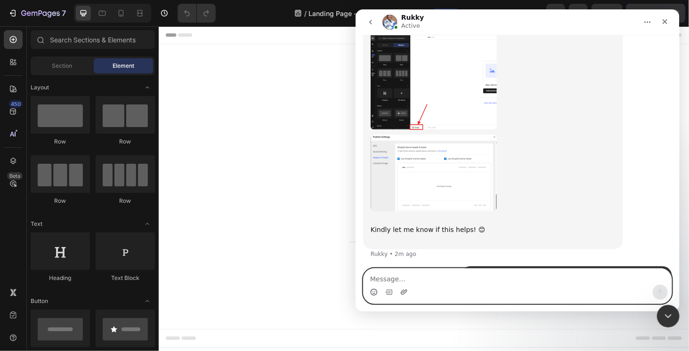
click at [404, 293] on icon "Upload attachment" at bounding box center [404, 293] width 8 height 8
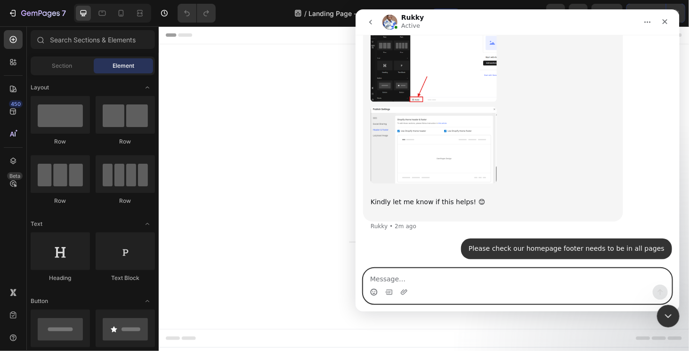
scroll to position [621, 0]
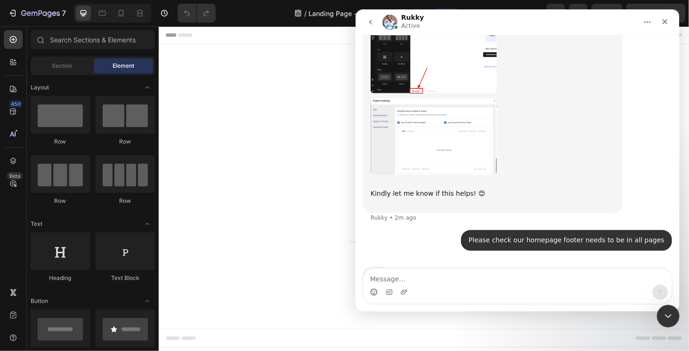
click at [493, 236] on div "Please check our homepage footer needs to be in all pages" at bounding box center [566, 240] width 196 height 9
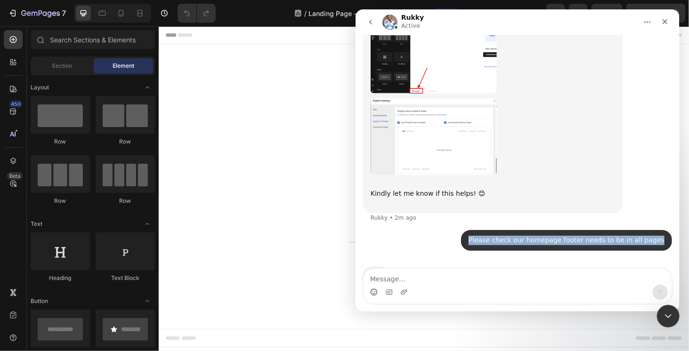
click at [493, 236] on div "Please check our homepage footer needs to be in all pages" at bounding box center [566, 240] width 196 height 9
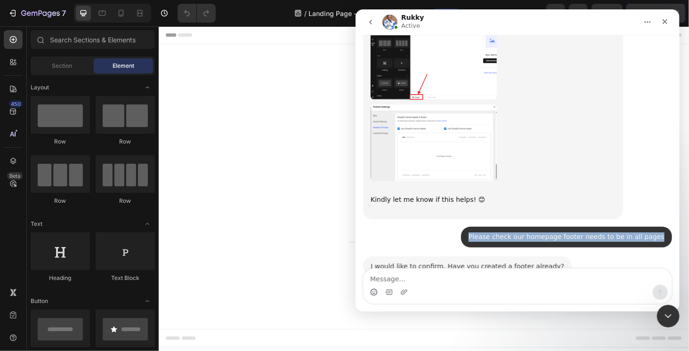
scroll to position [613, 0]
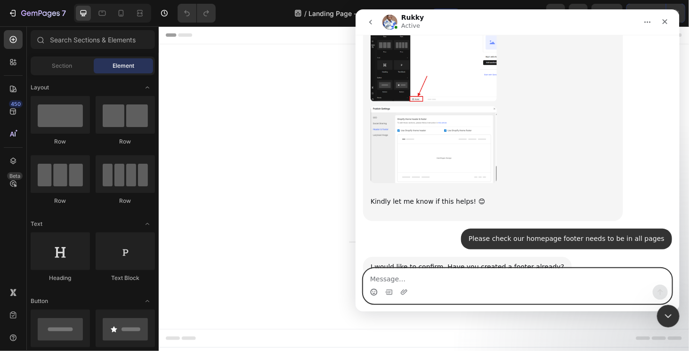
click at [452, 280] on textarea "Message…" at bounding box center [517, 277] width 308 height 16
type textarea "yes"
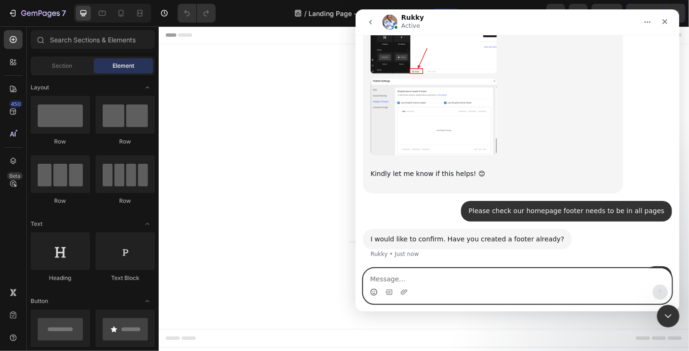
scroll to position [677, 0]
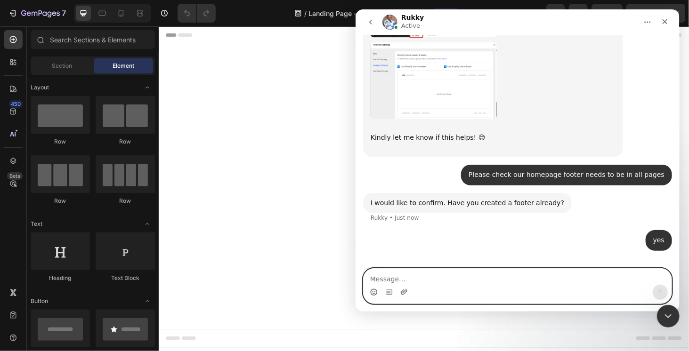
click at [403, 292] on icon "Upload attachment" at bounding box center [404, 293] width 8 height 8
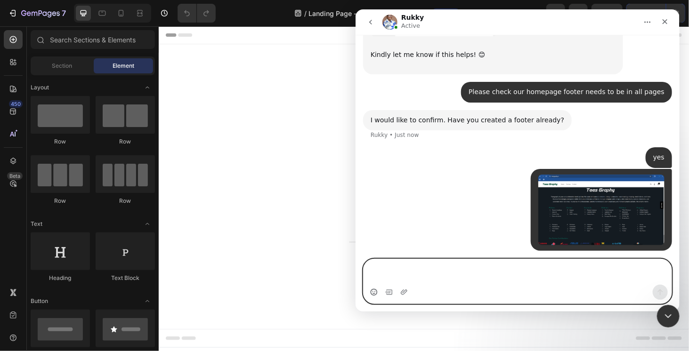
scroll to position [769, 0]
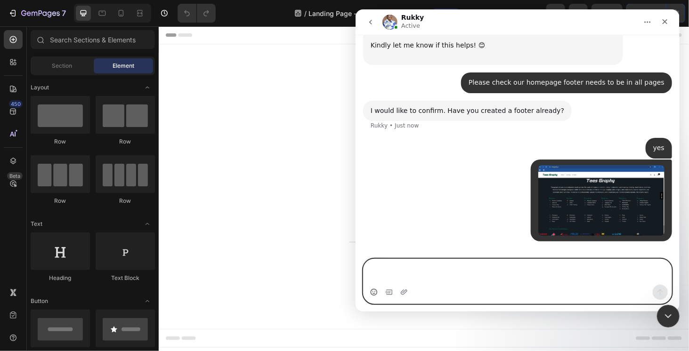
click at [444, 278] on textarea "Message…" at bounding box center [517, 271] width 308 height 25
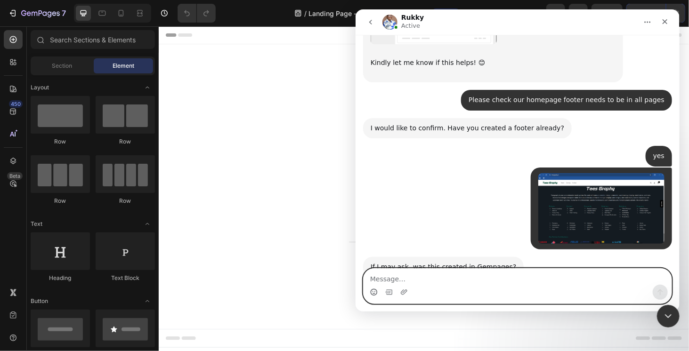
scroll to position [788, 0]
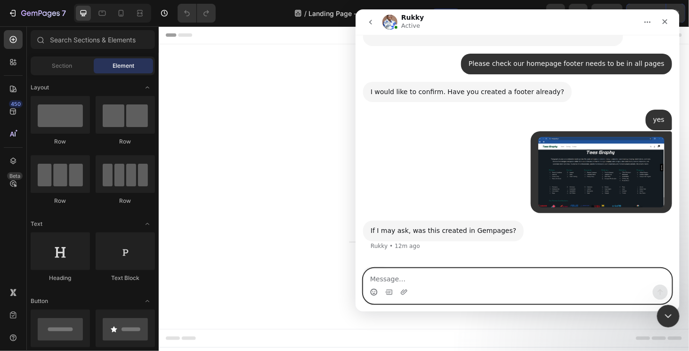
click at [383, 281] on textarea "Message…" at bounding box center [517, 277] width 308 height 16
type textarea "yes"
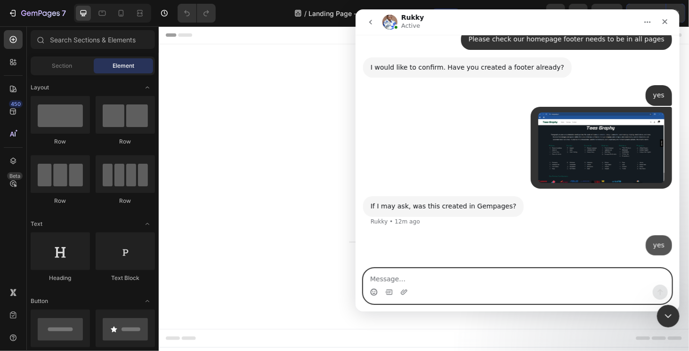
scroll to position [816, 0]
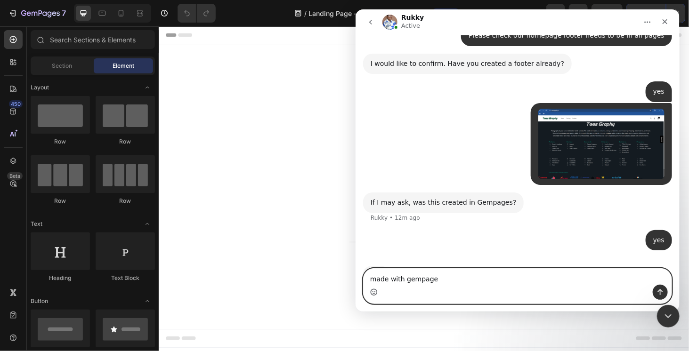
type textarea "made with gempages"
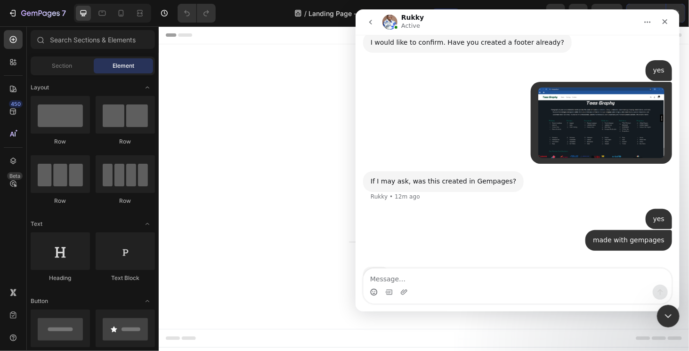
click at [396, 20] on img "Intercom messenger" at bounding box center [389, 22] width 15 height 15
click at [409, 18] on h1 "Rukky" at bounding box center [412, 17] width 23 height 7
click at [391, 20] on img "Intercom messenger" at bounding box center [389, 22] width 15 height 15
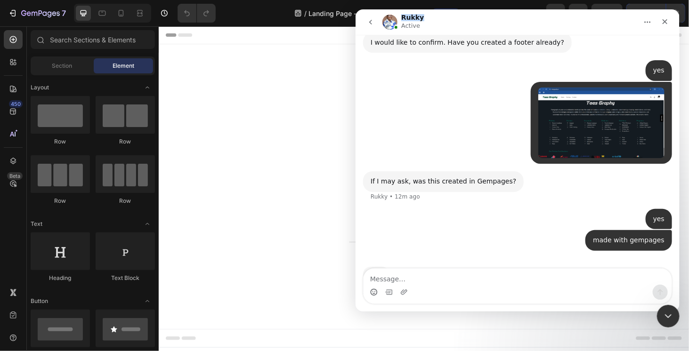
scroll to position [801, 0]
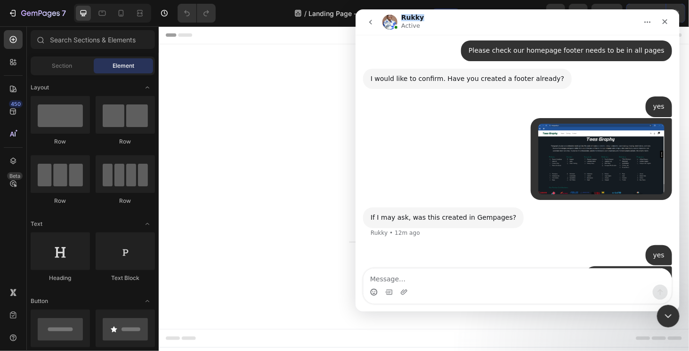
click at [644, 24] on icon "Home" at bounding box center [647, 22] width 8 height 8
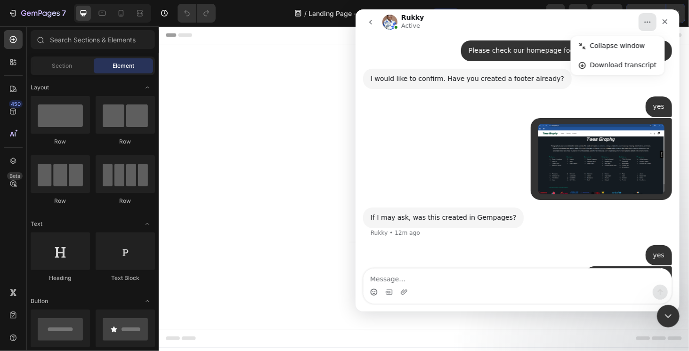
click at [509, 118] on div "• 13m ago" at bounding box center [517, 163] width 309 height 90
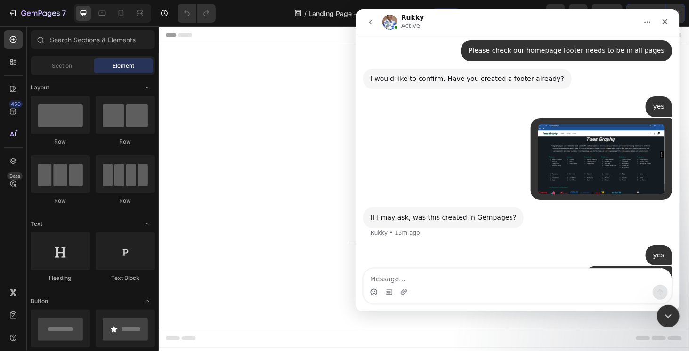
scroll to position [837, 0]
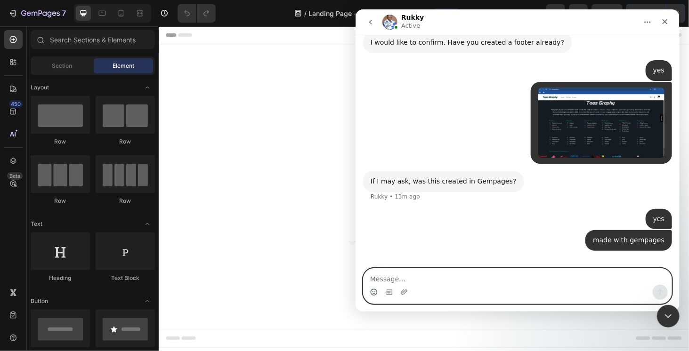
click at [454, 284] on textarea "Message…" at bounding box center [517, 277] width 308 height 16
click at [411, 274] on textarea "Message…" at bounding box center [517, 277] width 308 height 16
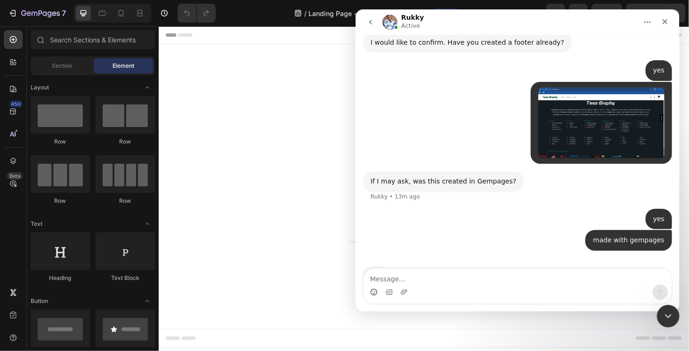
drag, startPoint x: 367, startPoint y: 245, endPoint x: 397, endPoint y: 245, distance: 29.2
click at [394, 262] on div "Typing" at bounding box center [517, 280] width 309 height 36
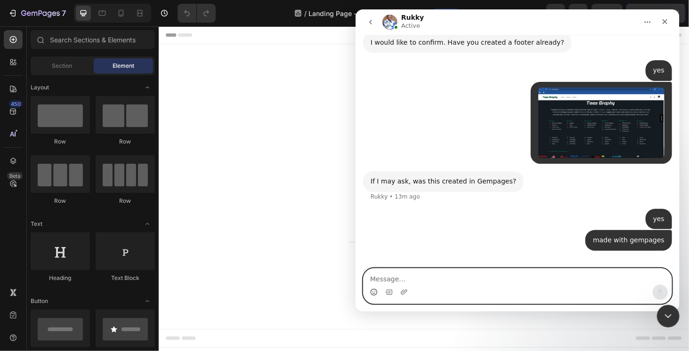
click at [392, 283] on textarea "Message…" at bounding box center [517, 277] width 308 height 16
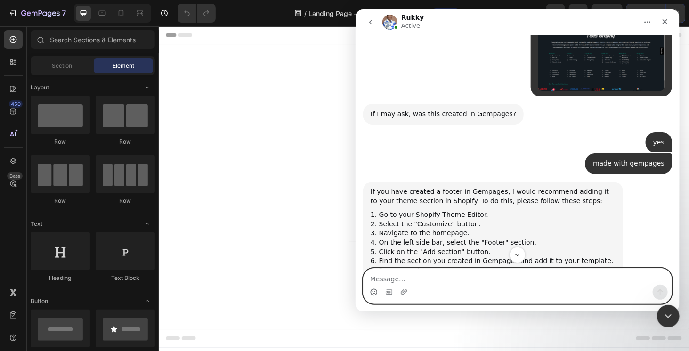
scroll to position [972, 0]
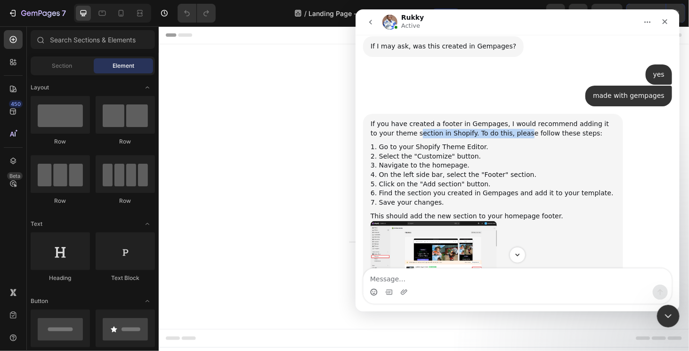
drag, startPoint x: 409, startPoint y: 104, endPoint x: 505, endPoint y: 105, distance: 96.1
click at [499, 120] on div "If you have created a footer in Gempages, I would recommend adding it to your t…" at bounding box center [492, 129] width 245 height 18
click at [518, 120] on div "If you have created a footer in Gempages, I would recommend adding it to your t…" at bounding box center [492, 129] width 245 height 18
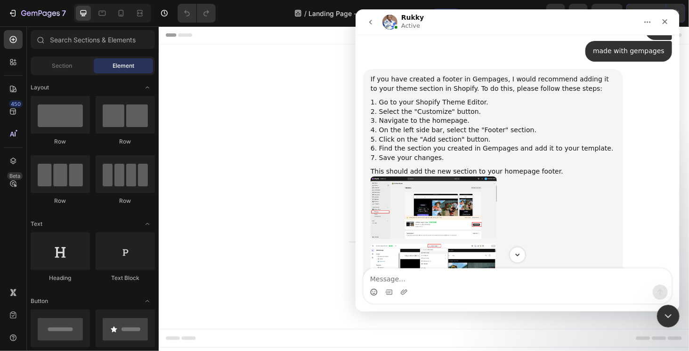
scroll to position [1020, 0]
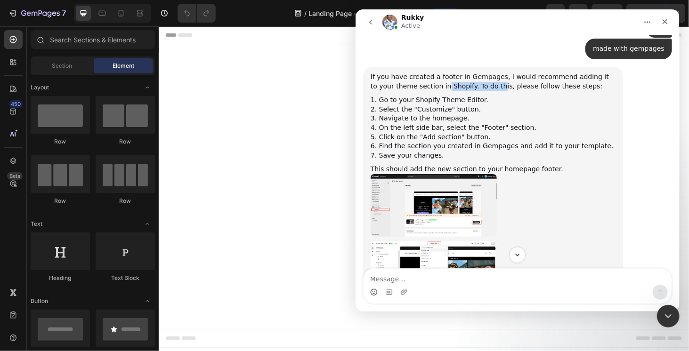
drag, startPoint x: 417, startPoint y: 60, endPoint x: 470, endPoint y: 61, distance: 52.7
click at [468, 73] on div "If you have created a footer in Gempages, I would recommend adding it to your t…" at bounding box center [492, 82] width 245 height 18
click at [478, 105] on div "2. Select the "Customize" button." at bounding box center [492, 109] width 245 height 9
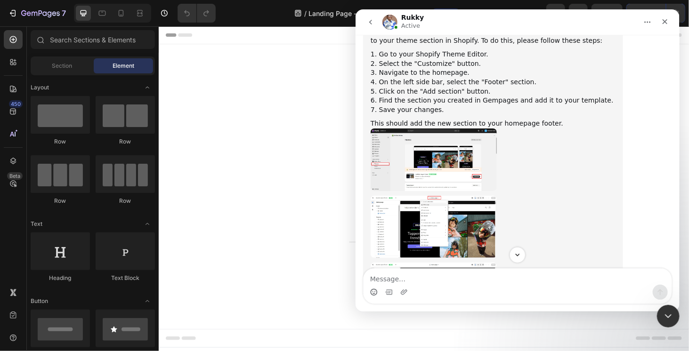
scroll to position [1067, 0]
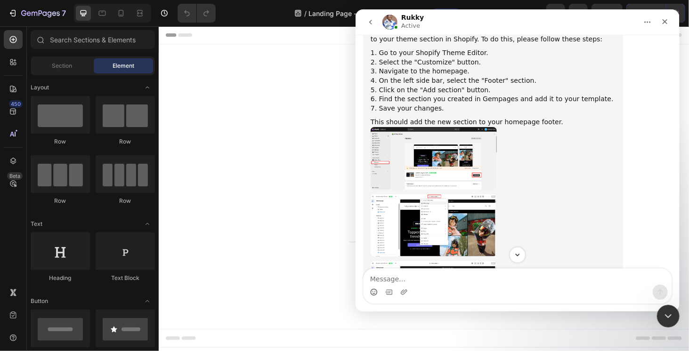
click at [408, 130] on img "add-footer-customize-theme" at bounding box center [433, 158] width 126 height 63
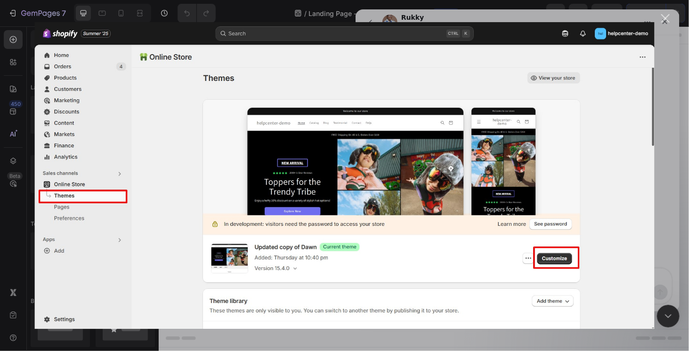
click at [675, 130] on div "Intercom messenger" at bounding box center [344, 175] width 689 height 351
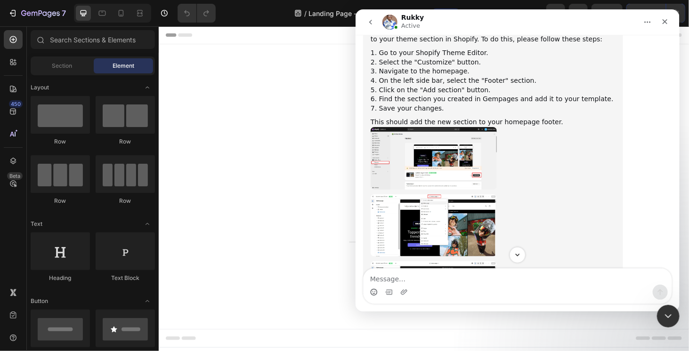
click at [448, 198] on img "add-footer-select-page" at bounding box center [433, 225] width 126 height 62
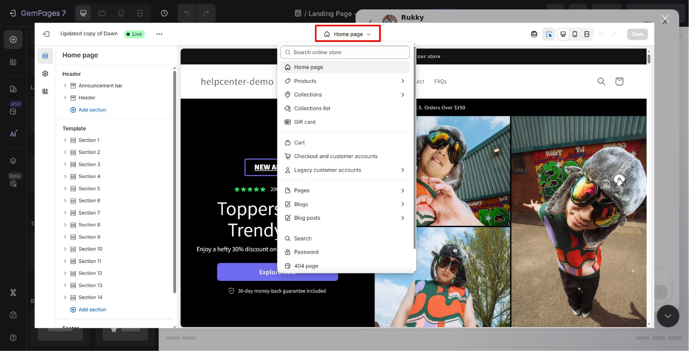
click at [669, 179] on div "Intercom messenger" at bounding box center [344, 175] width 689 height 351
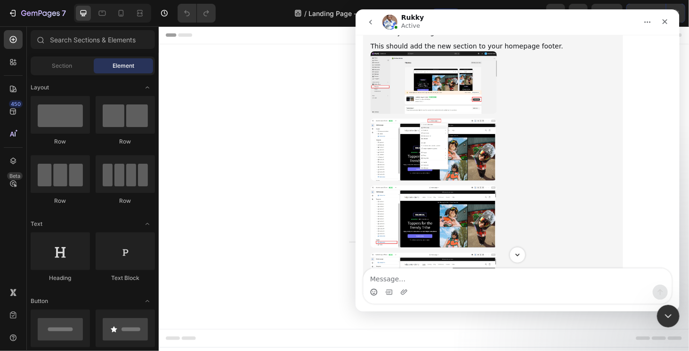
scroll to position [1161, 0]
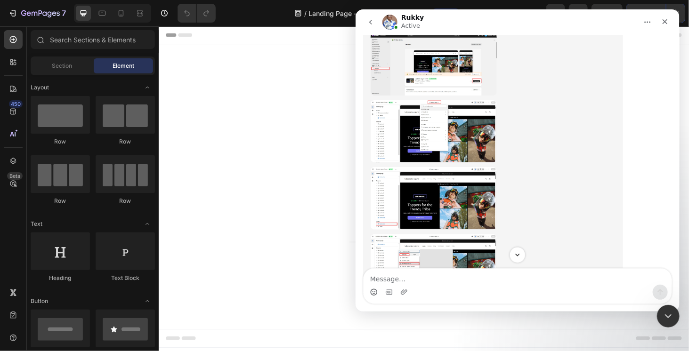
click at [425, 198] on img "add-footer-click-add-footer" at bounding box center [433, 198] width 126 height 63
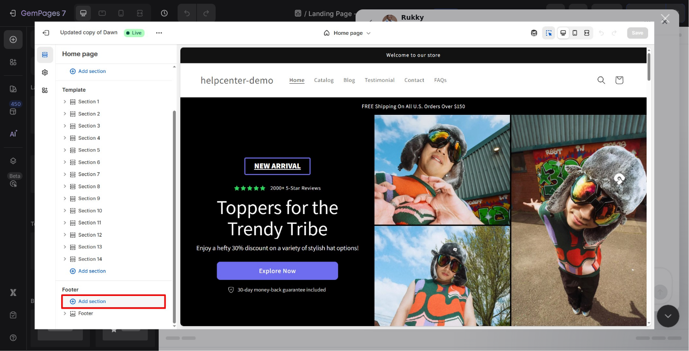
click at [672, 192] on div "Intercom messenger" at bounding box center [344, 175] width 689 height 351
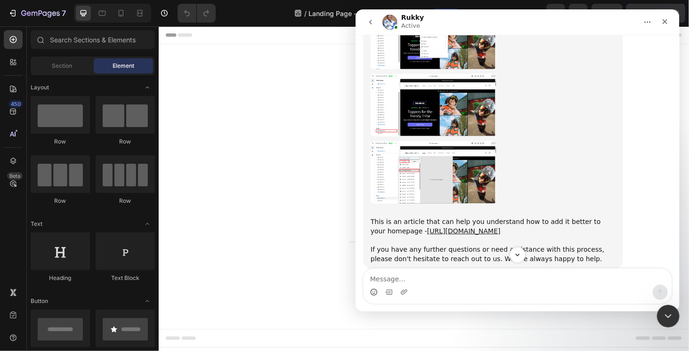
scroll to position [1255, 0]
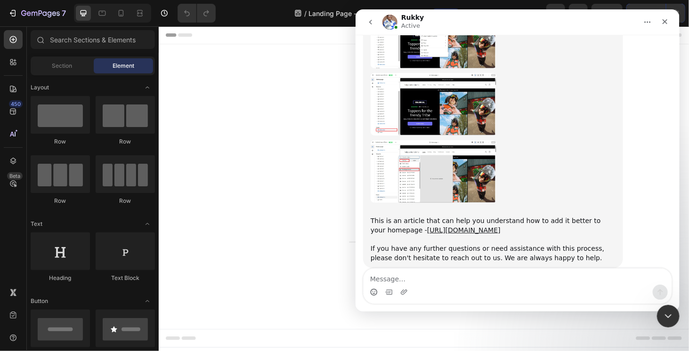
click at [414, 140] on img "add-footer-click-add-gempages-footer" at bounding box center [433, 171] width 126 height 63
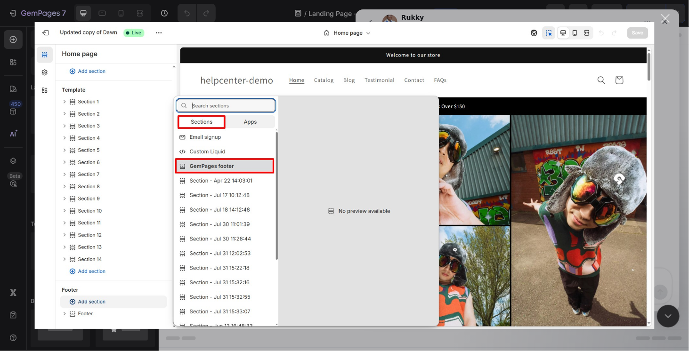
click at [668, 210] on div "Intercom messenger" at bounding box center [344, 175] width 689 height 351
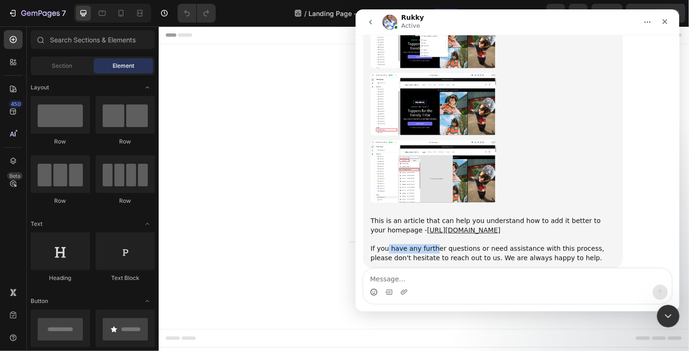
drag, startPoint x: 386, startPoint y: 232, endPoint x: 431, endPoint y: 230, distance: 45.7
click at [431, 230] on div "This is an article that can help you understand how to add it better to your ho…" at bounding box center [492, 236] width 245 height 56
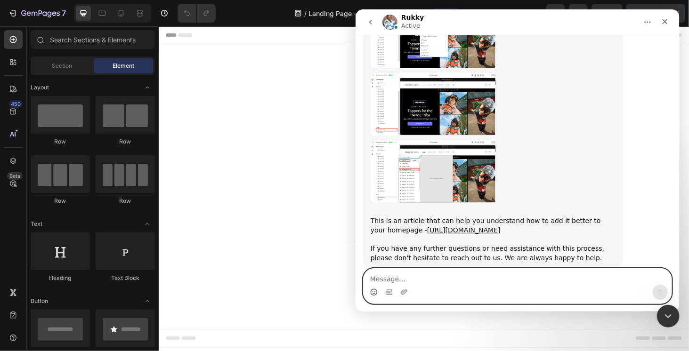
click at [422, 275] on textarea "Message…" at bounding box center [517, 277] width 308 height 16
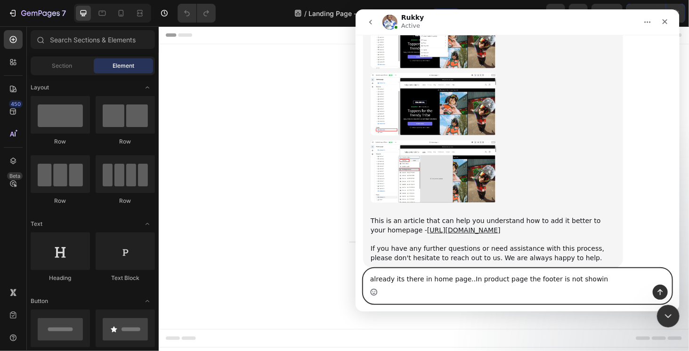
type textarea "already its there in home page..In product page the footer is not showing"
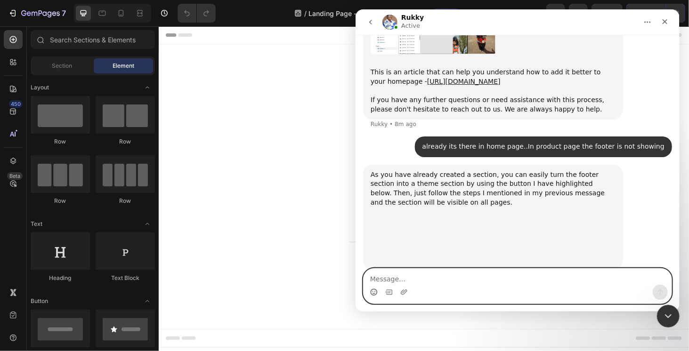
scroll to position [1405, 0]
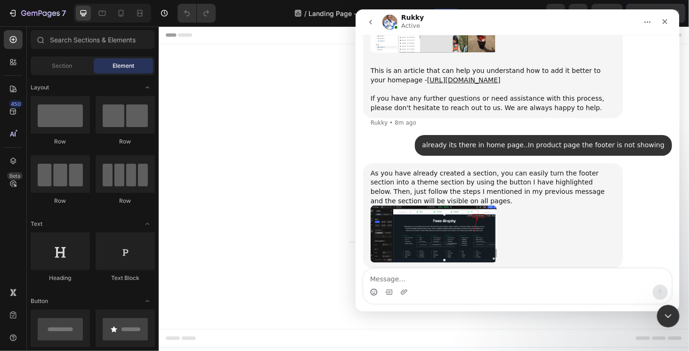
click at [405, 215] on img "Rukky says…" at bounding box center [433, 234] width 126 height 57
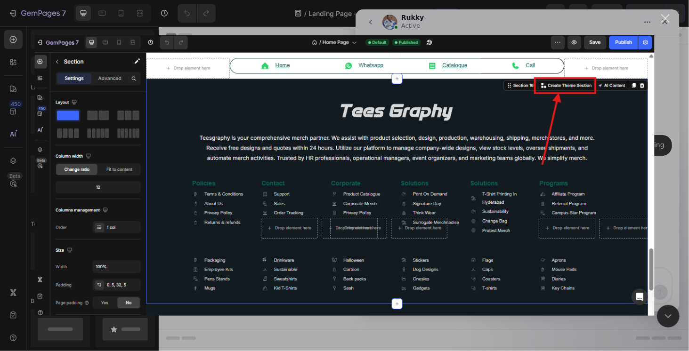
click at [669, 19] on div "Close" at bounding box center [665, 18] width 9 height 9
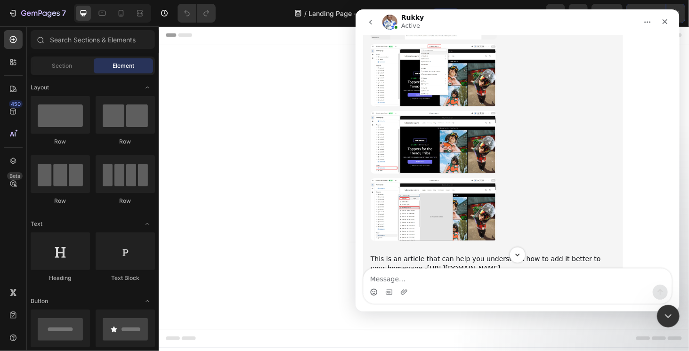
scroll to position [1405, 0]
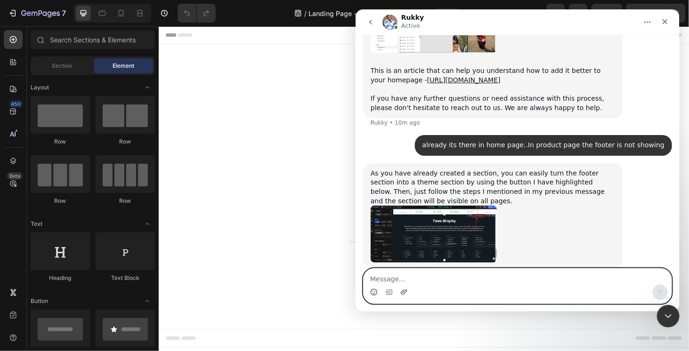
click at [405, 292] on icon "Upload attachment" at bounding box center [403, 292] width 7 height 5
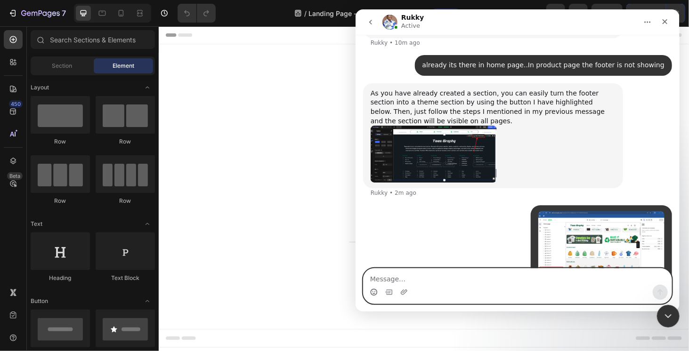
scroll to position [1495, 0]
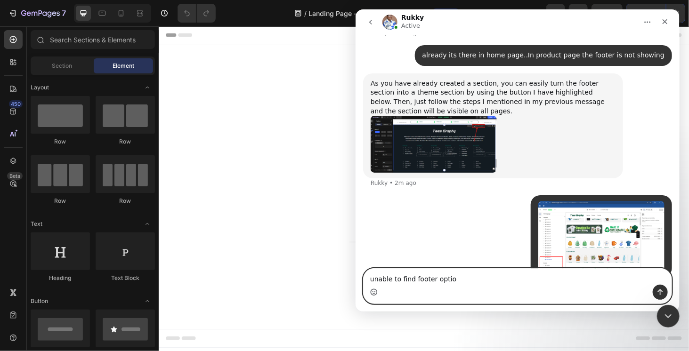
type textarea "unable to find footer option"
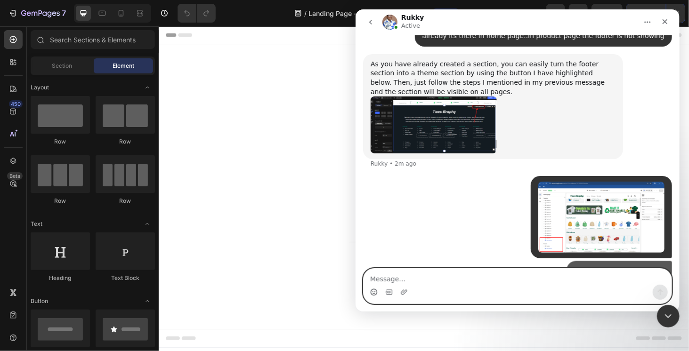
scroll to position [1517, 0]
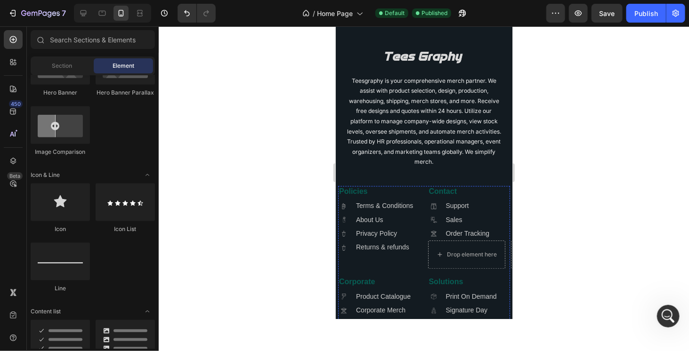
scroll to position [2329, 0]
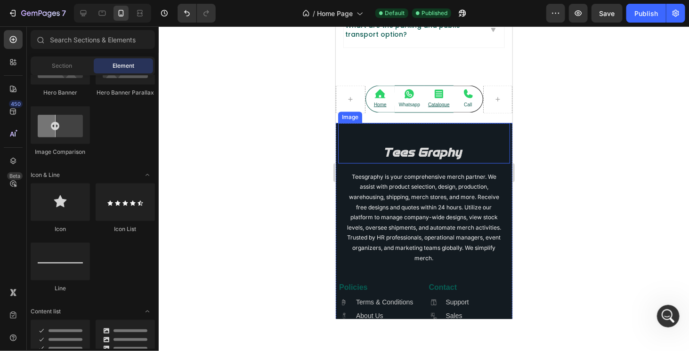
click at [454, 123] on div "Image" at bounding box center [424, 143] width 172 height 40
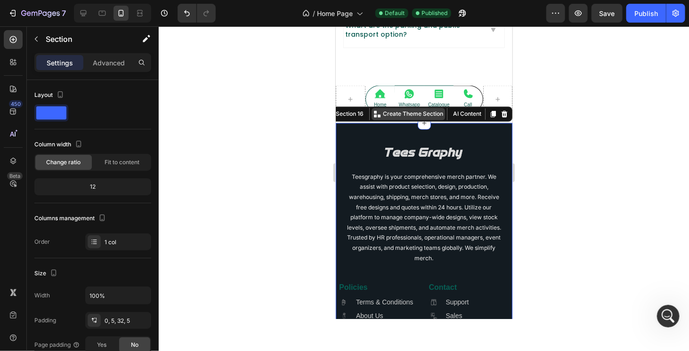
click at [402, 110] on p "Create Theme Section" at bounding box center [412, 114] width 60 height 8
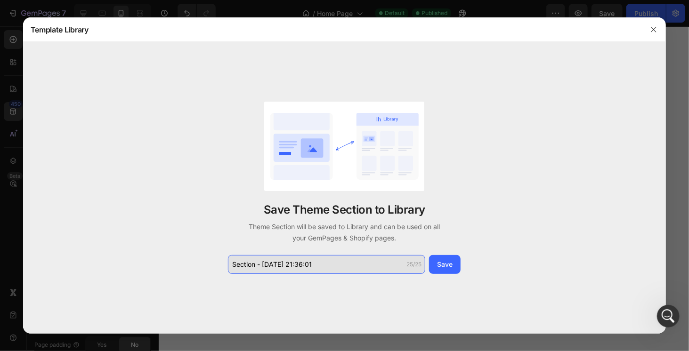
click at [328, 266] on input "Section - [DATE] 21:36:01" at bounding box center [326, 264] width 197 height 19
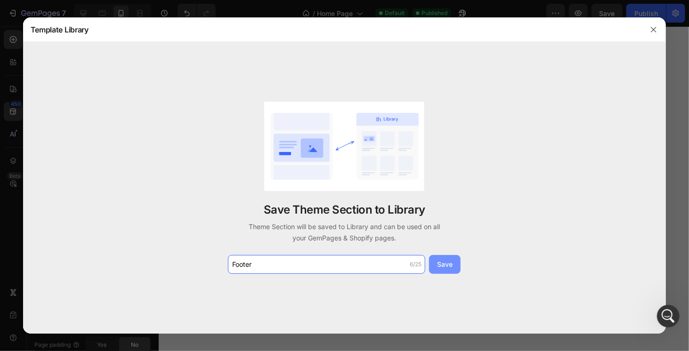
type input "Footer"
click at [448, 265] on div "Save" at bounding box center [445, 264] width 16 height 10
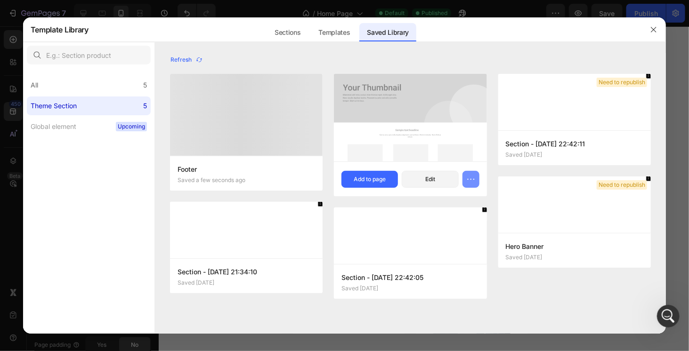
click at [470, 181] on icon "button" at bounding box center [470, 179] width 9 height 9
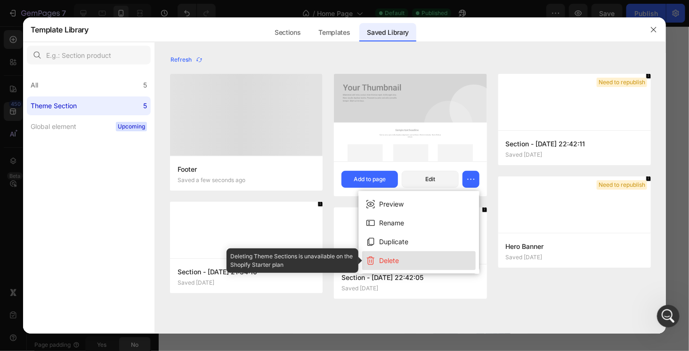
click at [398, 256] on div "Delete" at bounding box center [389, 260] width 20 height 11
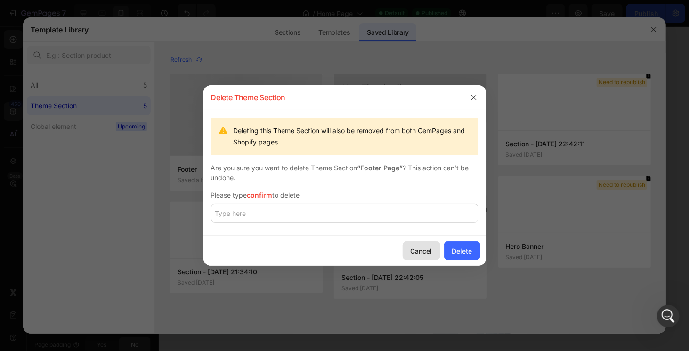
click at [422, 248] on div "Cancel" at bounding box center [422, 251] width 22 height 10
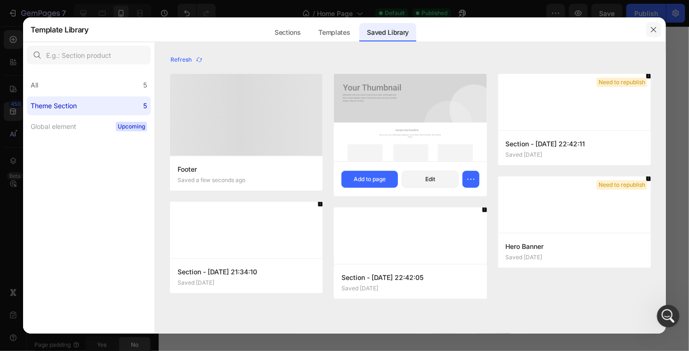
click at [659, 27] on button "button" at bounding box center [653, 29] width 15 height 15
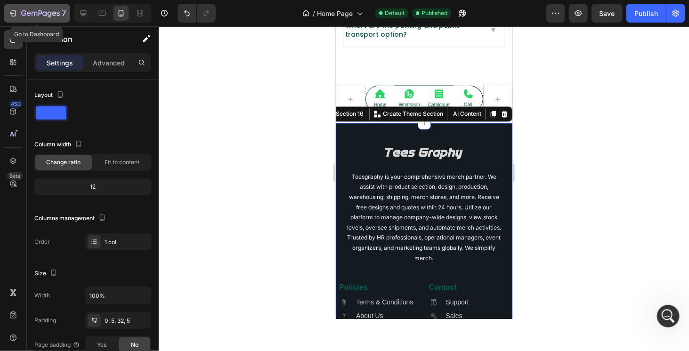
click at [35, 13] on icon "button" at bounding box center [40, 14] width 39 height 8
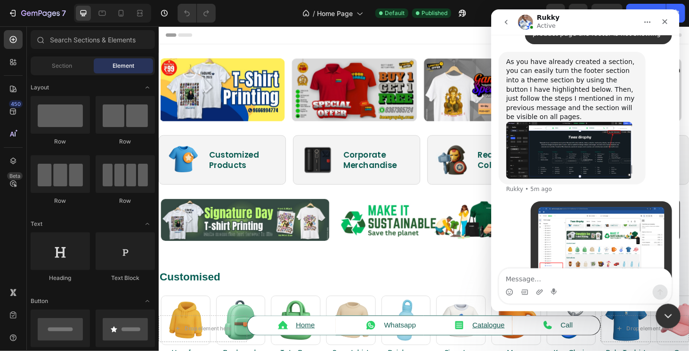
drag, startPoint x: 671, startPoint y: 316, endPoint x: 1081, endPoint y: 593, distance: 495.5
click at [672, 316] on icon "Close Intercom Messenger" at bounding box center [666, 314] width 11 height 11
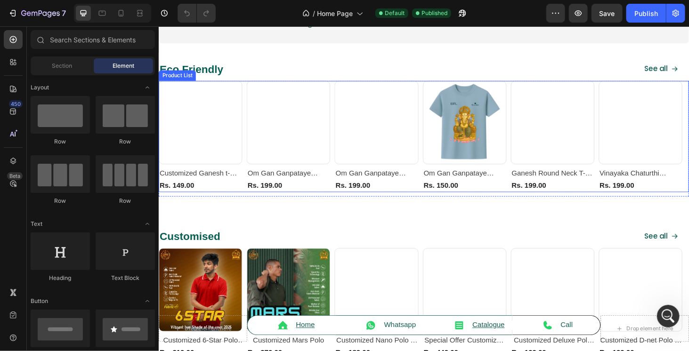
scroll to position [424, 0]
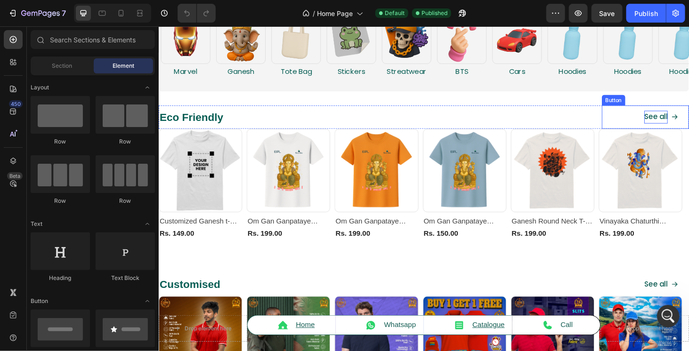
click at [687, 121] on p "See all" at bounding box center [688, 123] width 25 height 14
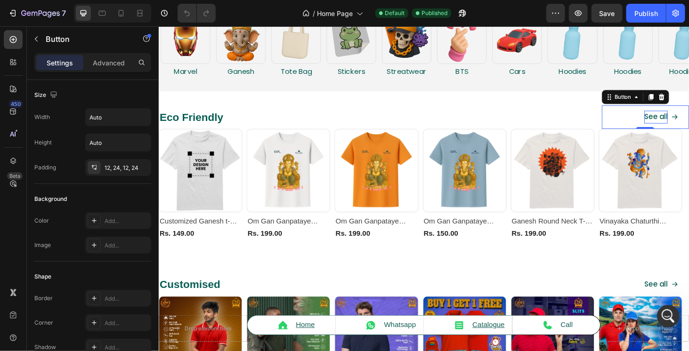
click at [676, 125] on p "See all" at bounding box center [688, 123] width 25 height 14
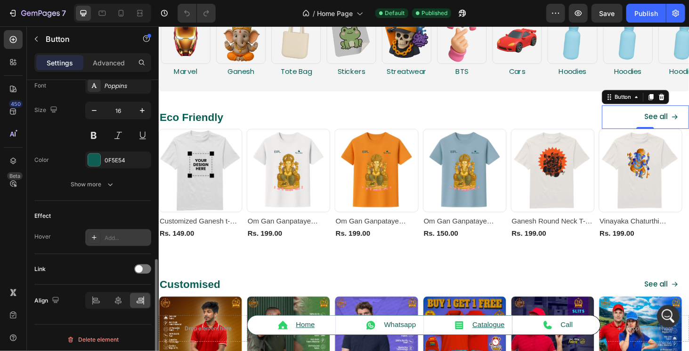
scroll to position [448, 0]
click at [143, 266] on div at bounding box center [142, 269] width 17 height 9
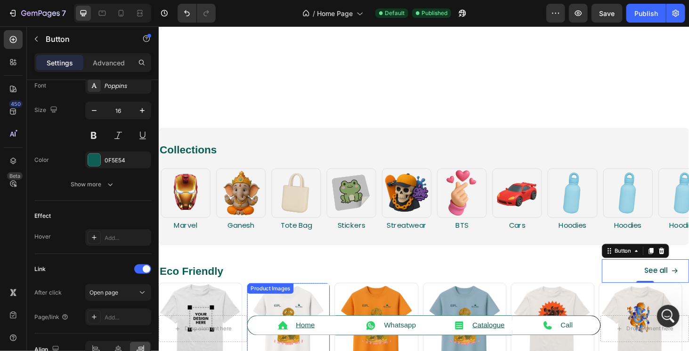
scroll to position [377, 0]
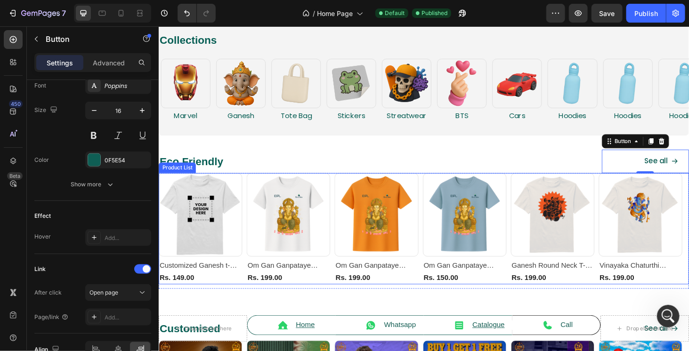
click at [250, 228] on div "Product Images Row Customized Ganesh t-Shirt (P) Title Rs. 149.00 (P) Price (P)…" at bounding box center [440, 242] width 565 height 119
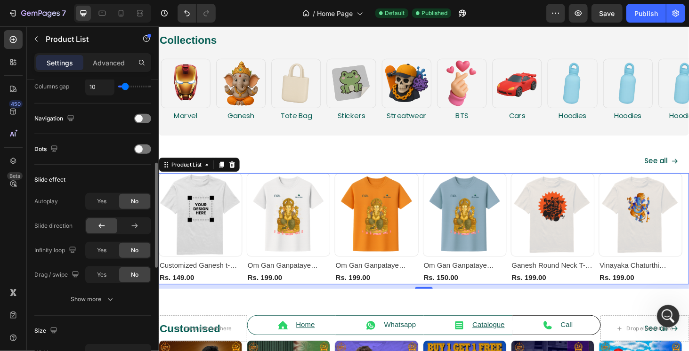
scroll to position [0, 0]
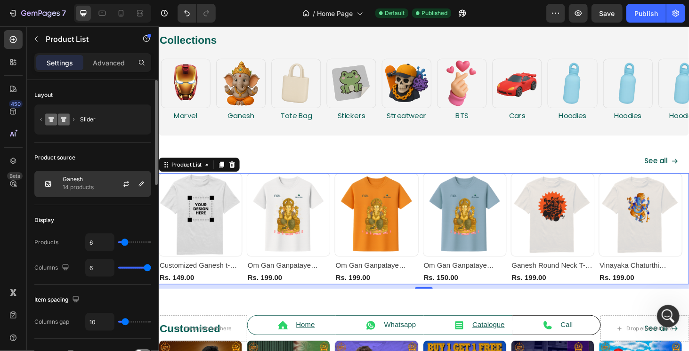
click at [89, 178] on p "Ganesh" at bounding box center [78, 179] width 31 height 7
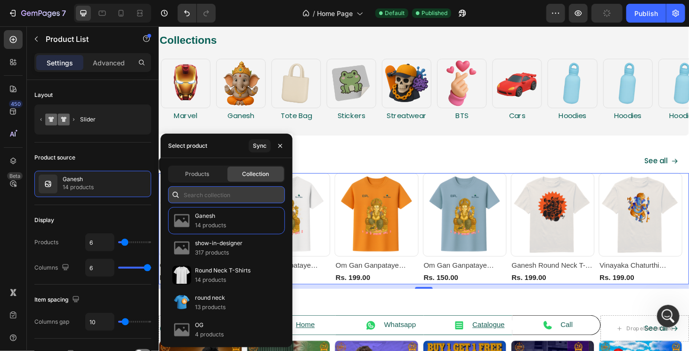
click at [210, 189] on input "text" at bounding box center [226, 194] width 117 height 17
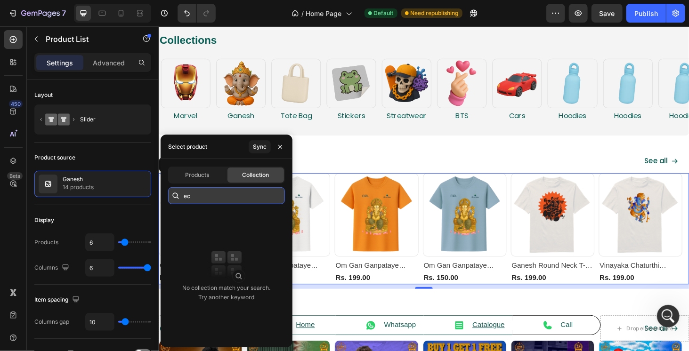
type input "e"
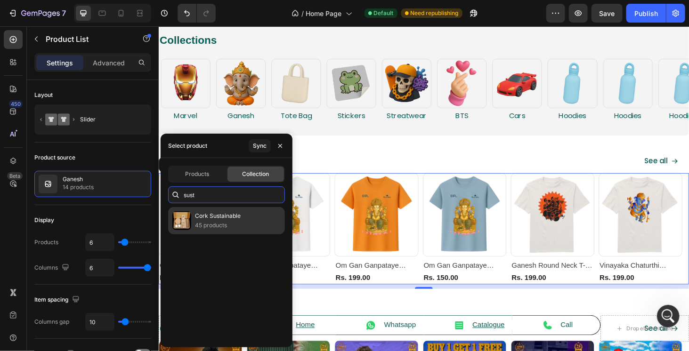
type input "sust"
click at [215, 230] on div "Cork Sustainable 45 products" at bounding box center [226, 220] width 117 height 27
click at [188, 224] on img at bounding box center [181, 220] width 19 height 19
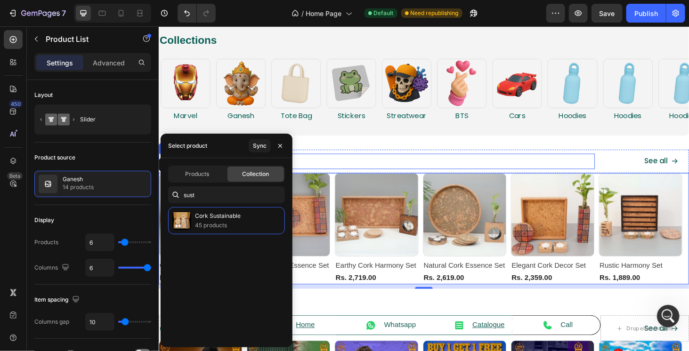
click at [340, 163] on h2 "Eco Friendly" at bounding box center [390, 170] width 465 height 16
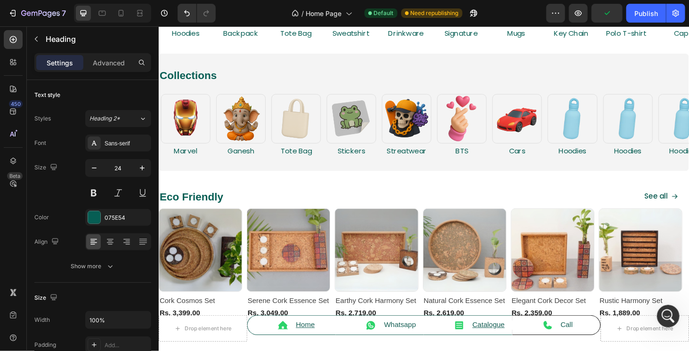
scroll to position [424, 0]
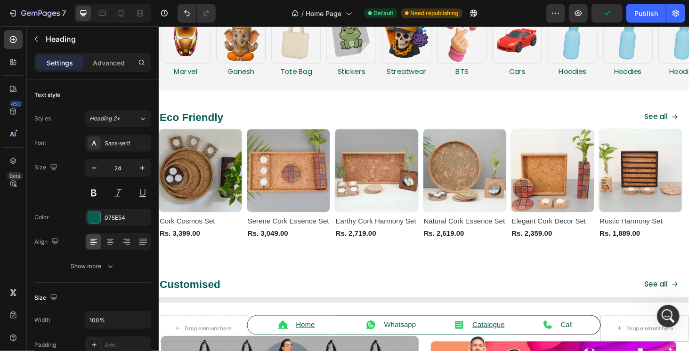
click at [214, 122] on h2 "Eco Friendly" at bounding box center [390, 123] width 465 height 16
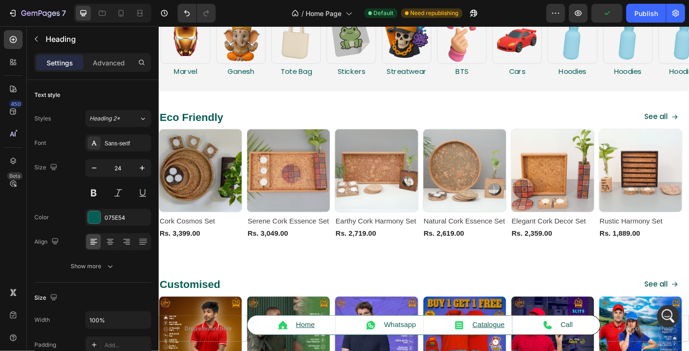
click at [223, 125] on p "Eco Friendly" at bounding box center [390, 123] width 463 height 15
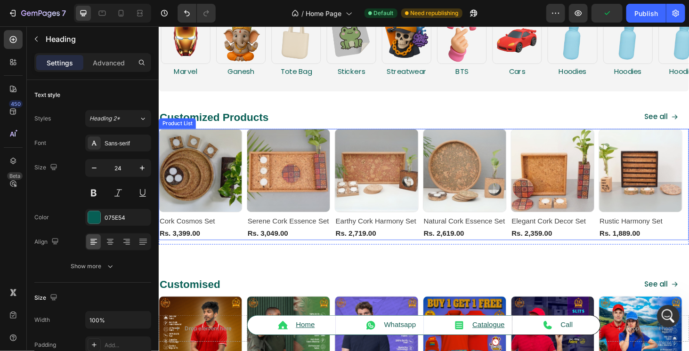
click at [251, 229] on div "Product Images Row Cork Cosmos Set (P) Title Rs. 3,399.00 (P) Price (P) Price R…" at bounding box center [440, 195] width 565 height 119
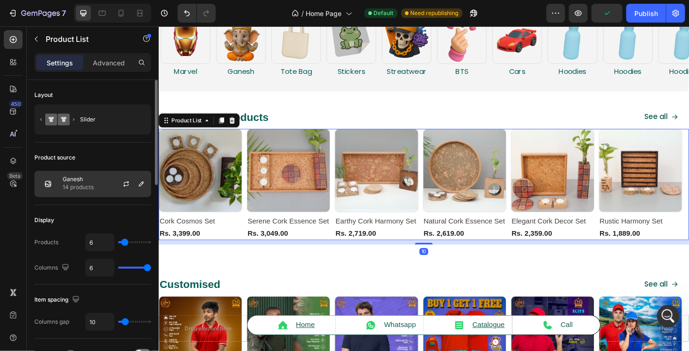
click at [83, 179] on p "Ganesh" at bounding box center [78, 179] width 31 height 7
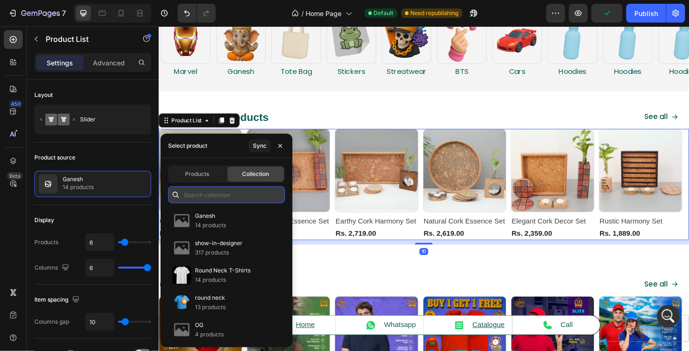
click at [211, 190] on input "text" at bounding box center [226, 194] width 117 height 17
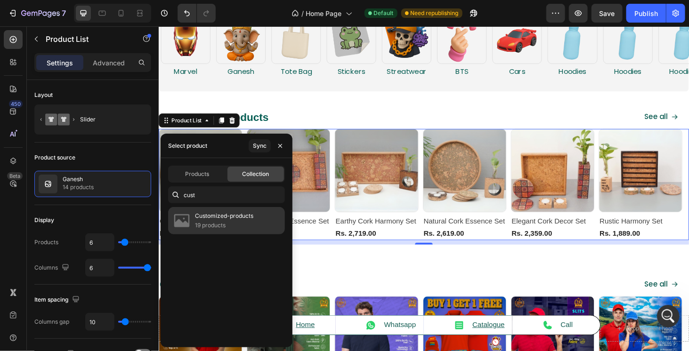
click at [225, 221] on p "19 products" at bounding box center [224, 225] width 58 height 9
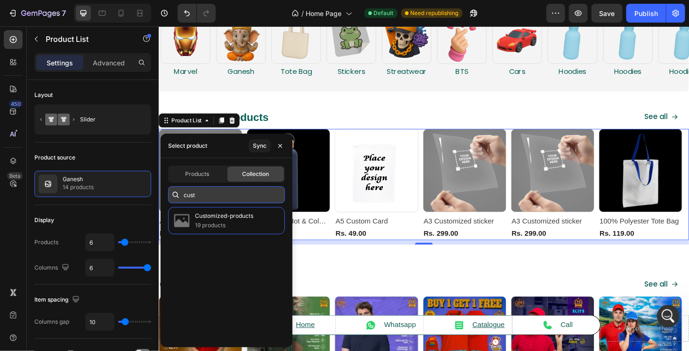
click at [213, 197] on input "cust" at bounding box center [226, 194] width 117 height 17
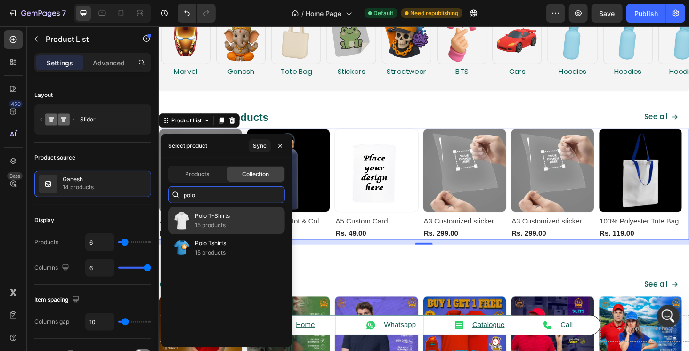
type input "polo"
click at [213, 214] on p "Polo T-Shirts" at bounding box center [212, 215] width 35 height 9
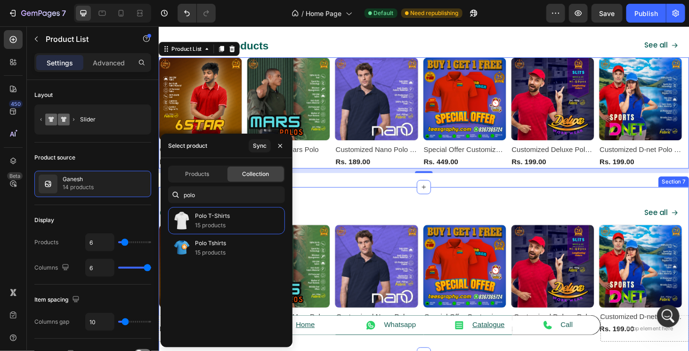
scroll to position [565, 0]
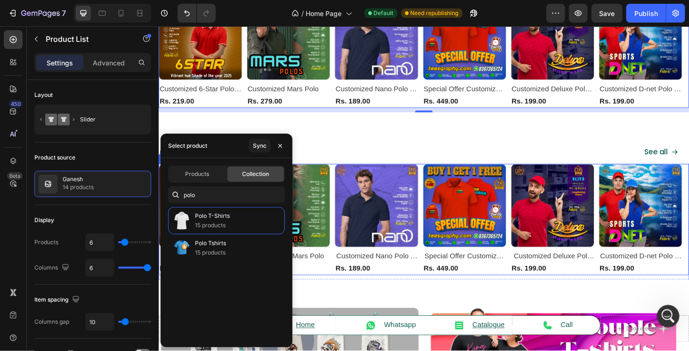
click at [343, 269] on div "Product Images Row Customized 6-Star Polo T-shirt (P) Title Rs. 219.00 (P) Pric…" at bounding box center [440, 232] width 565 height 119
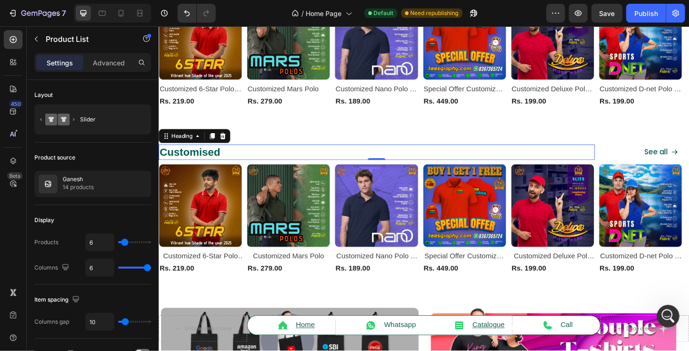
click at [254, 158] on h2 "Customised" at bounding box center [390, 160] width 465 height 16
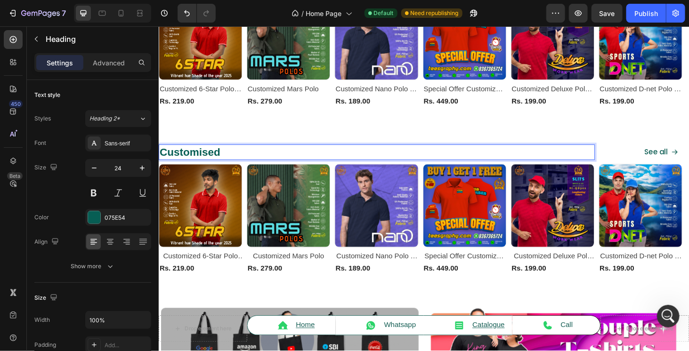
click at [254, 158] on h2 "Customised" at bounding box center [390, 160] width 465 height 16
click at [254, 158] on p "Customised" at bounding box center [390, 160] width 463 height 15
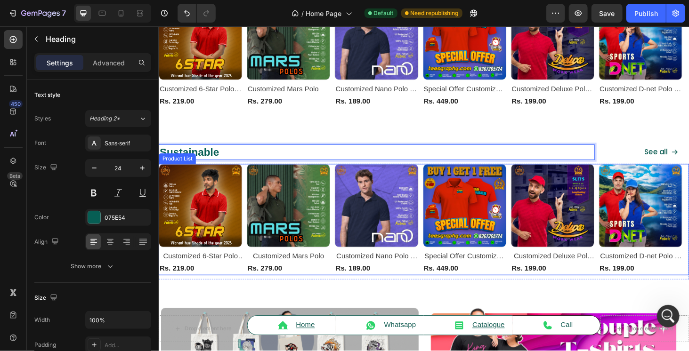
click at [249, 239] on div "Product Images Row Customized 6-Star Polo T-shirt (P) Title Rs. 219.00 (P) Pric…" at bounding box center [440, 232] width 565 height 119
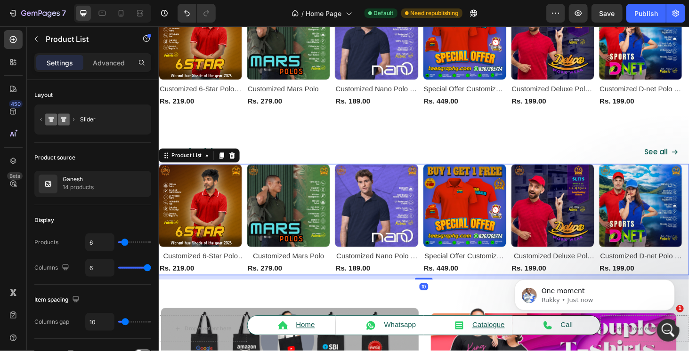
scroll to position [1794, 0]
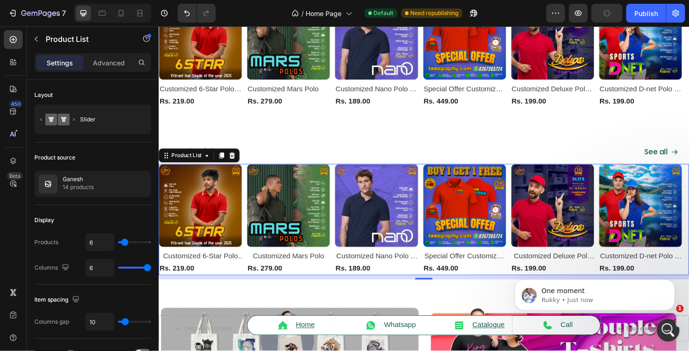
click at [249, 211] on div "Product Images Row Customized 6-Star Polo T-shirt (P) Title Rs. 219.00 (P) Pric…" at bounding box center [440, 232] width 565 height 119
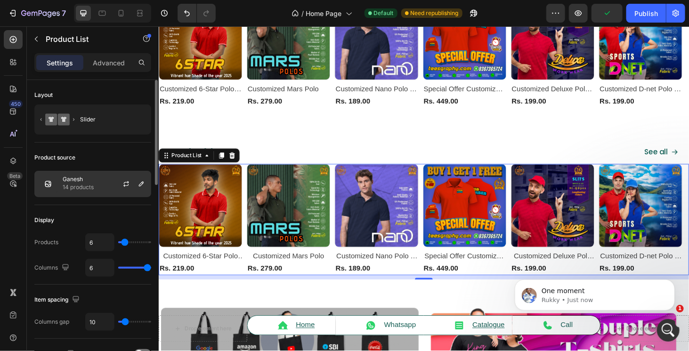
click at [97, 181] on div "Ganesh 14 products" at bounding box center [92, 184] width 117 height 26
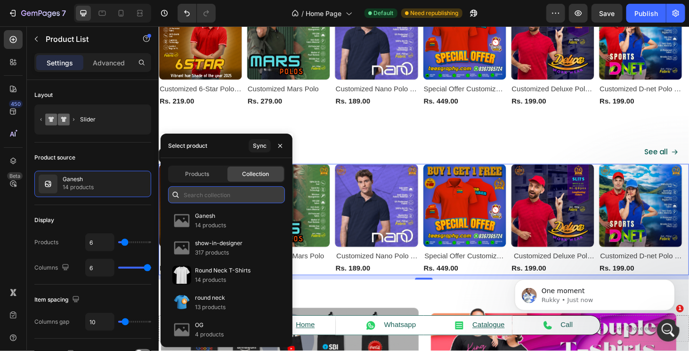
click at [225, 190] on input "text" at bounding box center [226, 194] width 117 height 17
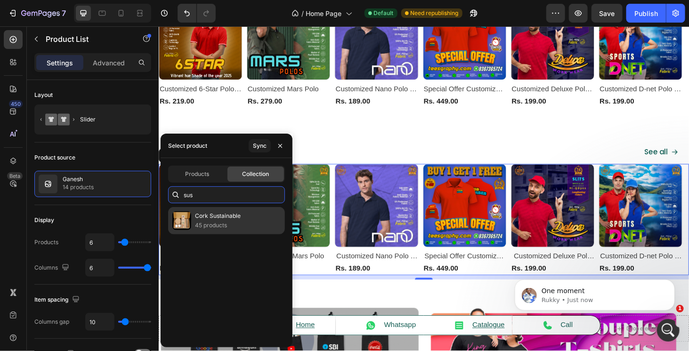
type input "sus"
click at [227, 209] on div "Cork Sustainable 45 products" at bounding box center [226, 220] width 117 height 27
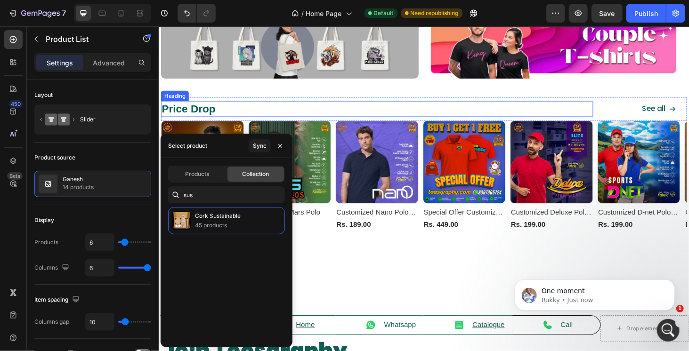
scroll to position [895, 0]
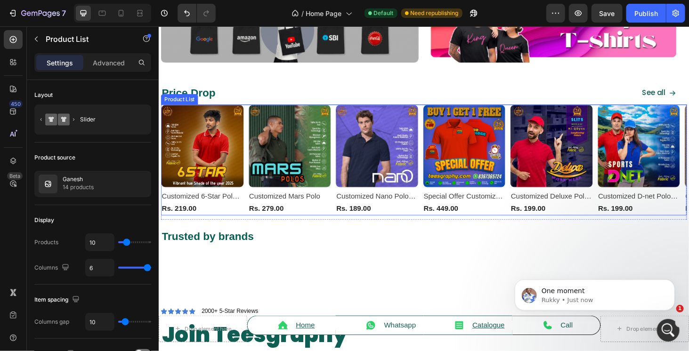
click at [437, 215] on div "Product Images Row Customized 6-Star Polo T-shirt (P) Title Rs. 219.00 (P) Pric…" at bounding box center [441, 169] width 560 height 118
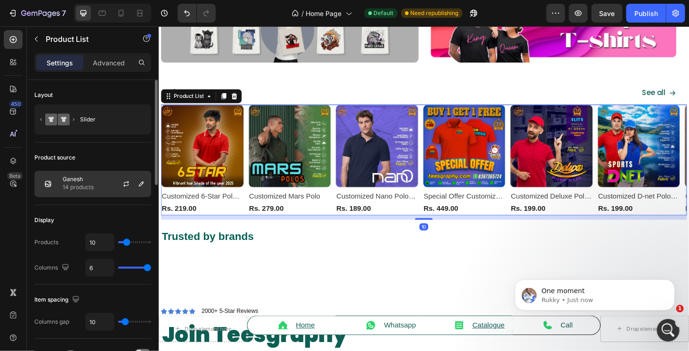
click at [103, 179] on div "Ganesh 14 products" at bounding box center [92, 184] width 117 height 26
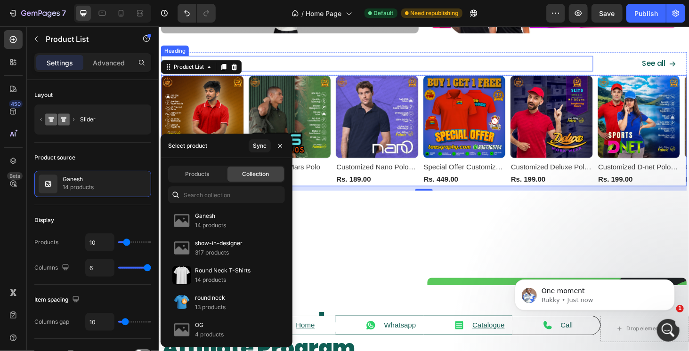
scroll to position [942, 0]
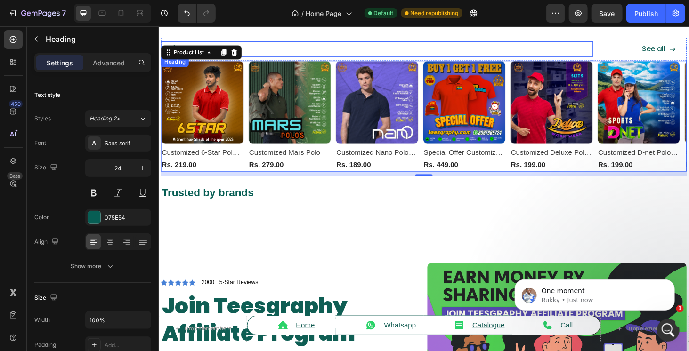
click at [298, 56] on h2 "Price Drop" at bounding box center [391, 50] width 461 height 16
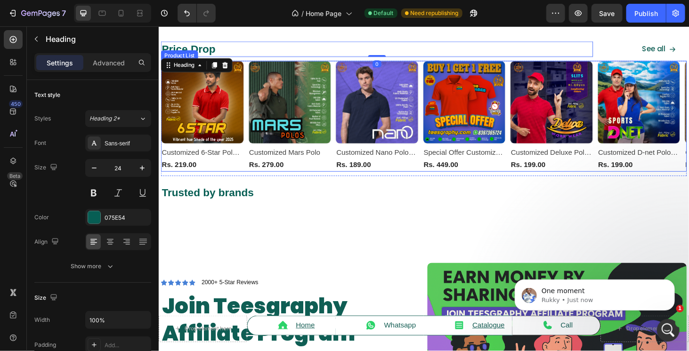
click at [251, 158] on div "Product Images Row Customized 6-Star Polo T-shirt (P) Title Rs. 219.00 (P) Pric…" at bounding box center [441, 122] width 560 height 118
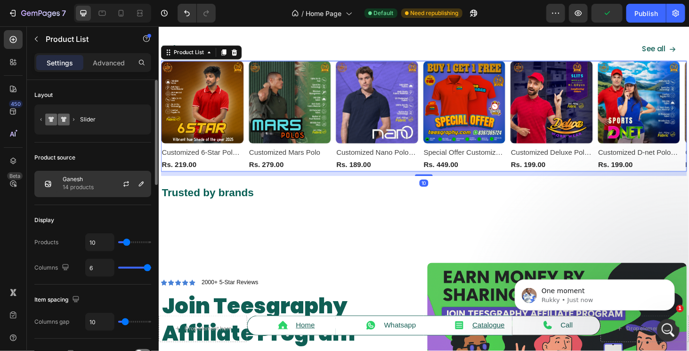
click at [83, 173] on div "Ganesh 14 products" at bounding box center [92, 184] width 117 height 26
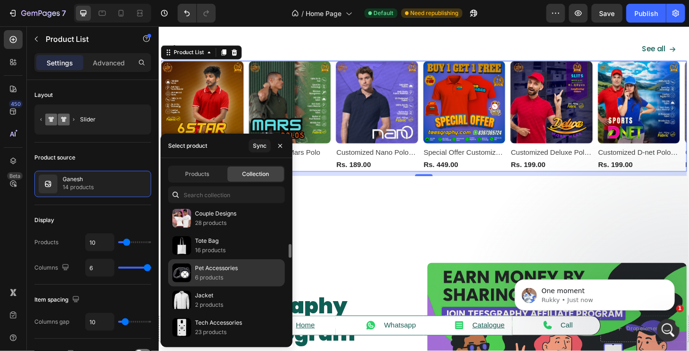
scroll to position [802, 0]
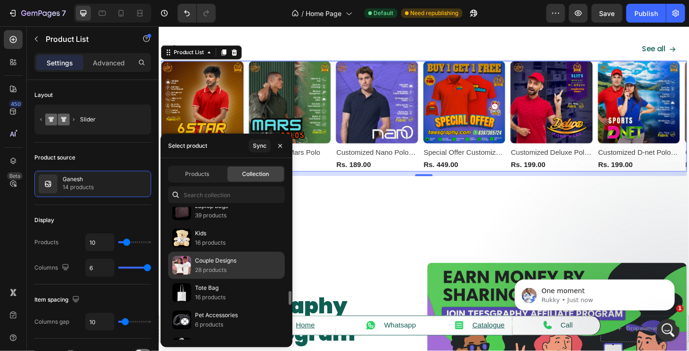
click at [234, 266] on p "28 products" at bounding box center [215, 270] width 41 height 9
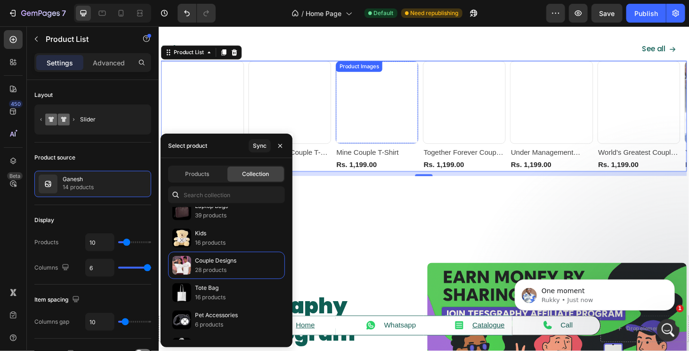
scroll to position [895, 0]
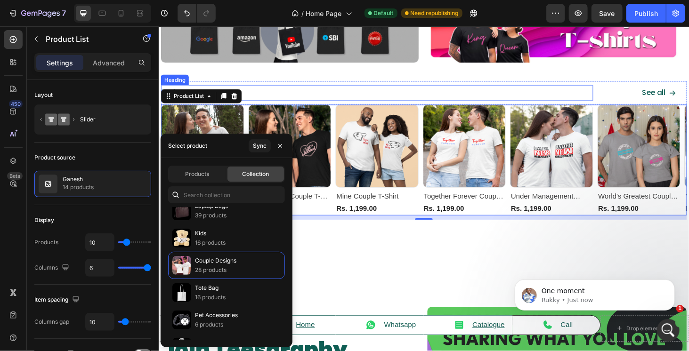
click at [258, 98] on h2 "Price Drop" at bounding box center [391, 97] width 461 height 16
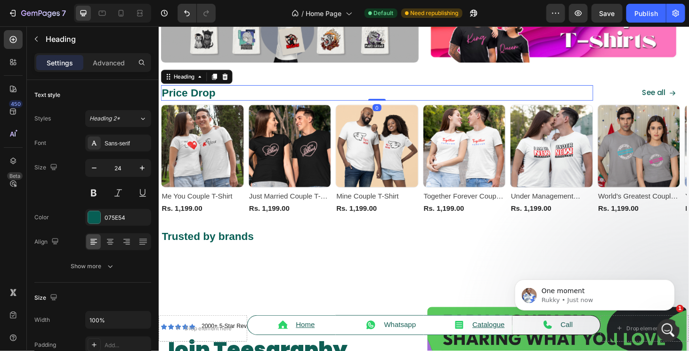
click at [258, 98] on h2 "Price Drop" at bounding box center [391, 97] width 461 height 16
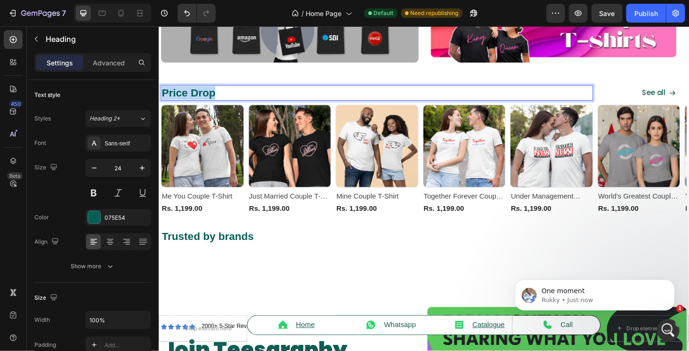
click at [258, 98] on p "Price Drop" at bounding box center [391, 97] width 459 height 15
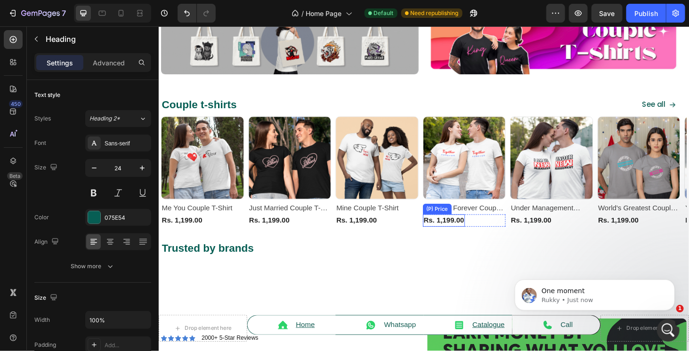
scroll to position [848, 0]
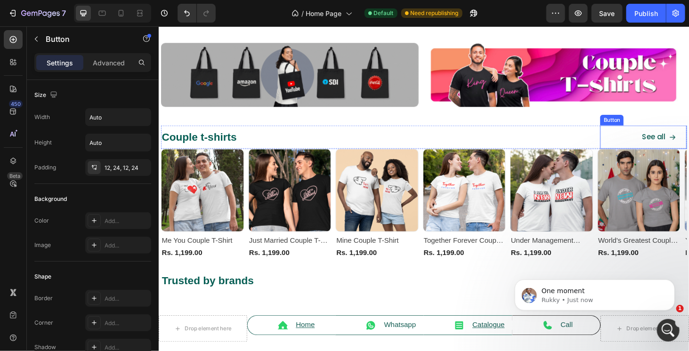
click at [655, 139] on div "See all Button" at bounding box center [675, 144] width 92 height 25
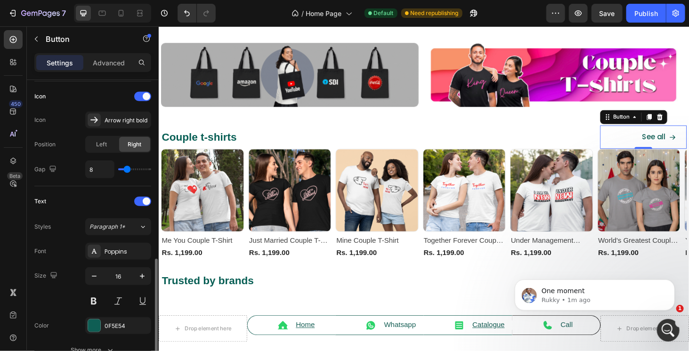
scroll to position [424, 0]
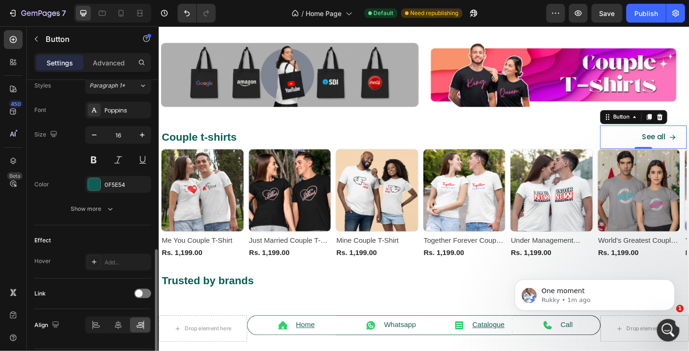
drag, startPoint x: 142, startPoint y: 290, endPoint x: 151, endPoint y: 278, distance: 14.4
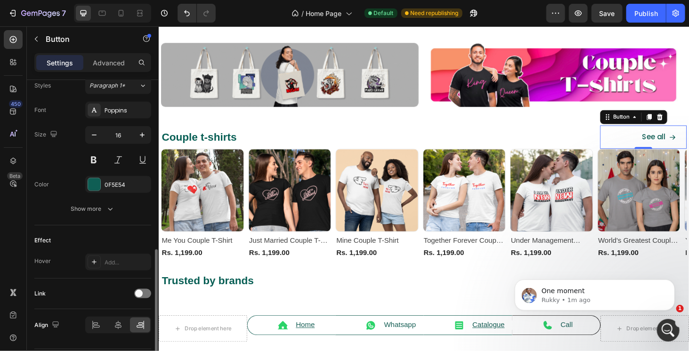
click at [143, 290] on div at bounding box center [142, 294] width 17 height 8
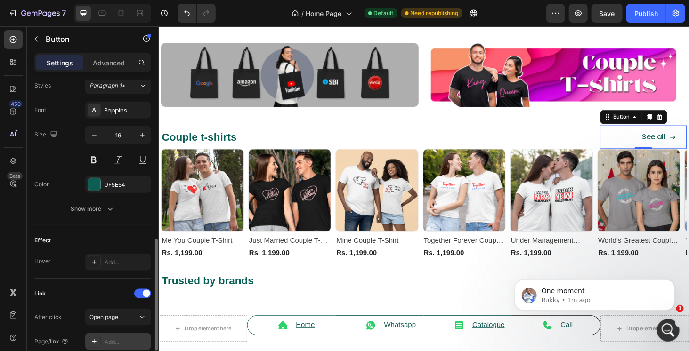
click at [115, 338] on div "Add..." at bounding box center [127, 342] width 44 height 8
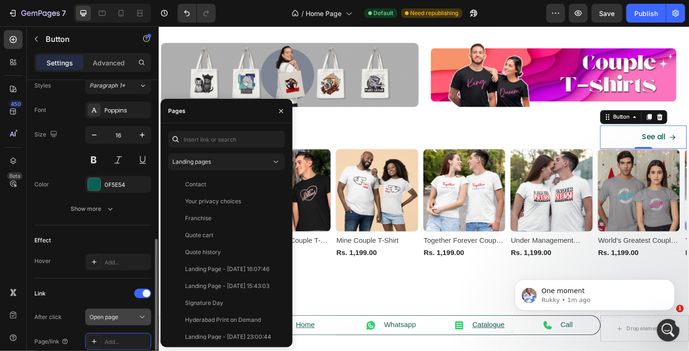
click at [116, 315] on span "Open page" at bounding box center [103, 317] width 29 height 7
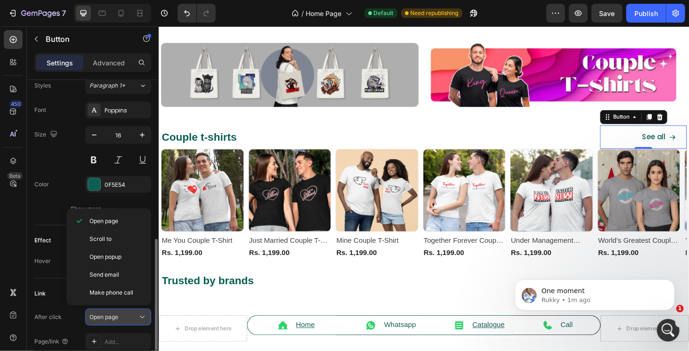
click at [114, 314] on span "Open page" at bounding box center [103, 317] width 29 height 7
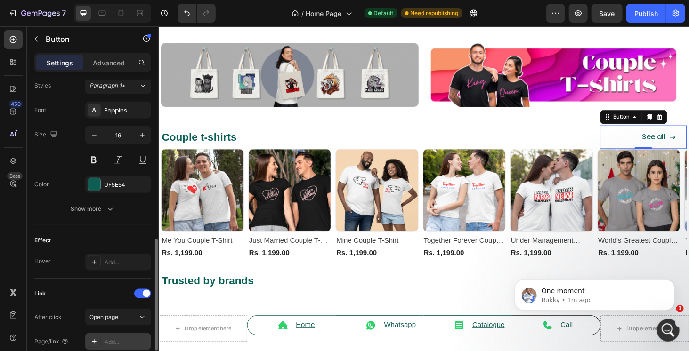
click at [120, 341] on div "Add..." at bounding box center [127, 342] width 44 height 8
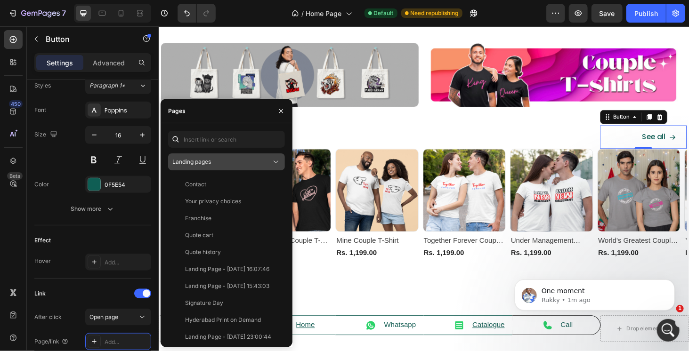
click at [219, 157] on button "Landing pages" at bounding box center [226, 162] width 117 height 17
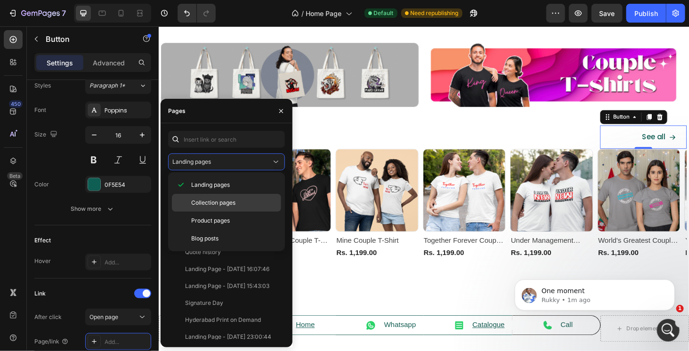
click at [212, 204] on span "Collection pages" at bounding box center [213, 203] width 44 height 8
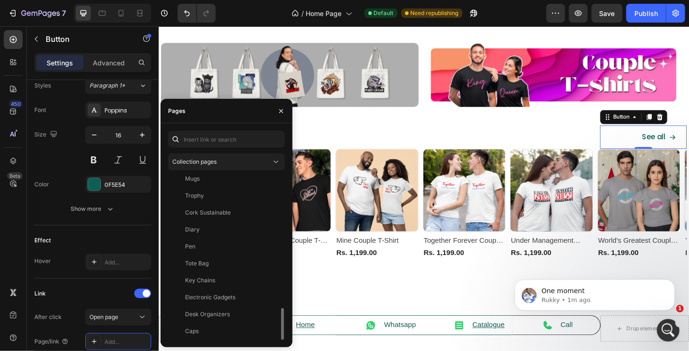
scroll to position [273, 0]
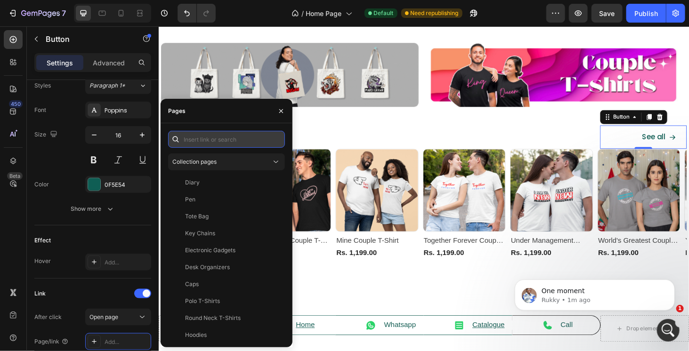
click at [205, 144] on input "text" at bounding box center [226, 139] width 117 height 17
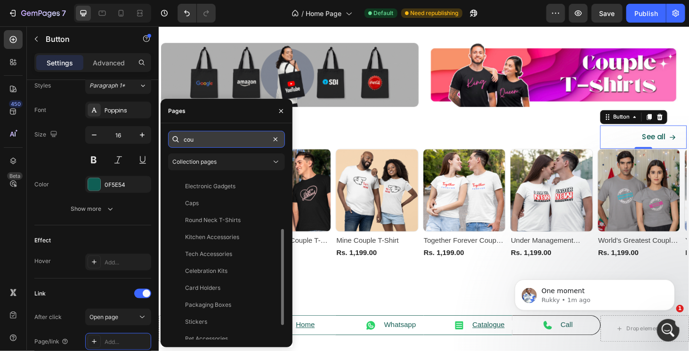
scroll to position [0, 0]
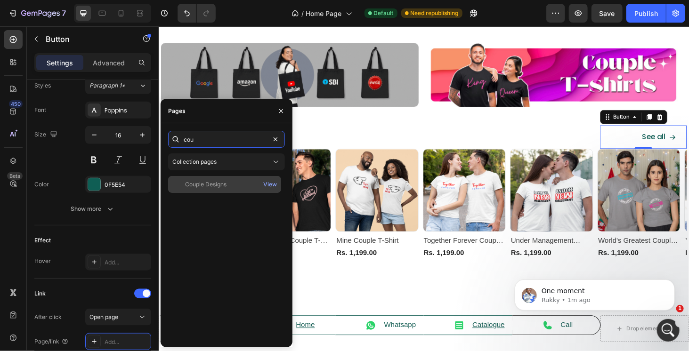
type input "cou"
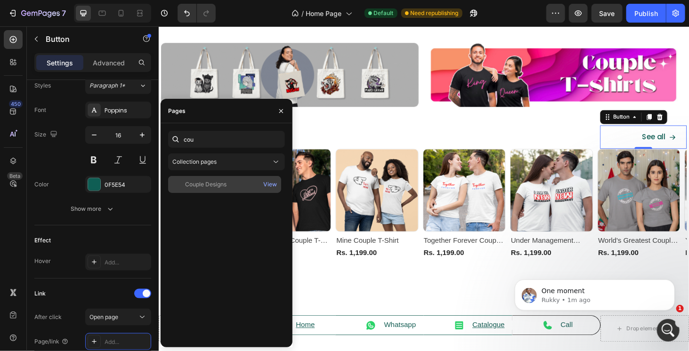
click at [226, 178] on div "Couple Designs View" at bounding box center [224, 184] width 113 height 17
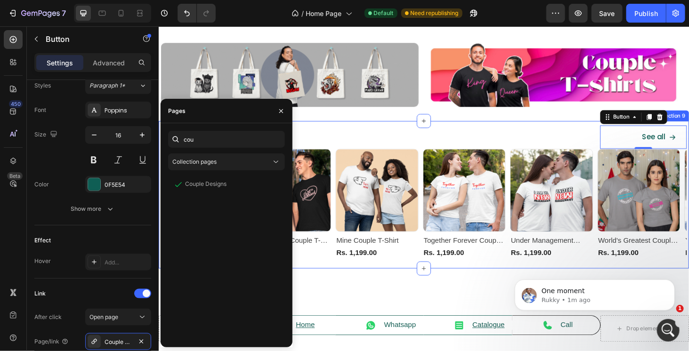
click at [604, 131] on div "Couple t-shirts Heading See all Button 0 Row Product Images Row Me You Couple T…" at bounding box center [440, 205] width 565 height 157
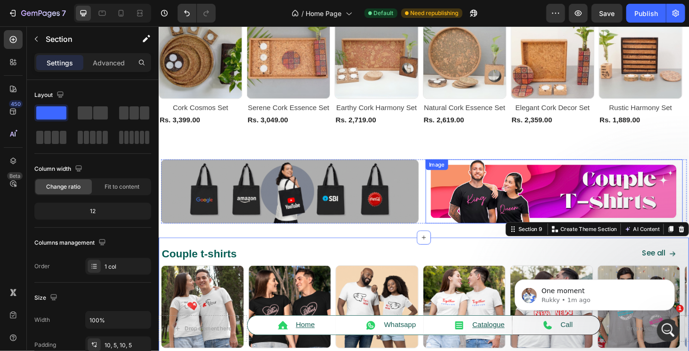
scroll to position [706, 0]
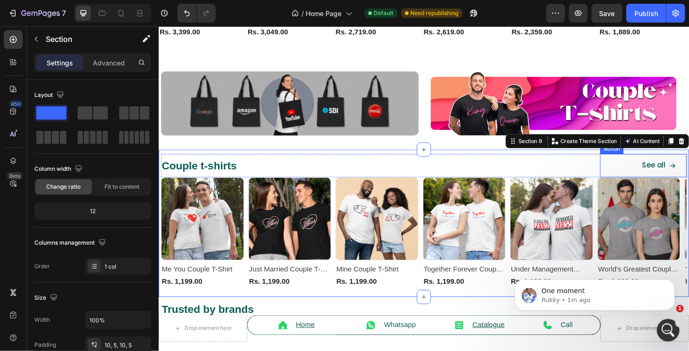
click at [662, 172] on link "See all" at bounding box center [691, 174] width 59 height 25
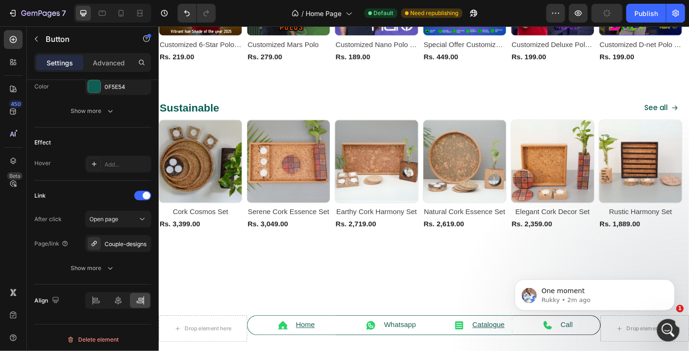
scroll to position [471, 0]
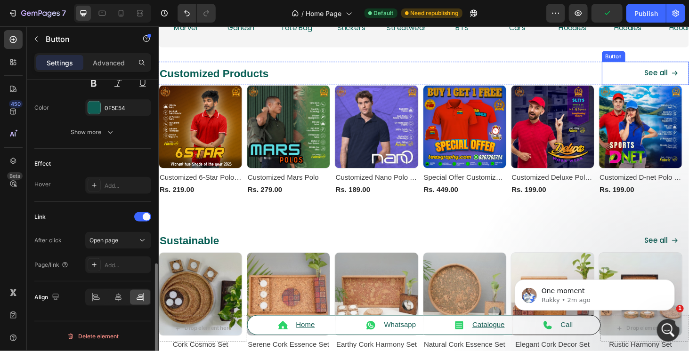
click at [664, 77] on button "See all" at bounding box center [693, 76] width 59 height 25
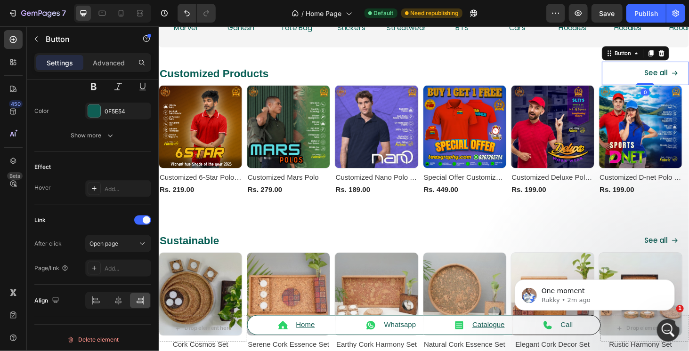
click at [664, 73] on button "See all" at bounding box center [693, 76] width 59 height 25
click at [117, 268] on div "Add..." at bounding box center [127, 269] width 44 height 8
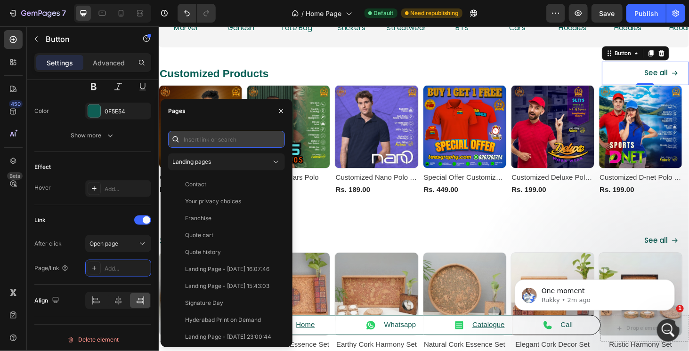
click at [211, 138] on input "text" at bounding box center [226, 139] width 117 height 17
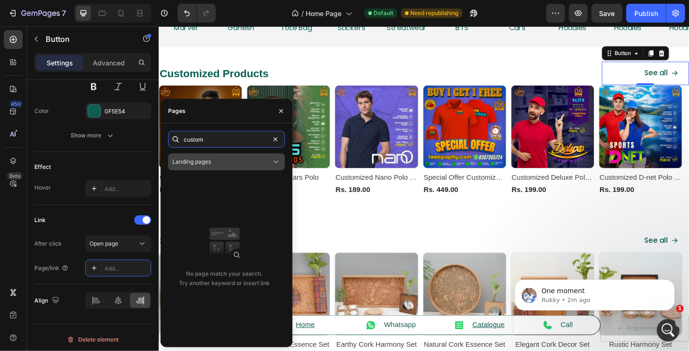
type input "custom"
click at [283, 163] on button "Landing pages" at bounding box center [226, 162] width 117 height 17
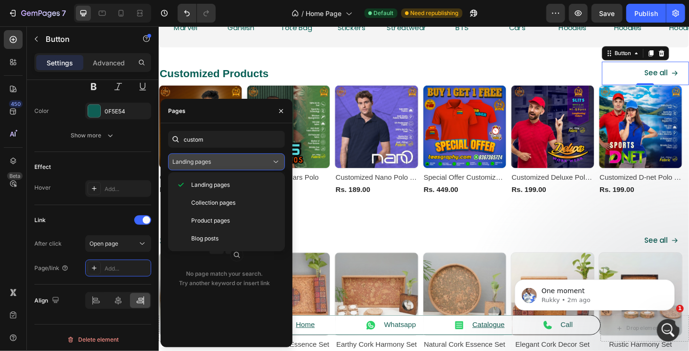
click at [263, 164] on div "Landing pages" at bounding box center [221, 162] width 99 height 8
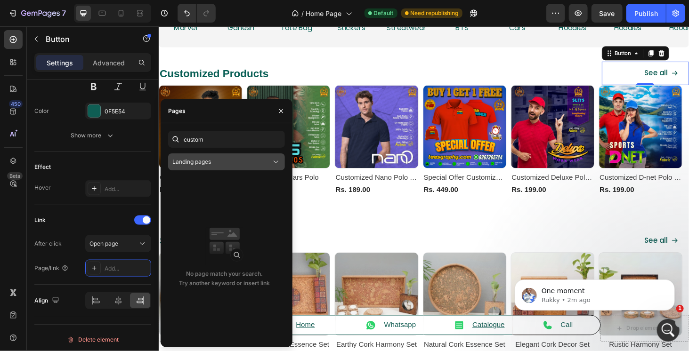
click at [263, 164] on div "Landing pages" at bounding box center [221, 162] width 99 height 8
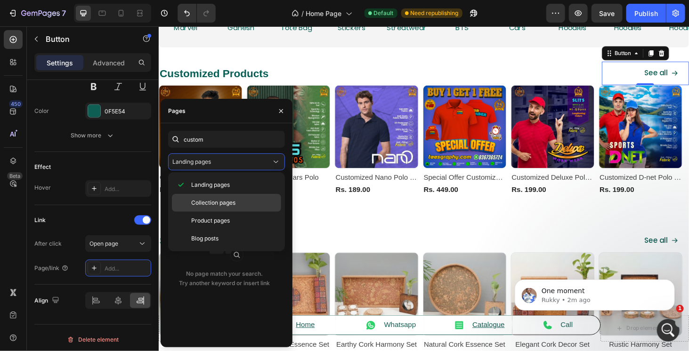
click at [227, 199] on span "Collection pages" at bounding box center [213, 203] width 44 height 8
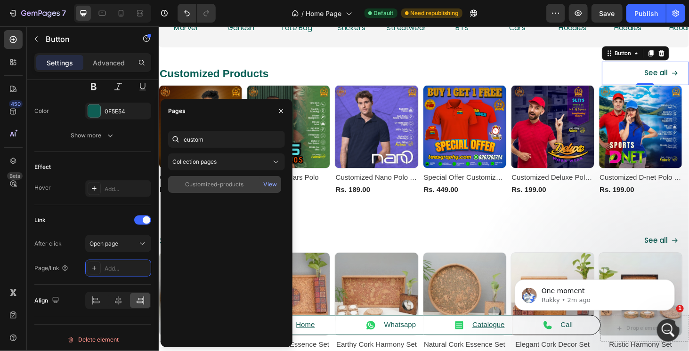
click at [239, 181] on div "Customized-products" at bounding box center [214, 184] width 58 height 8
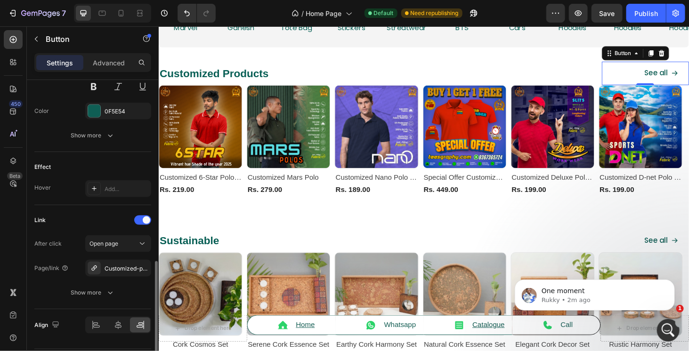
click at [100, 216] on div "Link" at bounding box center [92, 220] width 117 height 15
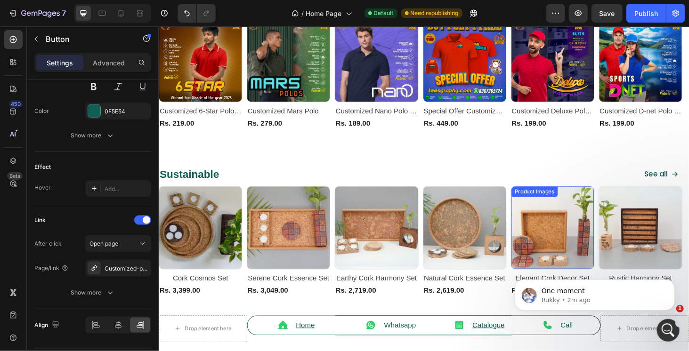
scroll to position [471, 0]
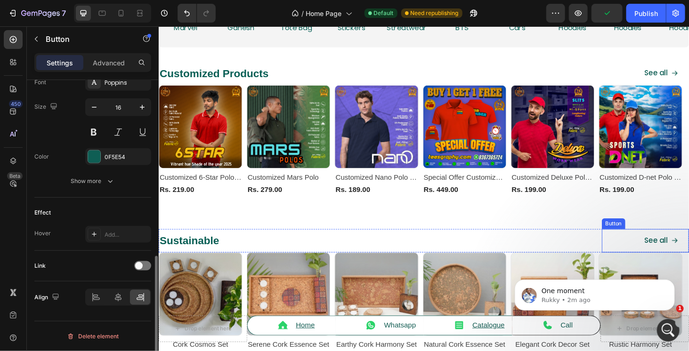
click at [664, 248] on button "See all" at bounding box center [693, 254] width 59 height 25
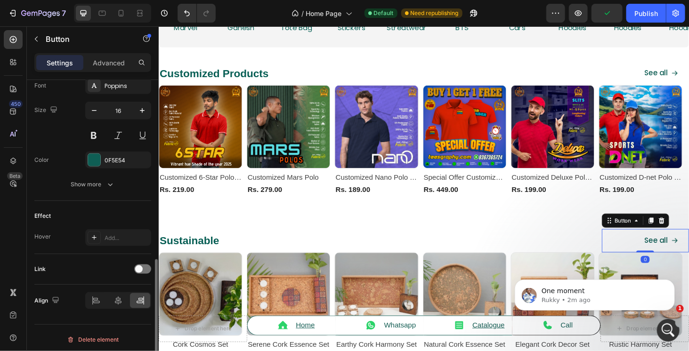
scroll to position [448, 0]
click at [635, 250] on div "See all Button 0" at bounding box center [677, 254] width 93 height 25
click at [138, 266] on span at bounding box center [139, 270] width 8 height 8
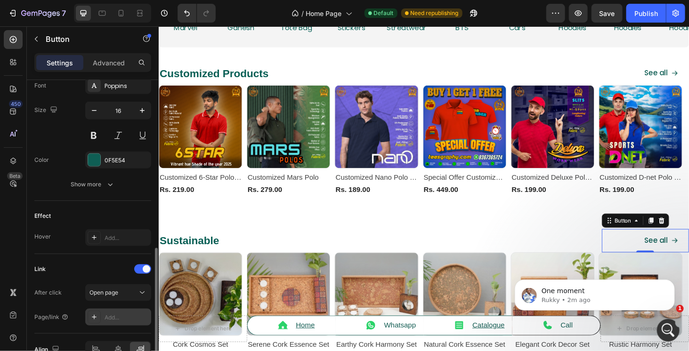
click at [114, 314] on div "Add..." at bounding box center [127, 318] width 44 height 8
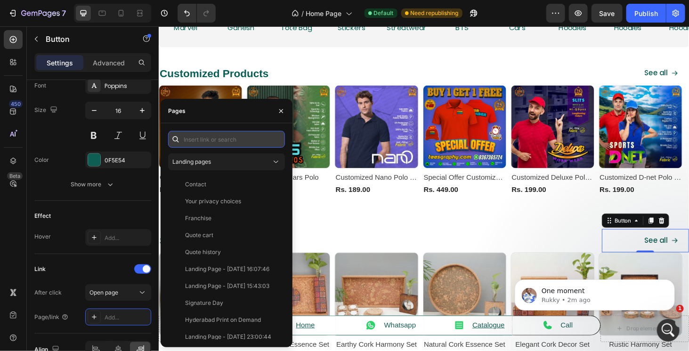
click at [242, 141] on input "text" at bounding box center [226, 139] width 117 height 17
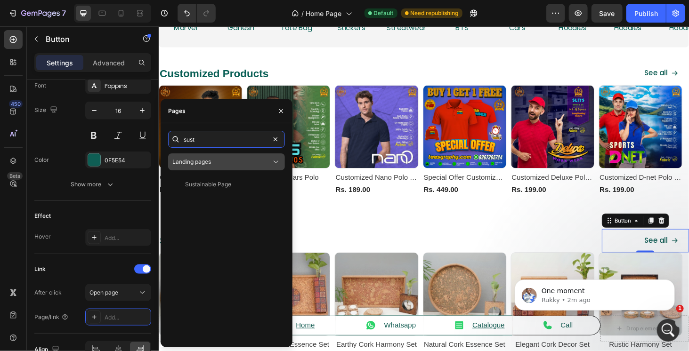
type input "sust"
click at [226, 165] on div "Landing pages" at bounding box center [221, 162] width 99 height 8
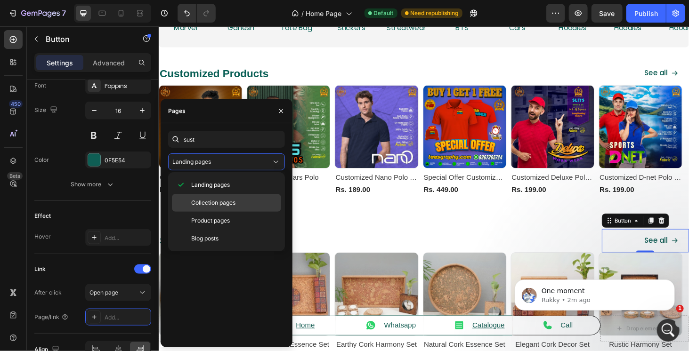
click at [228, 212] on div "Collection pages" at bounding box center [226, 221] width 109 height 18
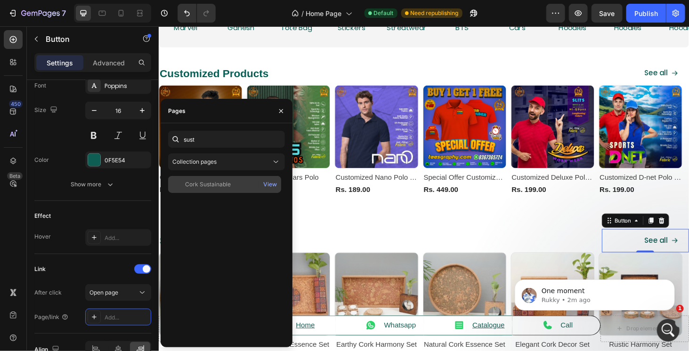
click at [219, 188] on div "Cork Sustainable" at bounding box center [208, 184] width 46 height 8
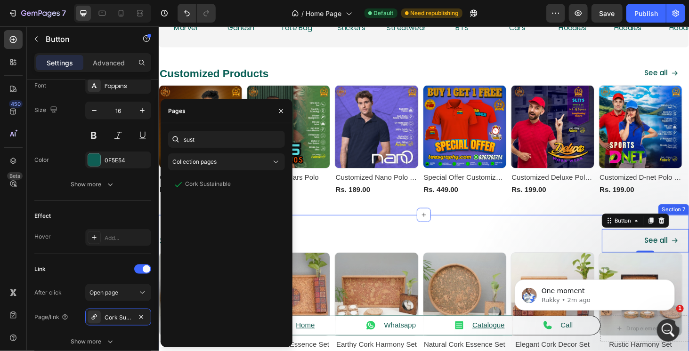
click at [456, 235] on div "Sustainable Heading See all Button 0 Row Product Images Row Cork Cosmos Set (P)…" at bounding box center [440, 316] width 565 height 178
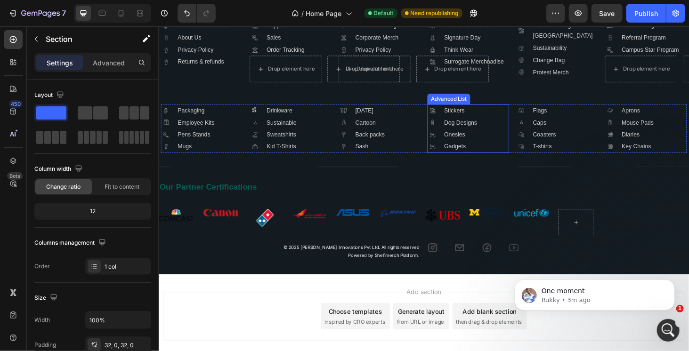
scroll to position [2299, 0]
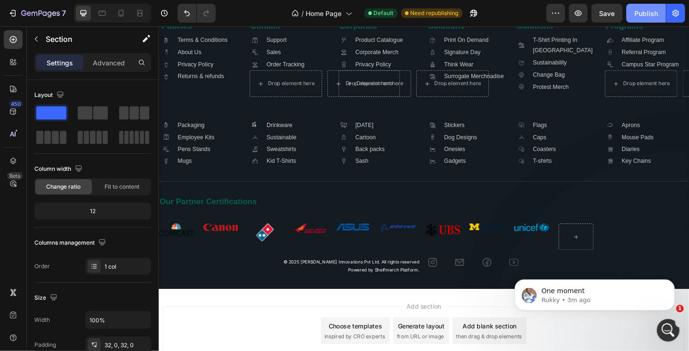
click at [638, 16] on div "Publish" at bounding box center [646, 13] width 24 height 10
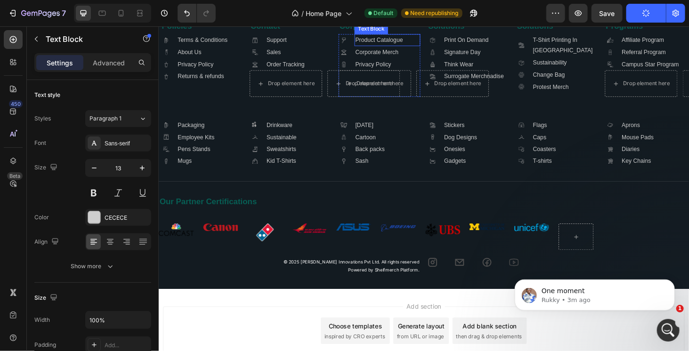
click at [389, 46] on p "Product Catalogue" at bounding box center [402, 40] width 68 height 11
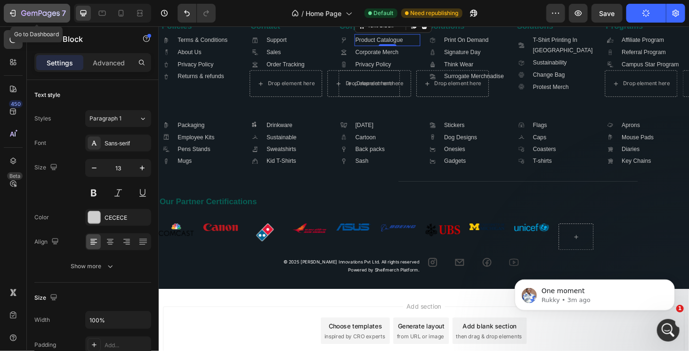
click at [25, 12] on icon "button" at bounding box center [40, 14] width 39 height 8
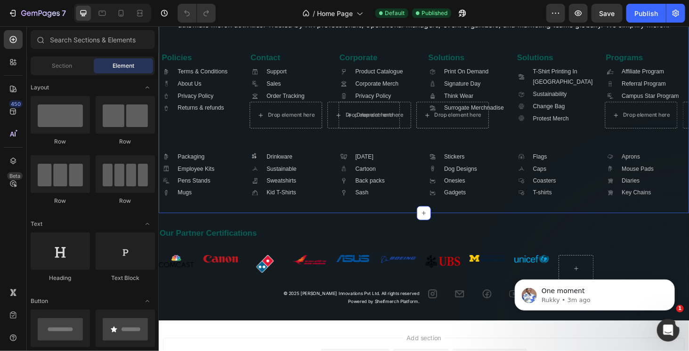
scroll to position [2251, 0]
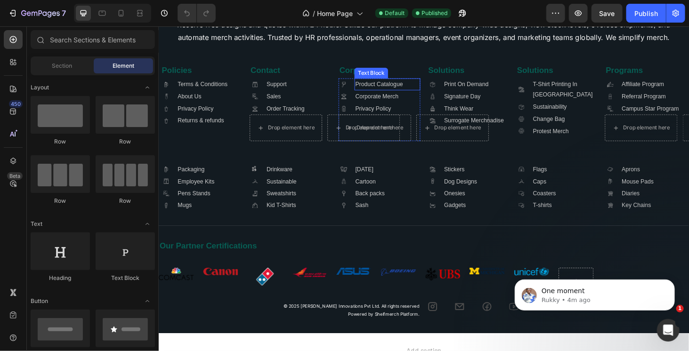
click at [420, 93] on p "Product Catalogue" at bounding box center [402, 87] width 68 height 11
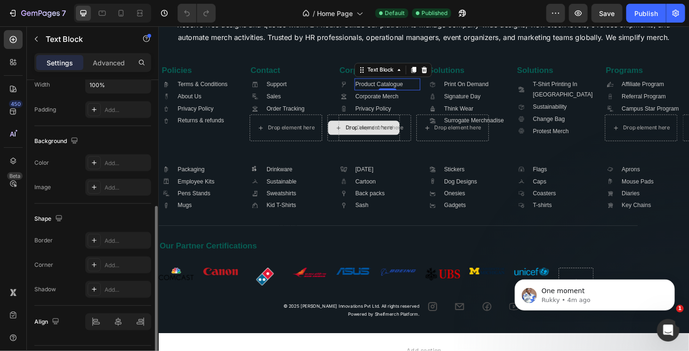
scroll to position [258, 0]
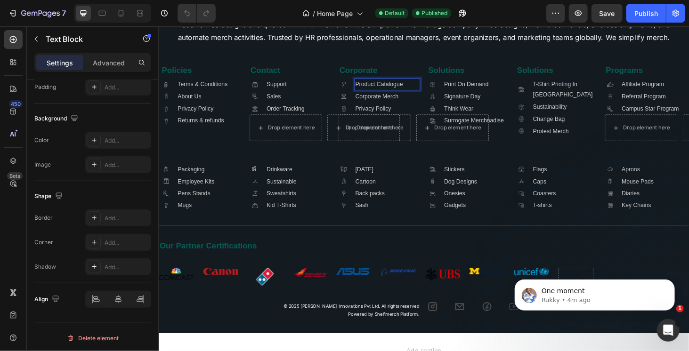
click at [413, 93] on p "Product Catalogue" at bounding box center [402, 87] width 68 height 11
click at [421, 93] on p "Product Catalogue" at bounding box center [402, 87] width 68 height 11
click at [410, 93] on p "Product Catalogue" at bounding box center [402, 87] width 68 height 11
click at [390, 93] on p "Product Catalogue" at bounding box center [402, 87] width 68 height 11
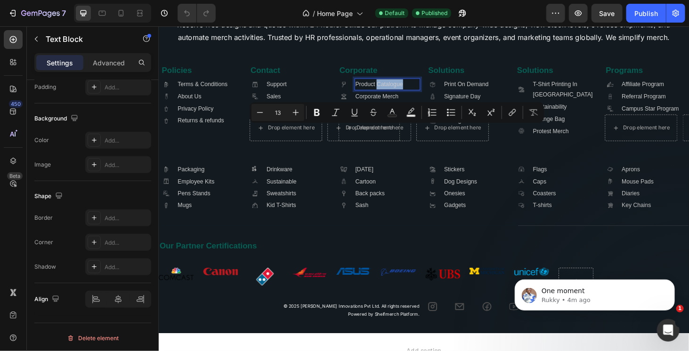
click at [394, 93] on p "Product Catalogue" at bounding box center [402, 87] width 68 height 11
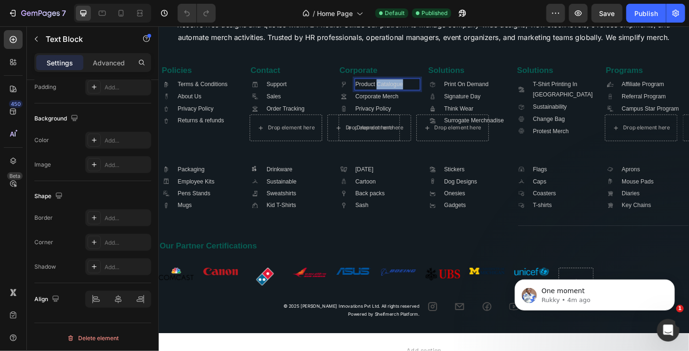
click at [394, 93] on p "Product Catalogue" at bounding box center [402, 87] width 68 height 11
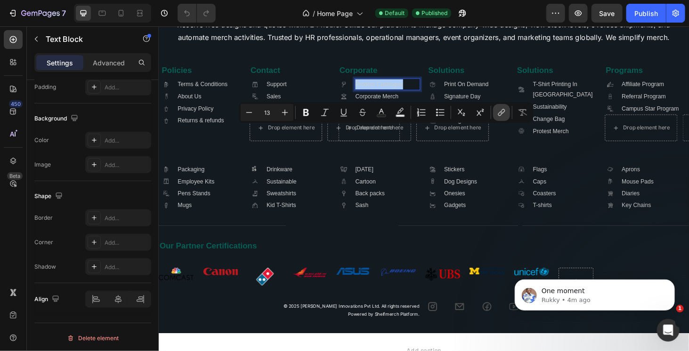
click at [497, 116] on icon "Editor contextual toolbar" at bounding box center [501, 112] width 9 height 9
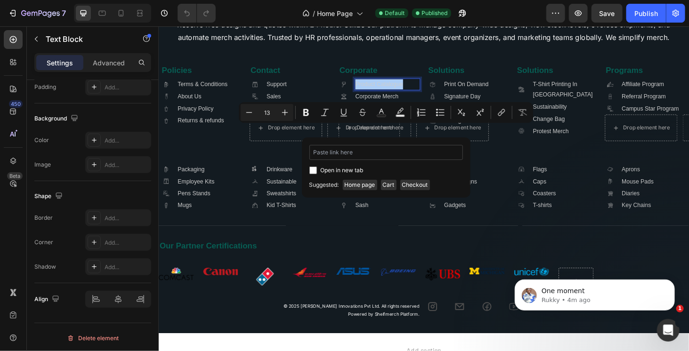
click at [363, 151] on input "Editor contextual toolbar" at bounding box center [386, 152] width 154 height 15
type input "[URL][DOMAIN_NAME]"
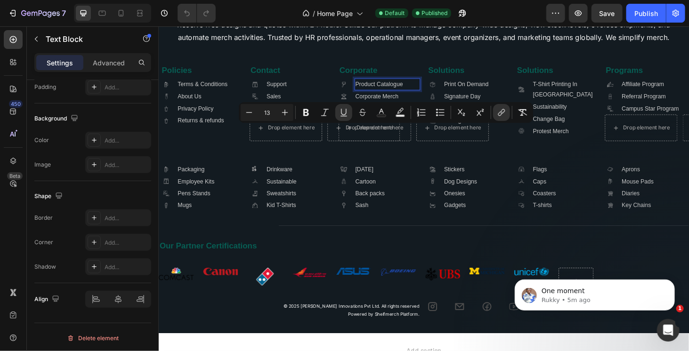
click at [417, 93] on p "Product Catalogue" at bounding box center [402, 87] width 68 height 11
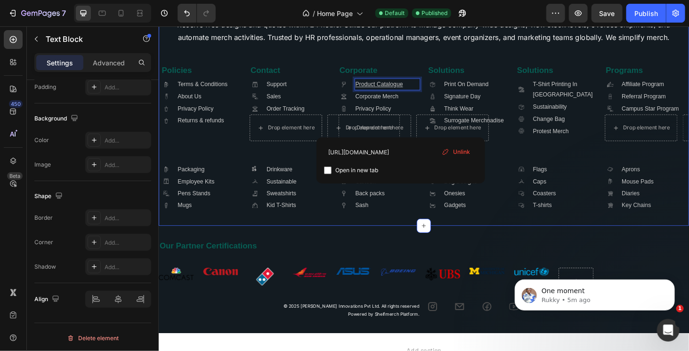
click at [410, 208] on div "Image Teesgraphy is your comprehensive merch partner. We assist with product se…" at bounding box center [441, 97] width 560 height 251
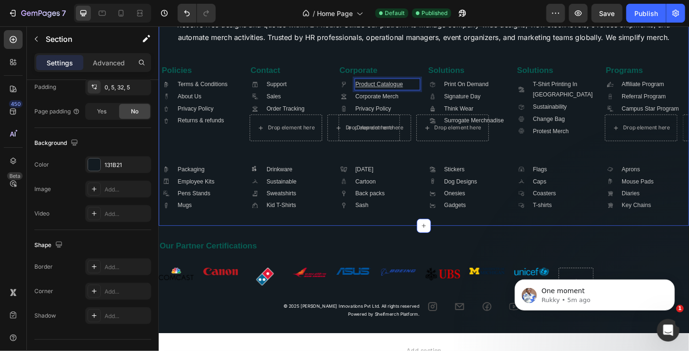
scroll to position [0, 0]
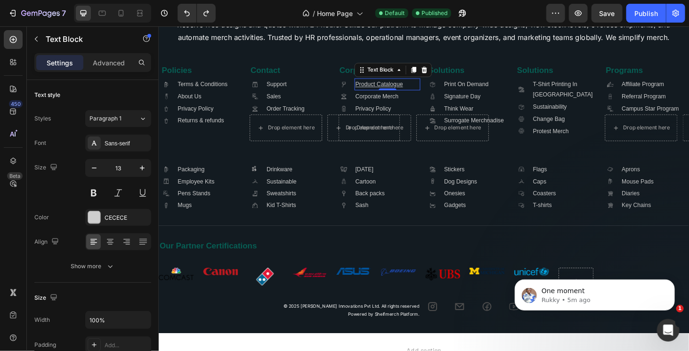
click at [421, 93] on p "Product Catalogue" at bounding box center [402, 87] width 68 height 11
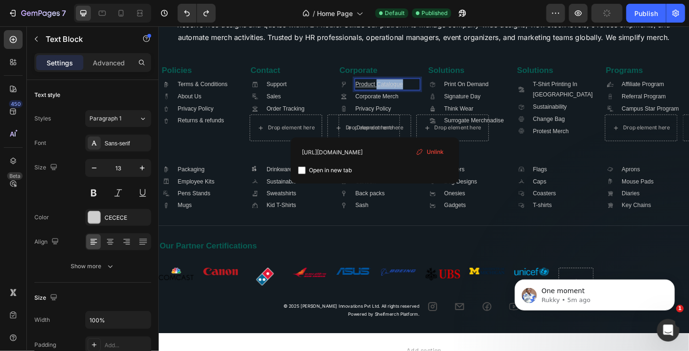
click at [397, 91] on u "Product Catalogue" at bounding box center [393, 87] width 51 height 7
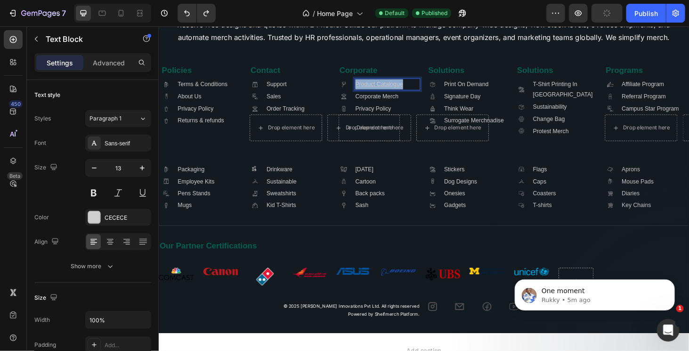
click at [397, 91] on u "Product Catalogue" at bounding box center [393, 87] width 51 height 7
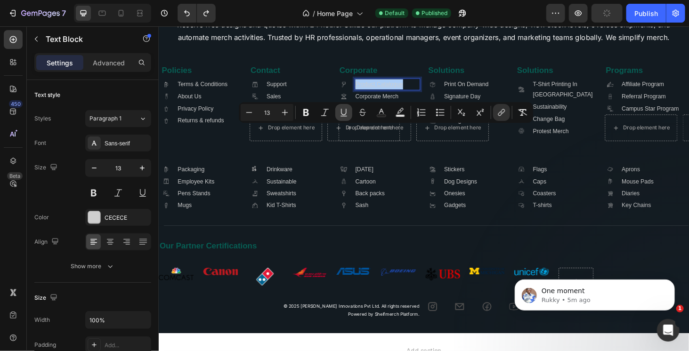
click at [344, 111] on icon "Editor contextual toolbar" at bounding box center [343, 112] width 9 height 9
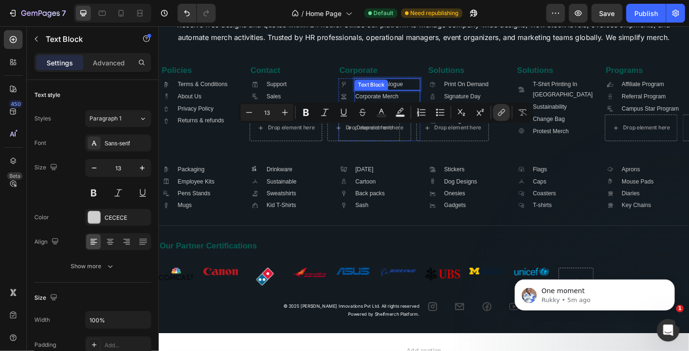
click at [392, 93] on div "Text Block" at bounding box center [385, 88] width 32 height 8
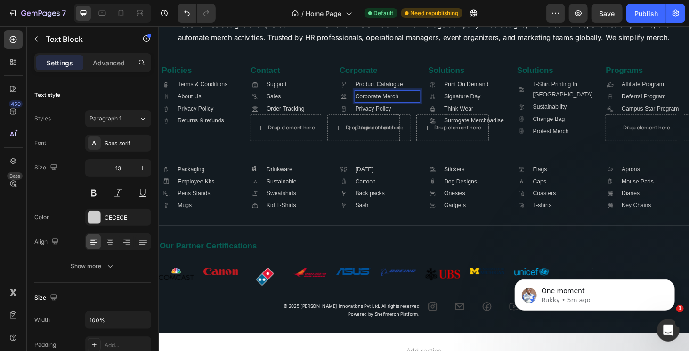
click at [407, 106] on p "Corporate Merch" at bounding box center [402, 100] width 68 height 11
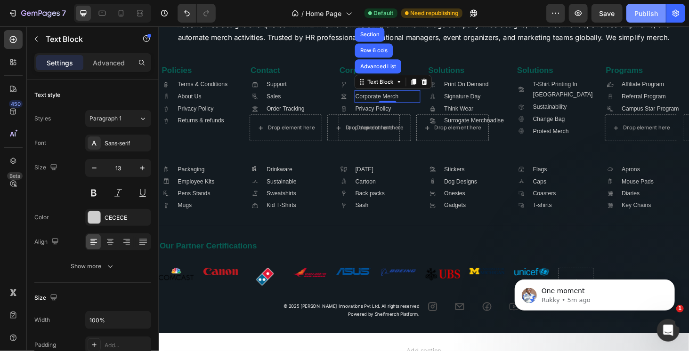
click at [654, 14] on div "Publish" at bounding box center [646, 13] width 24 height 10
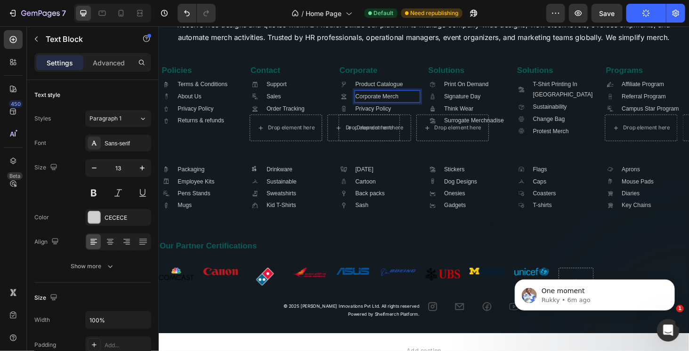
click at [403, 106] on p "Corporate Merch" at bounding box center [402, 100] width 68 height 11
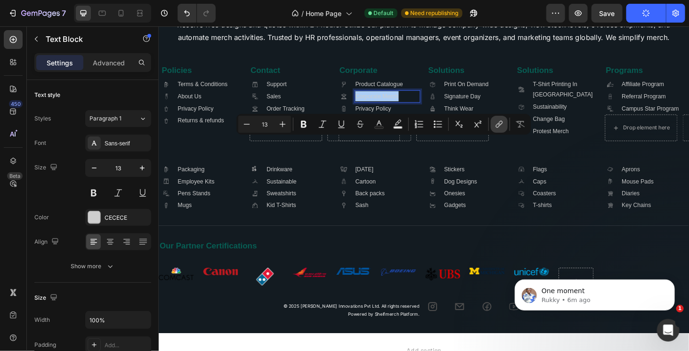
click at [494, 124] on icon "Editor contextual toolbar" at bounding box center [498, 124] width 9 height 9
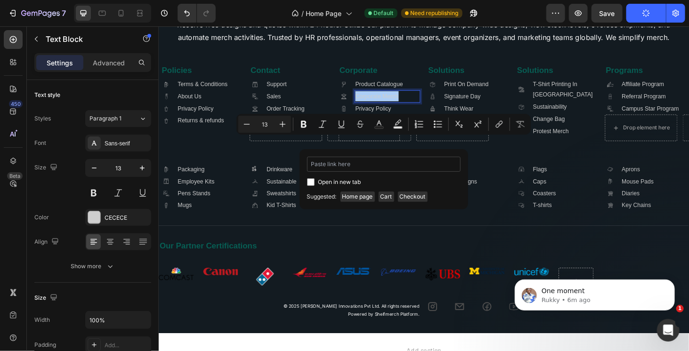
click at [380, 170] on input "Editor contextual toolbar" at bounding box center [384, 164] width 154 height 15
type input "https://teesgraphy.in/pages/CorporateMerch"
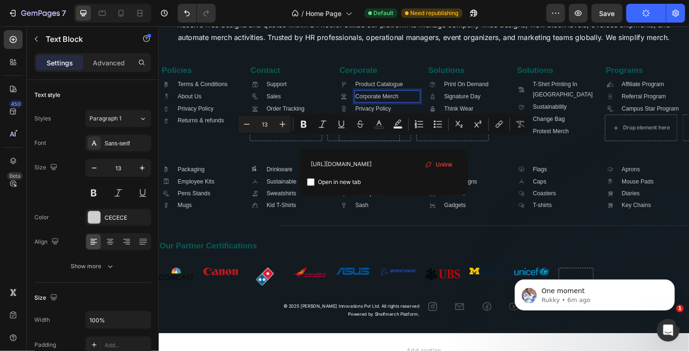
click at [418, 106] on p "Corporate Merch" at bounding box center [402, 100] width 68 height 11
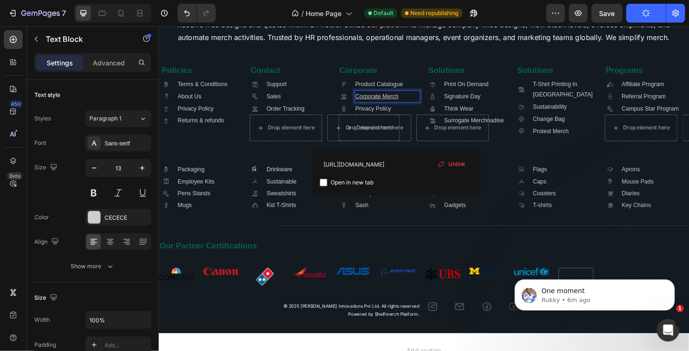
click at [418, 106] on p "Corporate Merch ⁠⁠⁠⁠⁠⁠⁠" at bounding box center [402, 100] width 68 height 11
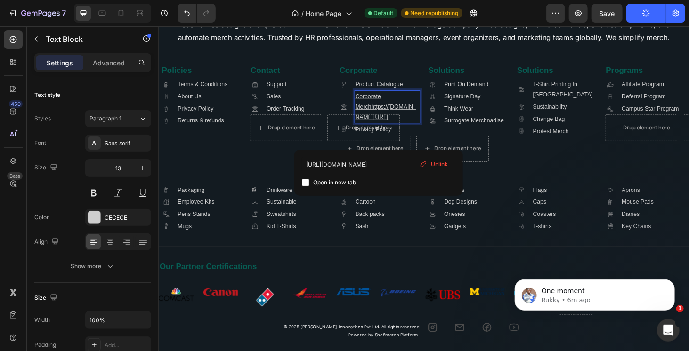
click at [418, 128] on p "Corporate Merchhttps://teesgraphy.in/pages/CorporateMerch" at bounding box center [402, 111] width 68 height 33
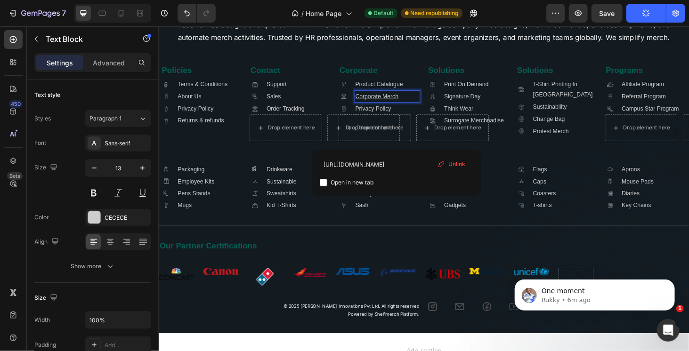
click at [393, 104] on u "Corporate Merch" at bounding box center [391, 100] width 46 height 7
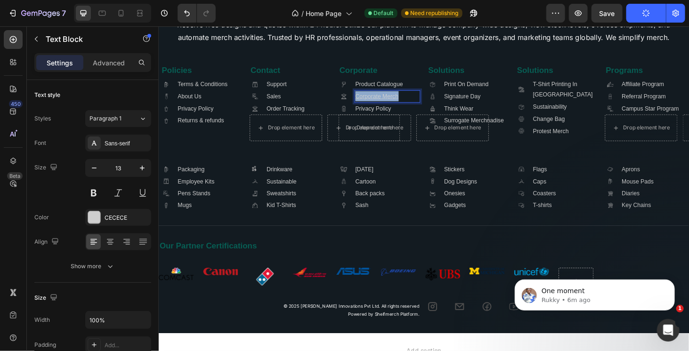
click at [393, 104] on u "Corporate Merch" at bounding box center [391, 100] width 46 height 7
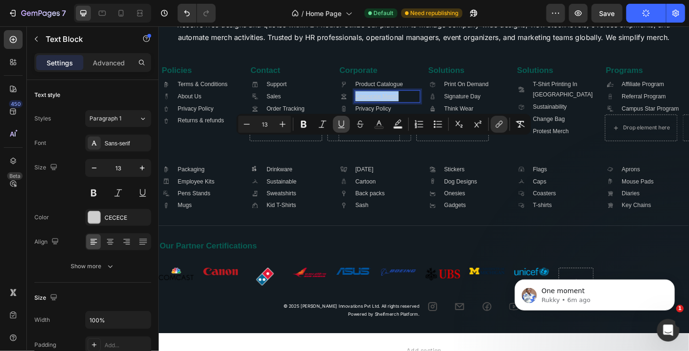
click at [338, 125] on icon "Editor contextual toolbar" at bounding box center [341, 124] width 9 height 9
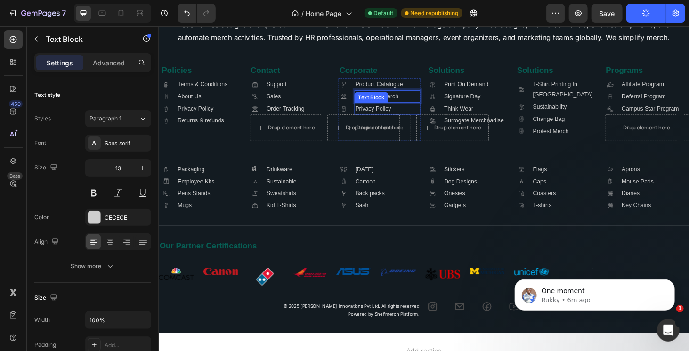
click at [378, 119] on p "Privacy Policy" at bounding box center [402, 113] width 68 height 11
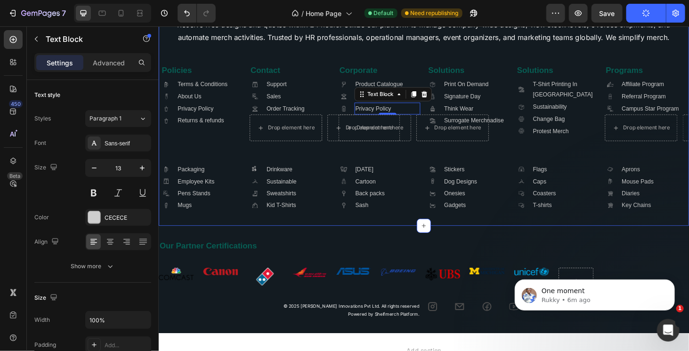
click at [429, 208] on div "Image Teesgraphy is your comprehensive merch partner. We assist with product se…" at bounding box center [441, 97] width 560 height 251
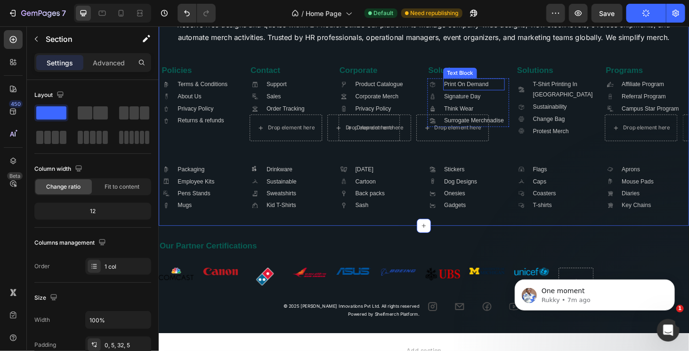
click at [504, 93] on p "Print On Demand" at bounding box center [494, 87] width 64 height 11
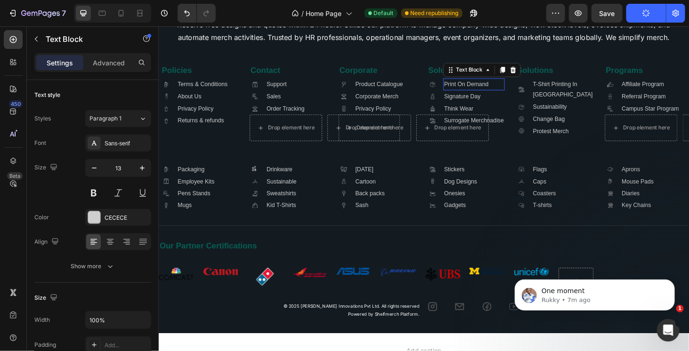
click at [504, 93] on p "Print On Demand" at bounding box center [494, 87] width 64 height 11
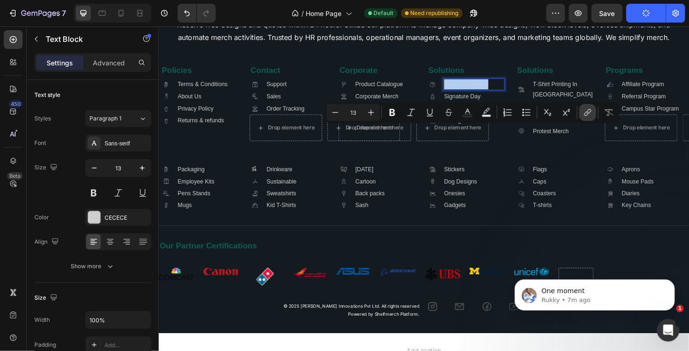
click at [587, 113] on icon "Editor contextual toolbar" at bounding box center [587, 112] width 9 height 9
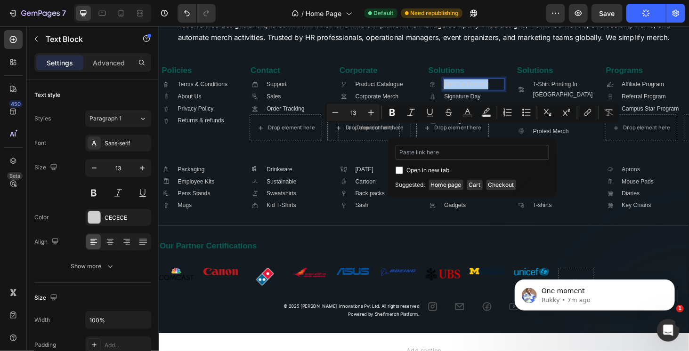
click at [442, 151] on input "Editor contextual toolbar" at bounding box center [473, 152] width 154 height 15
type input "https://teesgraphy.in/pages/printondemandhyderabad"
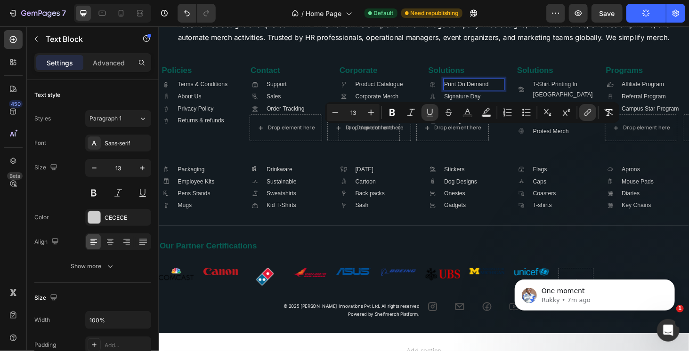
click at [512, 93] on p "Print On Demand" at bounding box center [494, 87] width 64 height 11
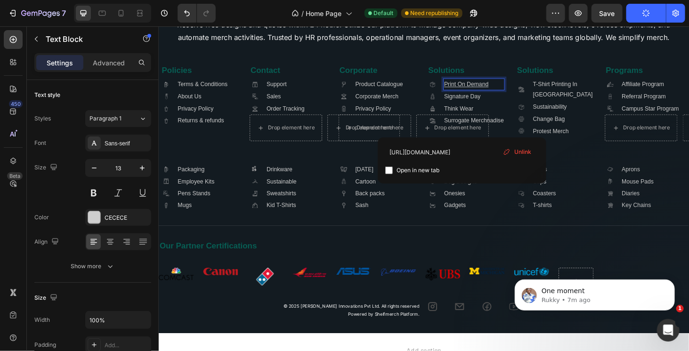
click at [489, 93] on p "Print On Demand ⁠⁠⁠⁠⁠⁠⁠" at bounding box center [494, 87] width 64 height 11
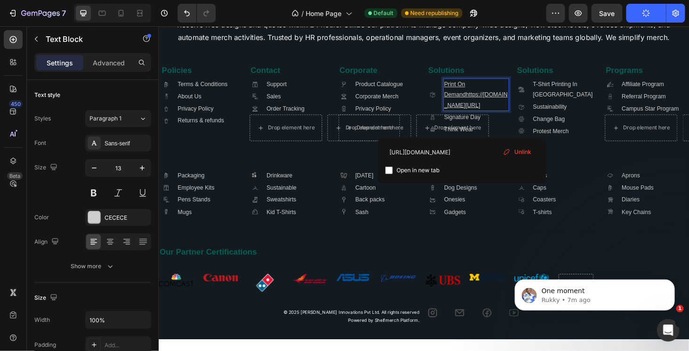
click at [489, 115] on p "Print On Demandhttps://teesgraphy.in/pages/printondemandhyderabad" at bounding box center [496, 98] width 68 height 33
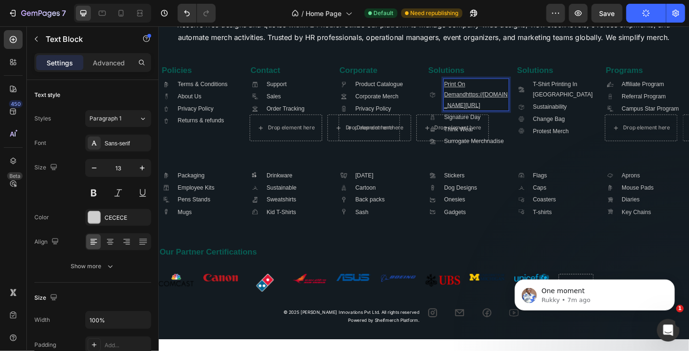
click at [489, 115] on p "Print On Demandhttps://teesgraphy.in/pages/printondemandhyderabad" at bounding box center [496, 98] width 68 height 33
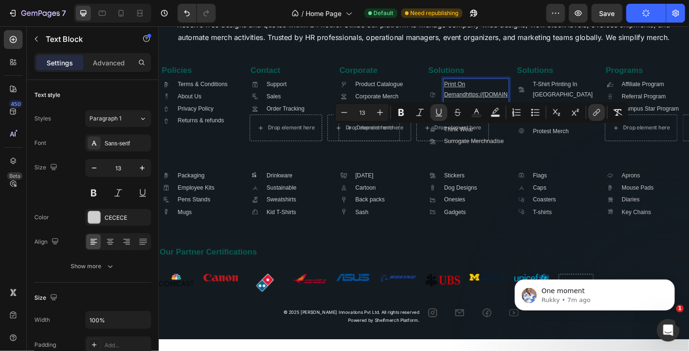
click at [491, 115] on p "Print On Demandhttps://teesgraphy.in/pages/printondemandhyderabad" at bounding box center [496, 98] width 68 height 33
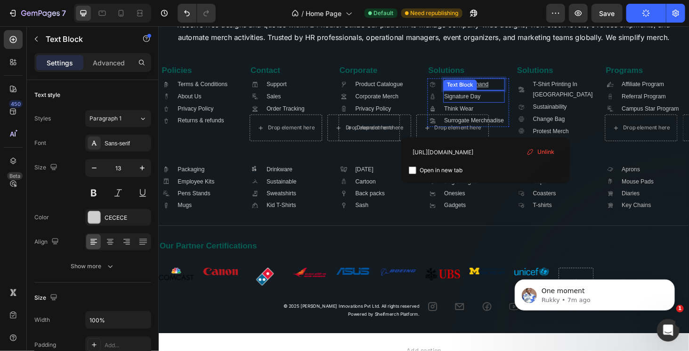
click at [489, 93] on div "Text Block" at bounding box center [479, 88] width 32 height 8
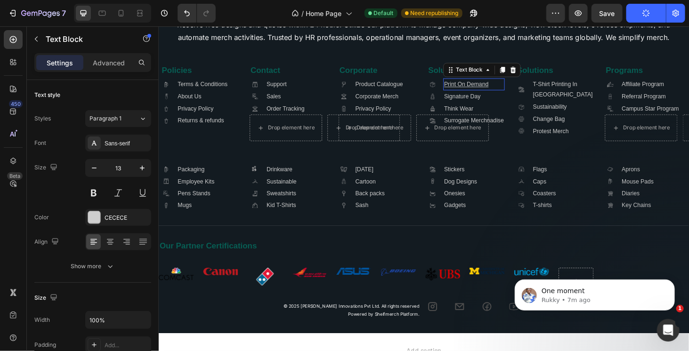
click at [504, 91] on u "Print On Demand" at bounding box center [485, 87] width 47 height 7
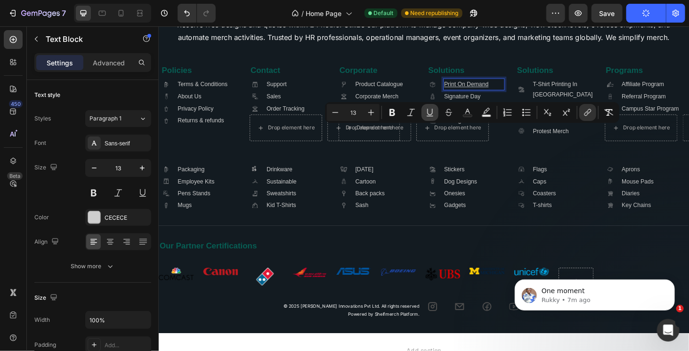
click at [434, 113] on icon "Editor contextual toolbar" at bounding box center [429, 112] width 9 height 9
click at [502, 107] on div "Signature Day" at bounding box center [494, 100] width 65 height 13
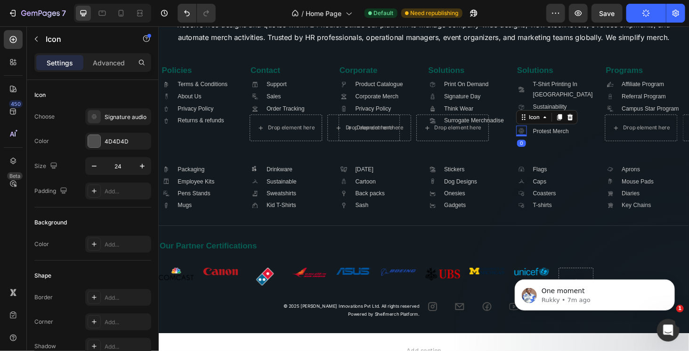
click at [539, 143] on icon ".id581667712317522474 .cls-1 { fill: #a8a7a7; }" at bounding box center [544, 137] width 11 height 11
click at [497, 106] on p "Signature Day" at bounding box center [494, 100] width 64 height 11
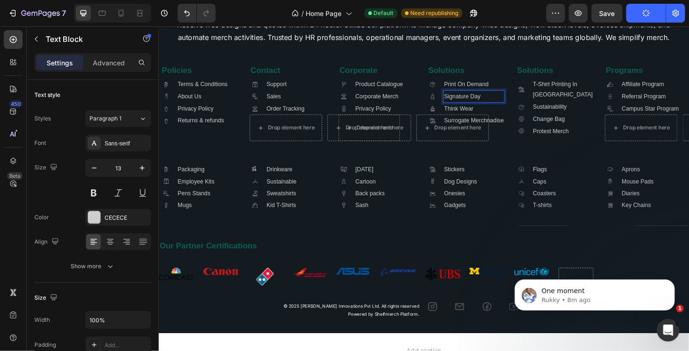
click at [492, 106] on p "Signature Day" at bounding box center [494, 100] width 64 height 11
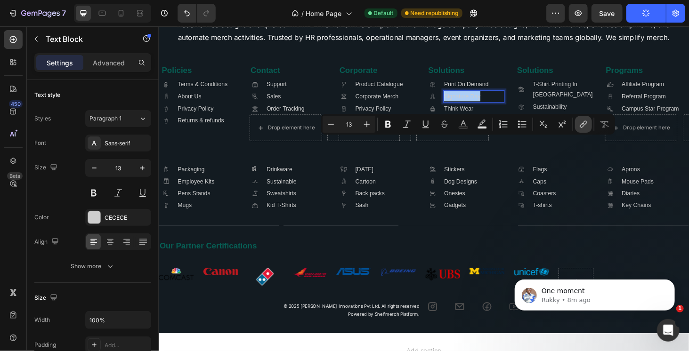
click at [588, 122] on button "link" at bounding box center [583, 124] width 17 height 17
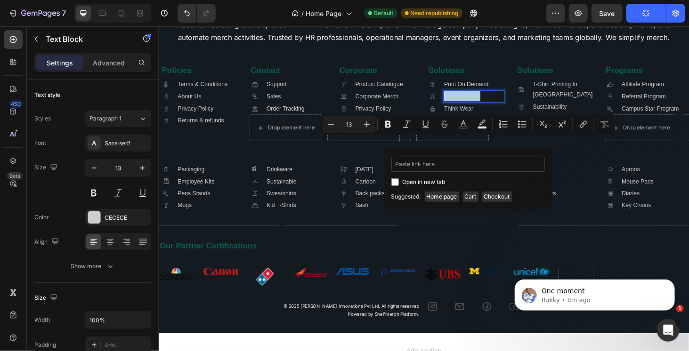
click at [446, 162] on input "Editor contextual toolbar" at bounding box center [468, 164] width 154 height 15
type input "https://teesgraphy.in/pages/signatureday"
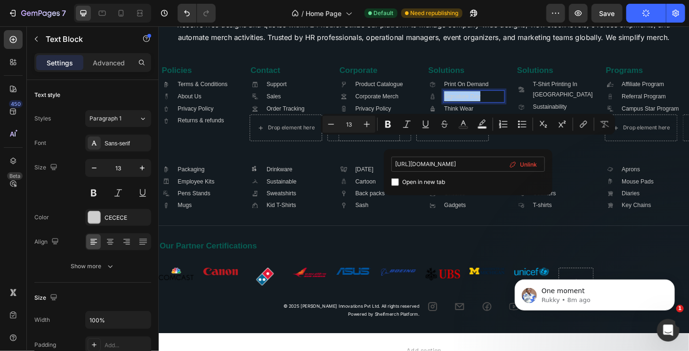
click at [494, 170] on input "https://teesgraphy.in/pages/signatureday" at bounding box center [468, 164] width 154 height 15
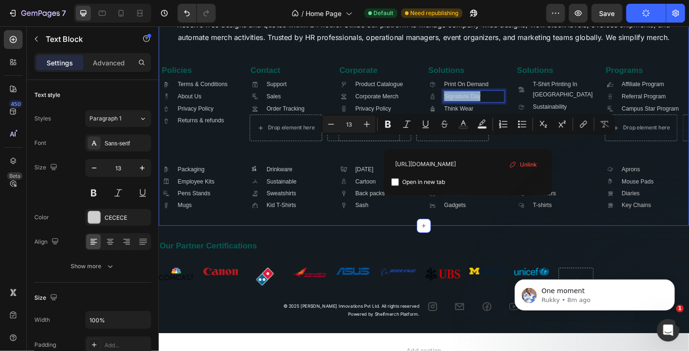
click at [516, 210] on div "Image Teesgraphy is your comprehensive merch partner. We assist with product se…" at bounding box center [441, 97] width 560 height 251
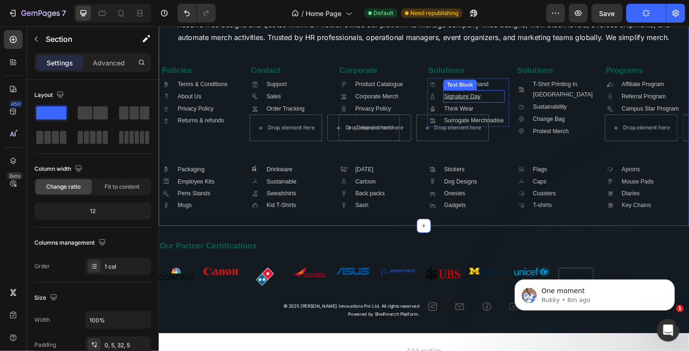
click at [503, 106] on p "Signature Day" at bounding box center [494, 100] width 64 height 11
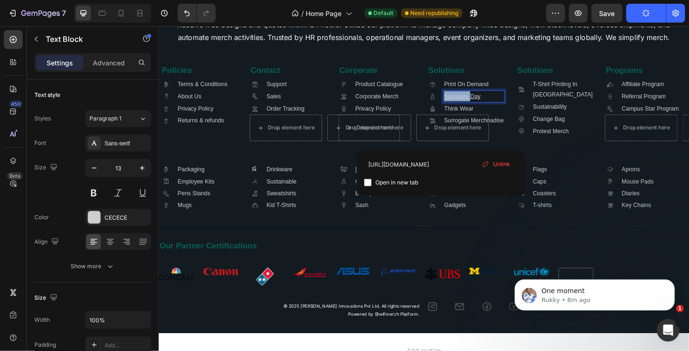
click at [486, 104] on u "Signature Day" at bounding box center [481, 100] width 39 height 7
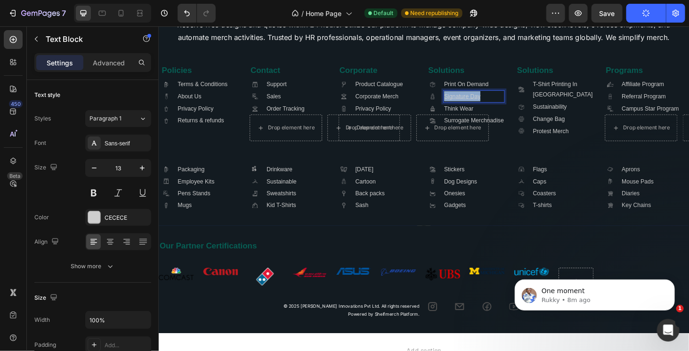
click at [486, 104] on u "Signature Day" at bounding box center [481, 100] width 39 height 7
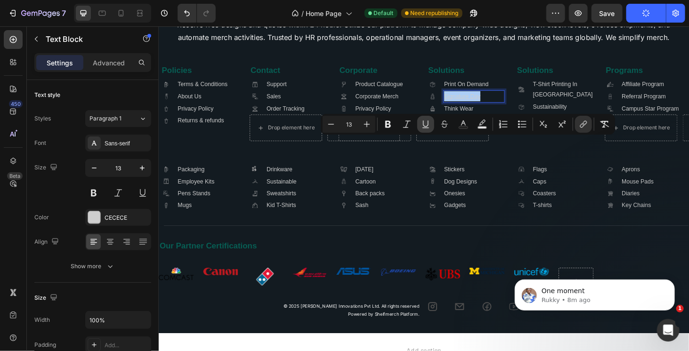
click at [423, 123] on icon "Editor contextual toolbar" at bounding box center [425, 124] width 5 height 7
click at [514, 119] on p "Think Wear" at bounding box center [494, 113] width 64 height 11
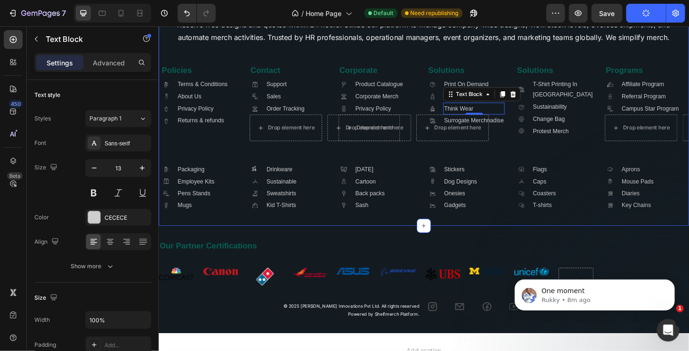
click at [510, 204] on div "Image Teesgraphy is your comprehensive merch partner. We assist with product se…" at bounding box center [441, 97] width 560 height 251
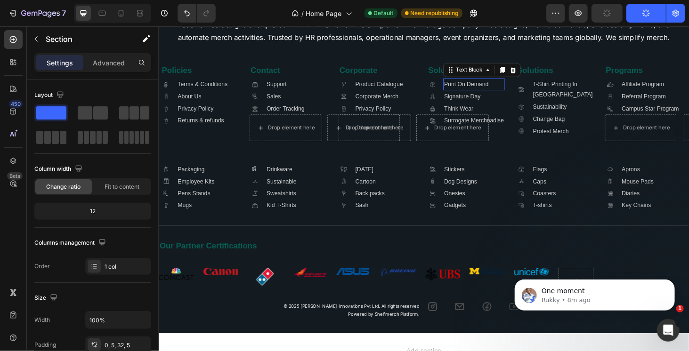
click at [506, 91] on link "Print On Demand" at bounding box center [485, 87] width 47 height 7
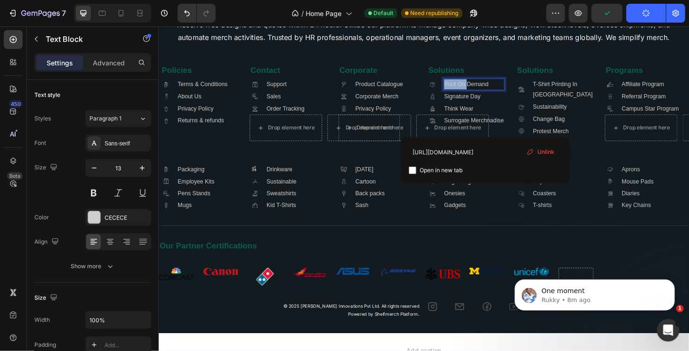
click at [508, 93] on p "Print On Demand ⁠⁠⁠⁠⁠⁠⁠" at bounding box center [494, 87] width 64 height 11
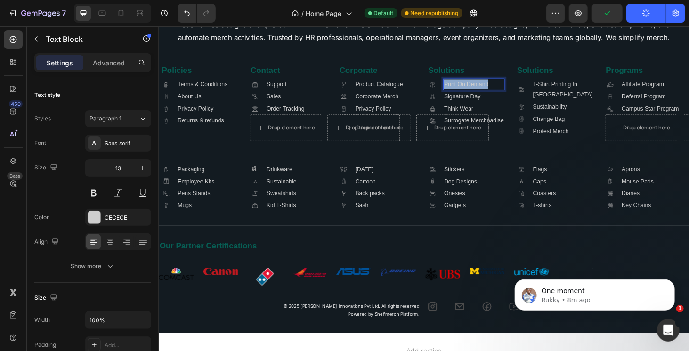
click at [508, 93] on p "Print On Demand" at bounding box center [494, 87] width 64 height 11
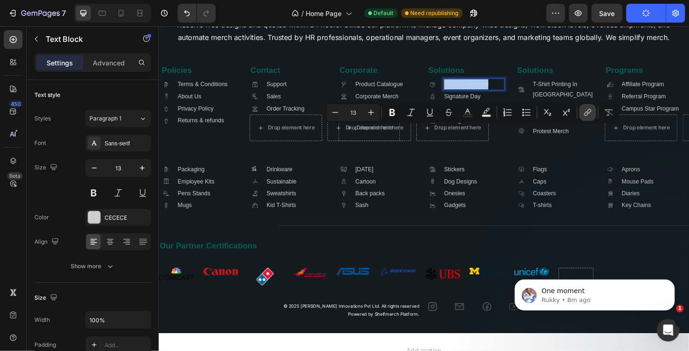
click at [585, 113] on icon "Editor contextual toolbar" at bounding box center [586, 114] width 4 height 5
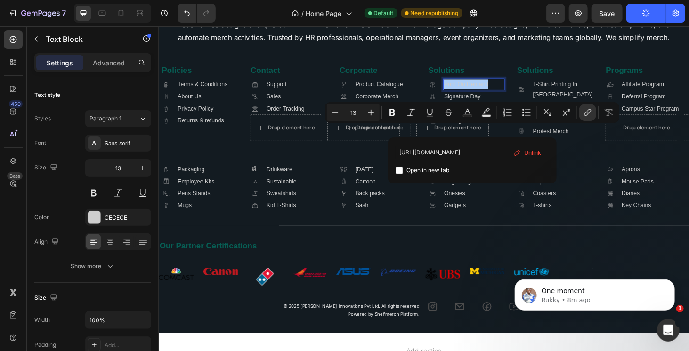
scroll to position [0, 39]
click at [471, 151] on input "https://teesgraphy.in/pages/printondemandhyderabad" at bounding box center [473, 152] width 154 height 15
click at [608, 105] on p "T-Shirt Printing In [GEOGRAPHIC_DATA]" at bounding box center [591, 93] width 68 height 22
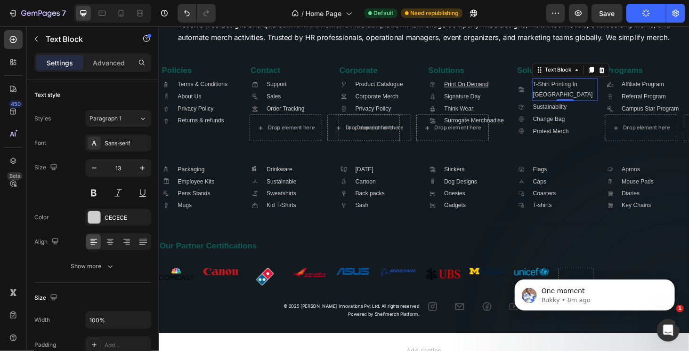
click at [577, 105] on p "T-Shirt Printing In [GEOGRAPHIC_DATA]" at bounding box center [591, 93] width 68 height 22
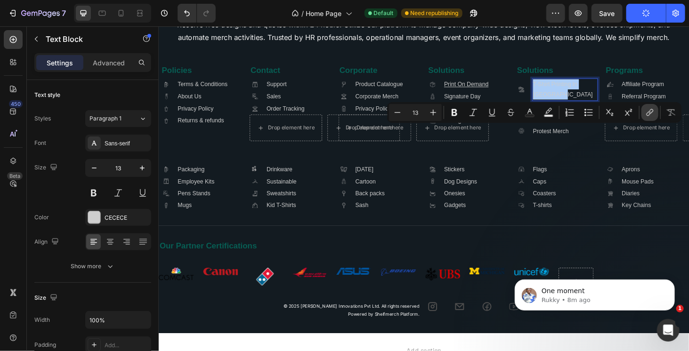
click at [647, 109] on icon "Editor contextual toolbar" at bounding box center [649, 112] width 9 height 9
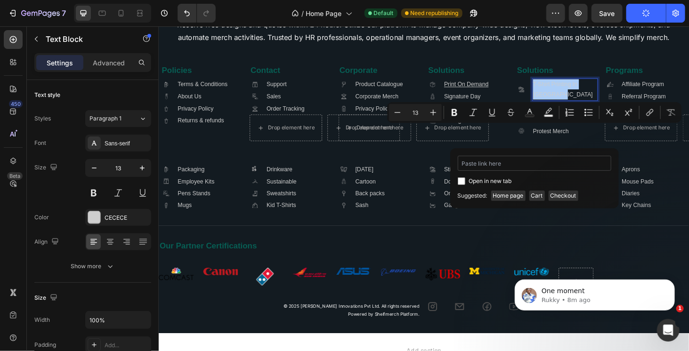
type input "https://teesgraphy.in/pages/printondemandhyderabad"
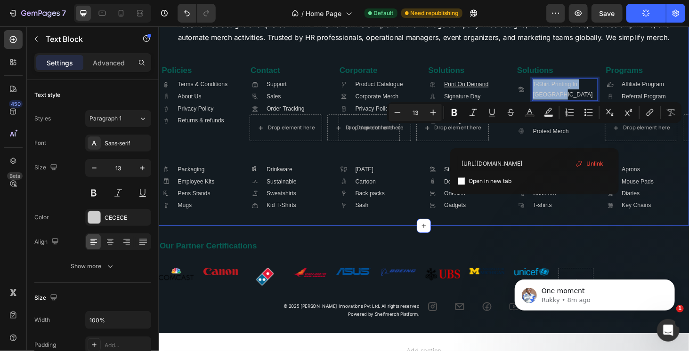
click at [584, 217] on div "Image Teesgraphy is your comprehensive merch partner. We assist with product se…" at bounding box center [441, 97] width 560 height 251
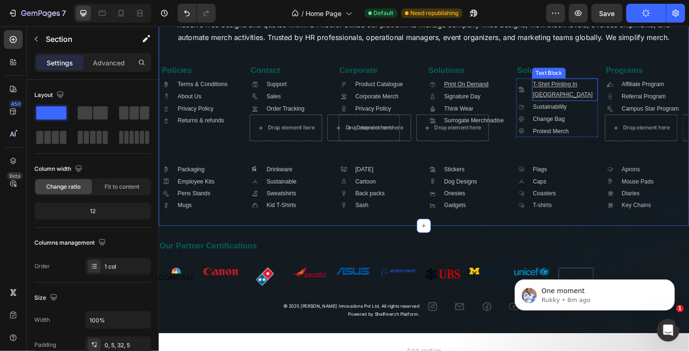
click at [586, 105] on p "T-Shirt Printing In [GEOGRAPHIC_DATA]" at bounding box center [591, 93] width 68 height 22
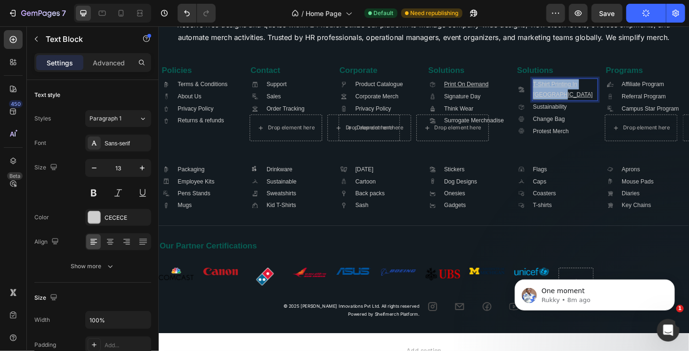
click at [586, 105] on p "T-Shirt Printing In [GEOGRAPHIC_DATA]" at bounding box center [591, 93] width 68 height 22
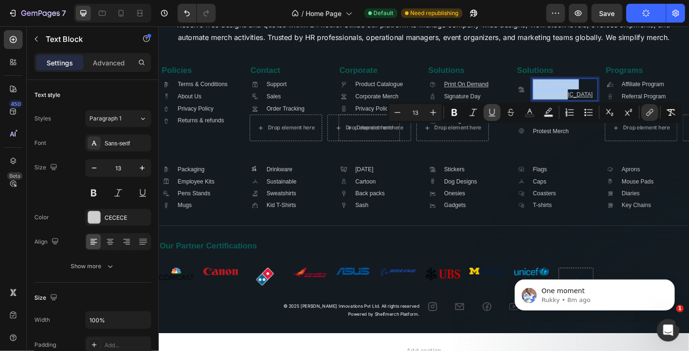
click at [492, 110] on icon "Editor contextual toolbar" at bounding box center [491, 112] width 9 height 9
click at [591, 105] on p "T-Shirt Printing In [GEOGRAPHIC_DATA]" at bounding box center [591, 93] width 68 height 22
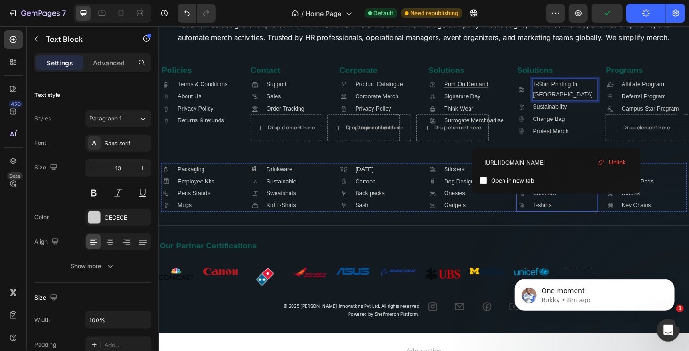
click at [602, 224] on div ".id581667737181357052 .cls-1 { fill: #a8a7a7; } Icon Flags Text Block .id581668…" at bounding box center [582, 198] width 87 height 52
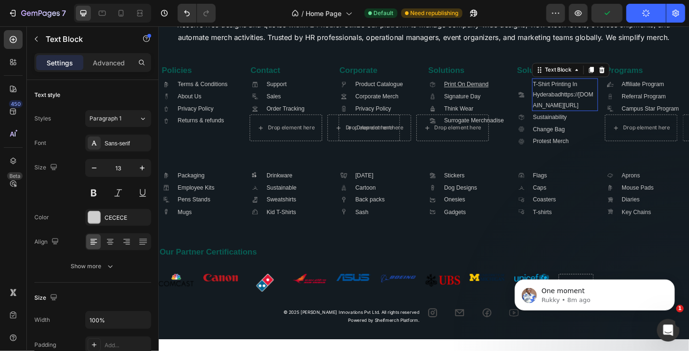
click at [589, 113] on link "T-Shirt Printing In Hyderabadhttps://teesgraphy.in/pages/printondemandhyderabad" at bounding box center [589, 98] width 65 height 29
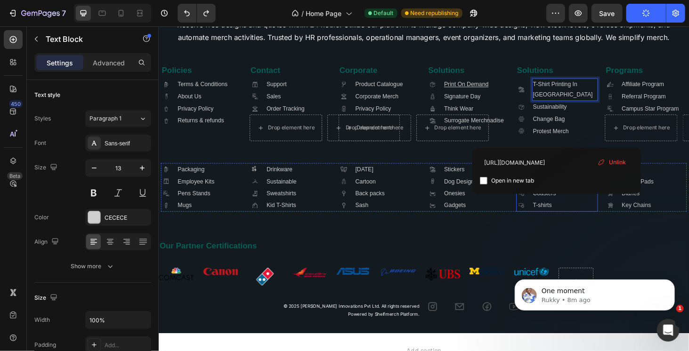
click at [591, 224] on div ".id581667737181357052 .cls-1 { fill: #a8a7a7; } Icon Flags Text Block .id581668…" at bounding box center [582, 198] width 87 height 52
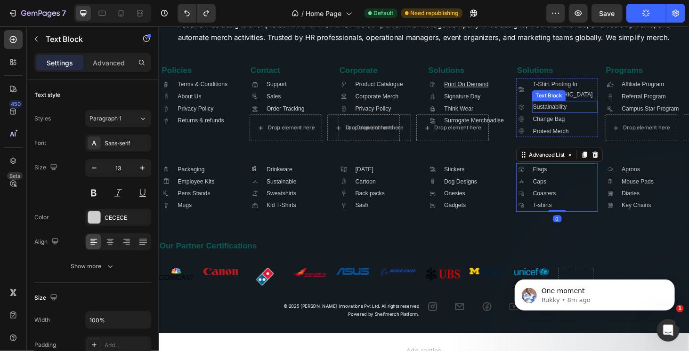
click at [592, 117] on p "Sustainability" at bounding box center [591, 111] width 68 height 11
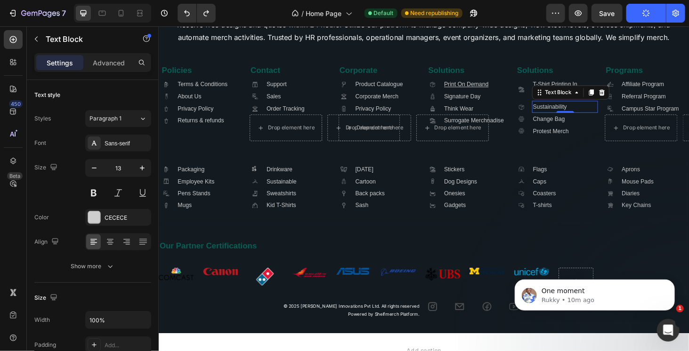
click at [600, 117] on p "Sustainability" at bounding box center [591, 111] width 68 height 11
click at [587, 117] on p "Sustainability" at bounding box center [591, 111] width 68 height 11
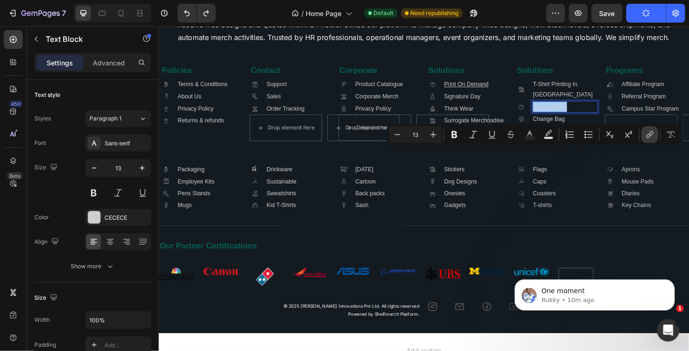
click at [647, 136] on icon "Editor contextual toolbar" at bounding box center [649, 134] width 9 height 9
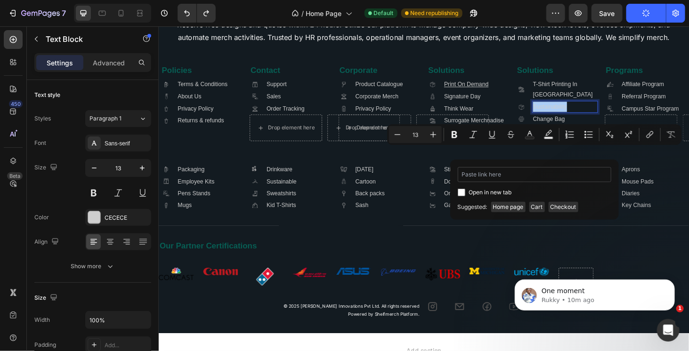
click at [509, 174] on input "Editor contextual toolbar" at bounding box center [535, 174] width 154 height 15
drag, startPoint x: 536, startPoint y: 176, endPoint x: 571, endPoint y: 173, distance: 35.0
click at [571, 173] on input "https://teesgraphy.in/pages/sustainable?_ab=0&key" at bounding box center [535, 174] width 154 height 15
type input "https://teesgraphy.in/pages/sustainable"
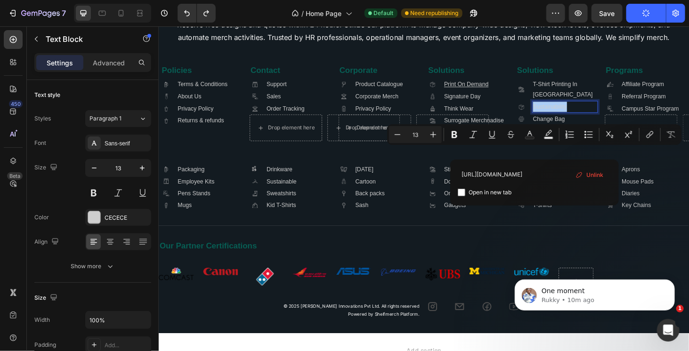
scroll to position [0, 0]
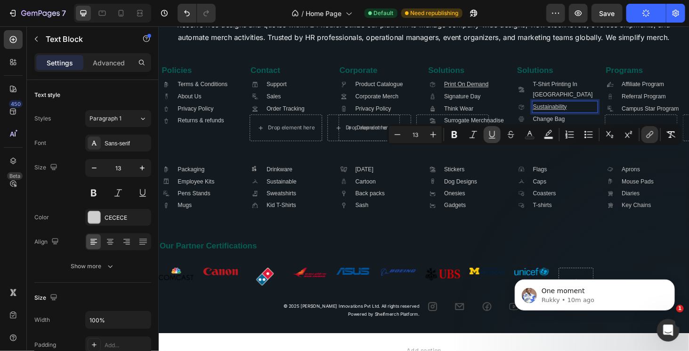
click at [494, 134] on icon "Editor contextual toolbar" at bounding box center [491, 134] width 9 height 9
click at [585, 115] on link "Sustainability" at bounding box center [575, 111] width 36 height 7
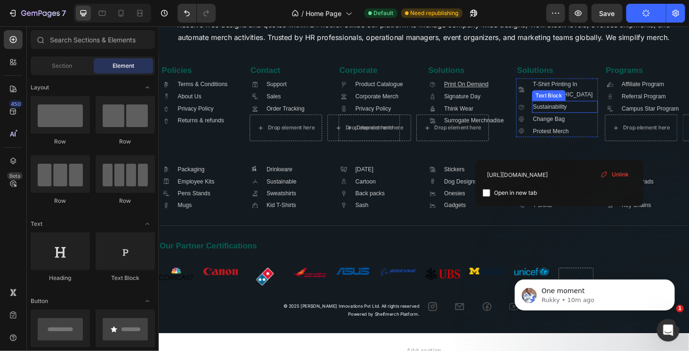
click at [597, 117] on p "Sustainability" at bounding box center [591, 111] width 68 height 11
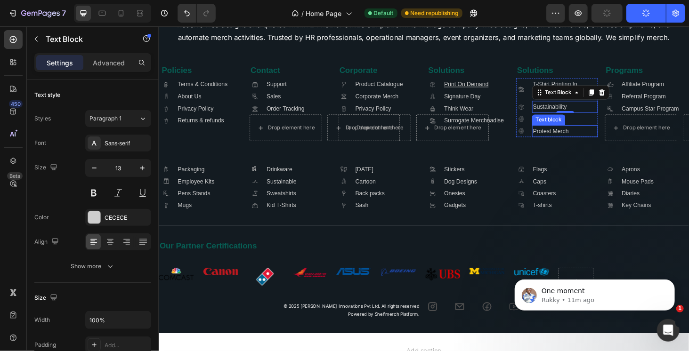
click at [593, 143] on p "Protest Merch" at bounding box center [591, 137] width 68 height 11
click at [580, 143] on p "Protest Merch" at bounding box center [591, 137] width 68 height 11
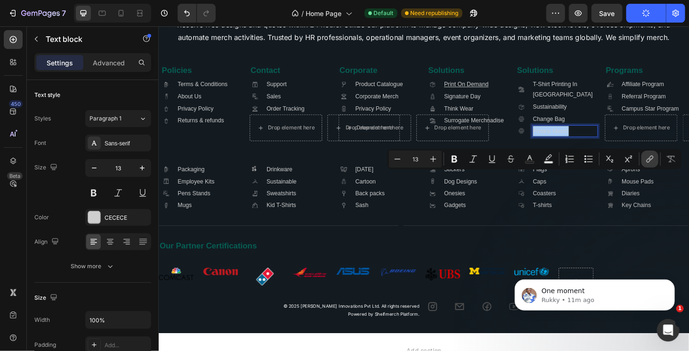
click at [646, 159] on icon "Editor contextual toolbar" at bounding box center [649, 158] width 9 height 9
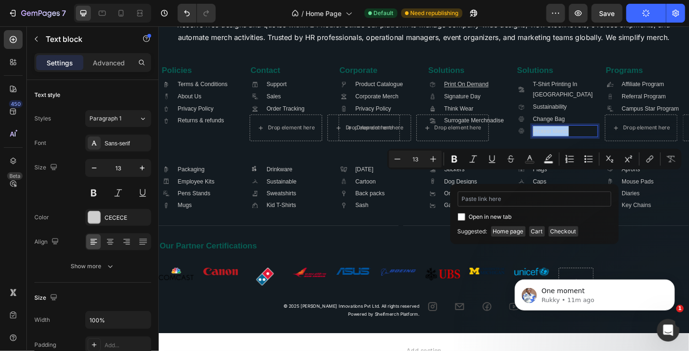
click at [518, 194] on input "Editor contextual toolbar" at bounding box center [535, 199] width 154 height 15
type input "https://teesgraphy.in/pages/protest"
click at [548, 210] on div "https://teesgraphy.in/pages/protest Open in new tab Unlink" at bounding box center [535, 207] width 154 height 31
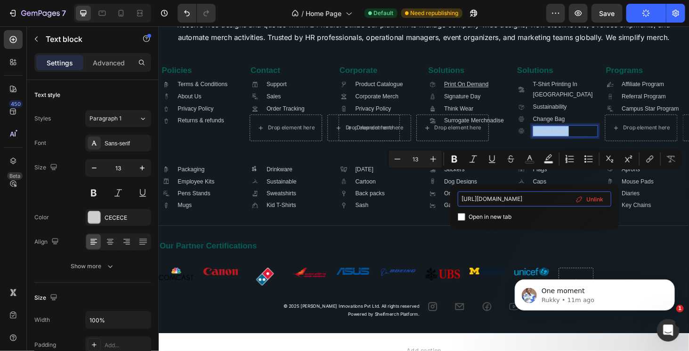
click at [551, 203] on input "https://teesgraphy.in/pages/protest" at bounding box center [535, 199] width 154 height 15
click at [595, 143] on p "Protest Merch" at bounding box center [591, 137] width 68 height 11
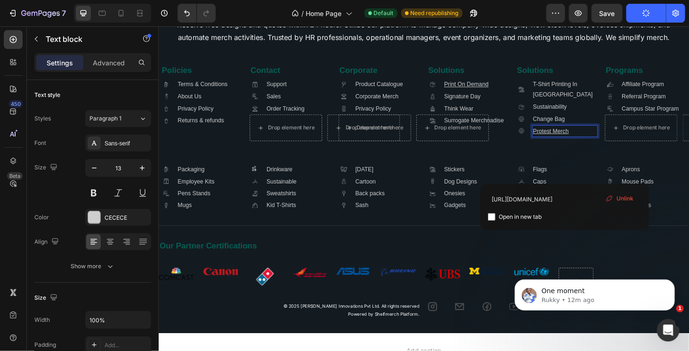
click at [576, 143] on p "Protest Merch ⁠⁠⁠⁠⁠⁠⁠" at bounding box center [591, 137] width 68 height 11
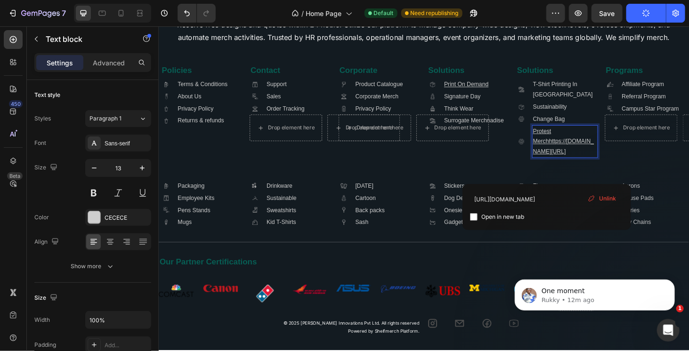
click at [576, 165] on p "Protest Merchhttps://[DOMAIN_NAME][URL]" at bounding box center [591, 148] width 68 height 33
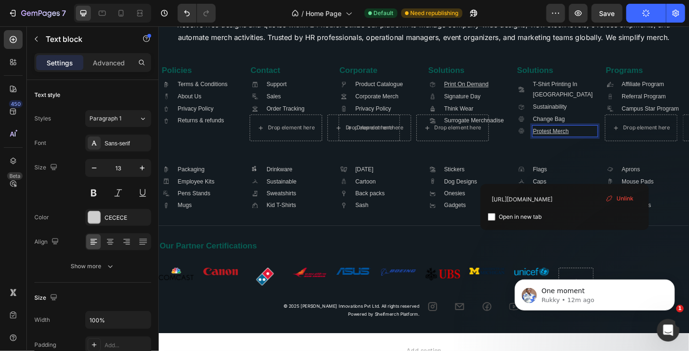
click at [587, 141] on u "Protest Merch" at bounding box center [576, 137] width 38 height 7
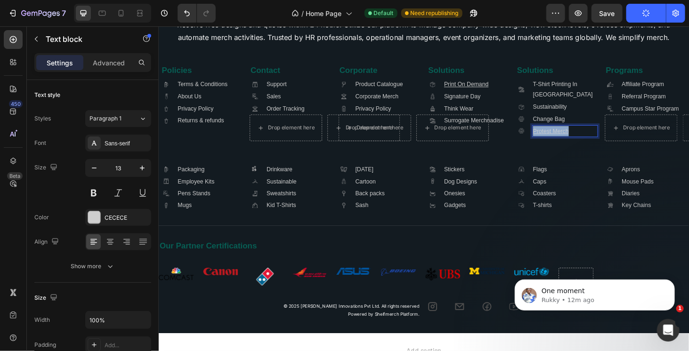
click at [587, 141] on u "Protest Merch" at bounding box center [576, 137] width 38 height 7
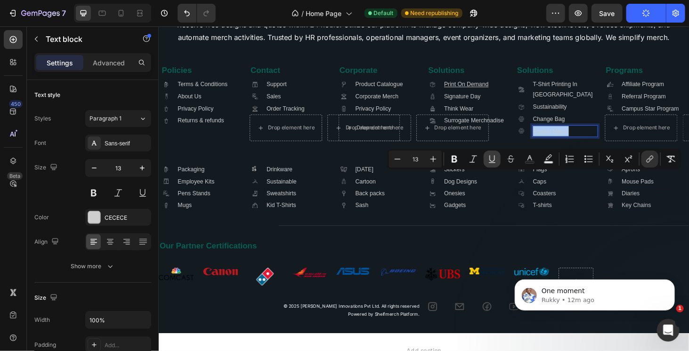
click at [495, 160] on icon "Editor contextual toolbar" at bounding box center [491, 158] width 9 height 9
click at [594, 143] on p "Protest Merch" at bounding box center [591, 137] width 68 height 11
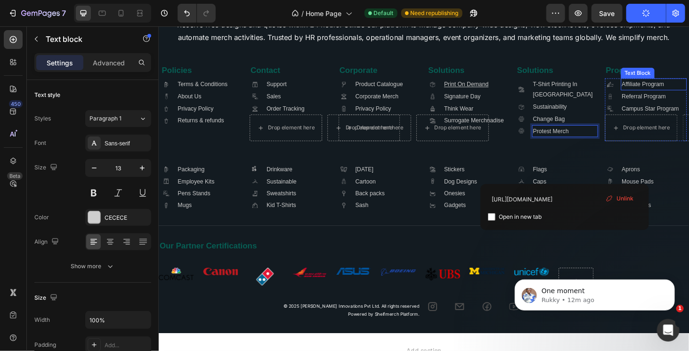
click at [688, 93] on p "Affiliate Program" at bounding box center [686, 87] width 68 height 11
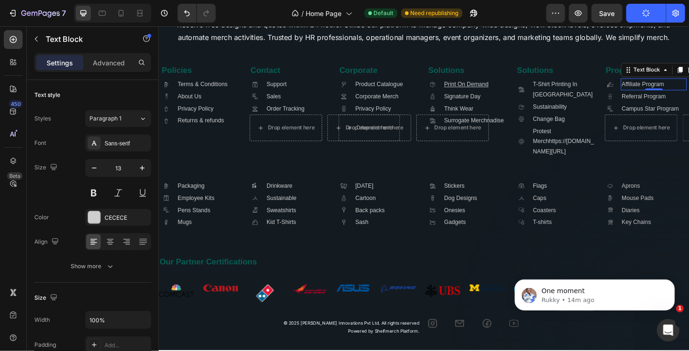
click at [677, 93] on p "Affiliate Program" at bounding box center [686, 87] width 68 height 11
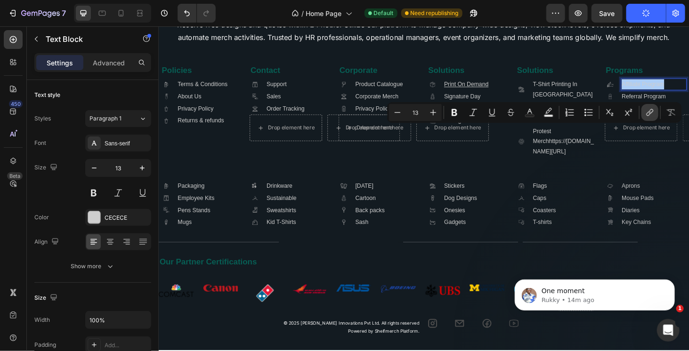
click at [648, 111] on icon "Editor contextual toolbar" at bounding box center [649, 112] width 9 height 9
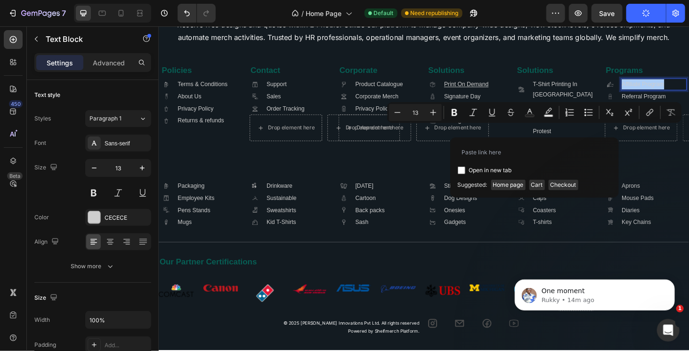
type input "[URL][DOMAIN_NAME]"
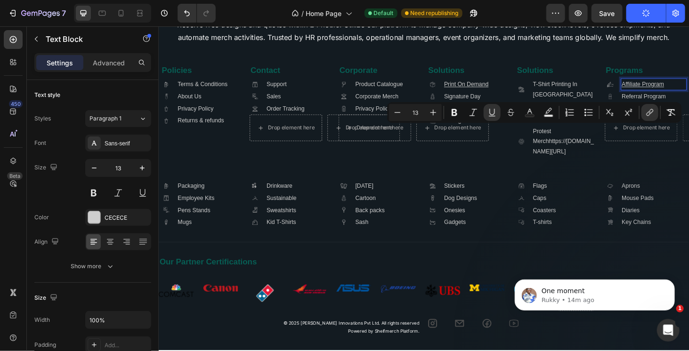
click at [676, 93] on p "Affiliate Program" at bounding box center [686, 87] width 68 height 11
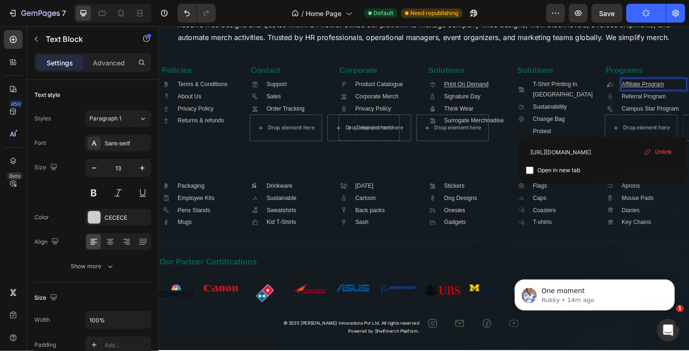
click at [682, 91] on u "Affiliate Program" at bounding box center [674, 87] width 45 height 7
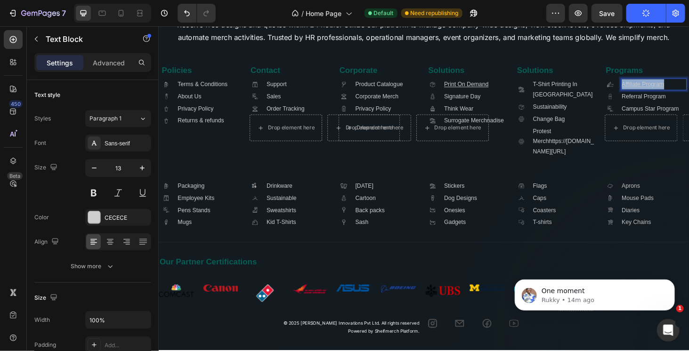
click at [682, 91] on u "Affiliate Program" at bounding box center [674, 87] width 45 height 7
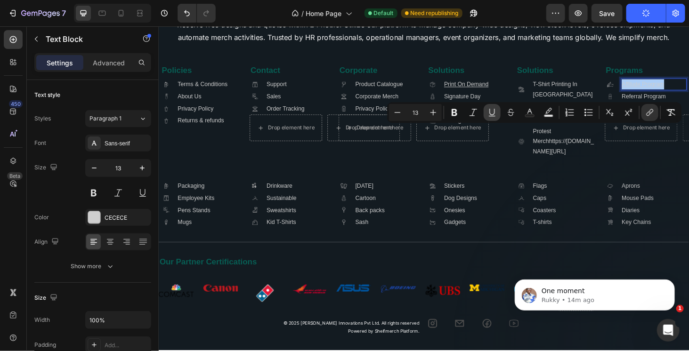
click at [494, 113] on icon "Editor contextual toolbar" at bounding box center [491, 112] width 9 height 9
click at [668, 106] on p "Referral Program" at bounding box center [686, 100] width 68 height 11
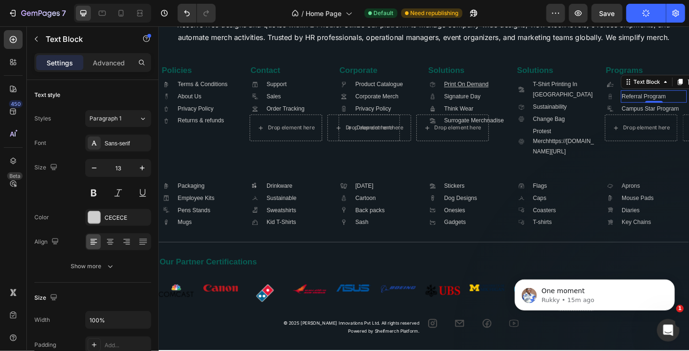
click at [684, 106] on p "Referral Program" at bounding box center [686, 100] width 68 height 11
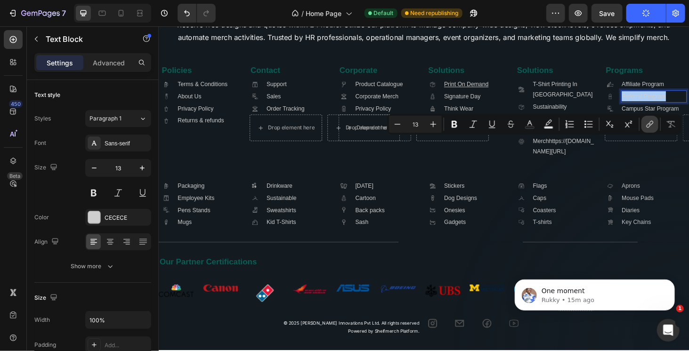
click at [643, 124] on button "link" at bounding box center [649, 124] width 17 height 17
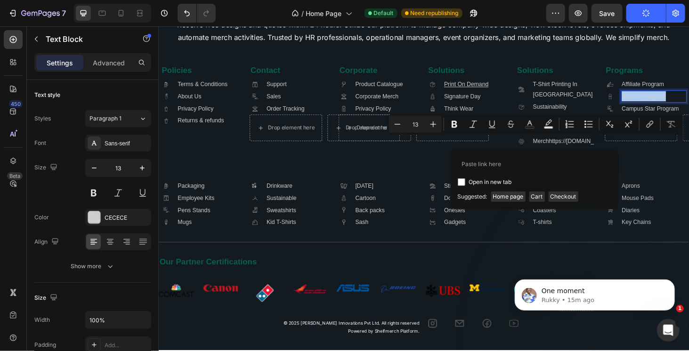
type input "[URL][DOMAIN_NAME]"
click at [566, 164] on input "[URL][DOMAIN_NAME]" at bounding box center [535, 164] width 154 height 15
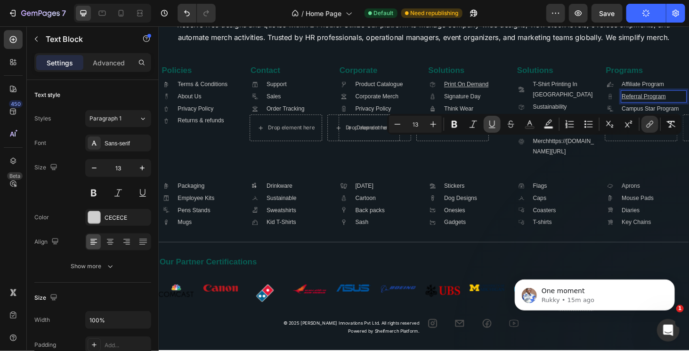
click at [492, 122] on icon "Editor contextual toolbar" at bounding box center [491, 124] width 9 height 9
click at [669, 119] on p "Campus Star Program" at bounding box center [686, 113] width 68 height 11
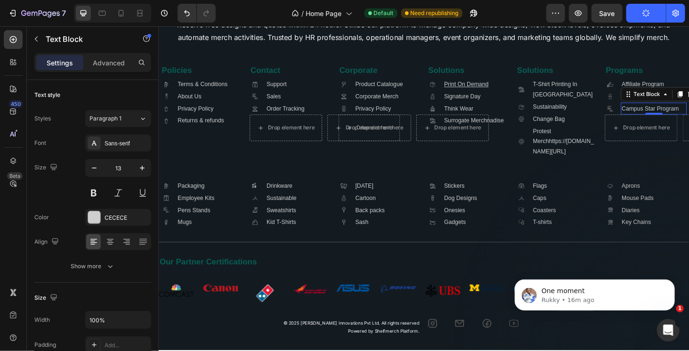
click at [669, 119] on p "Campus Star Program" at bounding box center [686, 113] width 68 height 11
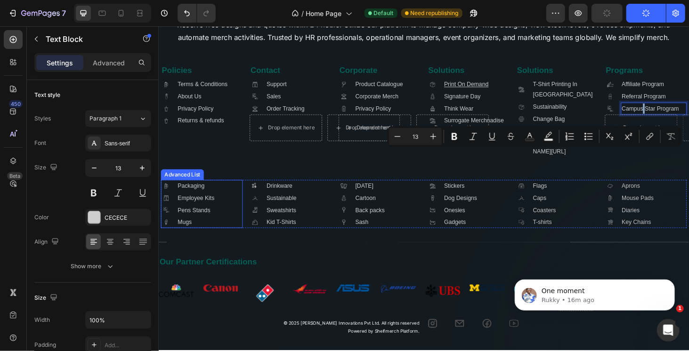
click at [221, 242] on div ".id581667780500128298 .cls-1 { fill: #a8a7a7; } Icon Packaging Text Block .id58…" at bounding box center [204, 216] width 87 height 52
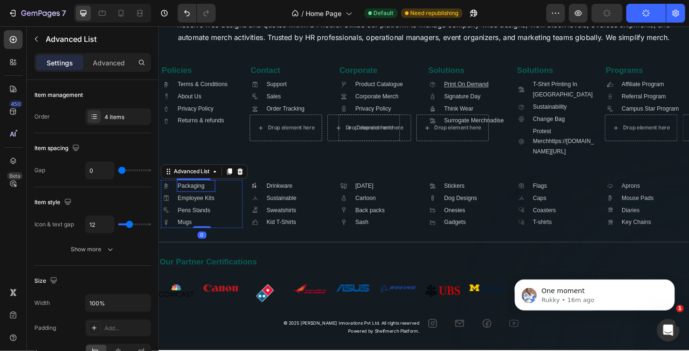
click at [208, 202] on p "Packaging" at bounding box center [197, 196] width 39 height 11
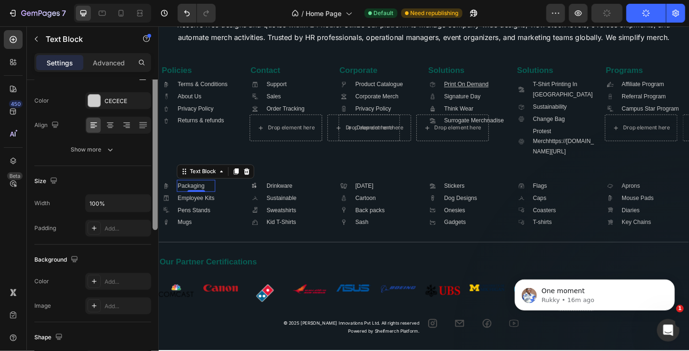
scroll to position [70, 0]
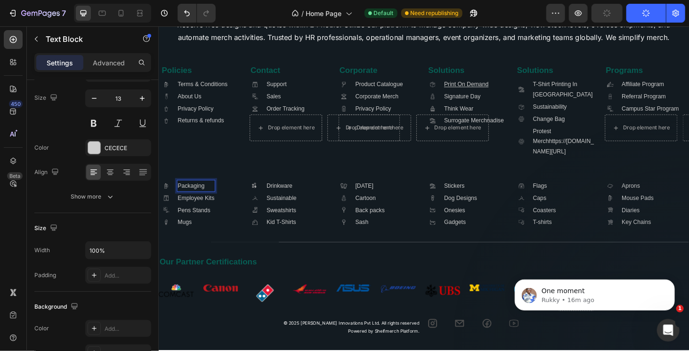
click at [205, 202] on p "Packaging" at bounding box center [197, 196] width 39 height 11
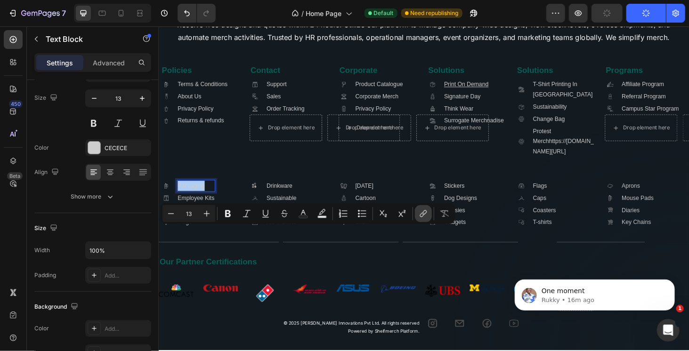
click at [424, 213] on icon "Editor contextual toolbar" at bounding box center [422, 215] width 4 height 5
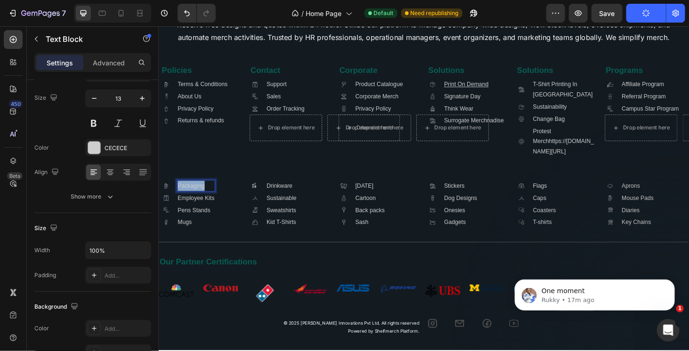
click at [195, 202] on p "Packaging" at bounding box center [197, 196] width 39 height 11
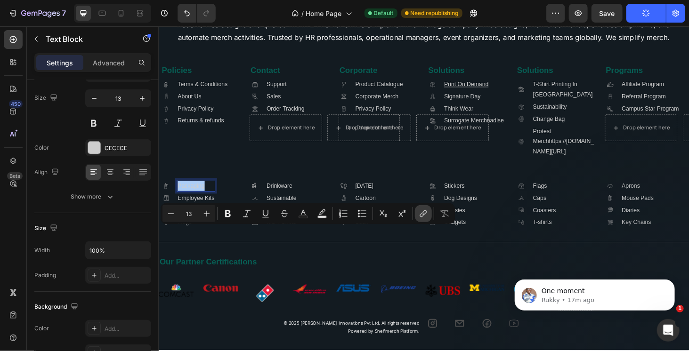
click at [423, 213] on icon "Editor contextual toolbar" at bounding box center [422, 215] width 4 height 5
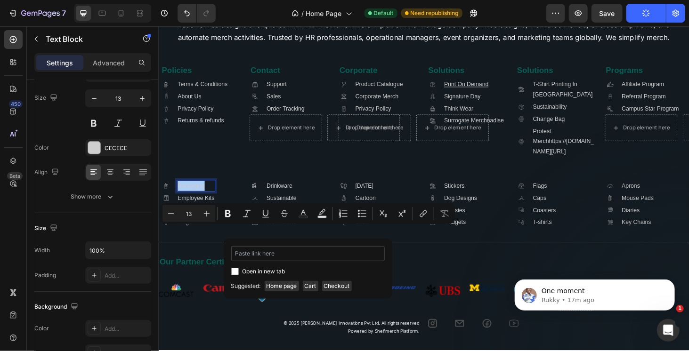
click at [318, 253] on input "Editor contextual toolbar" at bounding box center [308, 253] width 154 height 15
type input "https://teesgraphy.in/collections/packaging-boxes"
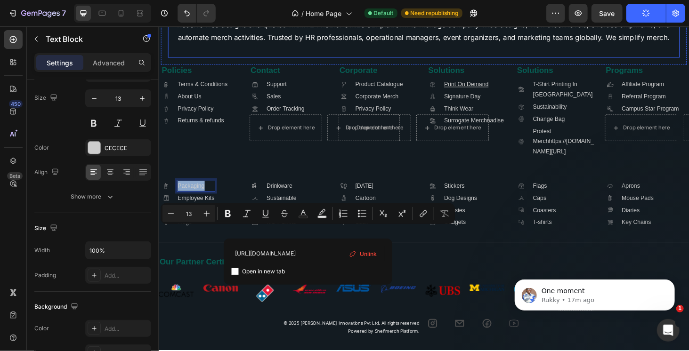
click at [618, 56] on p "Teesgraphy is your comprehensive merch partner. We assist with product selectio…" at bounding box center [440, 31] width 543 height 54
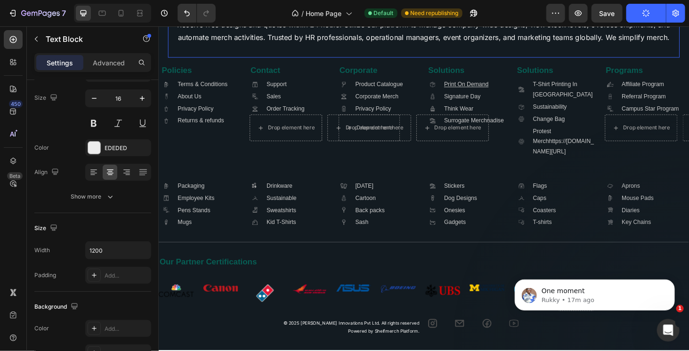
scroll to position [70, 0]
click at [203, 200] on u "Packaging" at bounding box center [192, 196] width 29 height 7
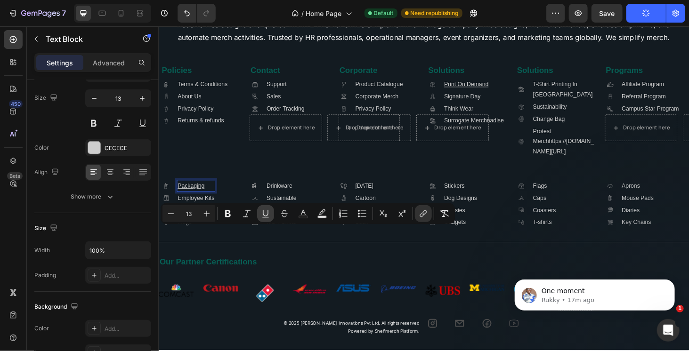
click at [267, 213] on icon "Editor contextual toolbar" at bounding box center [265, 213] width 9 height 9
click at [480, 132] on p "Surrogate Merchnadise" at bounding box center [494, 126] width 64 height 11
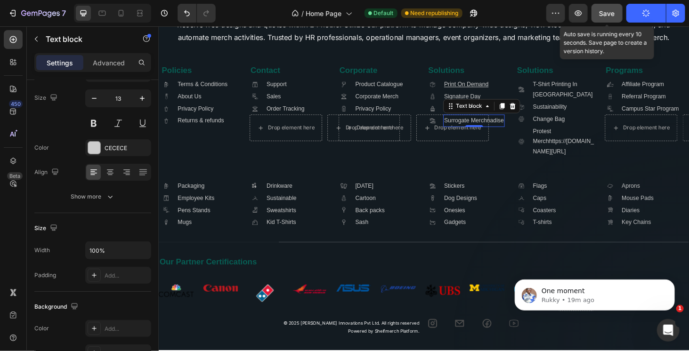
click at [615, 14] on span "Save" at bounding box center [607, 13] width 16 height 8
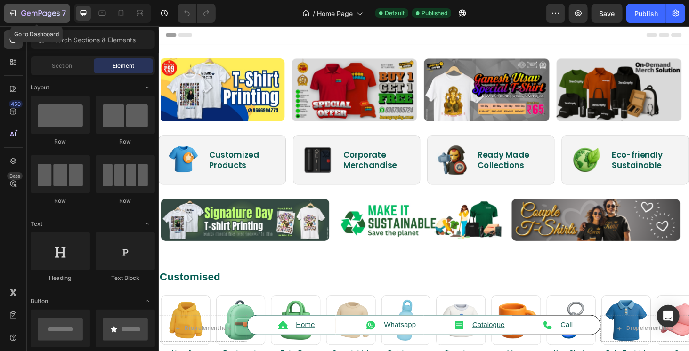
click at [36, 9] on div "7" at bounding box center [43, 13] width 45 height 11
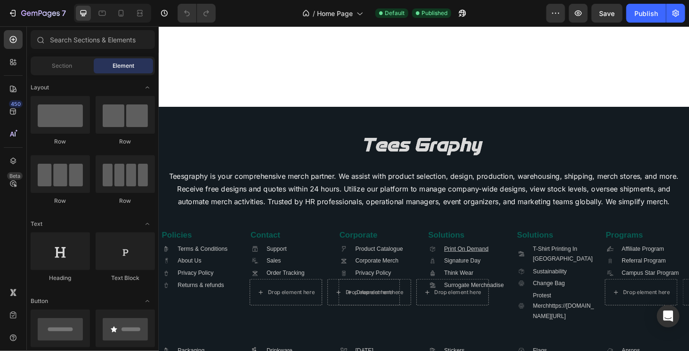
scroll to position [2364, 0]
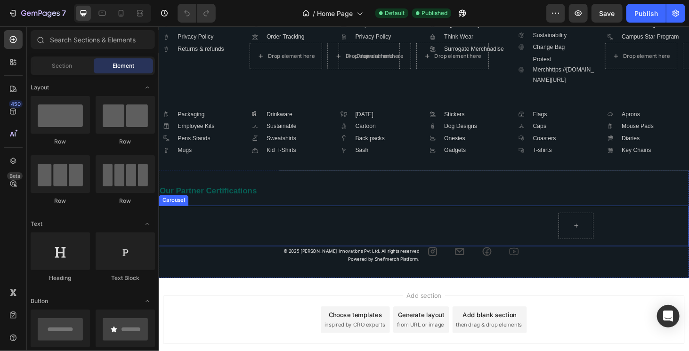
click at [484, 243] on div "Image Image Image Image Image Image Image Image Image" at bounding box center [440, 239] width 565 height 28
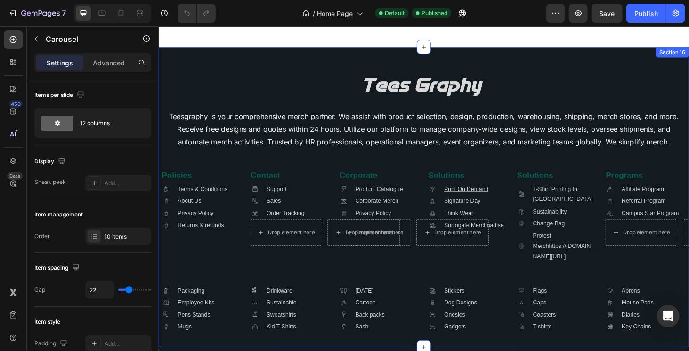
scroll to position [2411, 0]
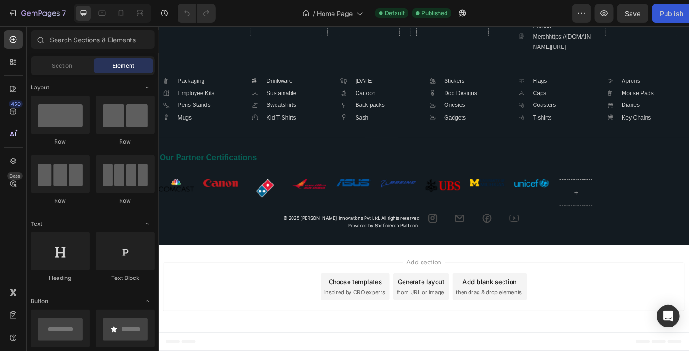
scroll to position [2300, 0]
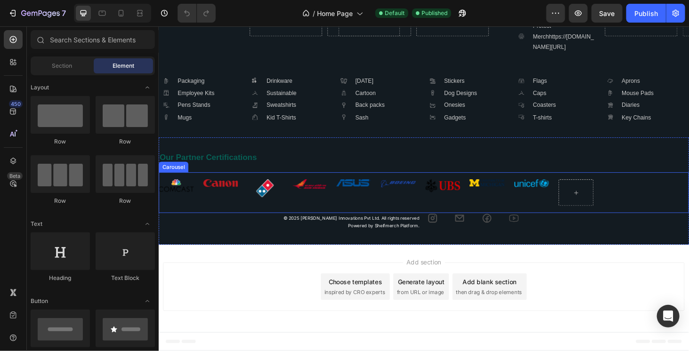
click at [397, 213] on div "Image" at bounding box center [413, 203] width 37 height 28
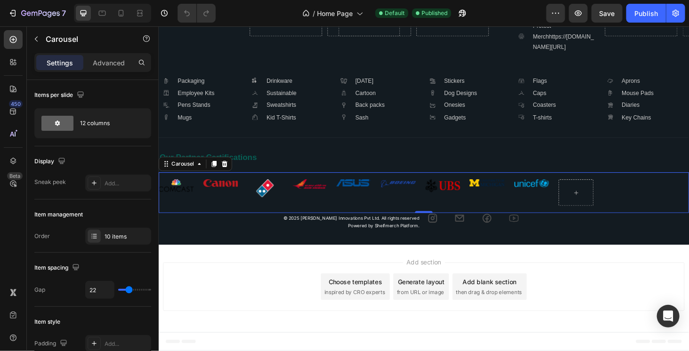
click at [341, 200] on div "Image Image Image Image Image Image Image Image Image" at bounding box center [440, 203] width 565 height 28
click at [321, 201] on div "Image" at bounding box center [318, 203] width 37 height 28
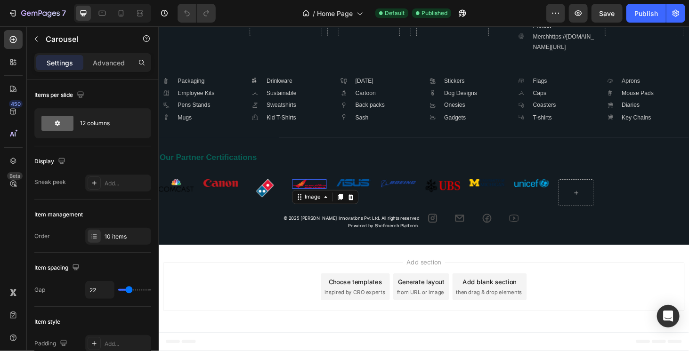
click at [328, 195] on img at bounding box center [318, 193] width 37 height 9
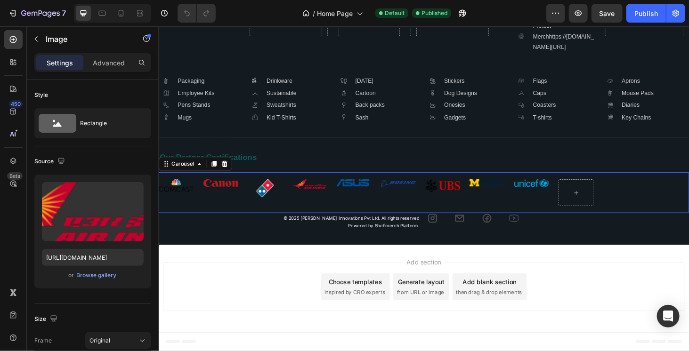
click at [288, 218] on div "Image" at bounding box center [271, 203] width 37 height 28
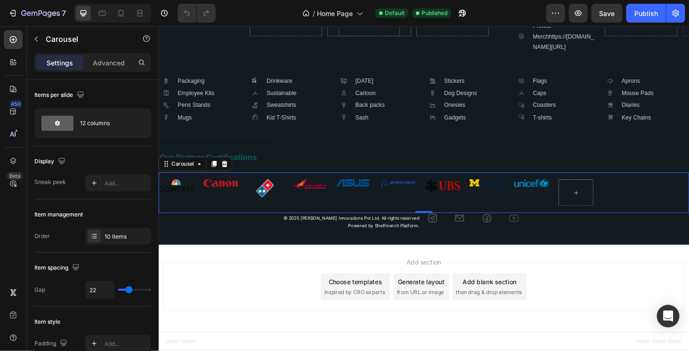
click at [445, 209] on div "Image" at bounding box center [461, 203] width 37 height 28
click at [200, 214] on div "Image Image Image Image Image Image Image Image Image" at bounding box center [440, 203] width 565 height 28
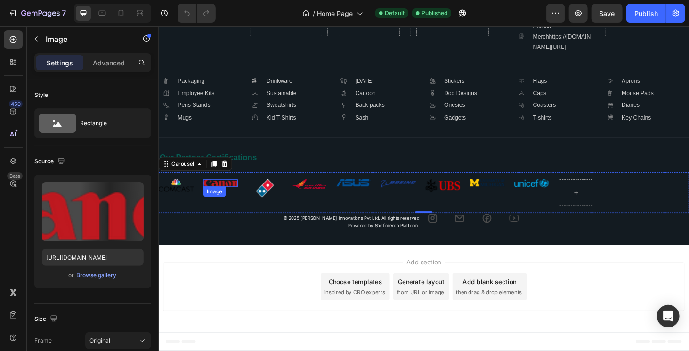
click at [215, 195] on img at bounding box center [224, 193] width 37 height 8
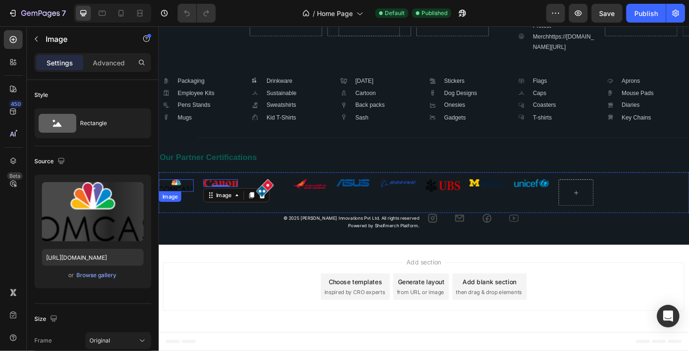
click at [189, 198] on img at bounding box center [176, 195] width 37 height 13
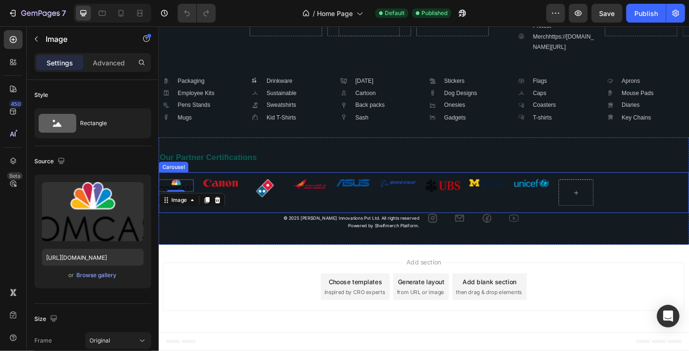
click at [230, 202] on div "Image" at bounding box center [224, 203] width 37 height 28
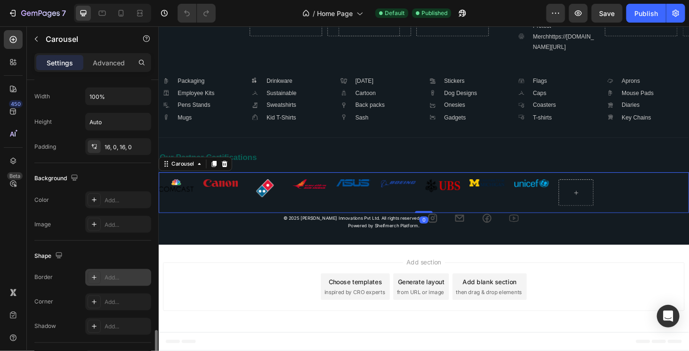
scroll to position [670, 0]
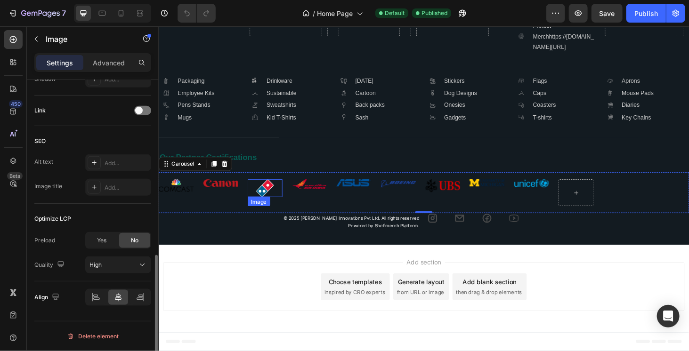
click at [263, 206] on img at bounding box center [271, 198] width 18 height 19
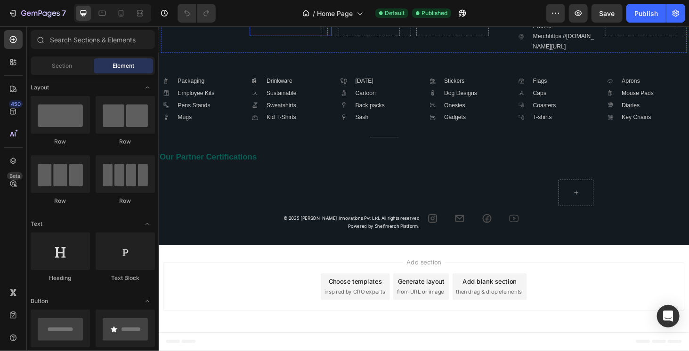
scroll to position [2411, 0]
click at [124, 14] on icon at bounding box center [120, 12] width 9 height 9
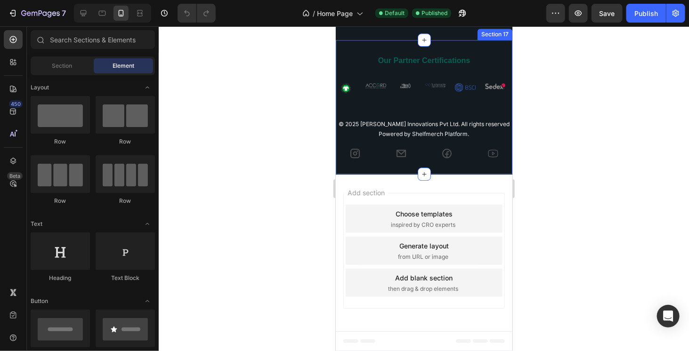
scroll to position [2690, 0]
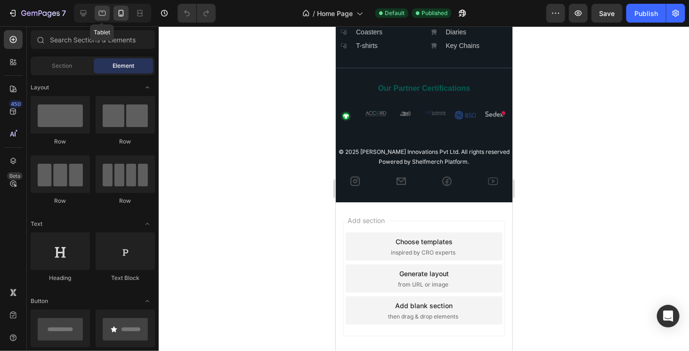
click at [105, 9] on icon at bounding box center [101, 12] width 9 height 9
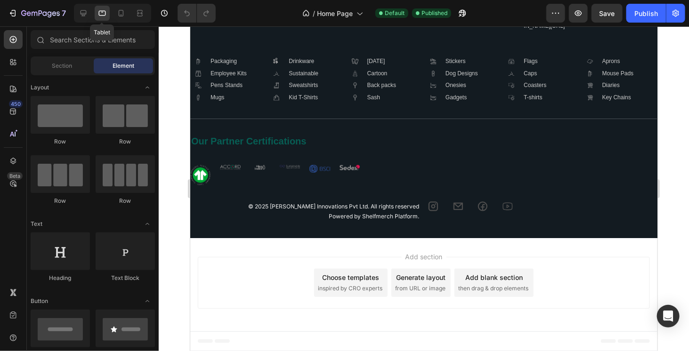
scroll to position [2293, 0]
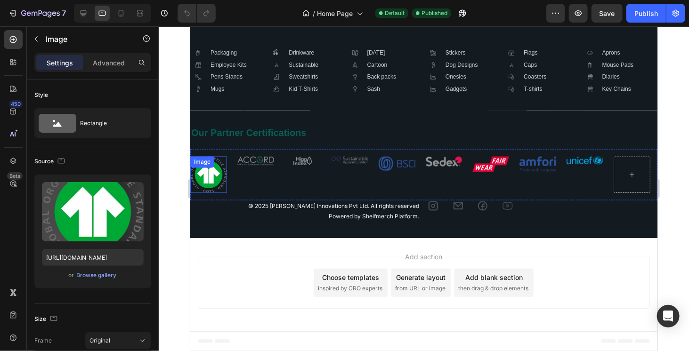
click at [213, 183] on img at bounding box center [208, 174] width 37 height 37
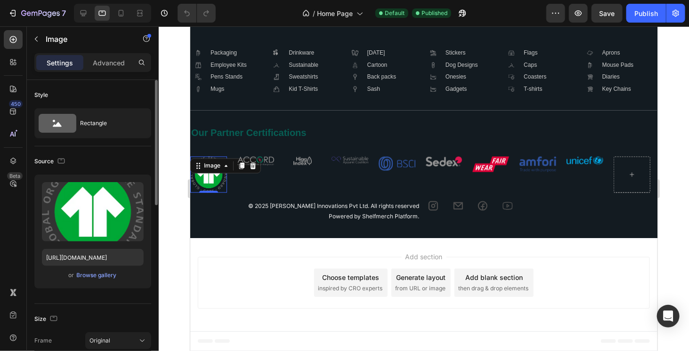
scroll to position [235, 0]
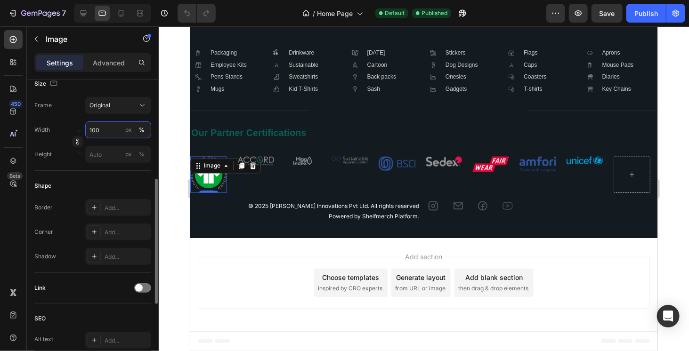
click at [111, 130] on input "100" at bounding box center [118, 129] width 66 height 17
type input "50"
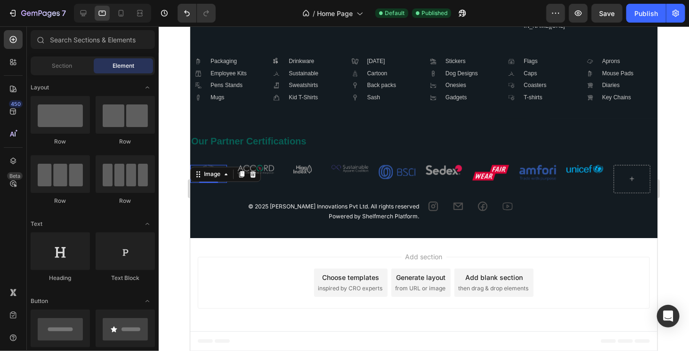
click at [263, 252] on div "Add section Choose templates inspired by CRO experts Generate layout from URL o…" at bounding box center [423, 284] width 467 height 93
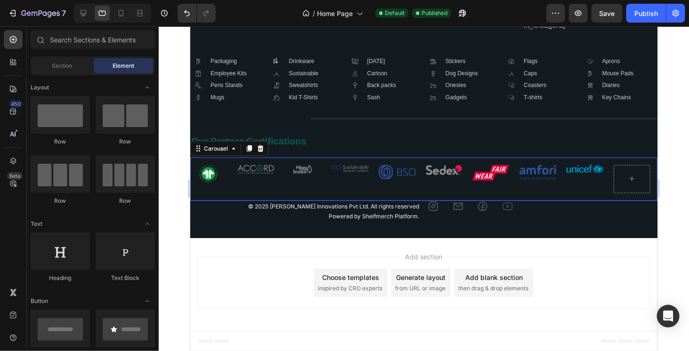
click at [259, 181] on div "Image" at bounding box center [255, 179] width 37 height 28
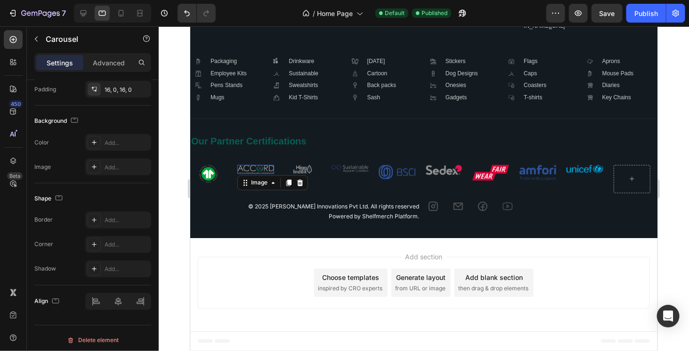
scroll to position [0, 0]
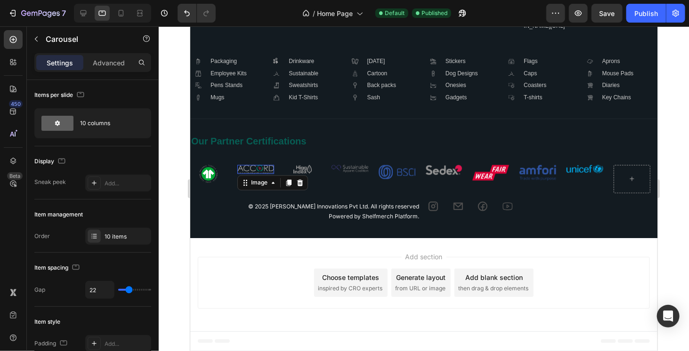
click at [251, 166] on img at bounding box center [255, 169] width 37 height 9
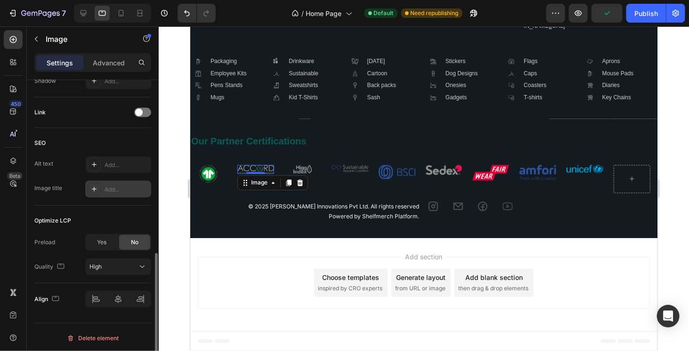
scroll to position [317, 0]
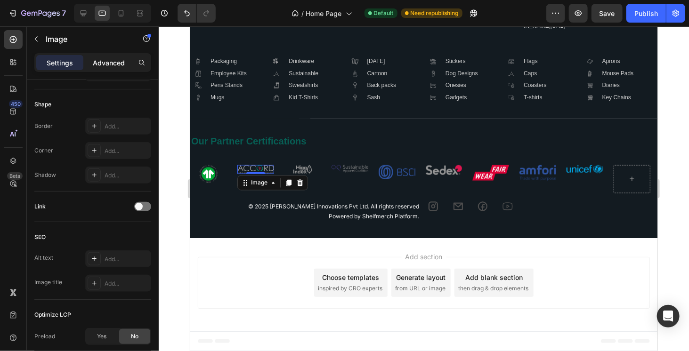
click at [113, 68] on div "Advanced" at bounding box center [108, 62] width 47 height 15
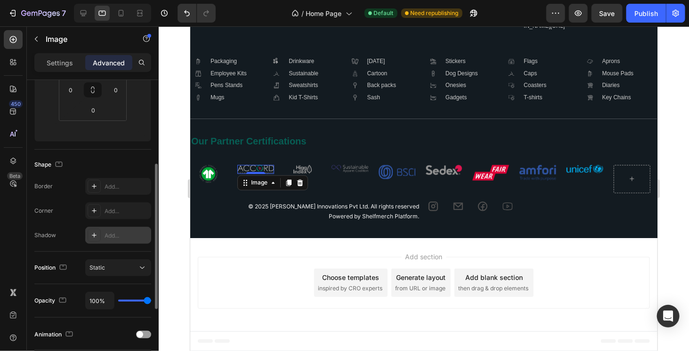
scroll to position [78, 0]
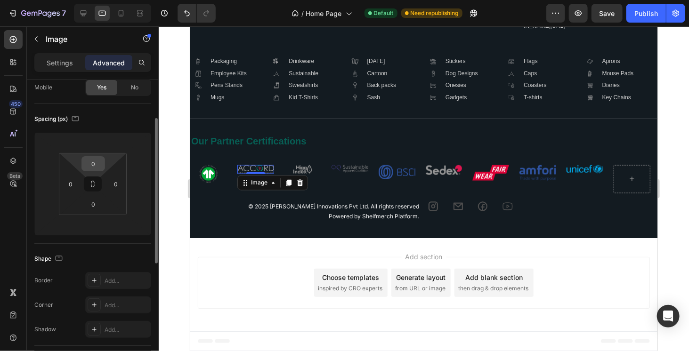
click at [100, 166] on input "0" at bounding box center [93, 164] width 19 height 14
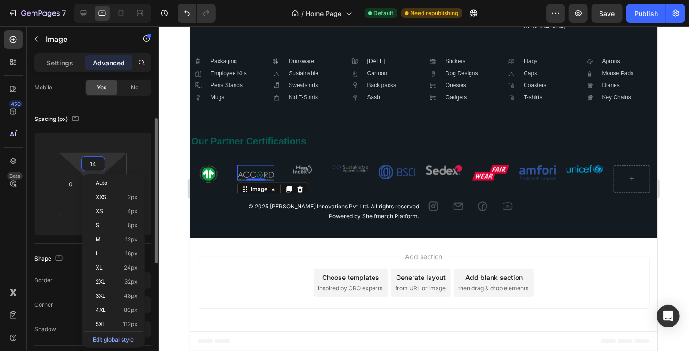
type input "13"
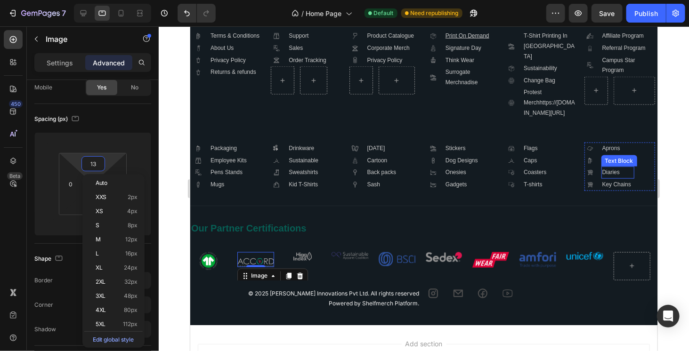
scroll to position [2152, 0]
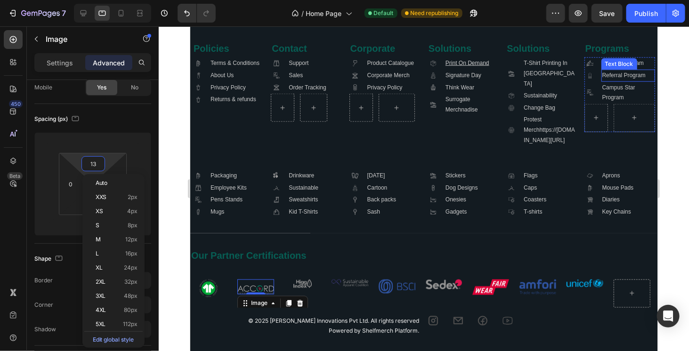
click at [618, 78] on link "Referral Program" at bounding box center [623, 75] width 43 height 7
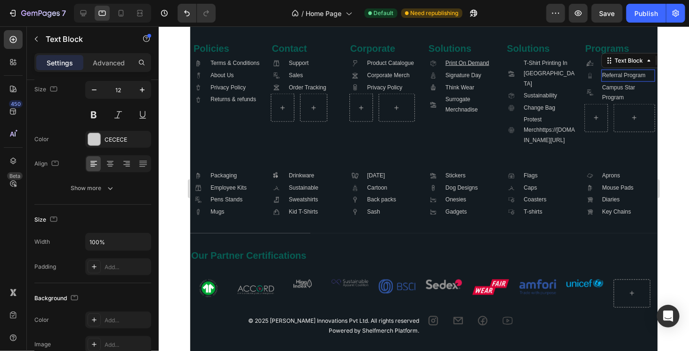
scroll to position [0, 0]
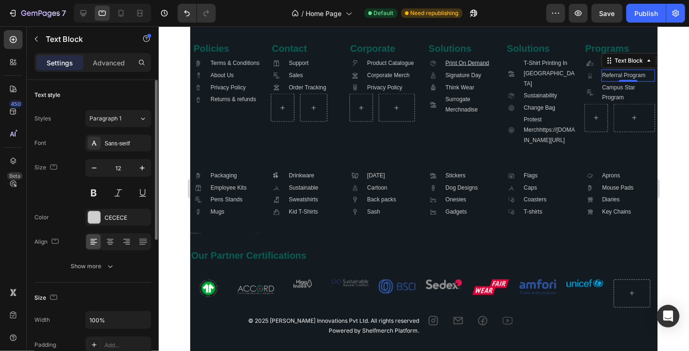
click at [618, 78] on link "Referral Program" at bounding box center [623, 75] width 43 height 7
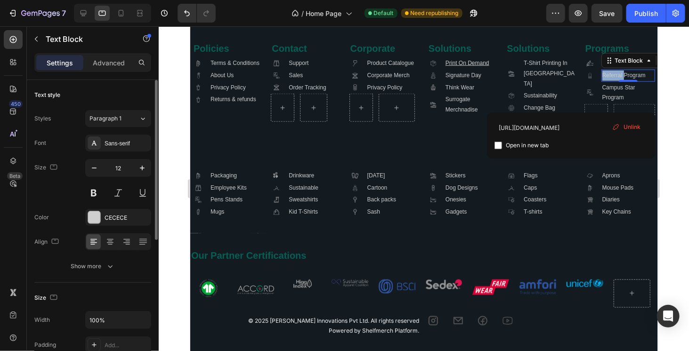
click at [618, 78] on link "Referral Program" at bounding box center [623, 75] width 43 height 7
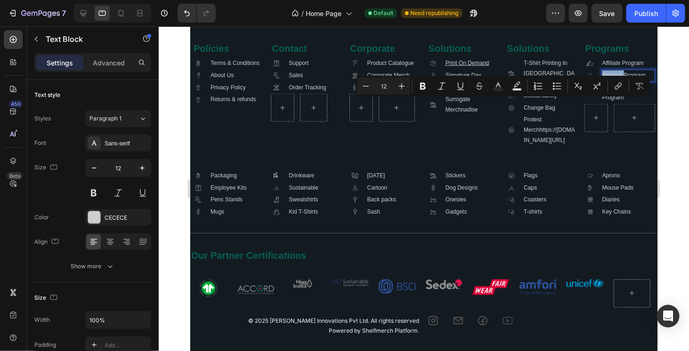
click at [618, 78] on link "Referral Program" at bounding box center [623, 75] width 43 height 7
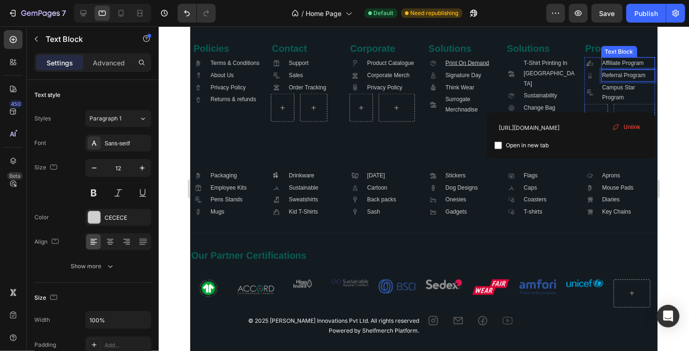
click at [608, 66] on link "Affiliate Program" at bounding box center [622, 62] width 41 height 7
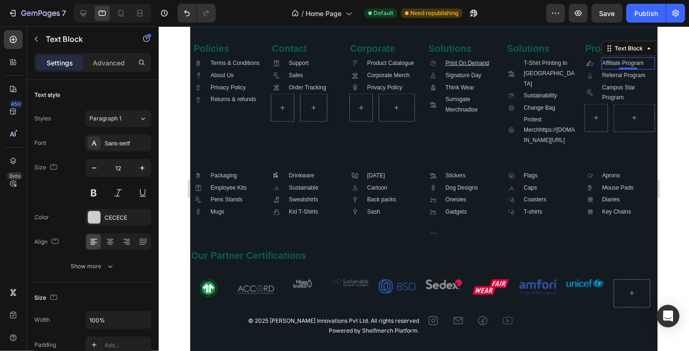
click at [608, 66] on link "Affiliate Program" at bounding box center [622, 62] width 41 height 7
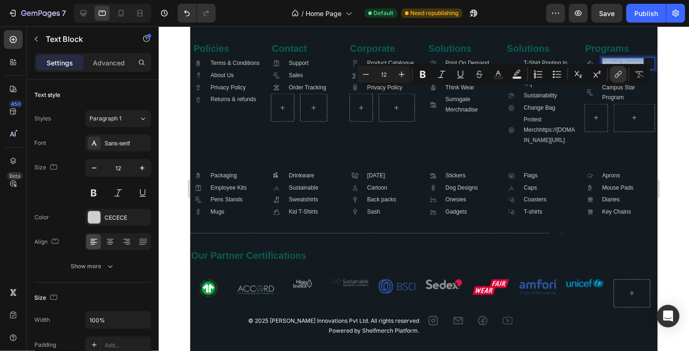
click at [608, 66] on link "Affiliate Program" at bounding box center [622, 62] width 41 height 7
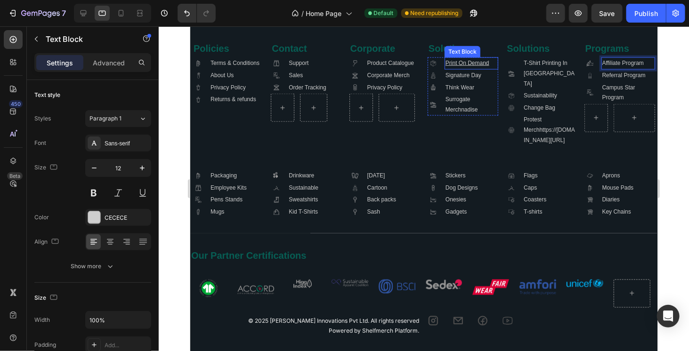
click at [465, 66] on u "Print On Demand" at bounding box center [467, 62] width 44 height 7
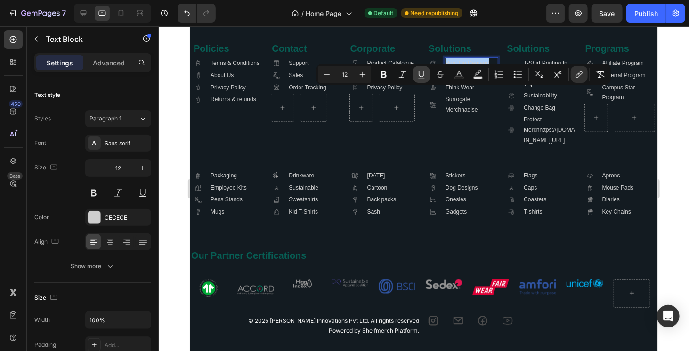
click at [417, 77] on icon "Editor contextual toolbar" at bounding box center [421, 74] width 9 height 9
click at [420, 77] on icon "Editor contextual toolbar" at bounding box center [421, 74] width 9 height 9
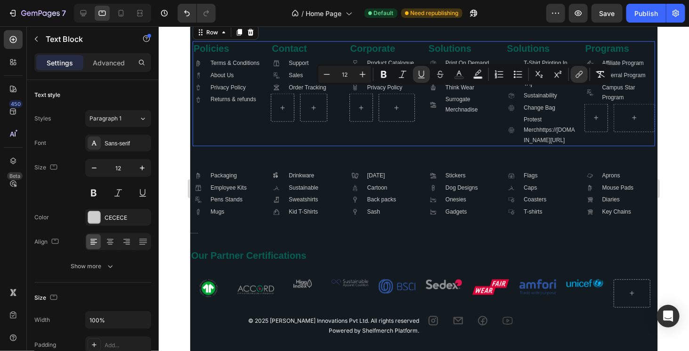
click at [418, 146] on div "Policies Heading .id581667780500128298 .cls-1 { fill: #a8a7a7; } Icon Terms & C…" at bounding box center [423, 93] width 462 height 105
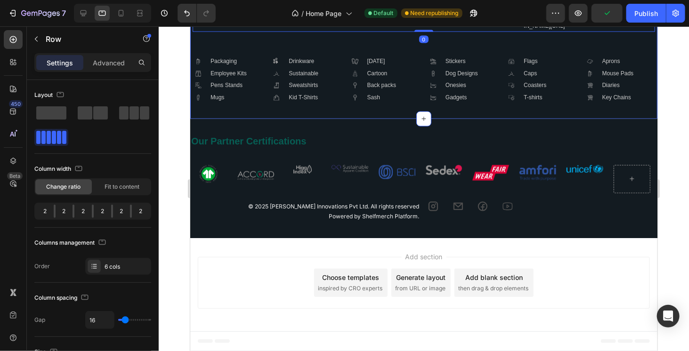
scroll to position [2294, 0]
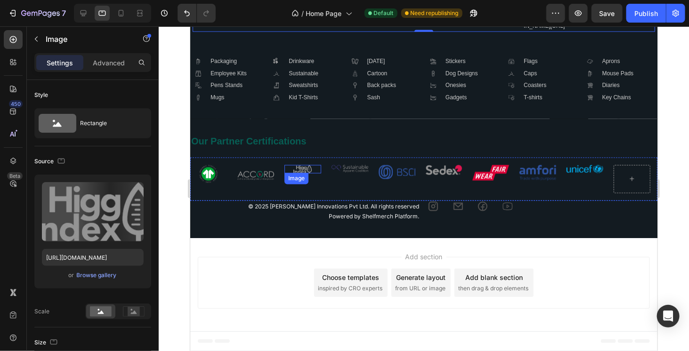
click at [298, 170] on img at bounding box center [302, 169] width 18 height 9
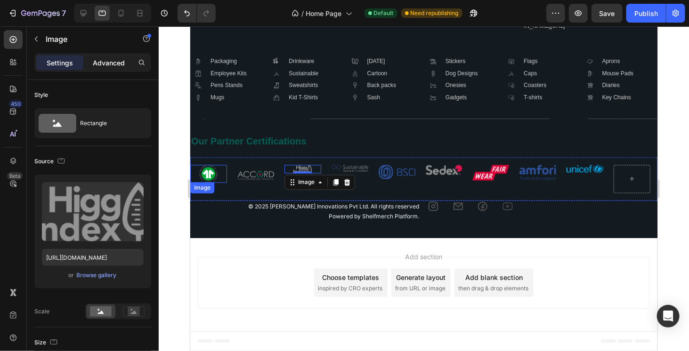
click at [118, 65] on p "Advanced" at bounding box center [109, 63] width 32 height 10
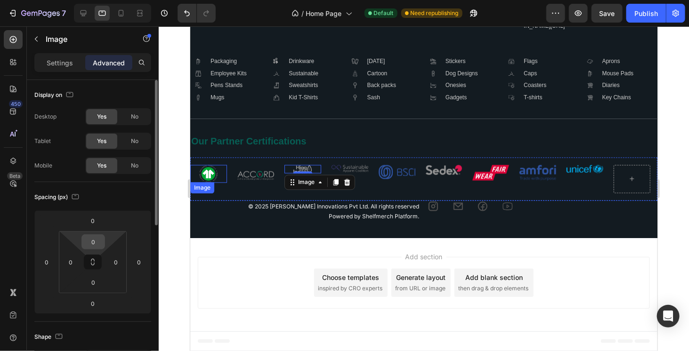
click at [91, 242] on input "0" at bounding box center [93, 242] width 19 height 14
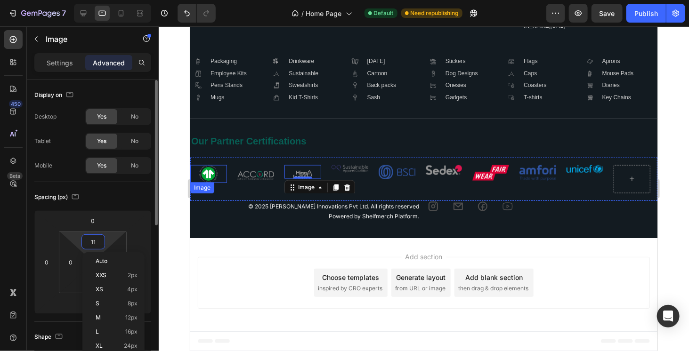
type input "12"
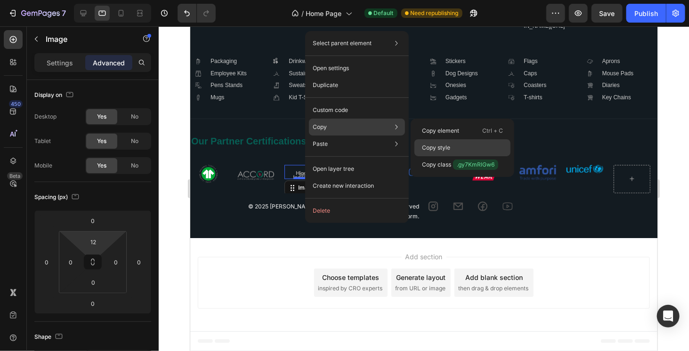
click at [441, 146] on p "Copy style" at bounding box center [436, 148] width 28 height 8
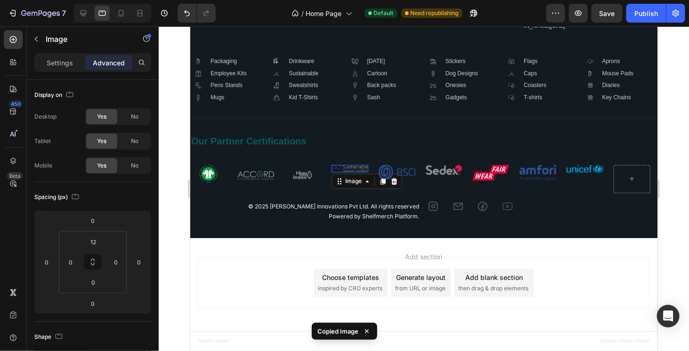
click at [355, 169] on img at bounding box center [349, 169] width 37 height 8
type input "0"
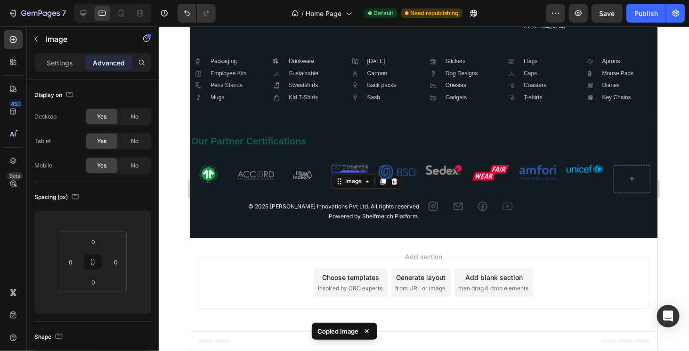
type input "12"
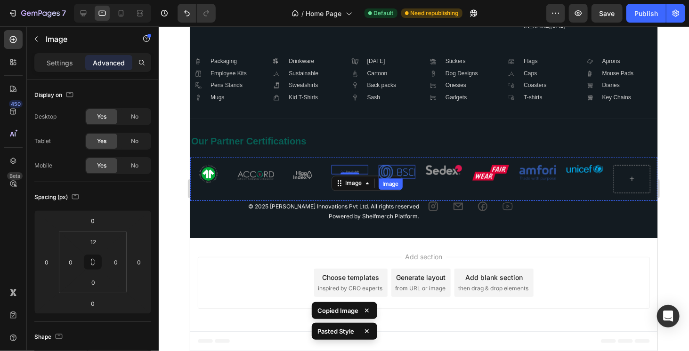
click at [401, 169] on img at bounding box center [396, 172] width 37 height 14
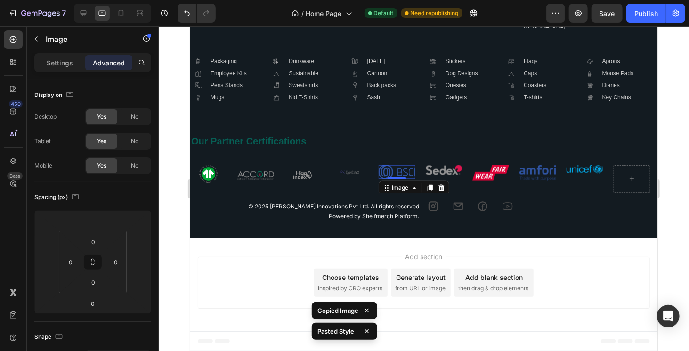
type input "0"
type input "12"
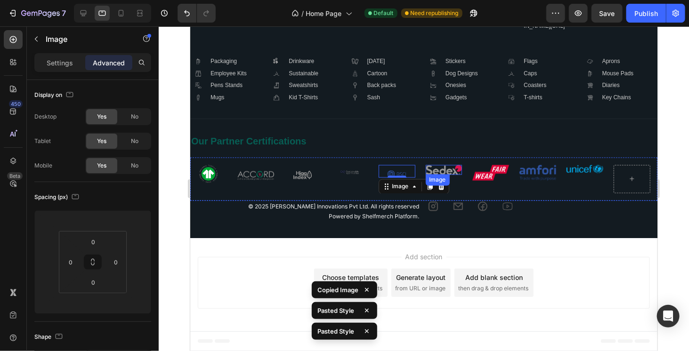
click at [449, 172] on img at bounding box center [443, 170] width 37 height 10
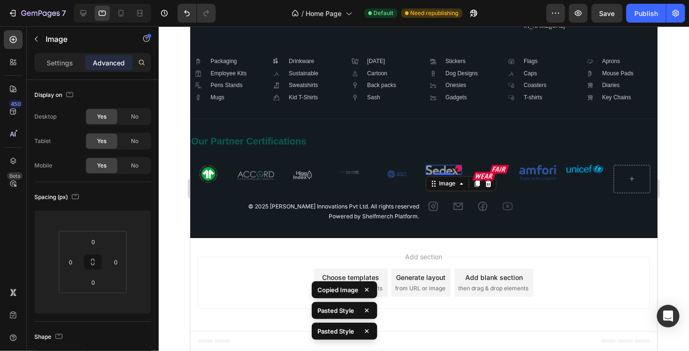
type input "0"
type input "12"
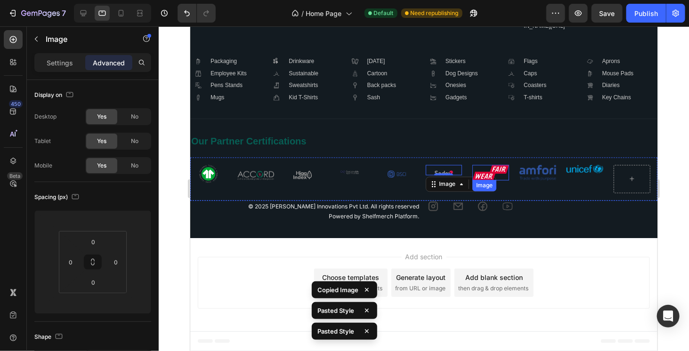
click at [488, 174] on img at bounding box center [490, 173] width 37 height 16
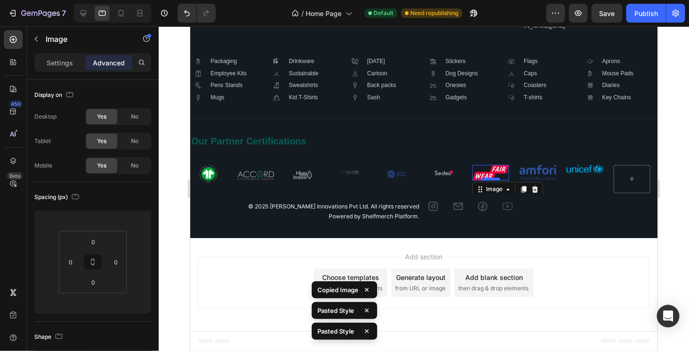
type input "0"
type input "12"
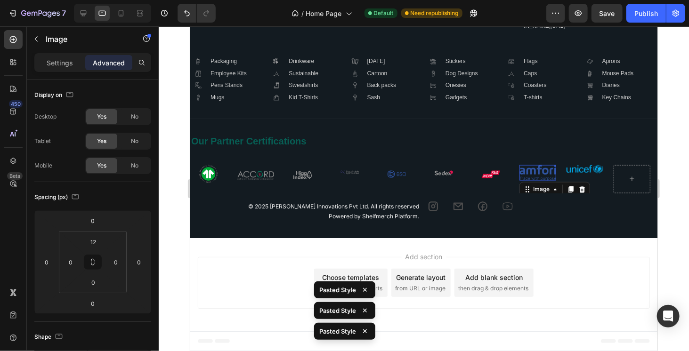
click at [532, 174] on img at bounding box center [537, 173] width 37 height 16
type input "0"
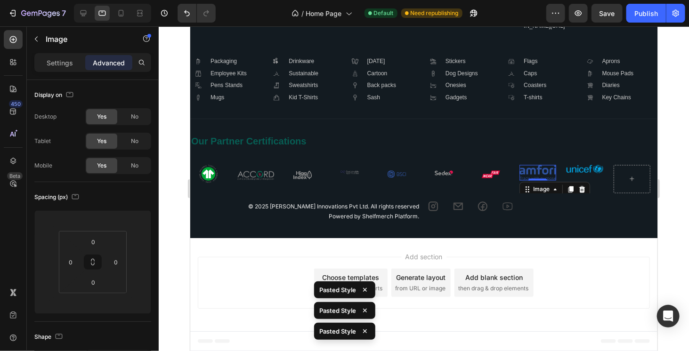
type input "12"
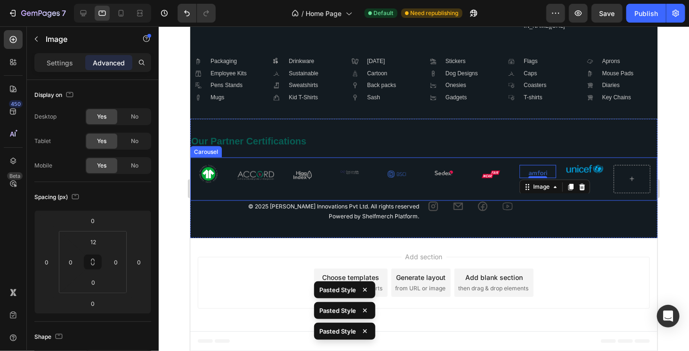
type input "0"
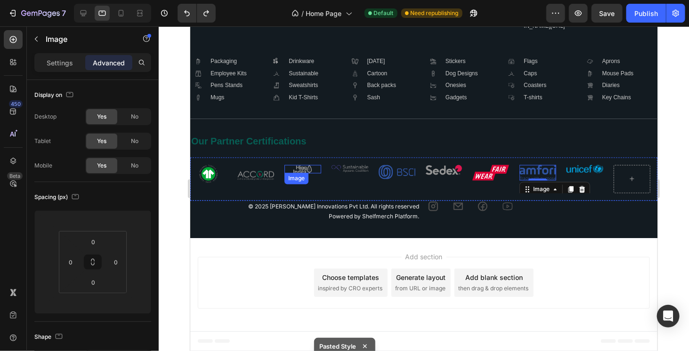
click at [305, 168] on img at bounding box center [302, 169] width 18 height 9
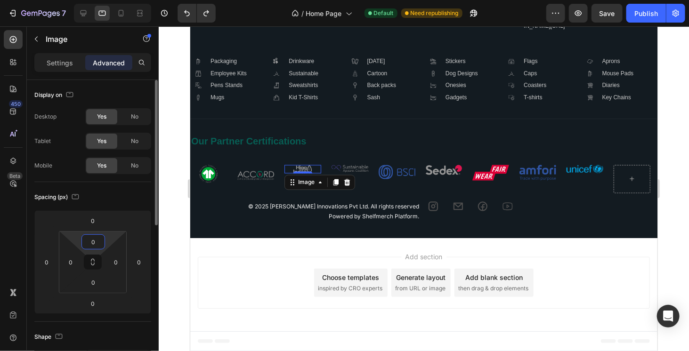
click at [89, 238] on input "0" at bounding box center [93, 242] width 19 height 14
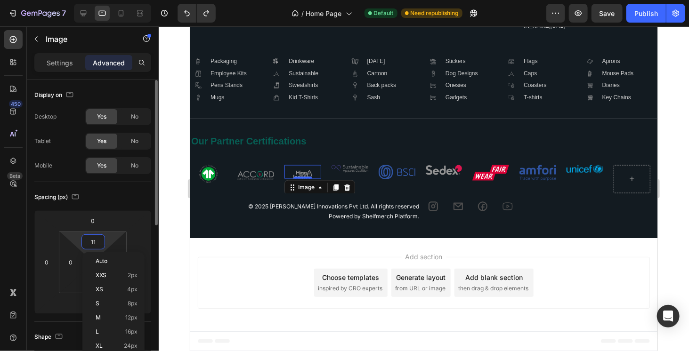
type input "12"
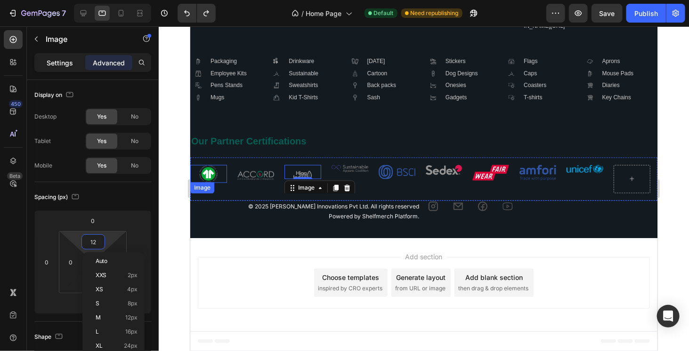
click at [65, 60] on p "Settings" at bounding box center [60, 63] width 26 height 10
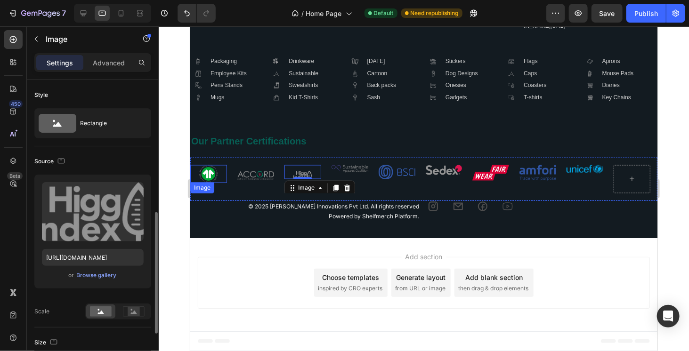
scroll to position [141, 0]
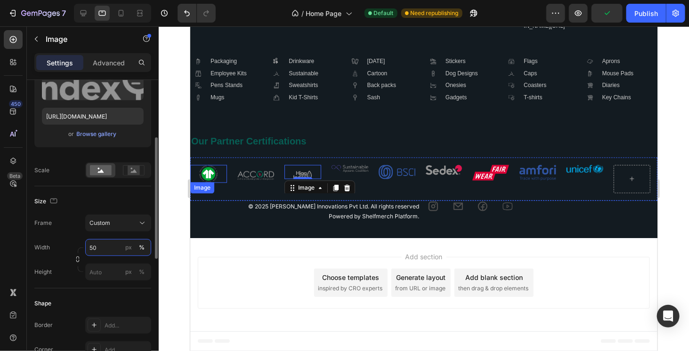
click at [98, 255] on input "50" at bounding box center [118, 247] width 66 height 17
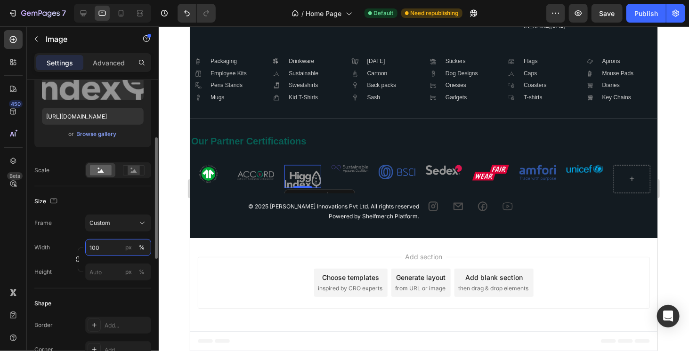
click at [101, 240] on input "100" at bounding box center [118, 247] width 66 height 17
click at [100, 245] on input "75" at bounding box center [118, 247] width 66 height 17
type input "69"
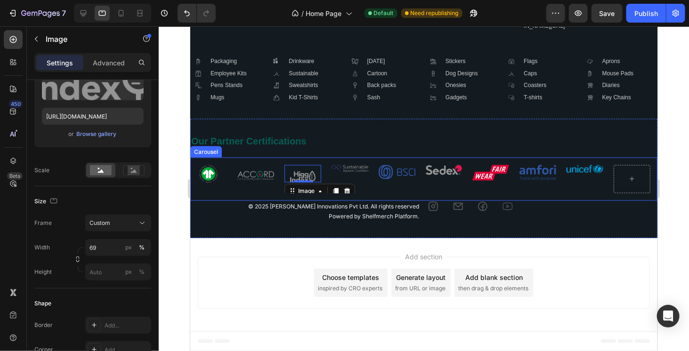
click at [354, 174] on div "Image" at bounding box center [349, 179] width 37 height 28
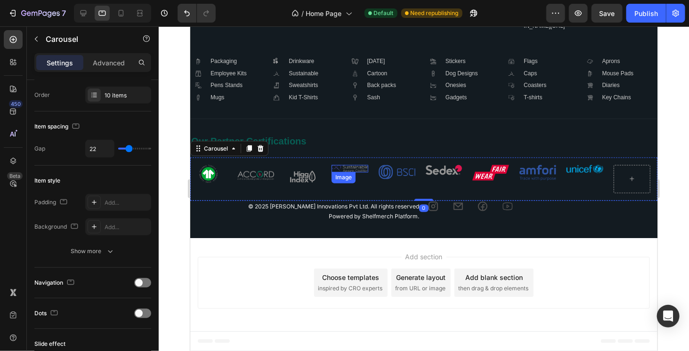
scroll to position [0, 0]
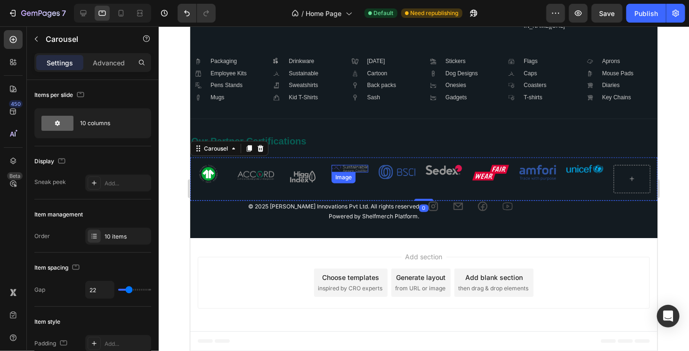
click at [356, 169] on img at bounding box center [349, 169] width 37 height 8
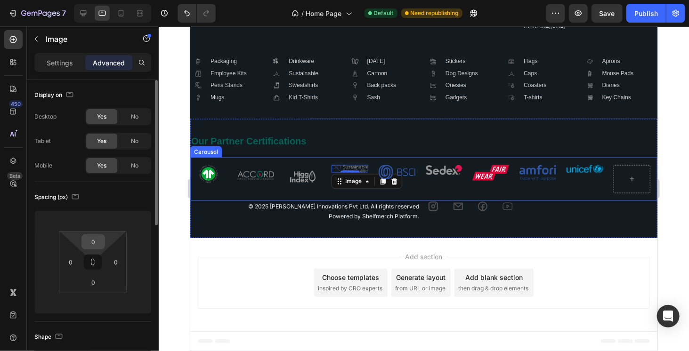
click at [86, 245] on input "0" at bounding box center [93, 242] width 19 height 14
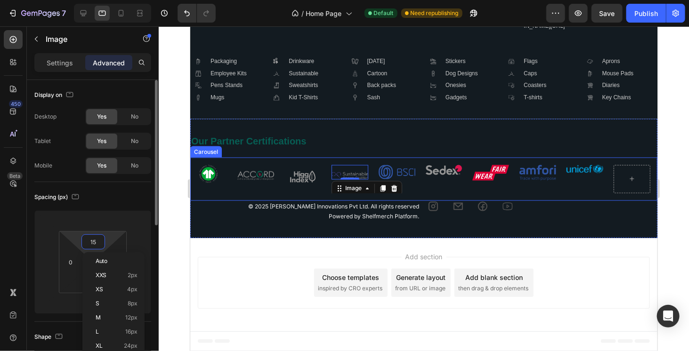
type input "16"
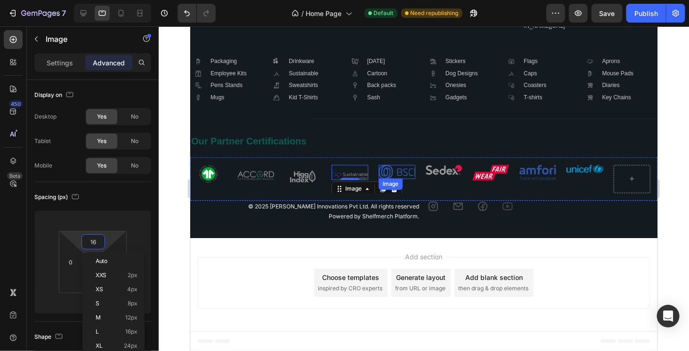
click at [405, 171] on img at bounding box center [396, 172] width 37 height 14
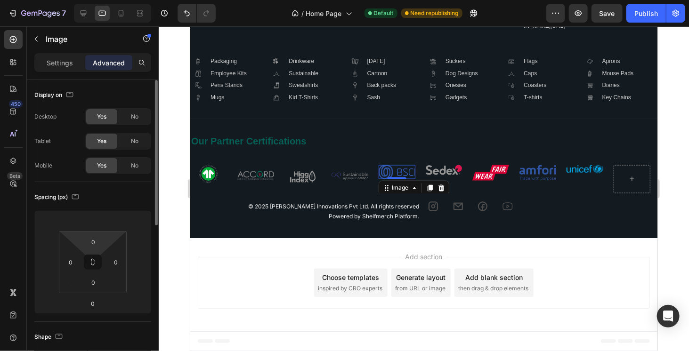
click at [80, 0] on html "7 Version history / Home Page Default Need republishing Preview Save Publish 45…" at bounding box center [344, 0] width 689 height 0
type input "7"
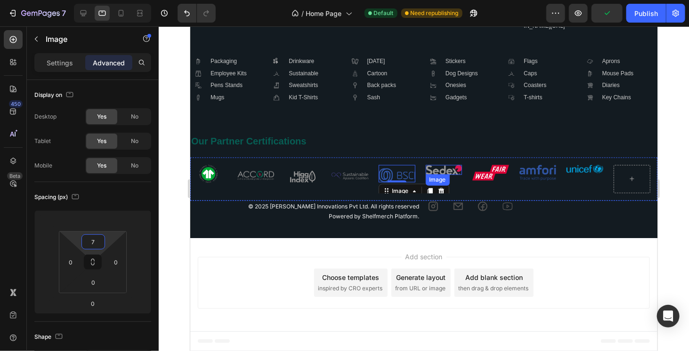
click at [438, 172] on img at bounding box center [443, 170] width 37 height 10
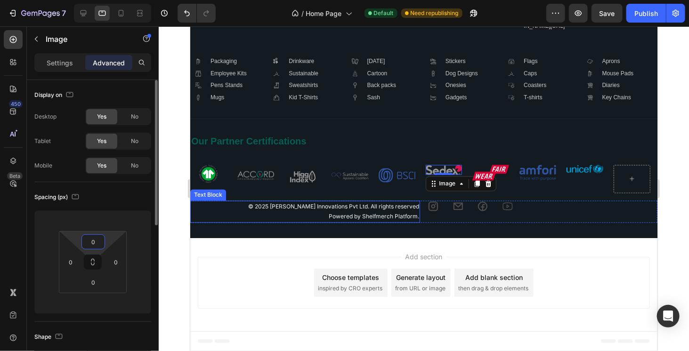
click at [85, 242] on input "0" at bounding box center [93, 242] width 19 height 14
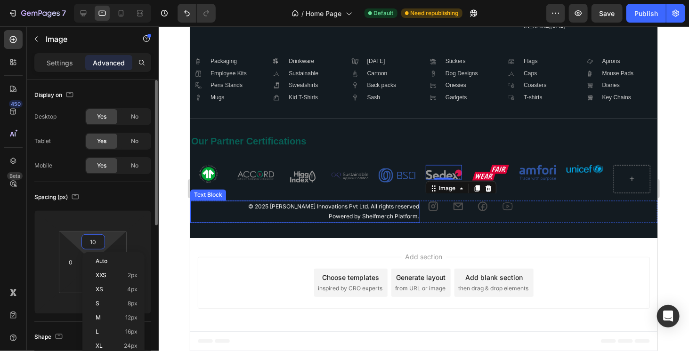
type input "11"
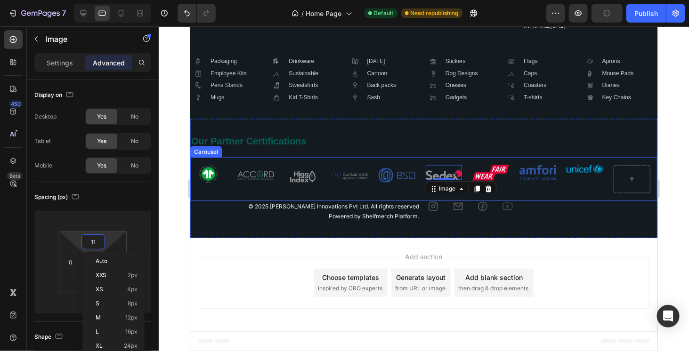
click at [494, 174] on img at bounding box center [490, 173] width 37 height 16
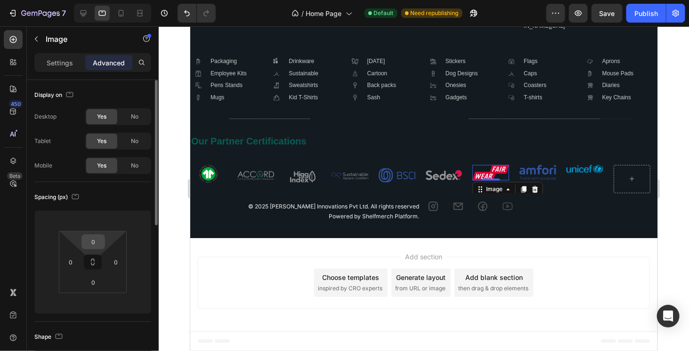
click at [87, 240] on input "0" at bounding box center [93, 242] width 19 height 14
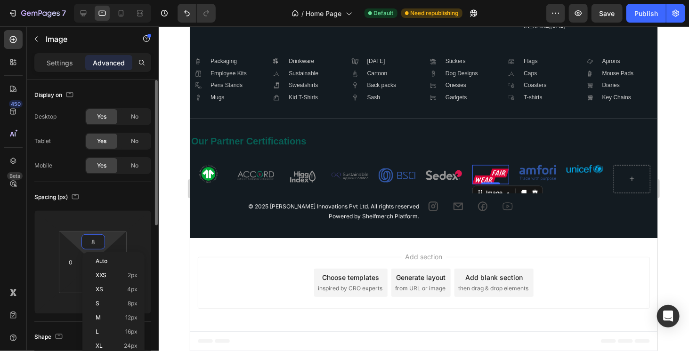
type input "7"
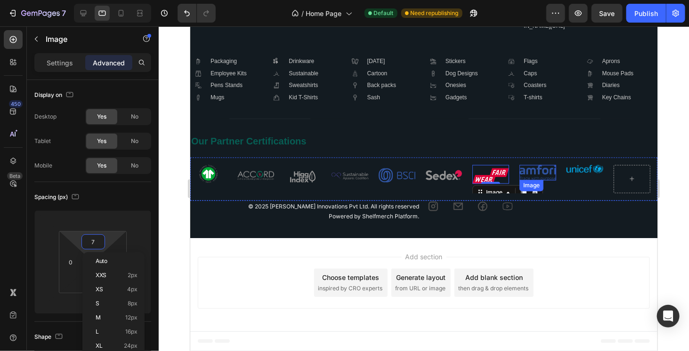
click at [530, 173] on img at bounding box center [537, 173] width 37 height 16
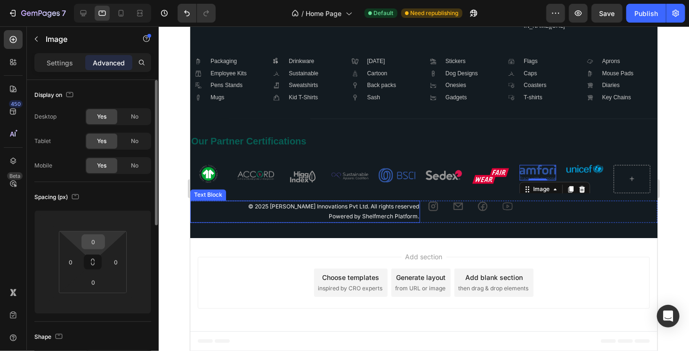
click at [101, 242] on input "0" at bounding box center [93, 242] width 19 height 14
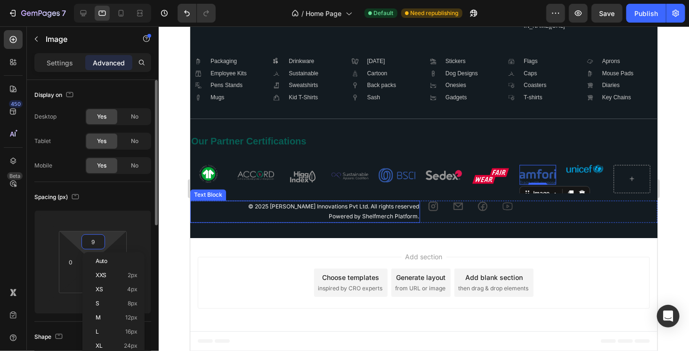
type input "8"
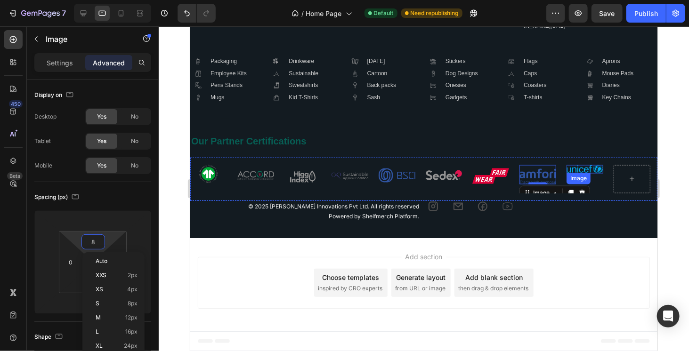
click at [576, 171] on img at bounding box center [584, 169] width 37 height 9
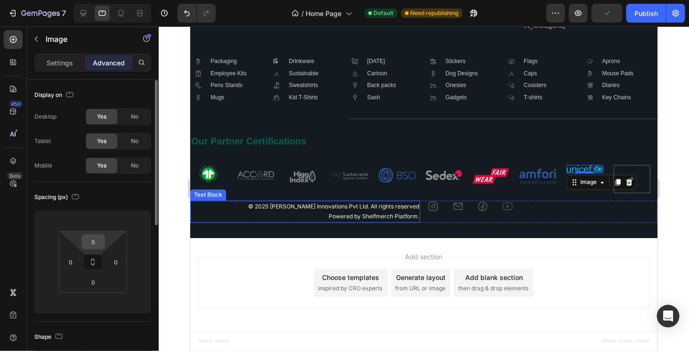
click at [95, 236] on input "0" at bounding box center [93, 242] width 19 height 14
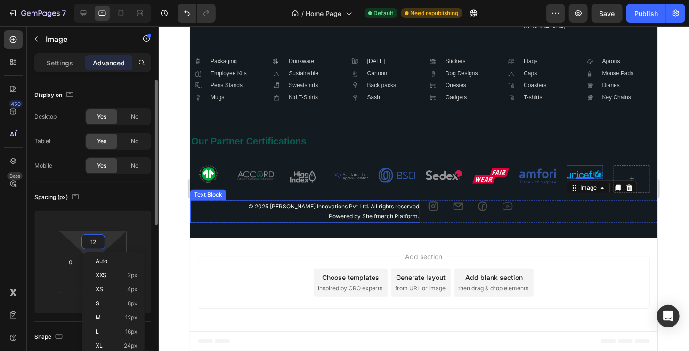
type input "13"
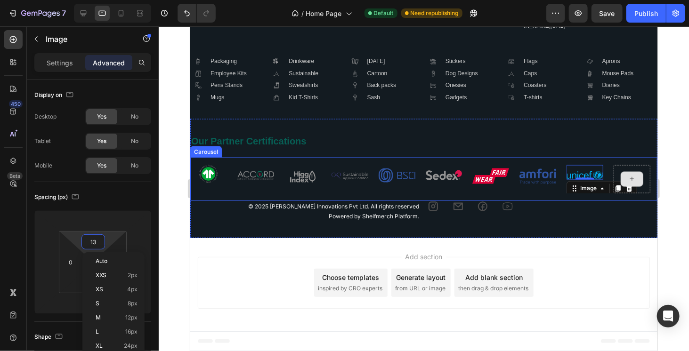
click at [627, 167] on div at bounding box center [631, 179] width 37 height 28
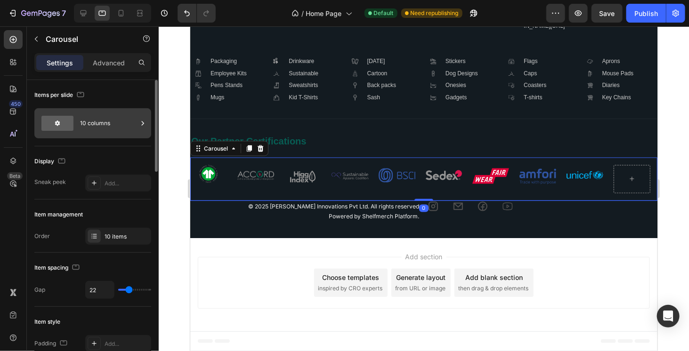
click at [95, 122] on div "10 columns" at bounding box center [108, 124] width 57 height 22
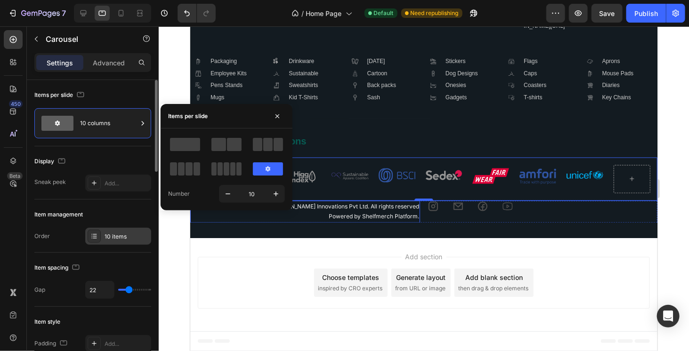
click at [111, 239] on div "10 items" at bounding box center [127, 237] width 44 height 8
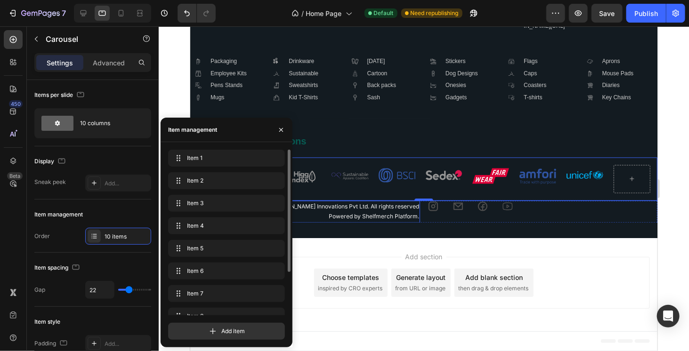
scroll to position [58, 0]
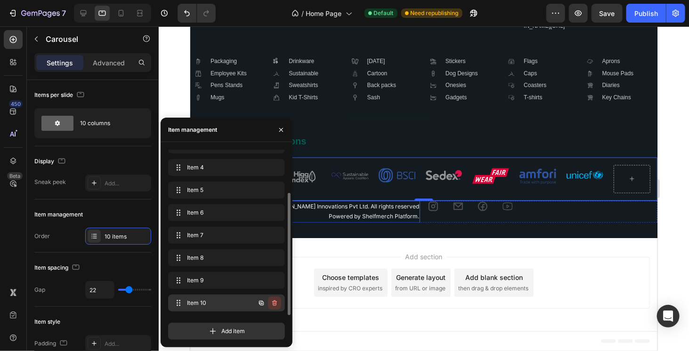
click at [275, 304] on icon "button" at bounding box center [275, 304] width 8 height 8
click at [272, 305] on div "Delete" at bounding box center [267, 303] width 17 height 8
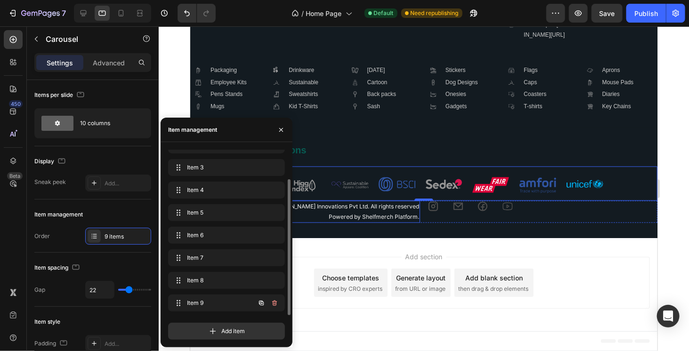
scroll to position [36, 0]
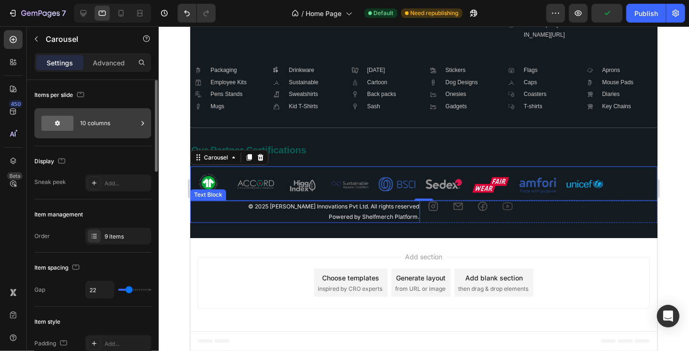
click at [98, 124] on div "10 columns" at bounding box center [108, 124] width 57 height 22
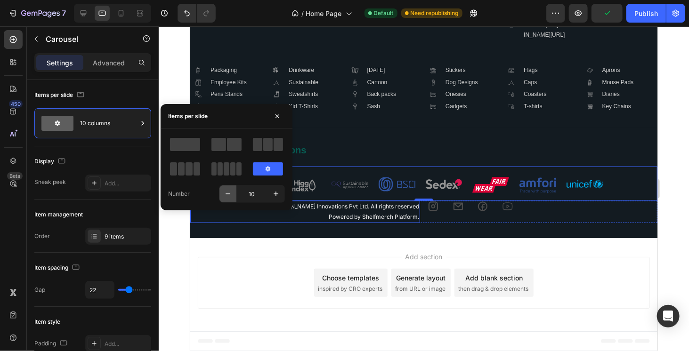
click at [232, 194] on icon "button" at bounding box center [227, 193] width 9 height 9
type input "9"
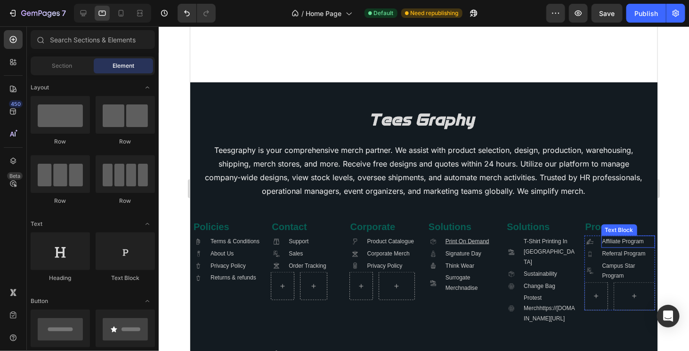
scroll to position [2285, 0]
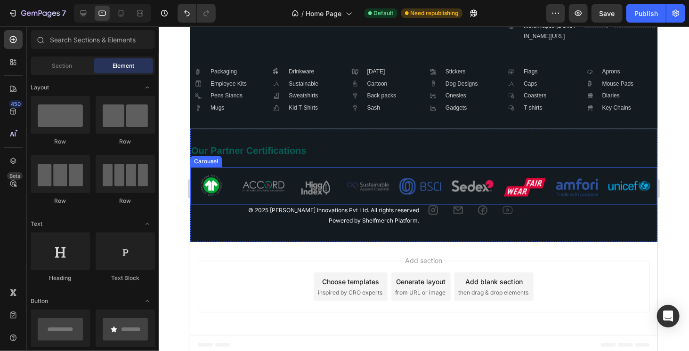
click at [339, 186] on div "Image Image Image Image Image Image Image Image Image" at bounding box center [423, 186] width 467 height 22
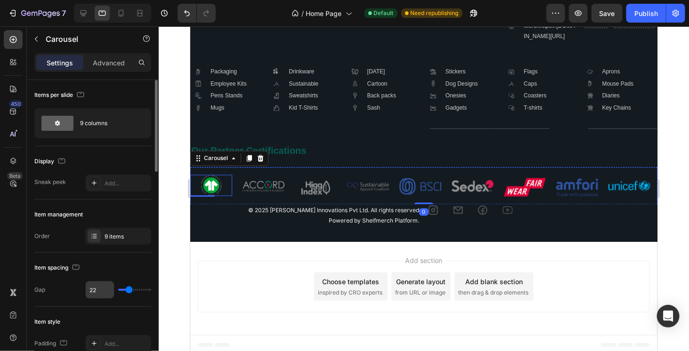
scroll to position [94, 0]
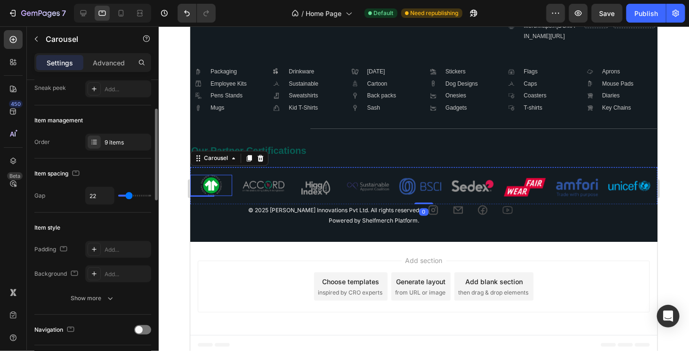
type input "25"
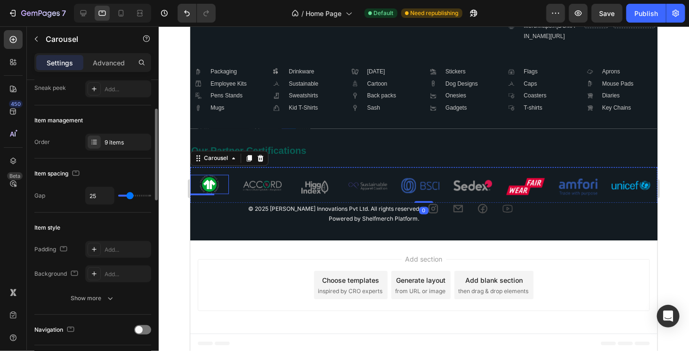
type input "30"
type input "32"
type input "35"
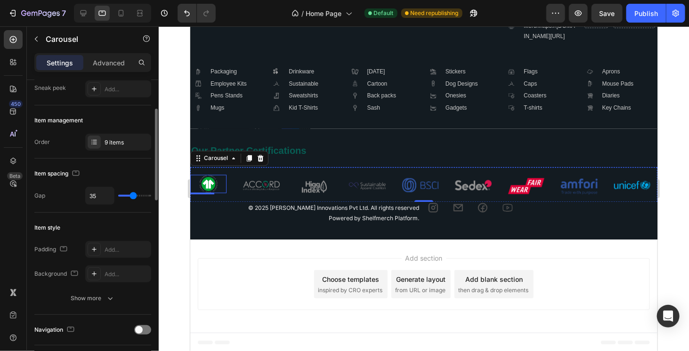
scroll to position [2285, 0]
type input "35"
click at [133, 195] on input "range" at bounding box center [134, 196] width 33 height 2
click at [652, 15] on div "Publish" at bounding box center [646, 13] width 24 height 10
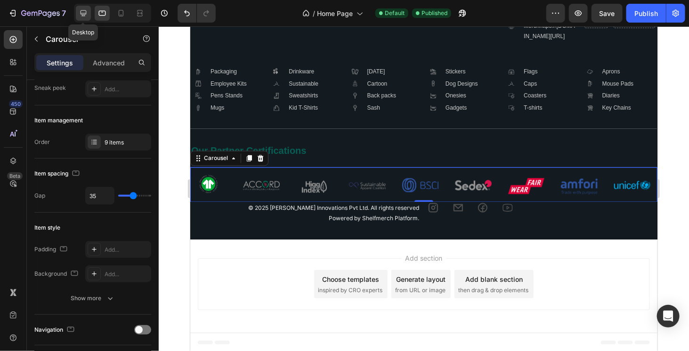
click at [83, 17] on icon at bounding box center [83, 12] width 9 height 9
type input "22"
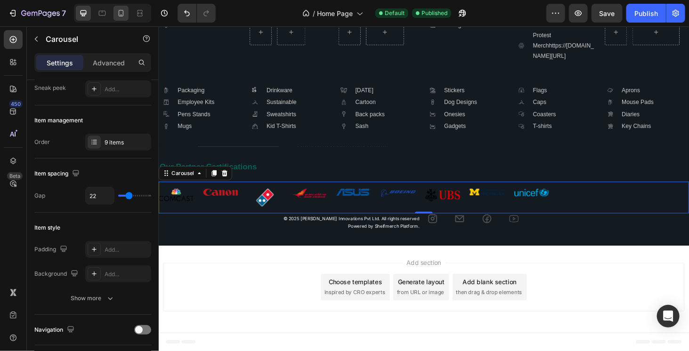
scroll to position [2401, 0]
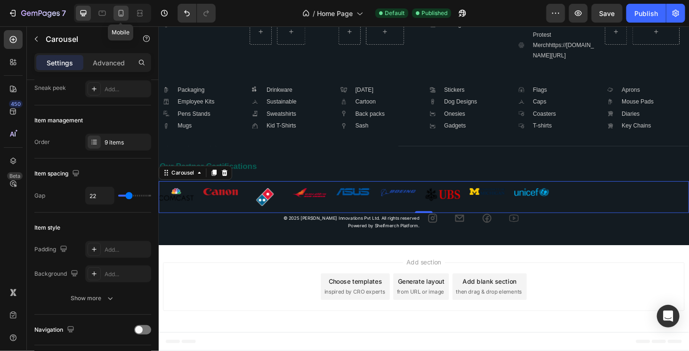
click at [121, 16] on icon at bounding box center [121, 13] width 5 height 7
type input "20"
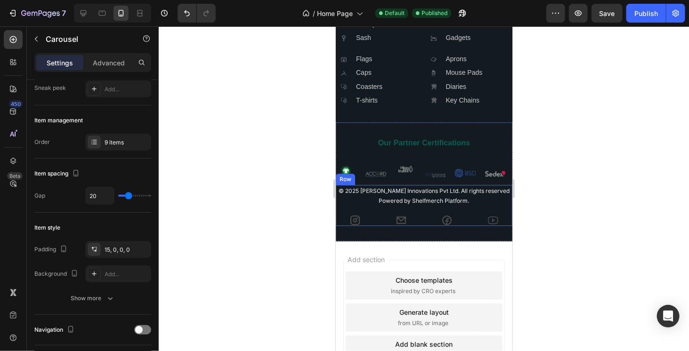
scroll to position [2721, 0]
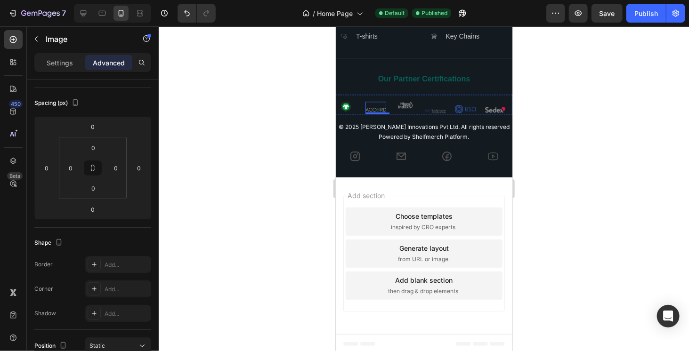
click at [374, 107] on img at bounding box center [375, 109] width 20 height 5
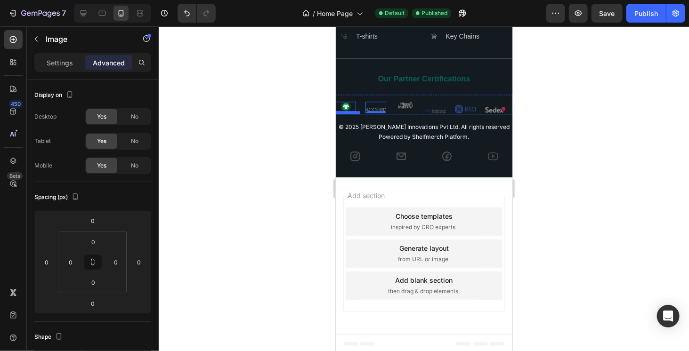
click at [346, 103] on img at bounding box center [345, 106] width 10 height 10
click at [372, 102] on div "Image" at bounding box center [375, 106] width 20 height 11
click at [403, 102] on img at bounding box center [405, 104] width 14 height 7
click at [434, 105] on div "Image 0" at bounding box center [435, 107] width 20 height 12
click at [68, 66] on p "Settings" at bounding box center [60, 63] width 26 height 10
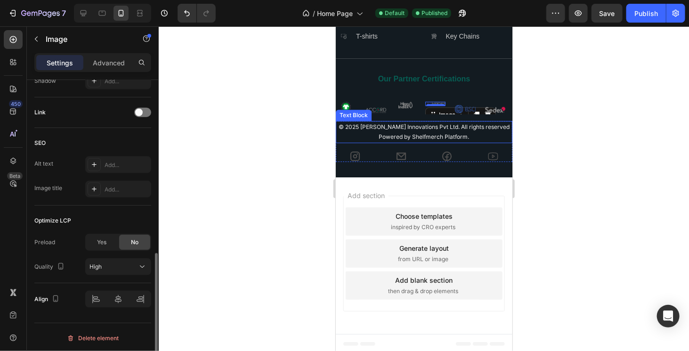
scroll to position [223, 0]
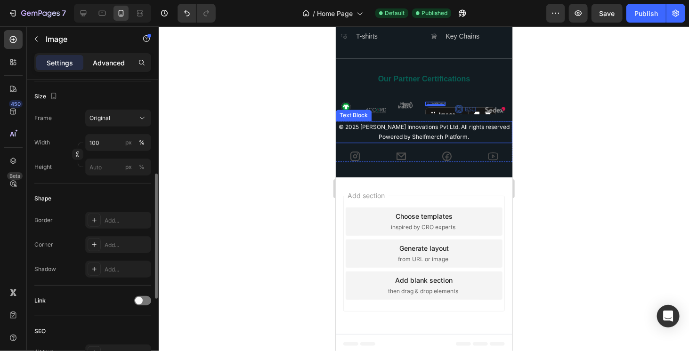
click at [123, 60] on p "Advanced" at bounding box center [109, 63] width 32 height 10
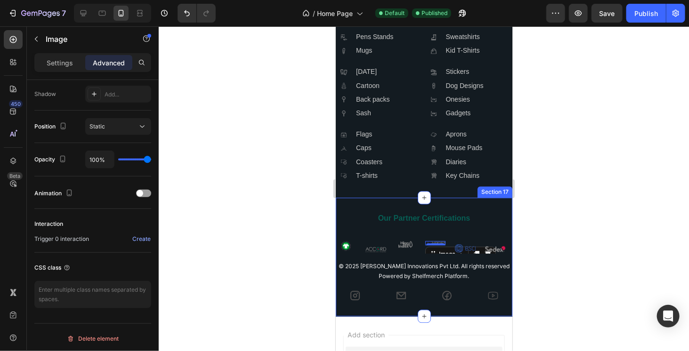
scroll to position [2580, 0]
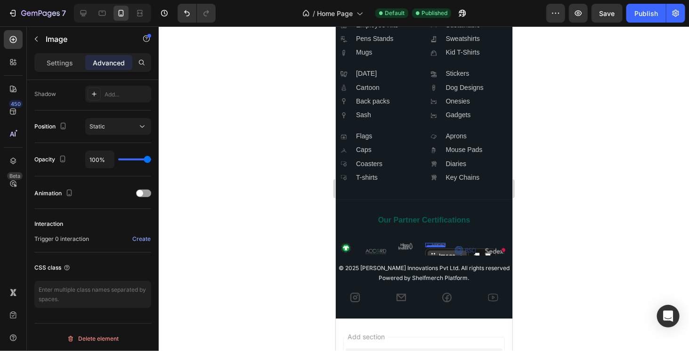
click at [448, 251] on div "Image" at bounding box center [447, 255] width 20 height 8
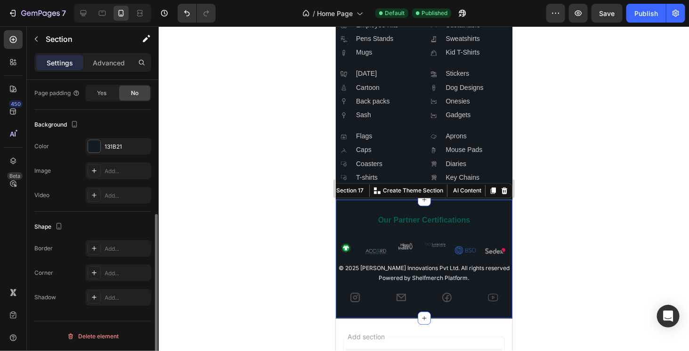
click at [462, 229] on div "Our Partner Certifications Heading Row Image Image Image Image Image Image Imag…" at bounding box center [423, 258] width 177 height 89
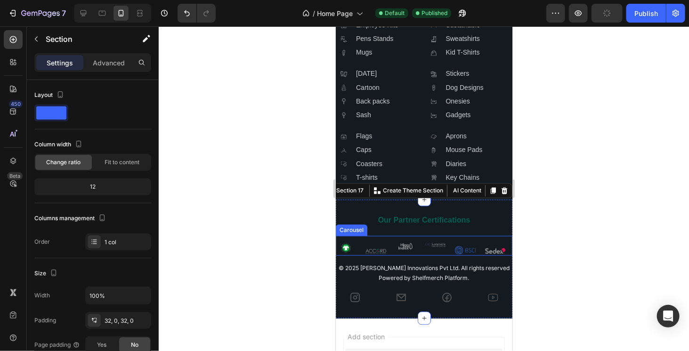
click at [433, 243] on img at bounding box center [435, 245] width 20 height 4
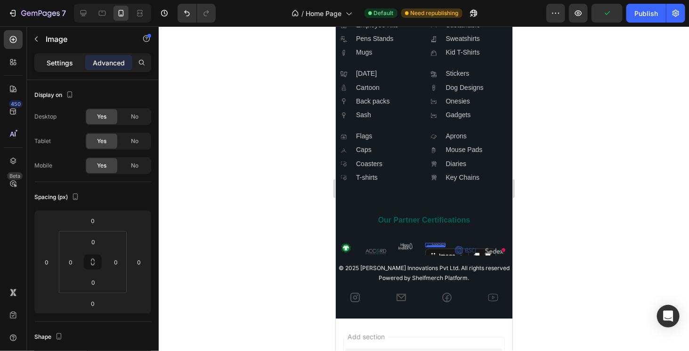
click at [61, 59] on p "Settings" at bounding box center [60, 63] width 26 height 10
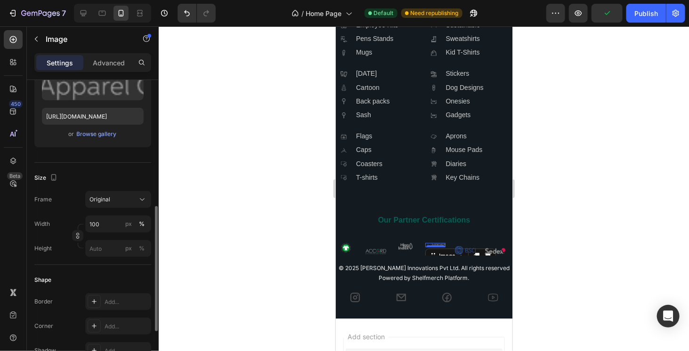
scroll to position [235, 0]
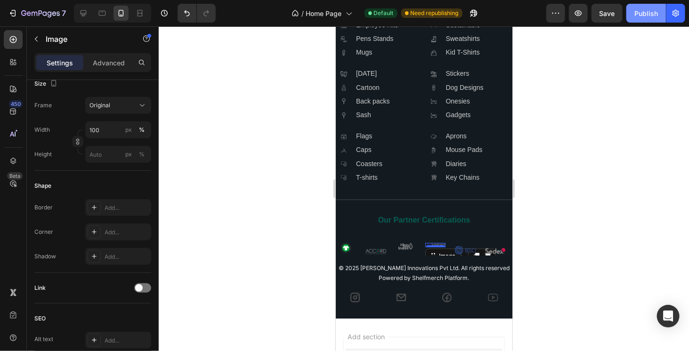
click at [651, 11] on div "Publish" at bounding box center [646, 13] width 24 height 10
